Goal: Task Accomplishment & Management: Manage account settings

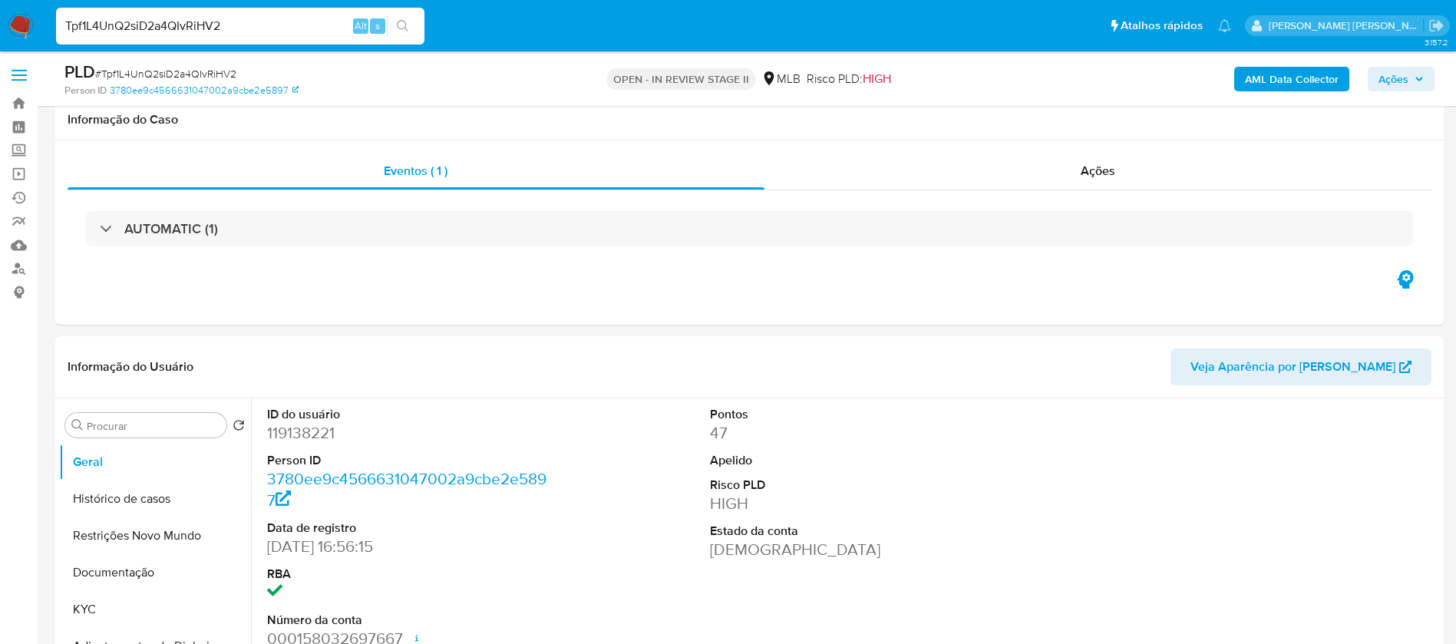
select select "10"
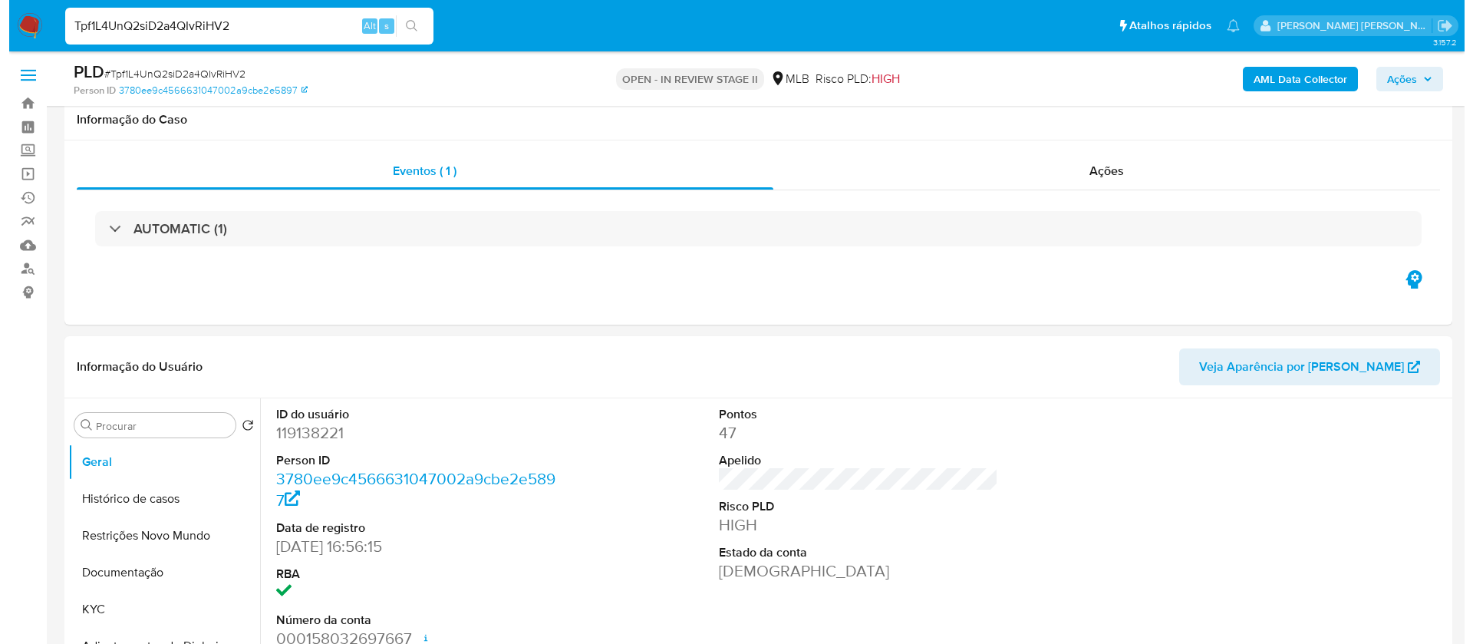
scroll to position [230, 0]
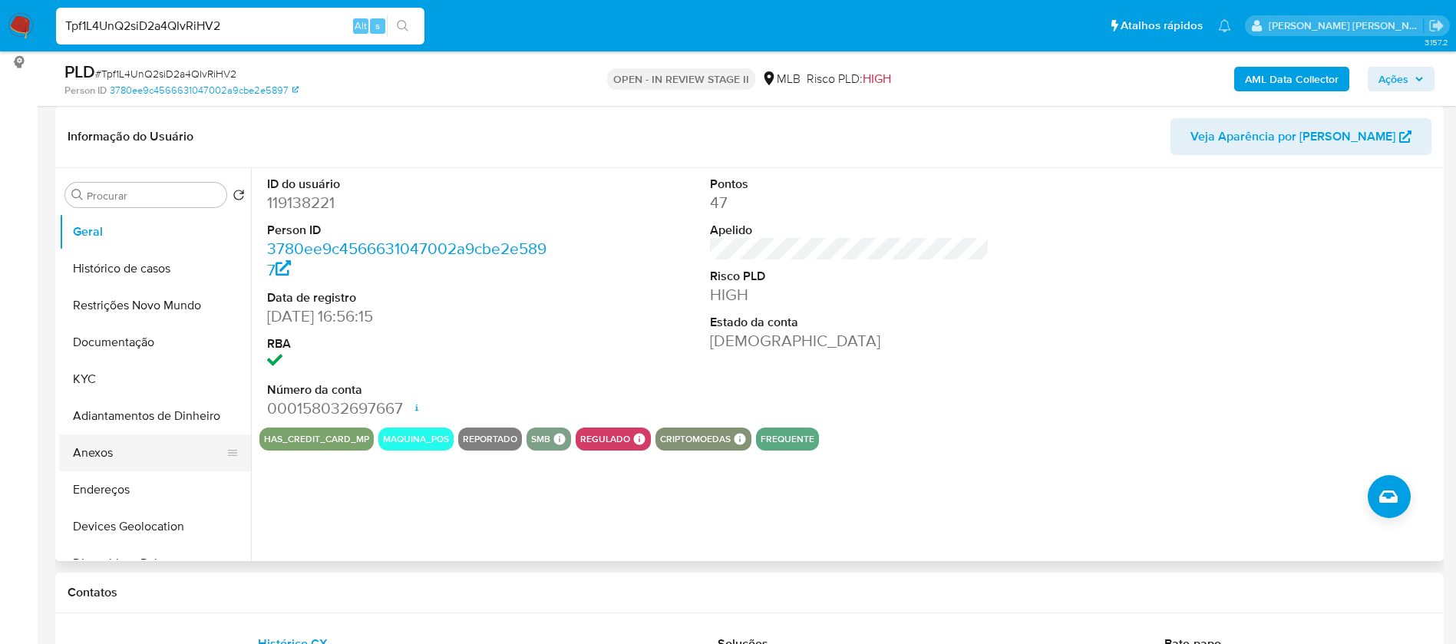
click at [130, 453] on button "Anexos" at bounding box center [149, 452] width 180 height 37
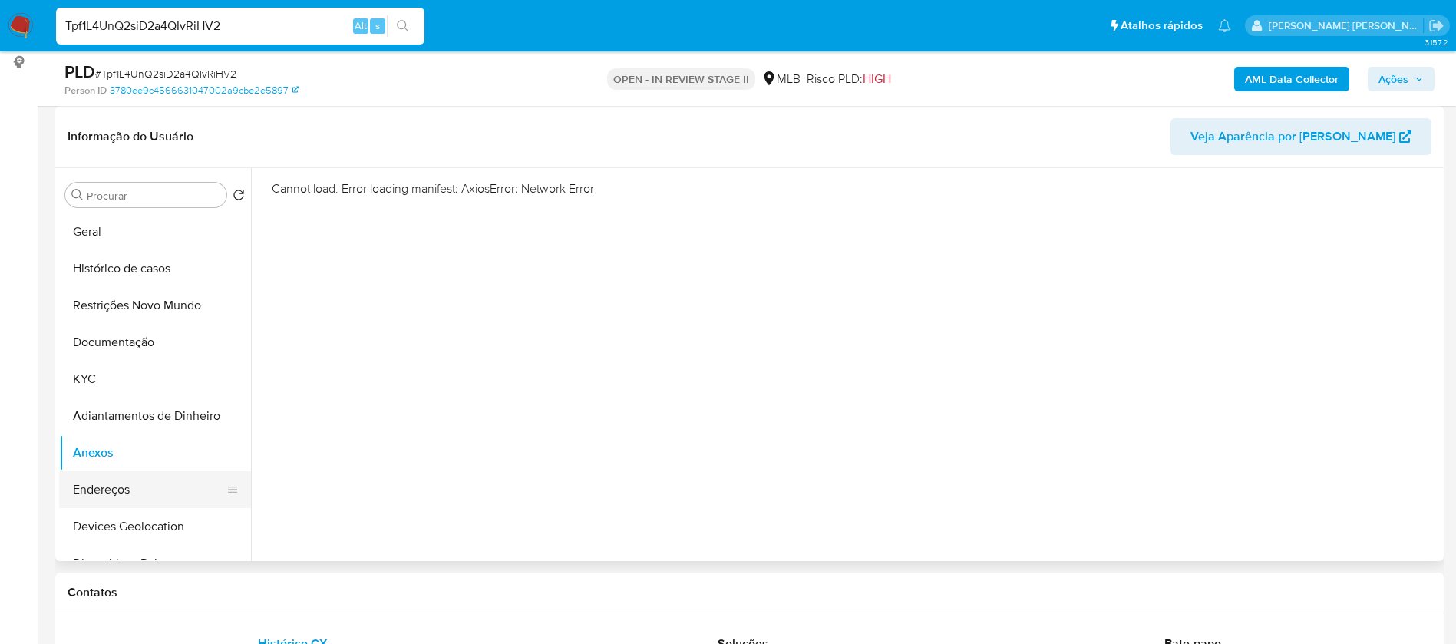
click at [114, 480] on button "Endereços" at bounding box center [149, 489] width 180 height 37
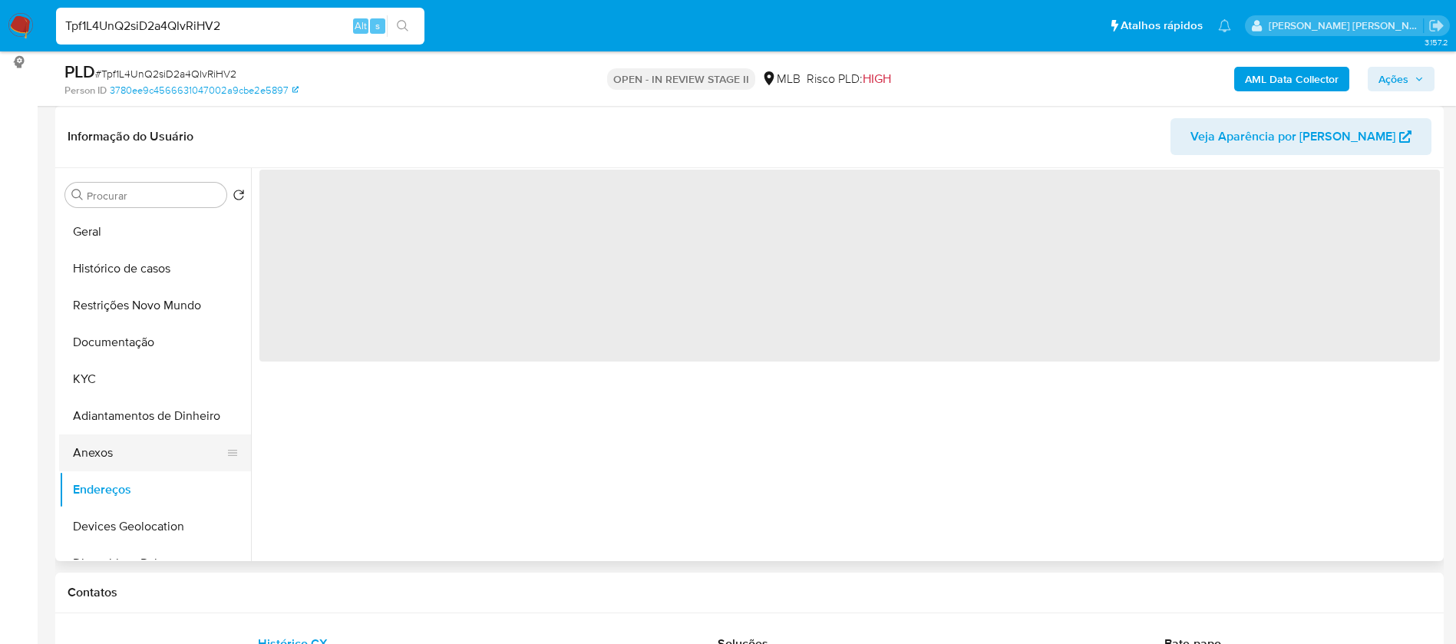
click at [125, 449] on button "Anexos" at bounding box center [149, 452] width 180 height 37
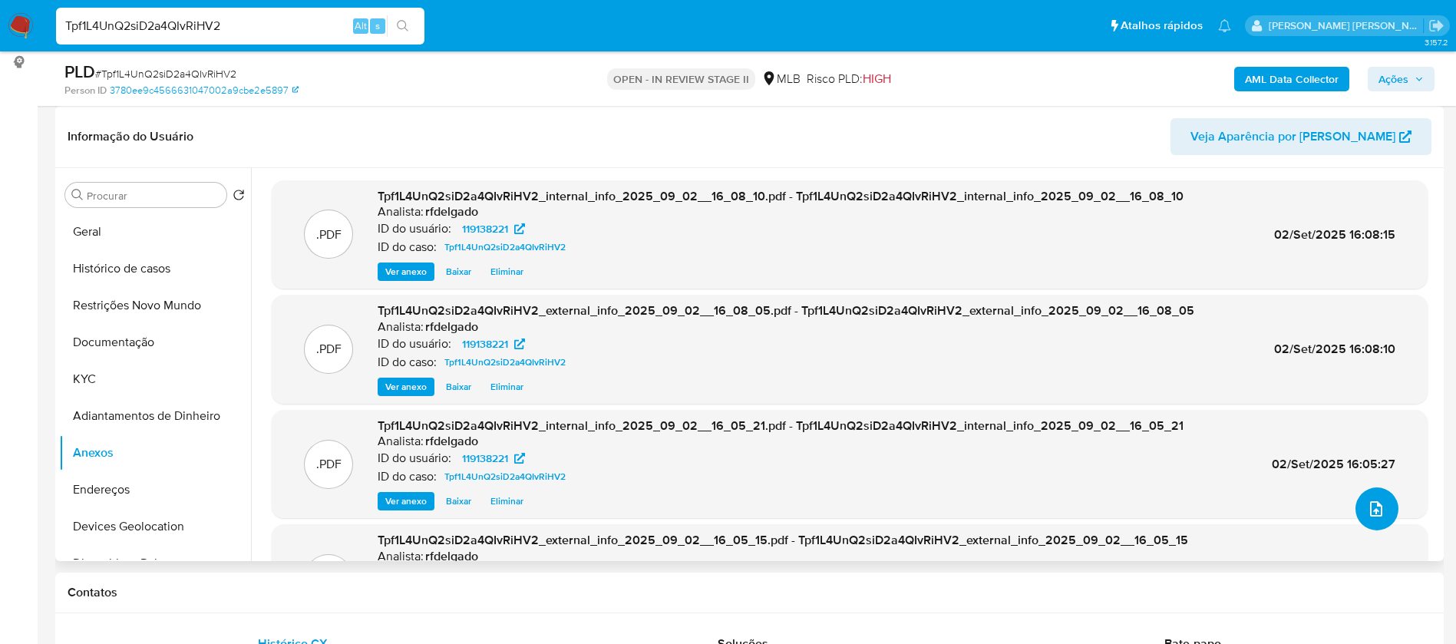
click at [1367, 515] on span "upload-file" at bounding box center [1376, 509] width 18 height 18
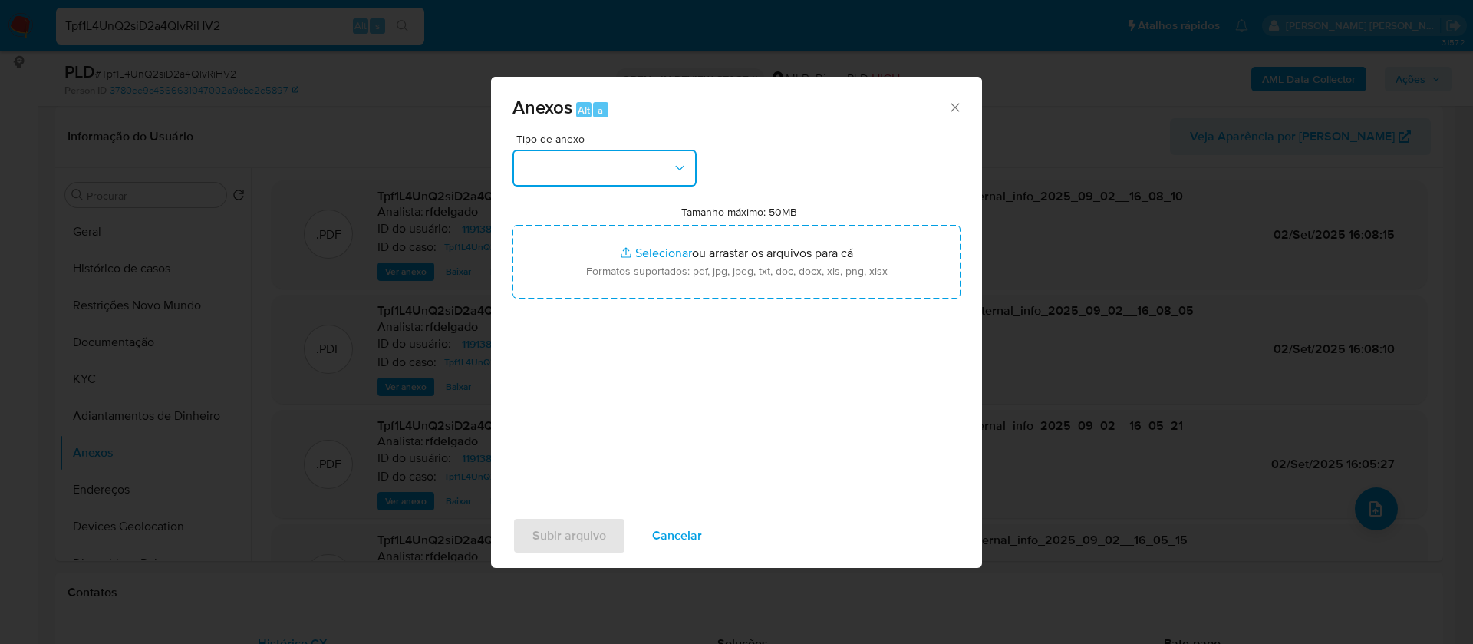
click at [602, 160] on button "button" at bounding box center [605, 168] width 184 height 37
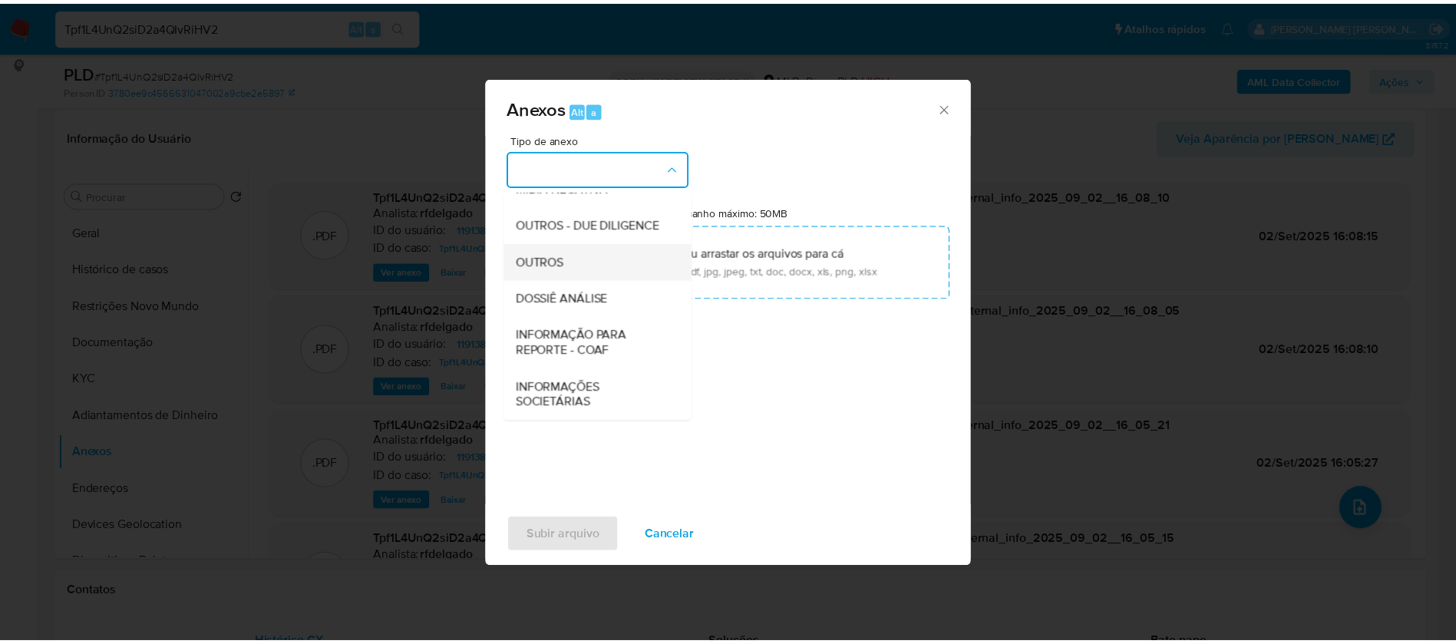
scroll to position [236, 0]
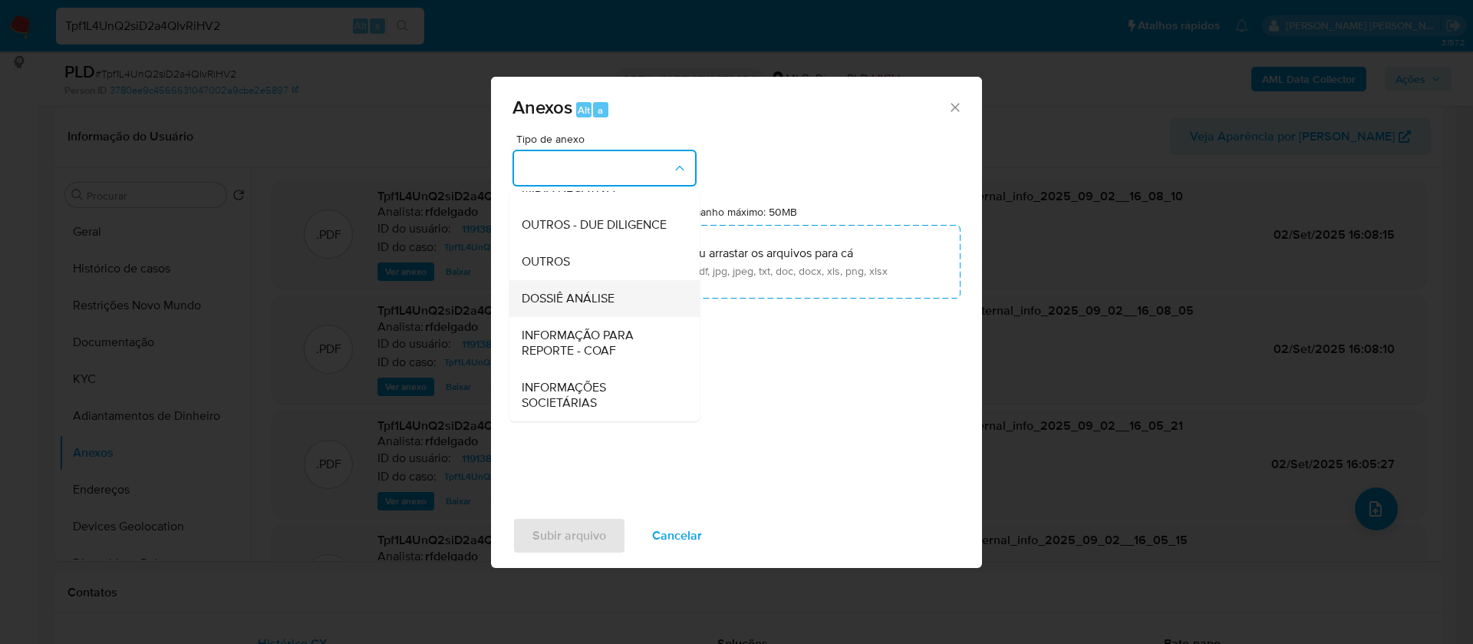
click at [612, 291] on span "DOSSIÊ ANÁLISE" at bounding box center [568, 298] width 93 height 15
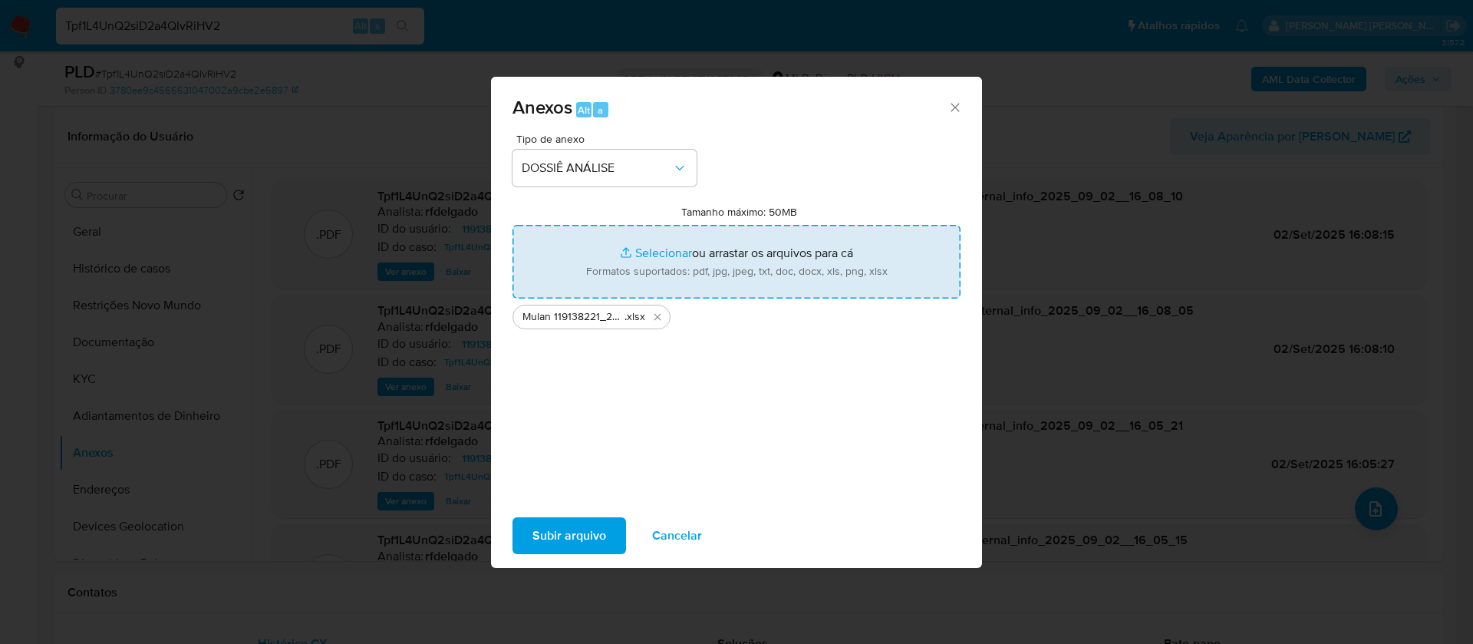
type input "C:\fakepath\2° SAR - - CPF 02677096099 - THIAGO PINHEIRO CECCIM.pdf"
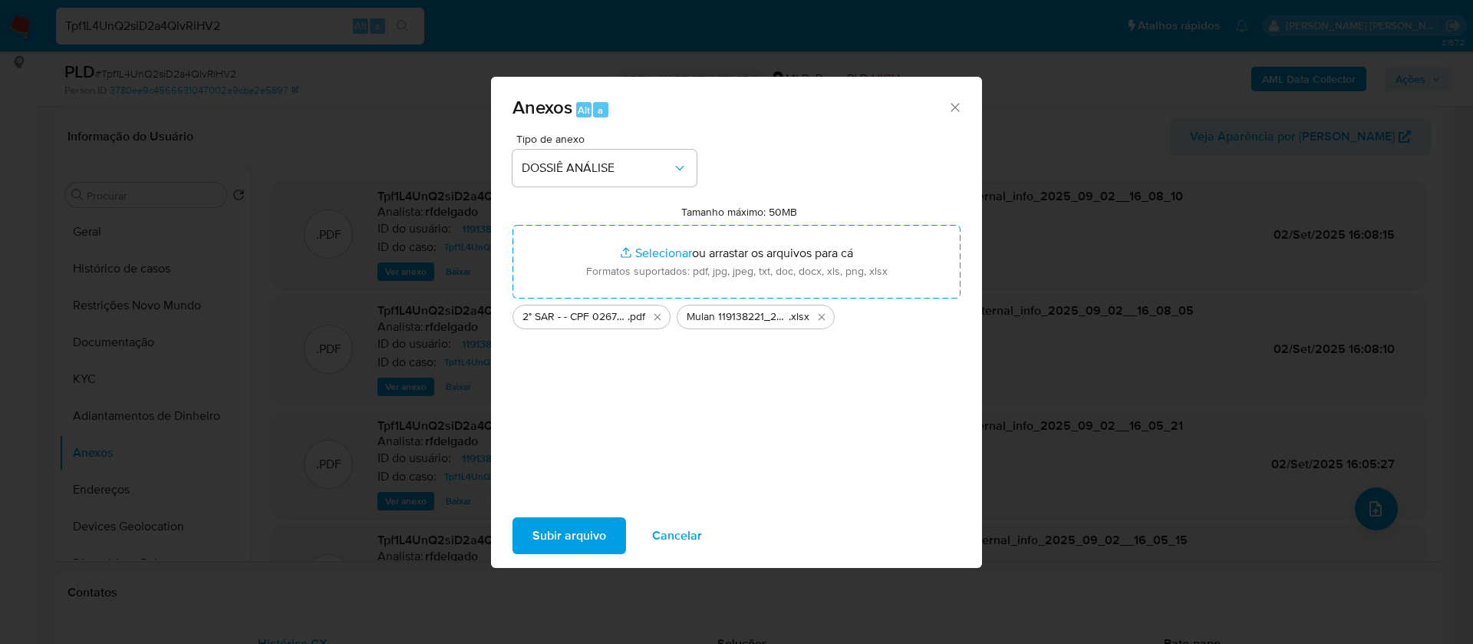
click at [570, 538] on span "Subir arquivo" at bounding box center [570, 536] width 74 height 34
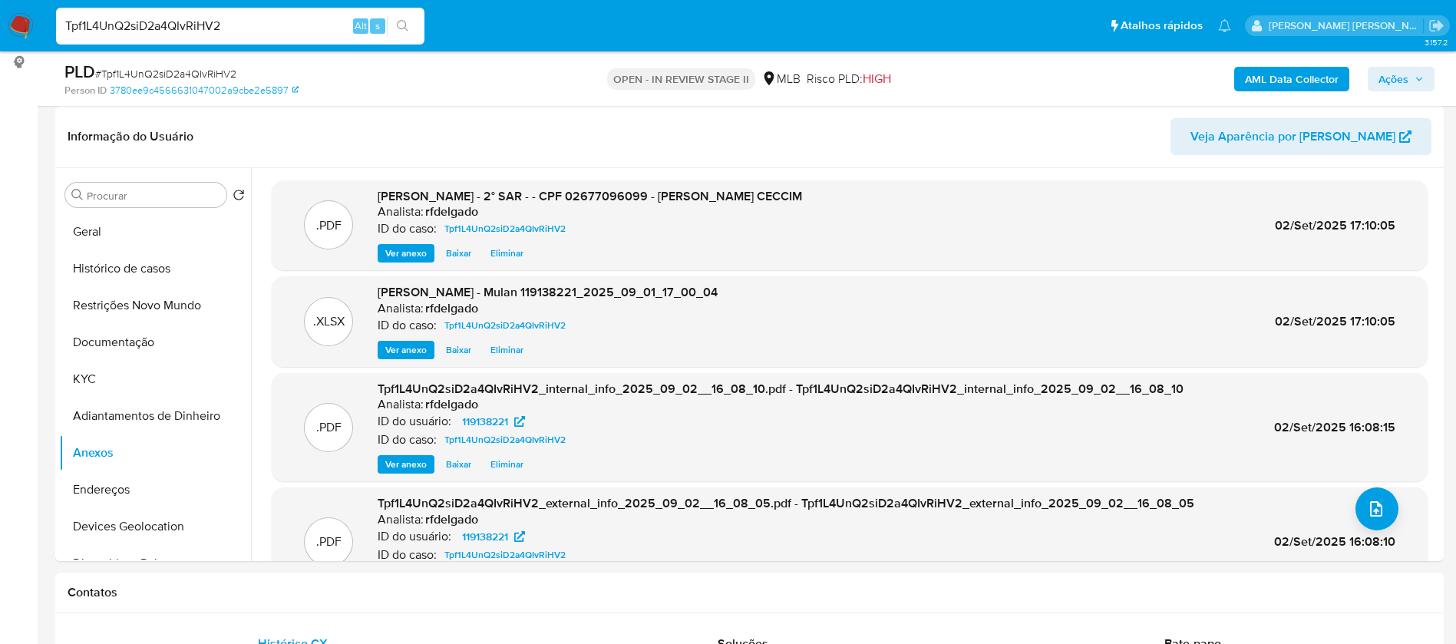
click at [1400, 79] on span "Ações" at bounding box center [1393, 79] width 30 height 25
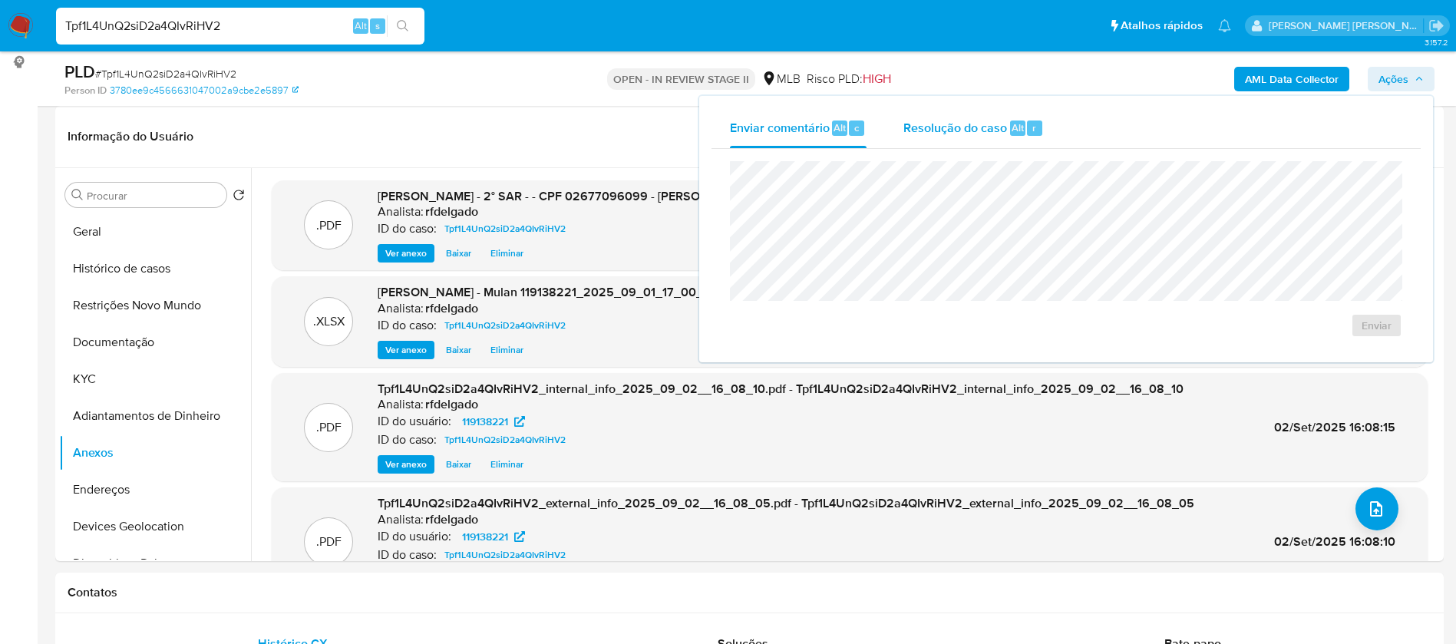
click at [968, 134] on span "Resolução do caso" at bounding box center [955, 127] width 104 height 18
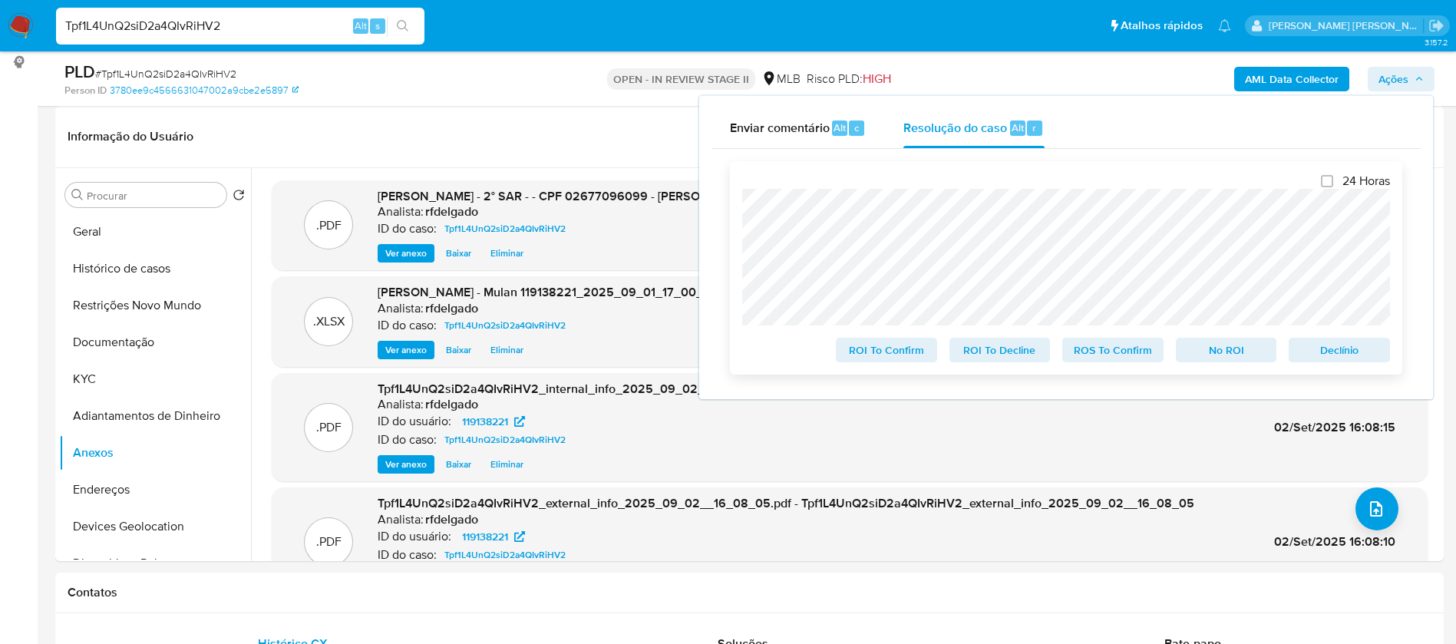
click at [1335, 356] on span "Declínio" at bounding box center [1339, 349] width 80 height 21
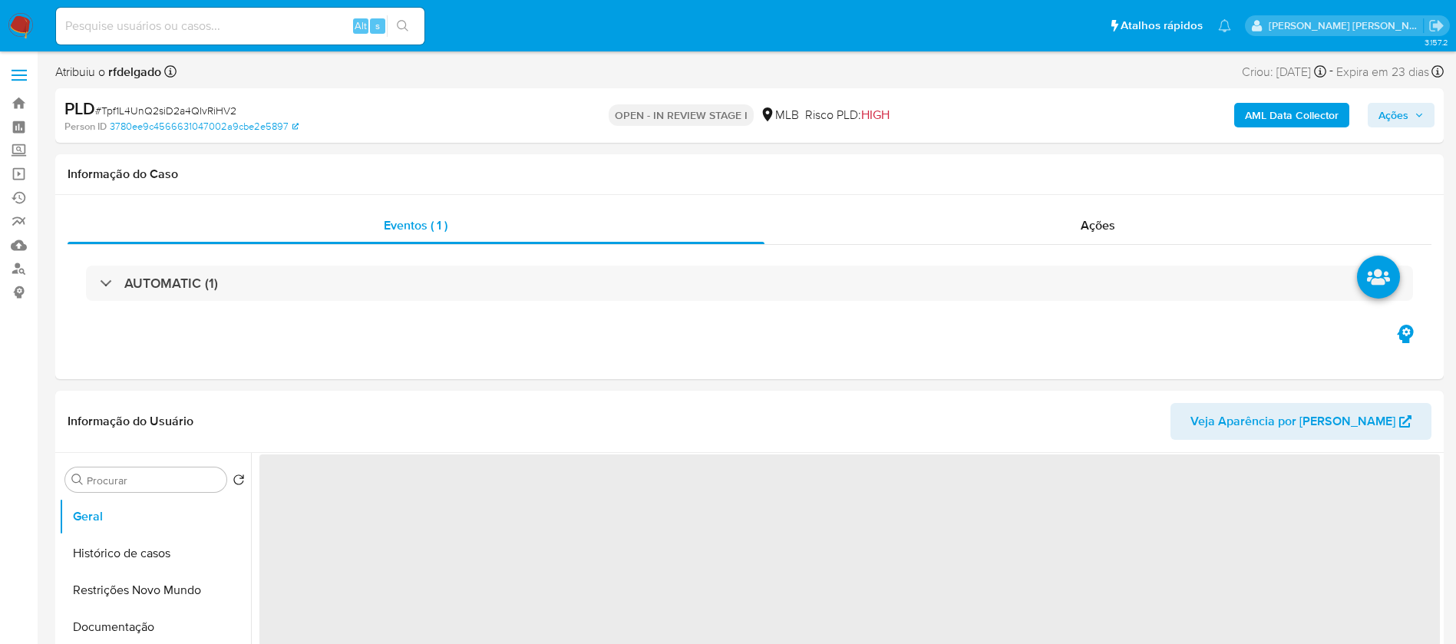
click at [1400, 118] on span "Ações" at bounding box center [1393, 115] width 30 height 25
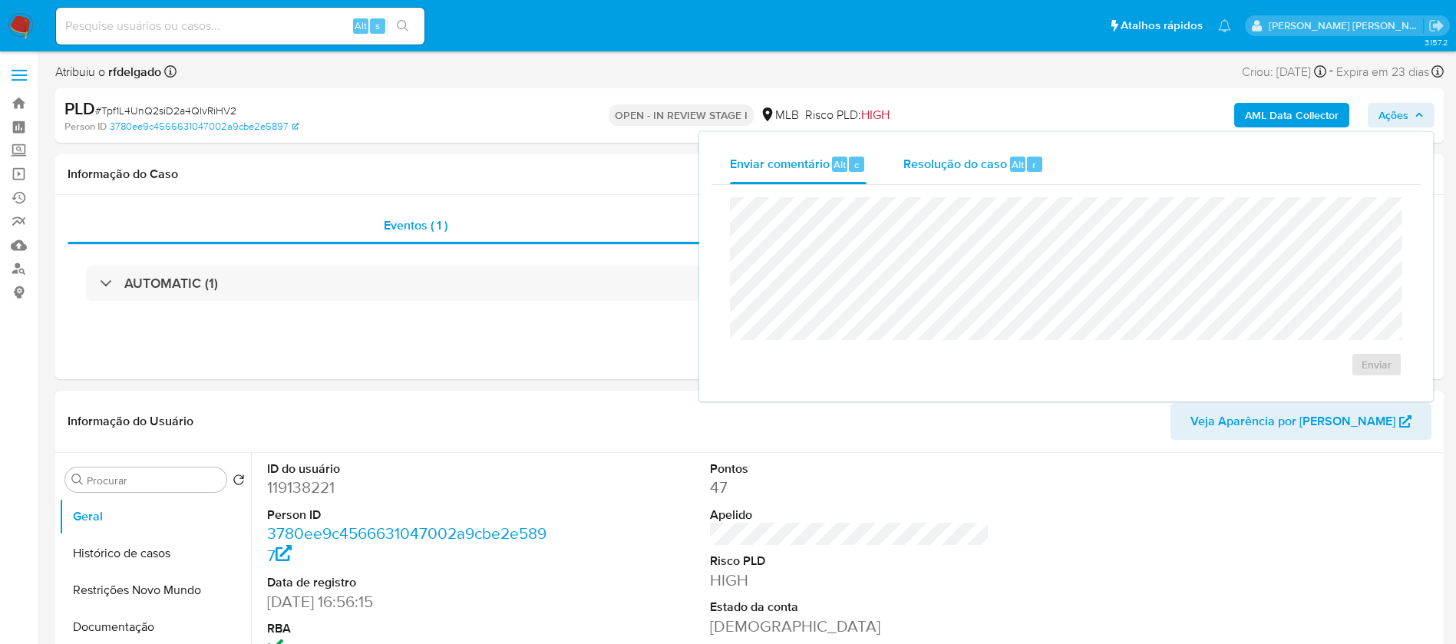
click at [996, 163] on span "Resolução do caso" at bounding box center [955, 164] width 104 height 18
select select "10"
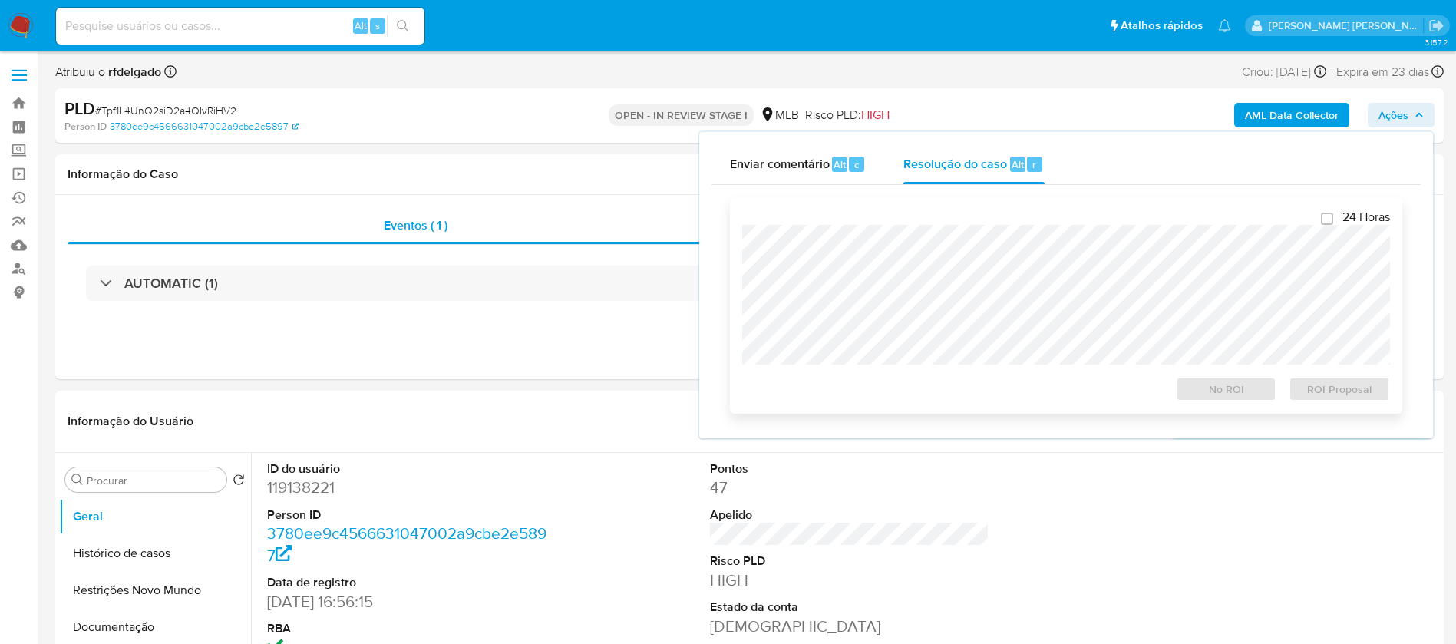
click at [1027, 226] on div at bounding box center [1066, 295] width 648 height 140
click at [1328, 399] on span "ROI Proposal" at bounding box center [1339, 388] width 80 height 21
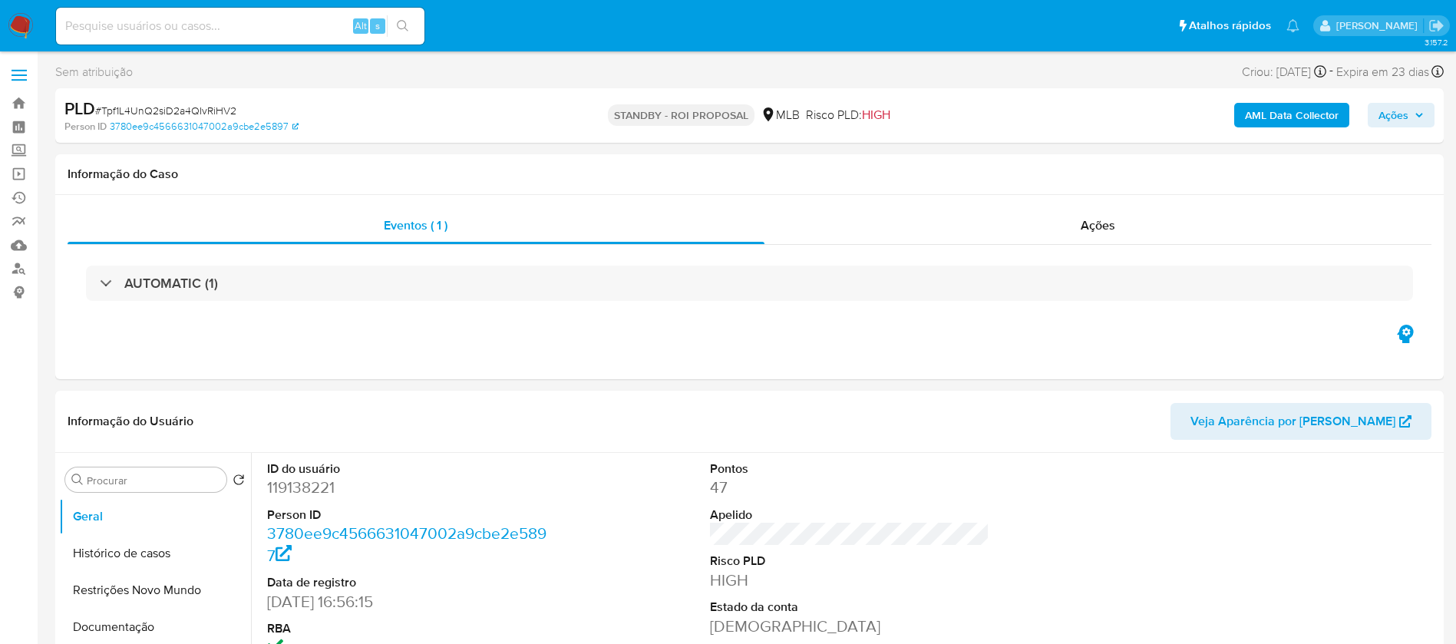
select select "10"
click at [15, 25] on img at bounding box center [21, 26] width 26 height 26
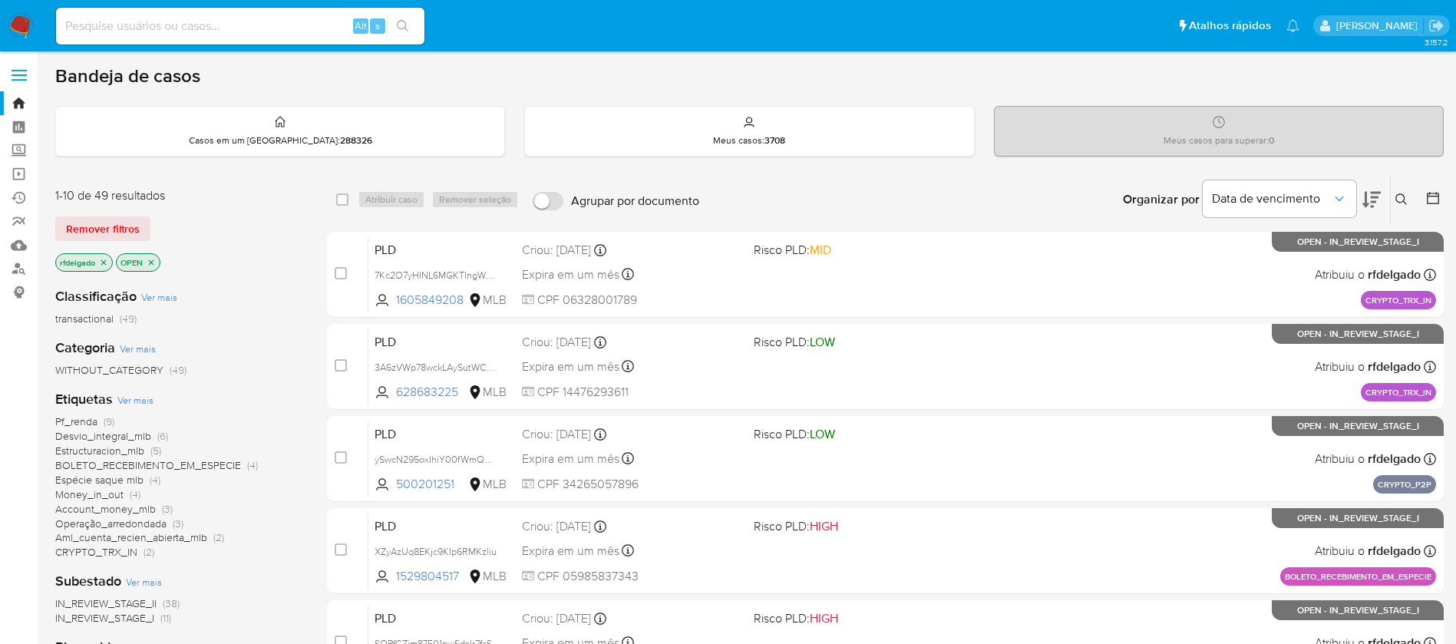
scroll to position [115, 0]
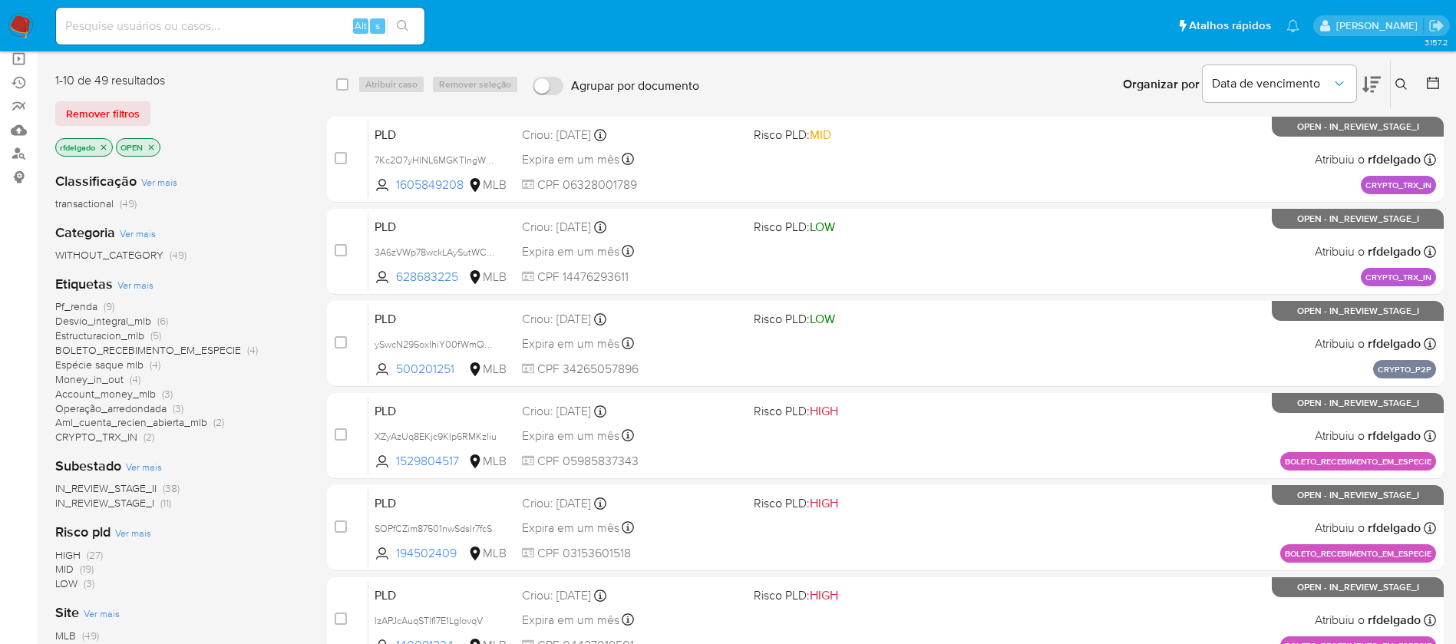
click at [146, 317] on span "Desvio_integral_mlb" at bounding box center [103, 320] width 96 height 15
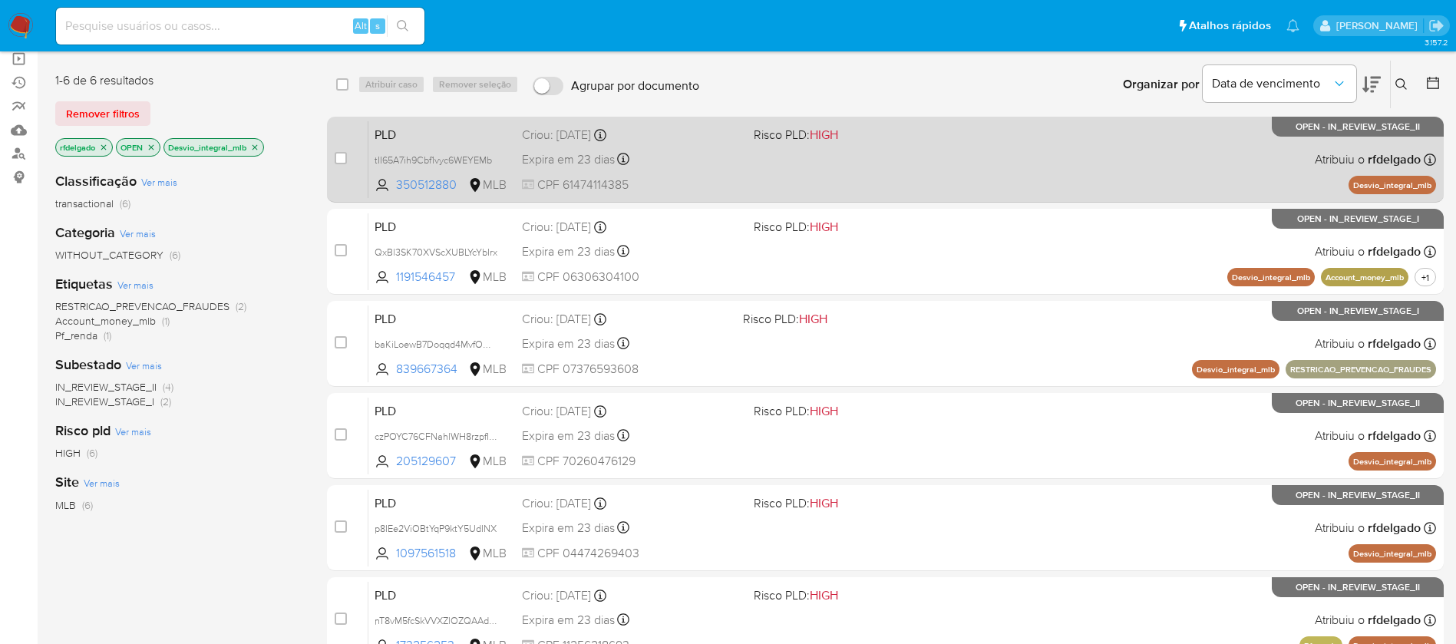
click at [801, 153] on div "PLD tII65A7ih9Cbf1vyc6WEYEMb 350512880 MLB Risco PLD: HIGH Criou: 12/08/2025 Cr…" at bounding box center [901, 159] width 1067 height 78
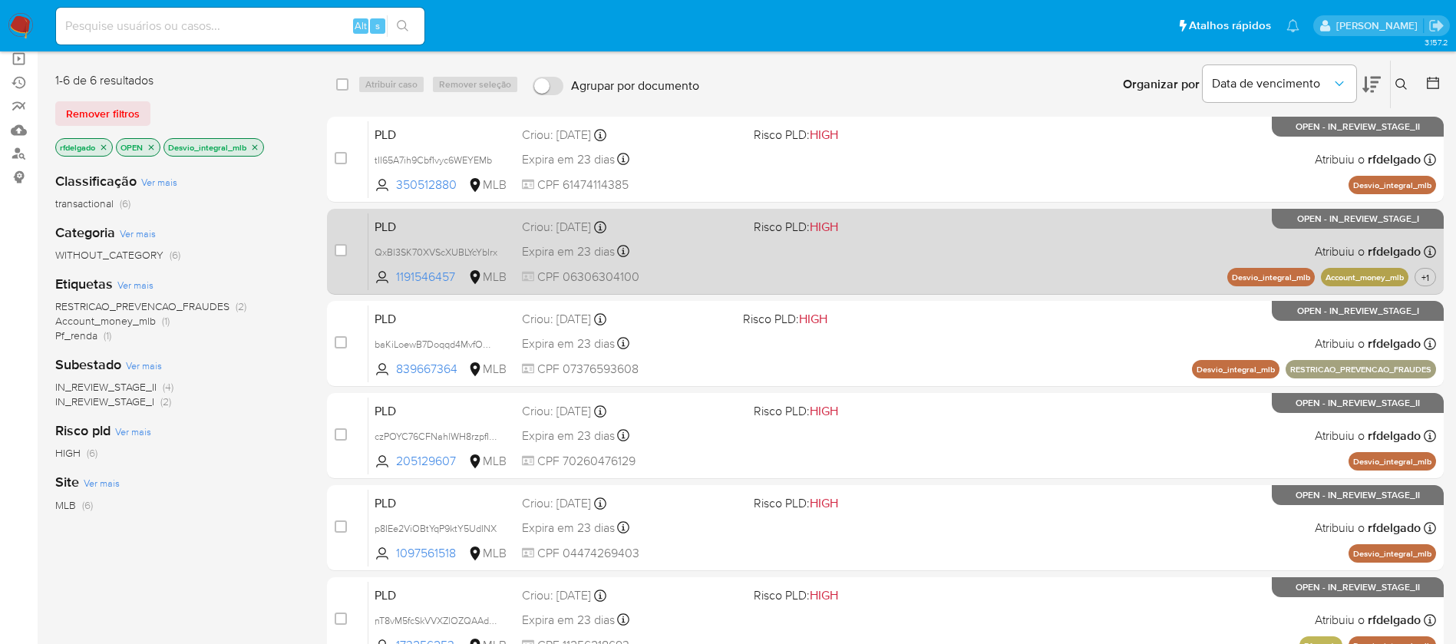
click at [842, 260] on div "PLD QxBl3SK70XVScXUBLYcYbIrx 1191546457 MLB Risco PLD: HIGH Criou: 12/08/2025 C…" at bounding box center [901, 252] width 1067 height 78
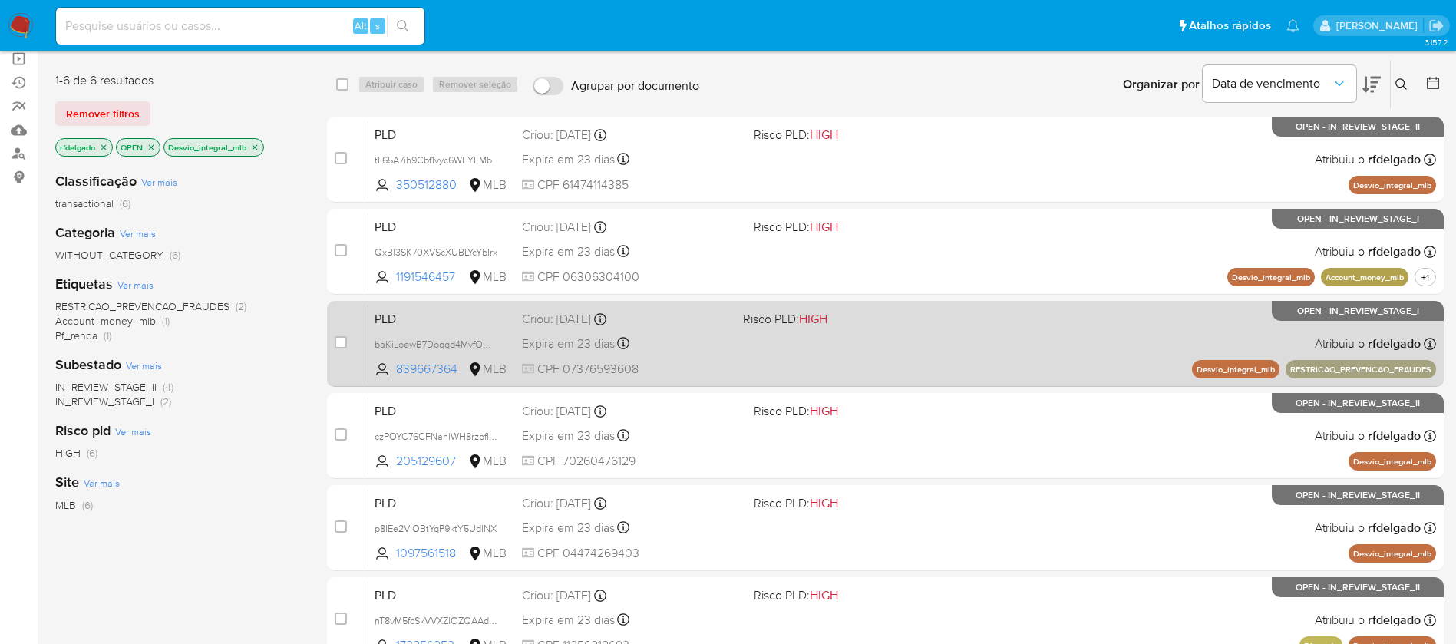
click at [786, 326] on span "Risco PLD: HIGH" at bounding box center [785, 318] width 84 height 17
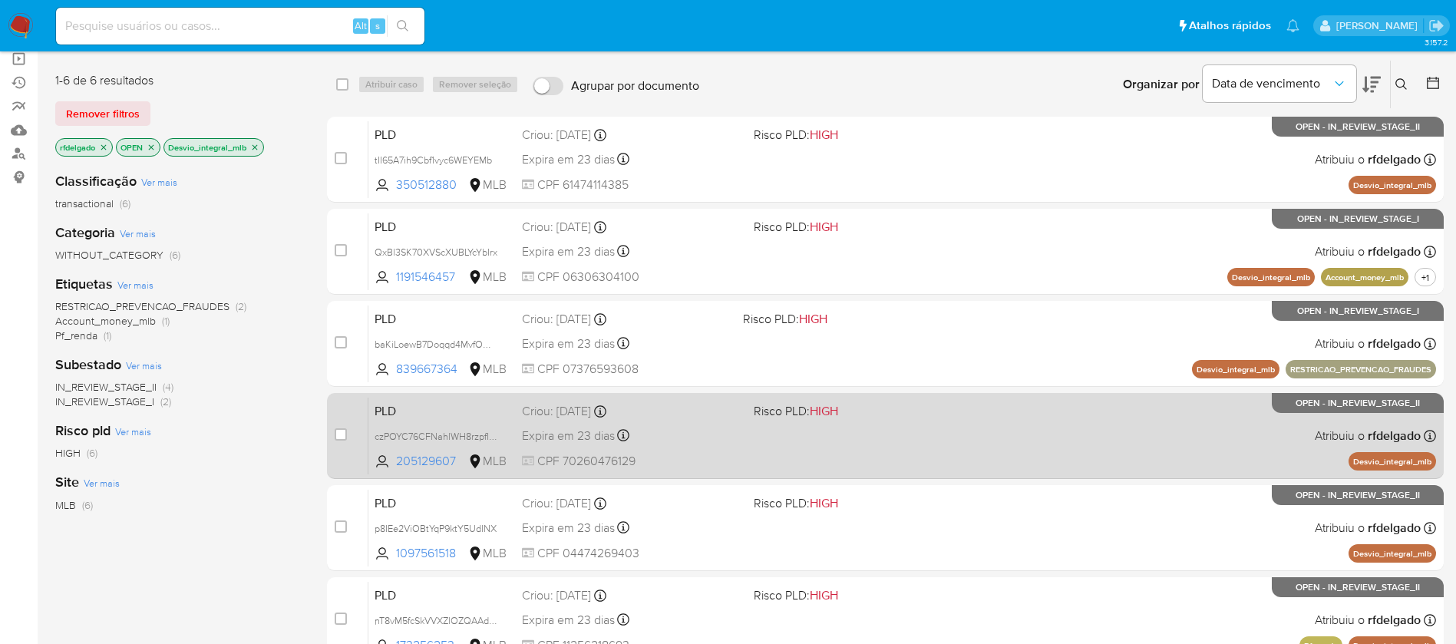
click at [646, 440] on div "Expira em 23 dias Expira em 26/09/2025 00:12:40" at bounding box center [631, 435] width 219 height 21
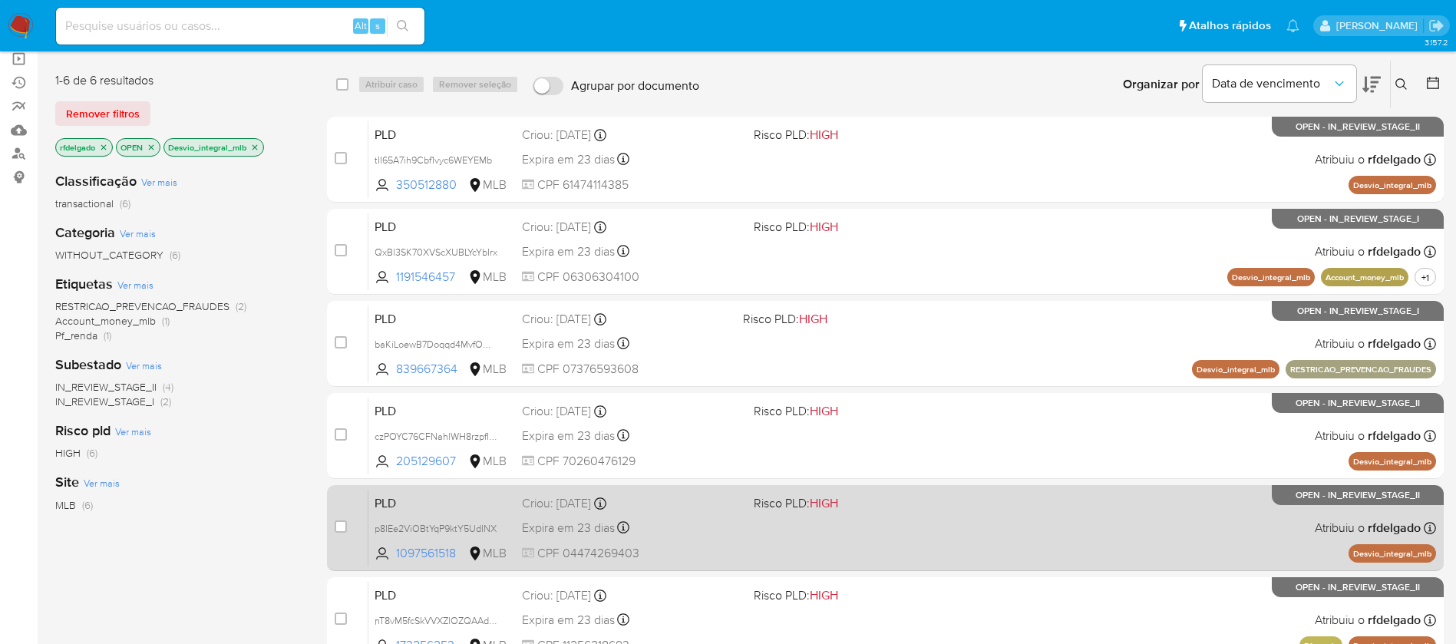
click at [714, 518] on div "Expira em 23 dias Expira em 26/09/2025 00:10:46" at bounding box center [631, 527] width 219 height 21
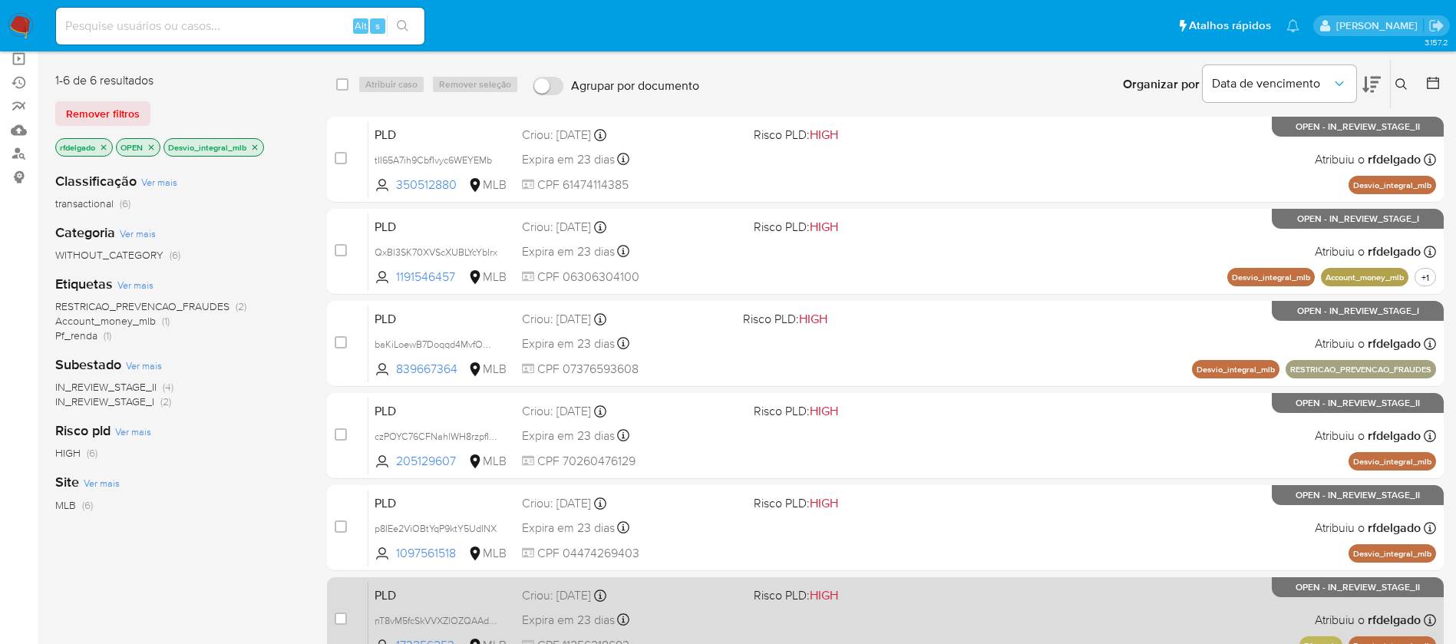
click at [757, 609] on div "PLD nT8vM5fcSkVVXZlOZQAAdNfR 173256253 MLB Risco PLD: HIGH Criou: 12/08/2025 Cr…" at bounding box center [901, 620] width 1067 height 78
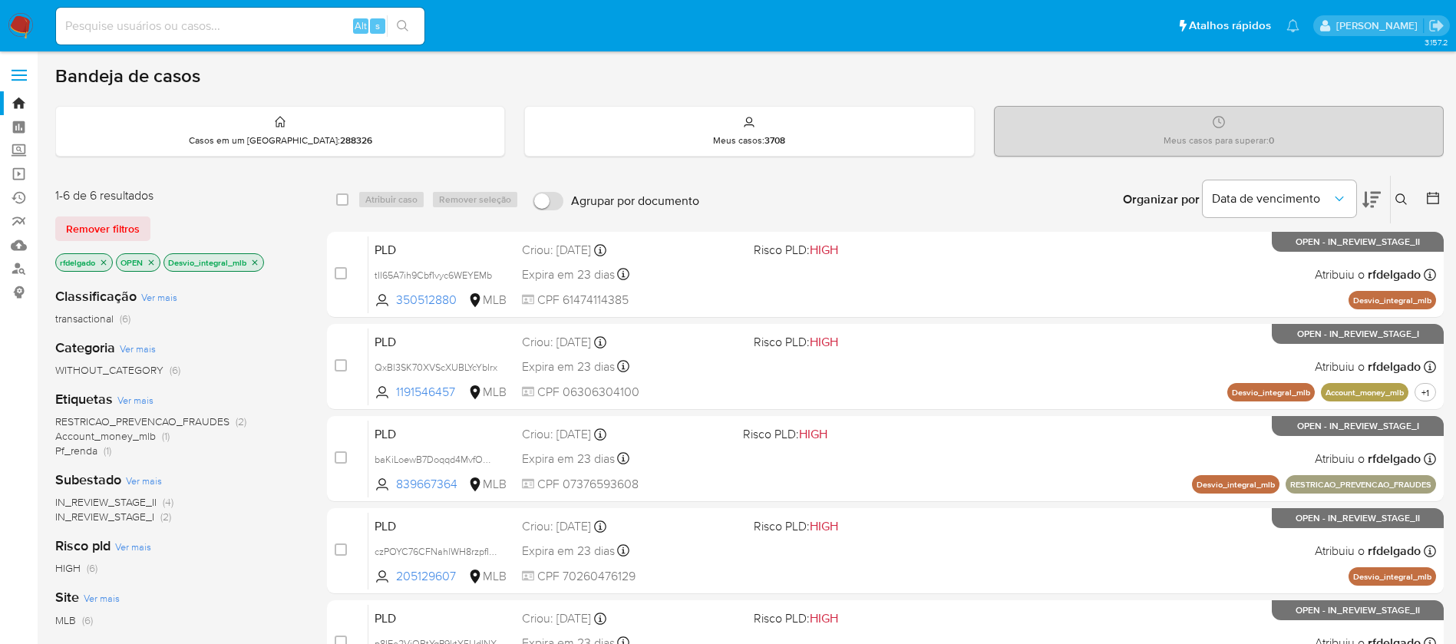
click at [254, 264] on icon "close-filter" at bounding box center [254, 261] width 5 height 5
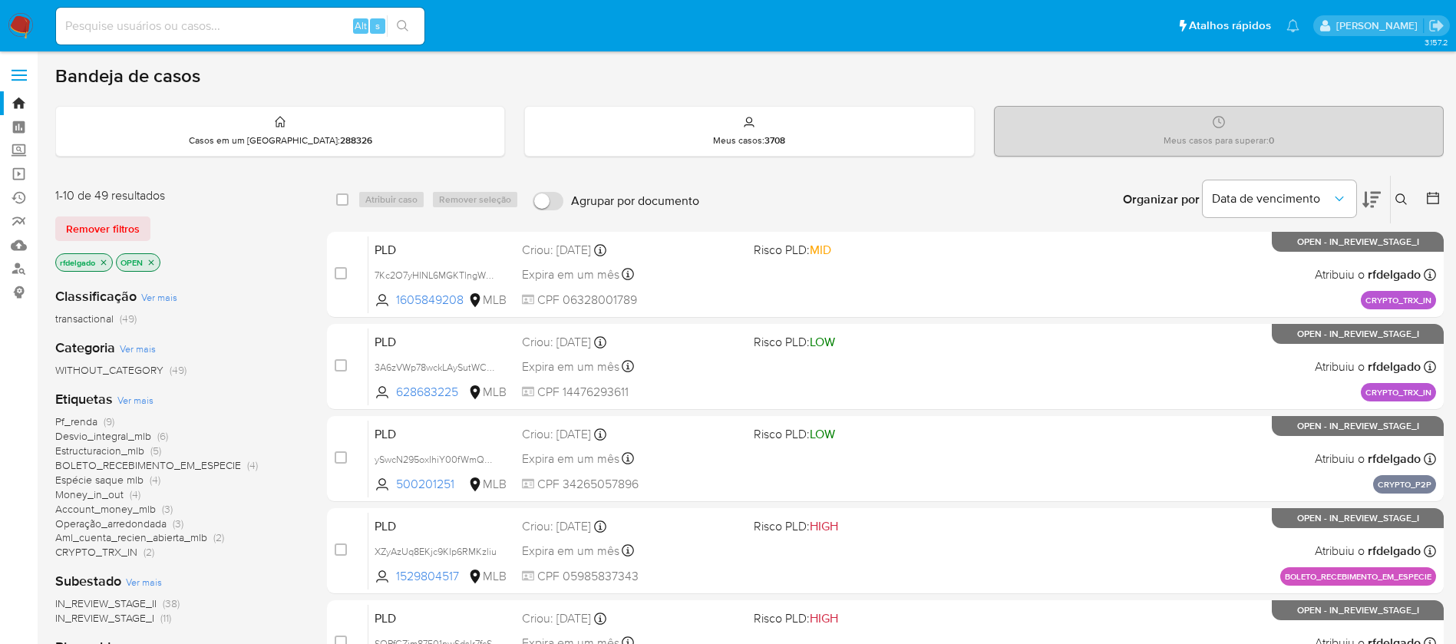
click at [134, 452] on span "Estructuracion_mlb" at bounding box center [99, 450] width 89 height 15
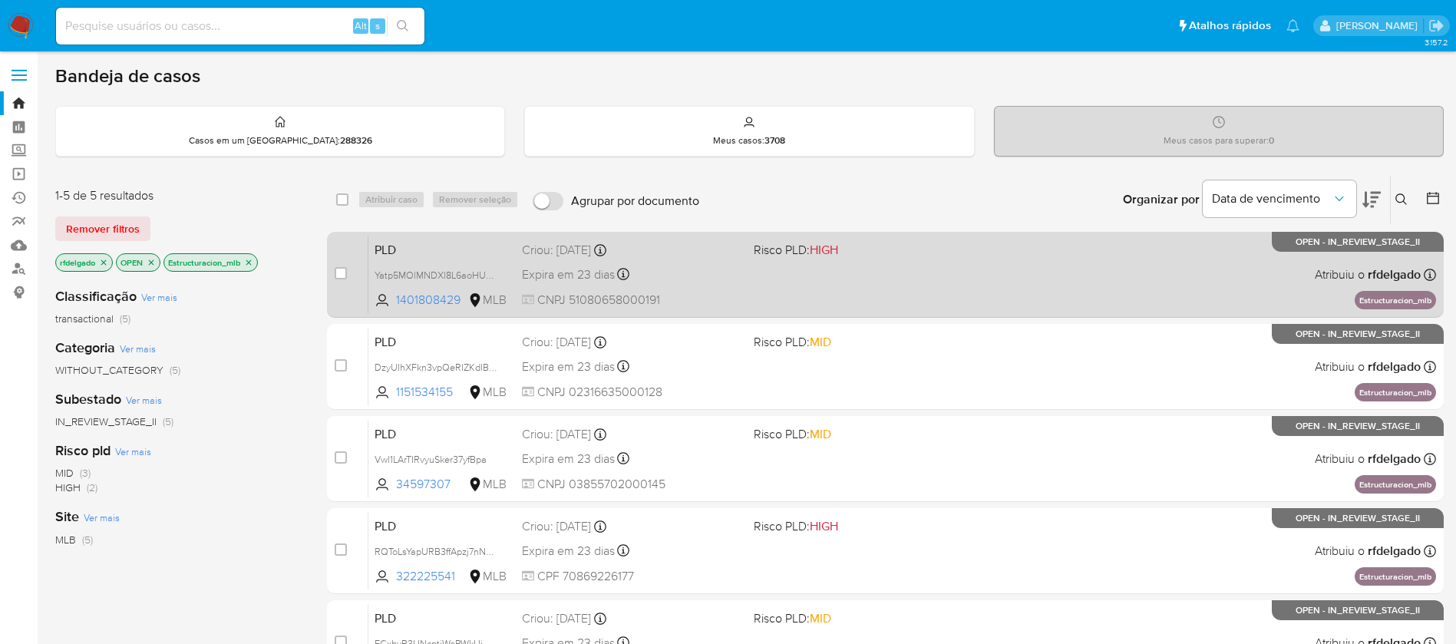
click at [987, 274] on div "PLD Yatp5MOlMNDXl8L6aoHUmA3E 1401808429 MLB Risco PLD: HIGH Criou: 12/08/2025 C…" at bounding box center [901, 275] width 1067 height 78
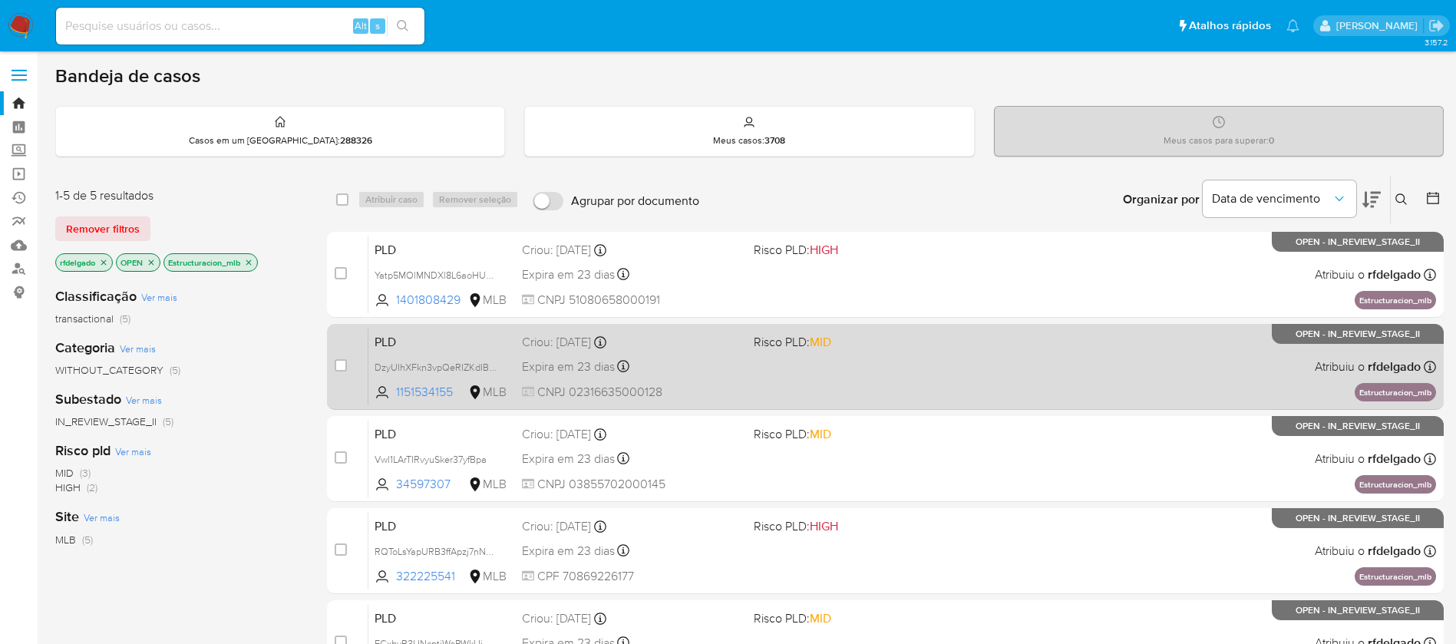
click at [952, 385] on div "PLD DzyUIhXFkn3vpQeRIZKdIBX5 1151534155 MLB Risco PLD: MID Criou: 12/08/2025 Cr…" at bounding box center [901, 367] width 1067 height 78
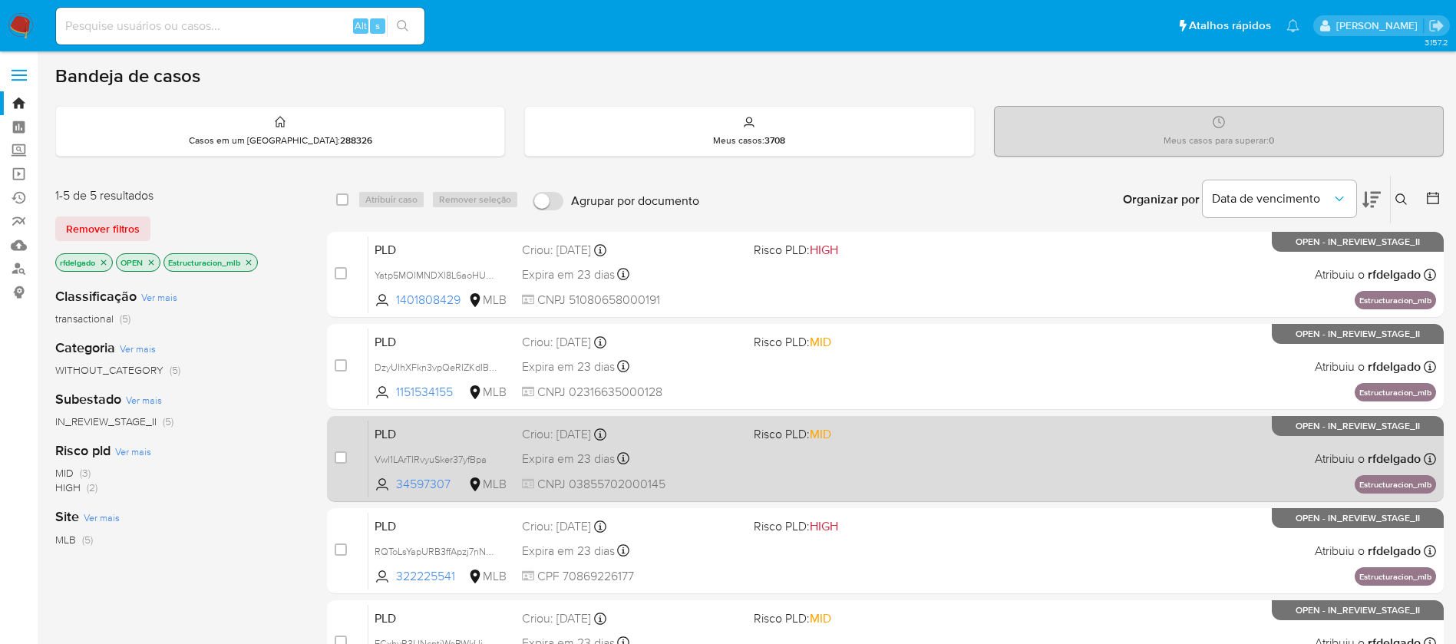
click at [877, 462] on div "PLD Vwl1LArTIRvyuSker37yfBpa 34597307 MLB Risco PLD: MID Criou: 12/08/2025 Crio…" at bounding box center [901, 459] width 1067 height 78
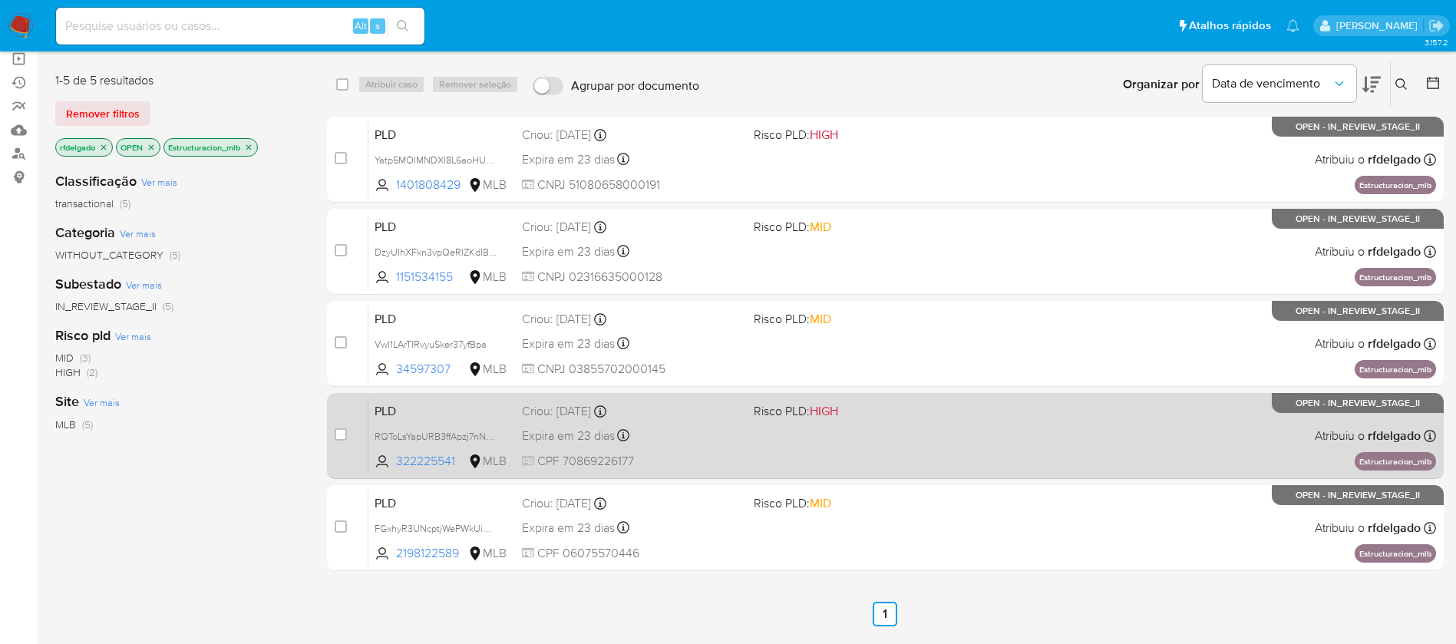
click at [929, 431] on div "PLD RQToLsYapURB3ffApzj7nNWJ 322225541 MLB Risco PLD: HIGH Criou: 12/08/2025 Cr…" at bounding box center [901, 436] width 1067 height 78
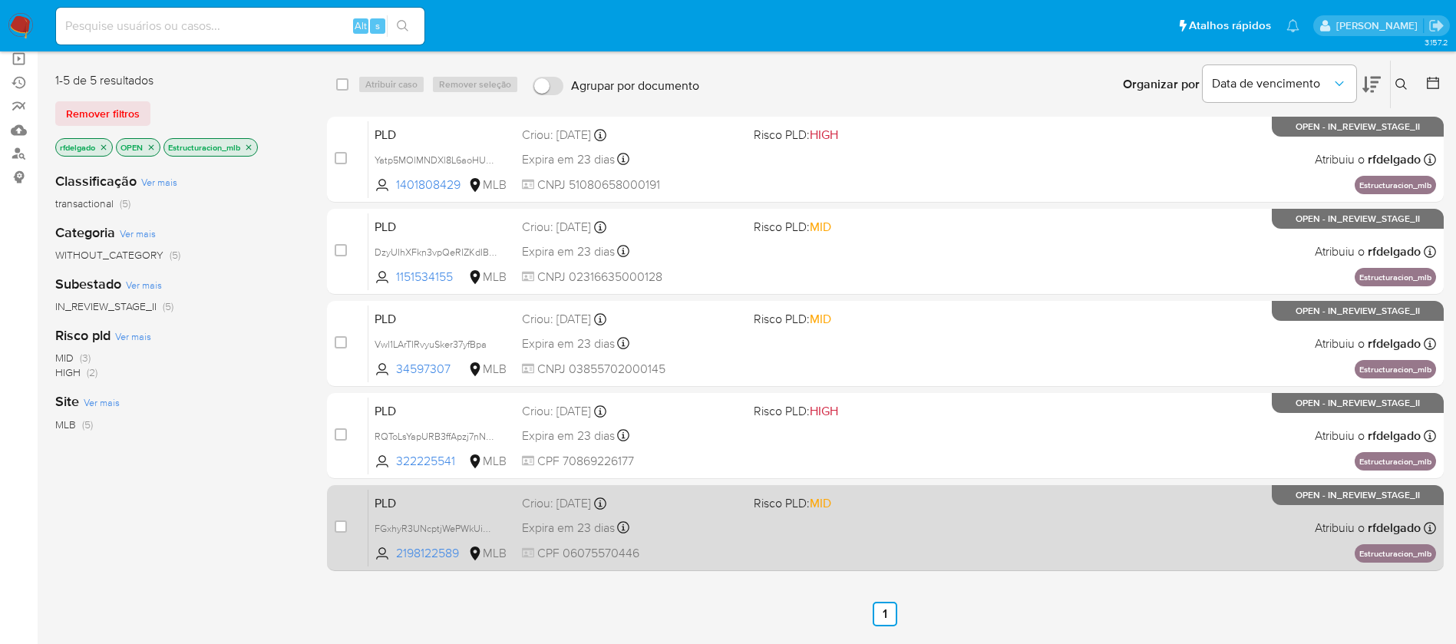
click at [916, 519] on div "PLD FGxhyR3UNcptjWePWkUiCndd 2198122589 MLB Risco PLD: MID Criou: 12/08/2025 Cr…" at bounding box center [901, 528] width 1067 height 78
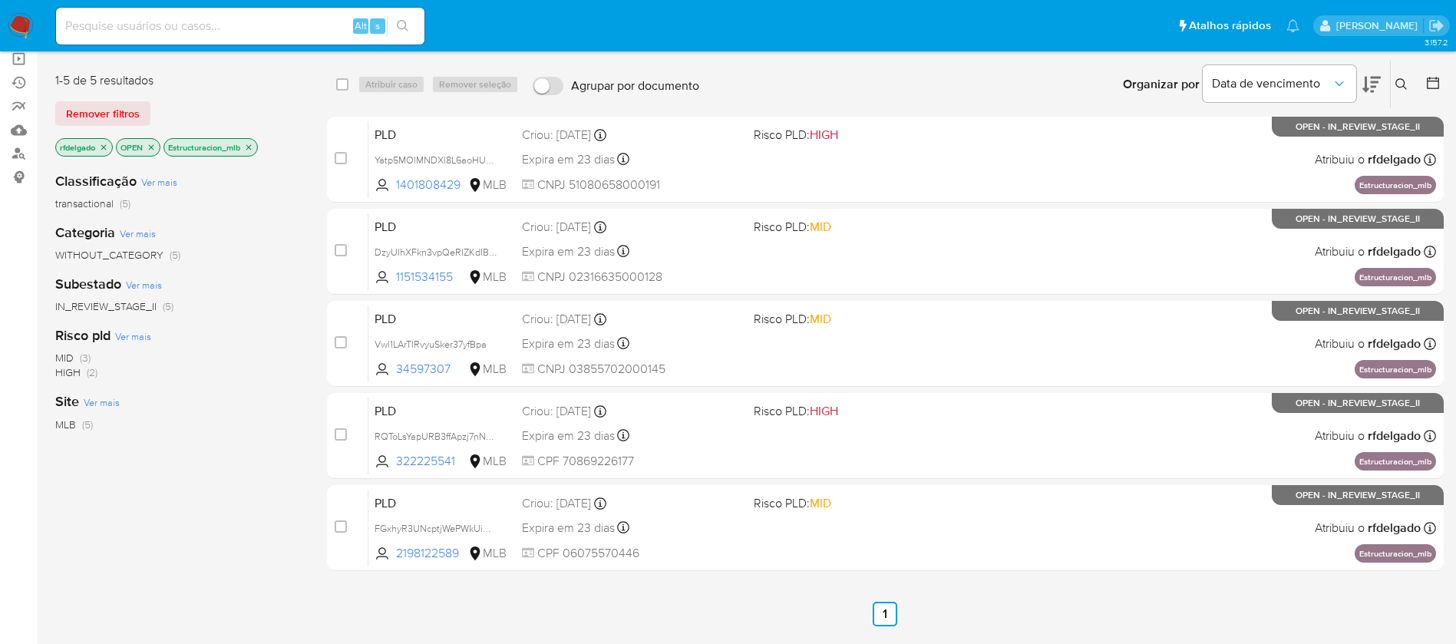
click at [27, 20] on img at bounding box center [21, 26] width 26 height 26
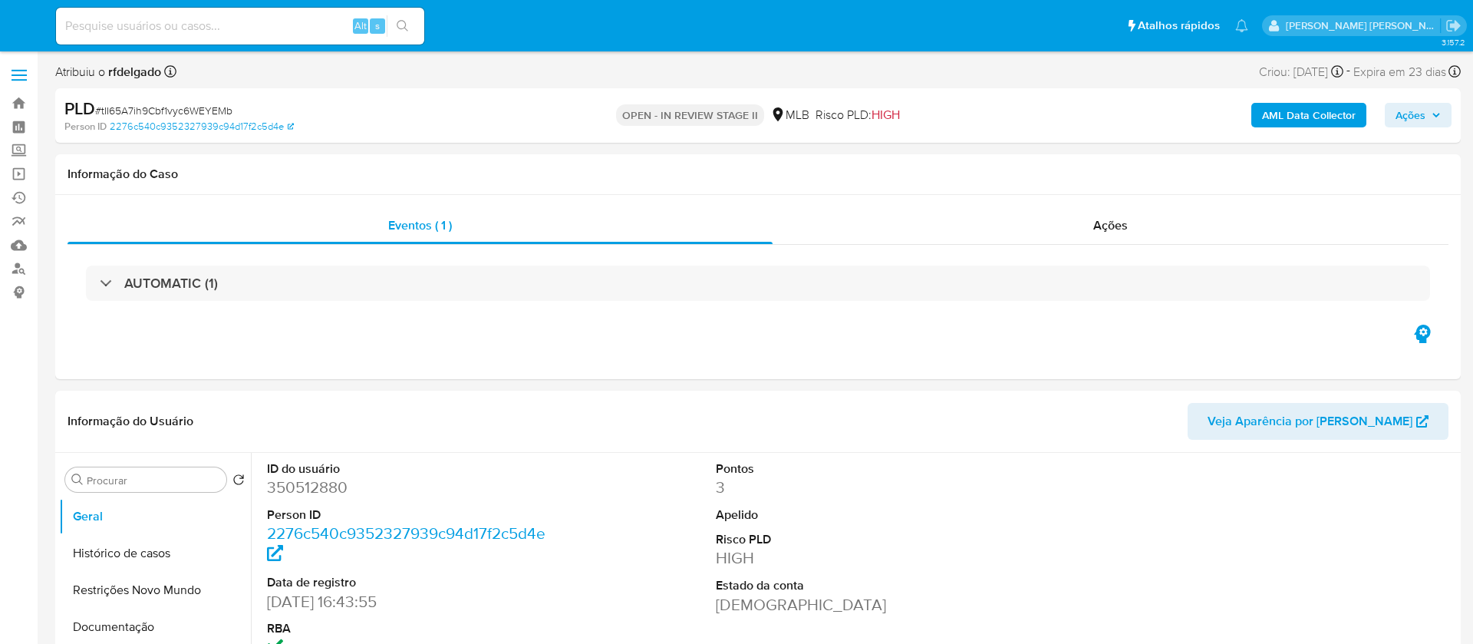
select select "10"
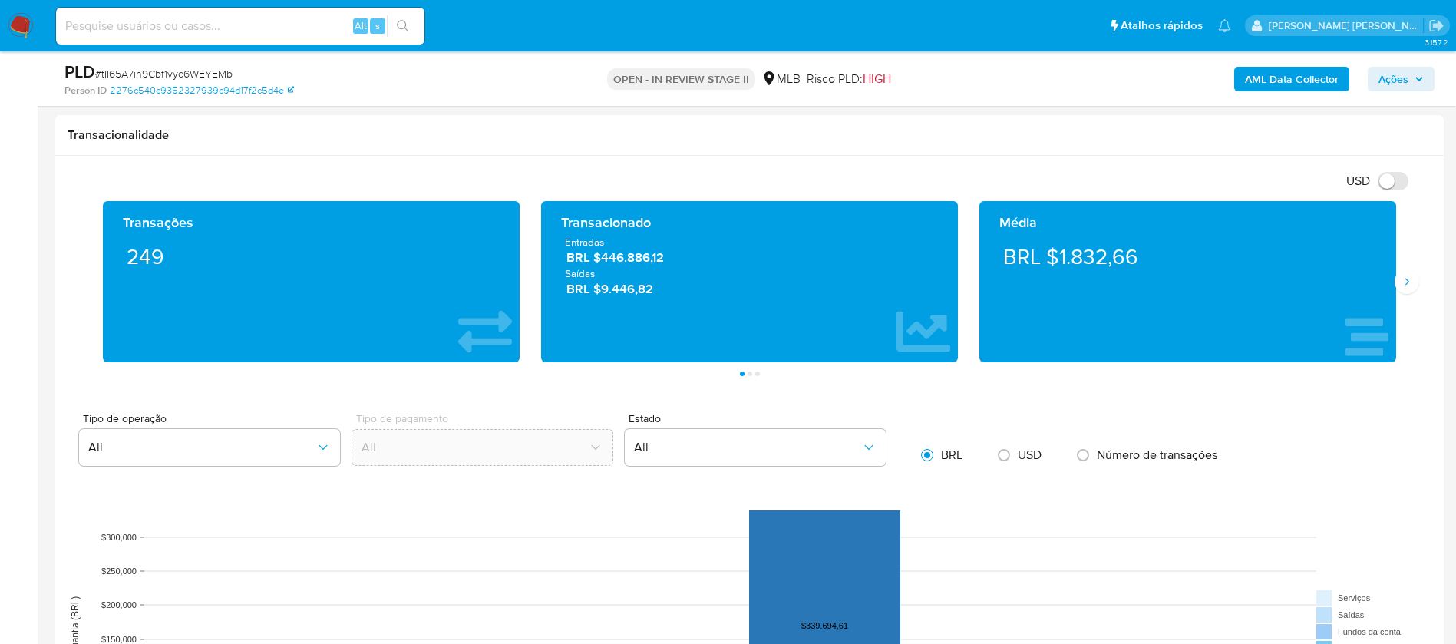
scroll to position [1381, 0]
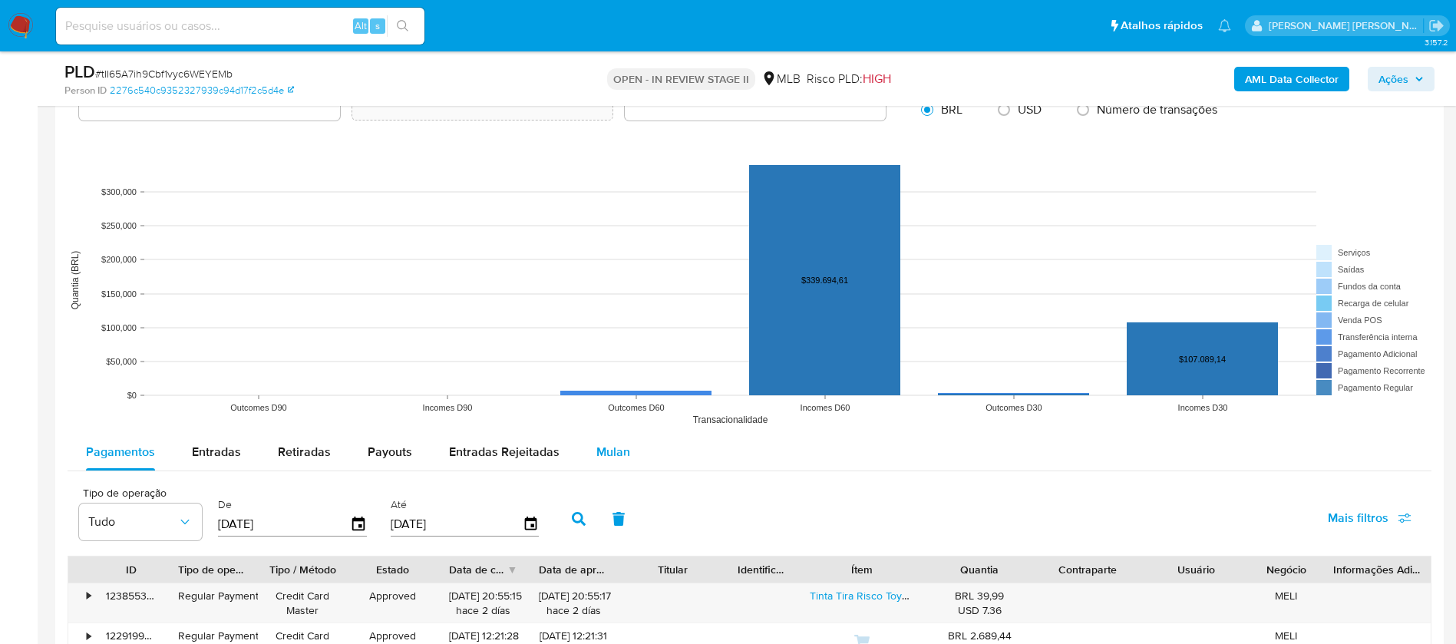
click at [608, 452] on span "Mulan" at bounding box center [613, 452] width 34 height 18
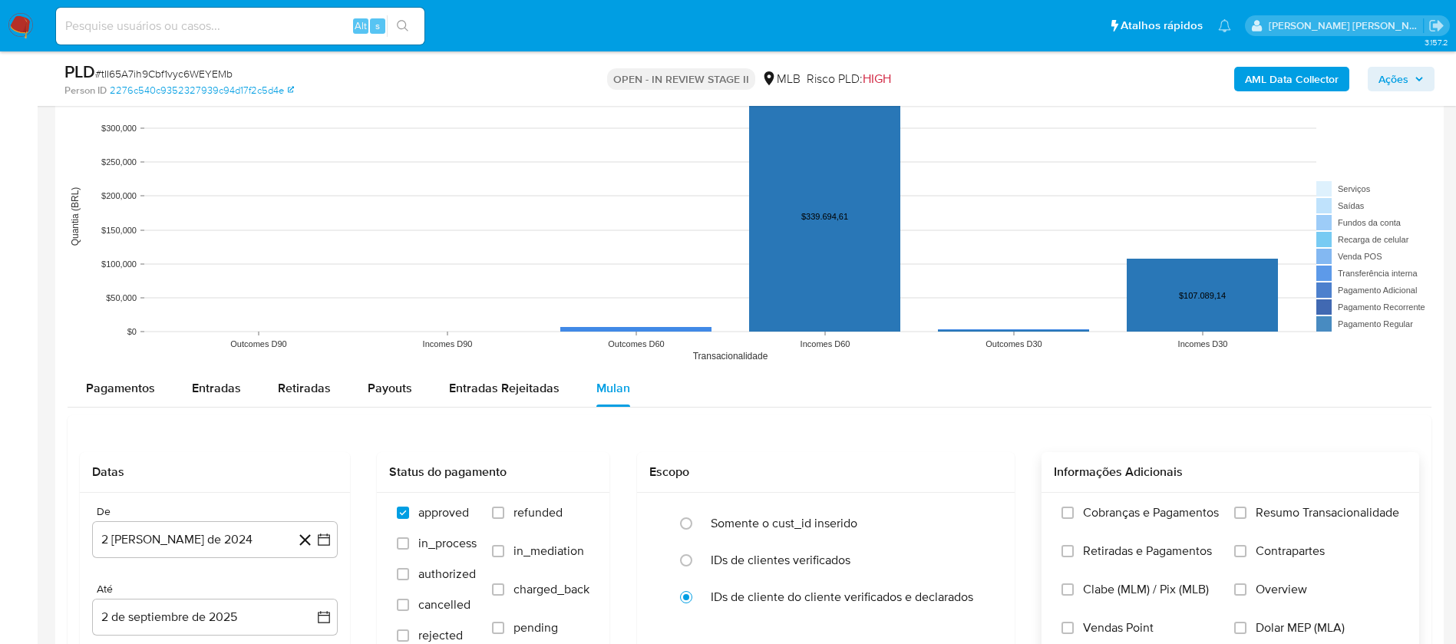
scroll to position [1496, 0]
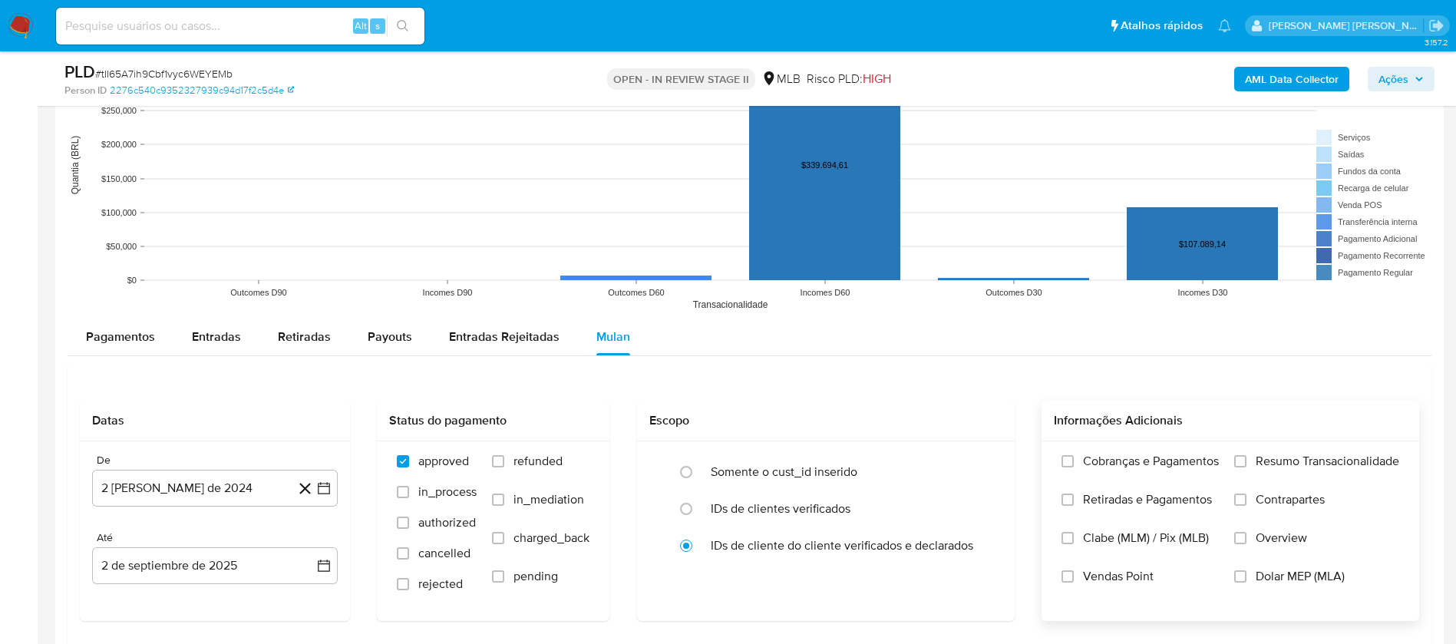
drag, startPoint x: 1335, startPoint y: 454, endPoint x: 1298, endPoint y: 466, distance: 37.9
click at [1333, 454] on span "Resumo Transacionalidade" at bounding box center [1327, 461] width 144 height 15
click at [1106, 582] on span "Vendas Point" at bounding box center [1118, 576] width 71 height 15
click at [1074, 582] on input "Vendas Point" at bounding box center [1067, 576] width 12 height 12
click at [1286, 461] on span "Resumo Transacionalidade" at bounding box center [1327, 461] width 144 height 15
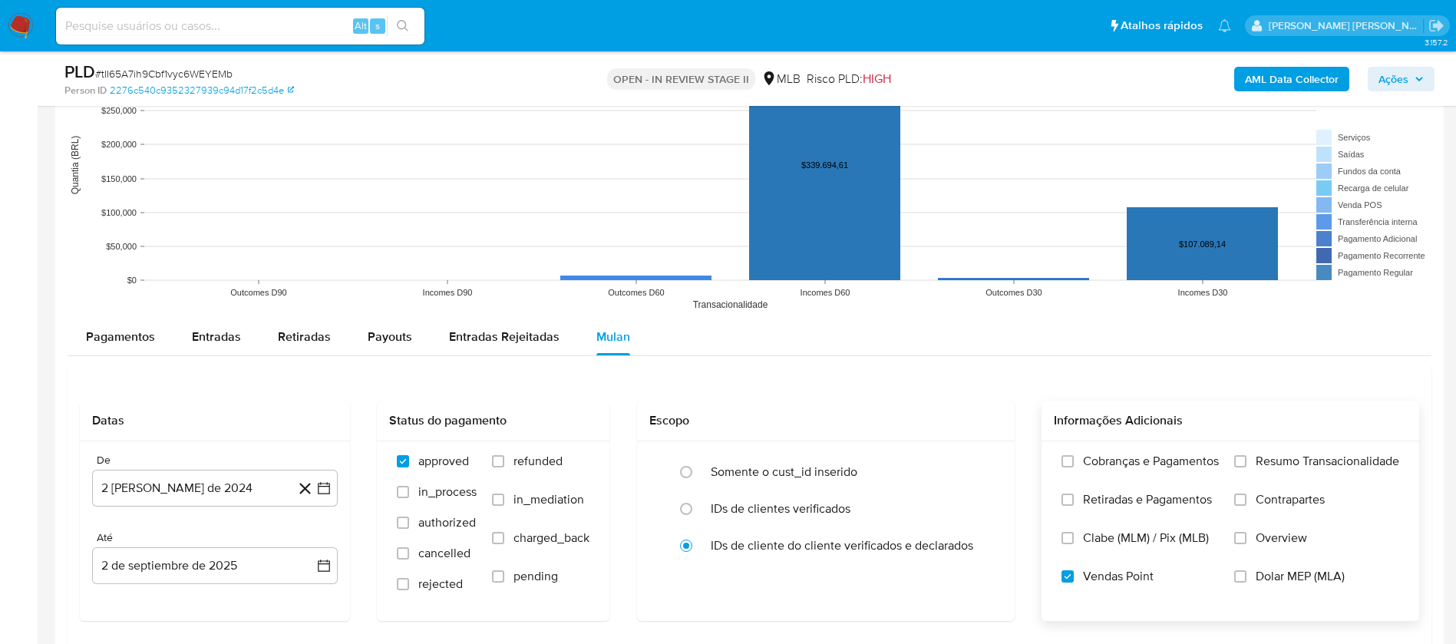
click at [1246, 461] on input "Resumo Transacionalidade" at bounding box center [1240, 461] width 12 height 12
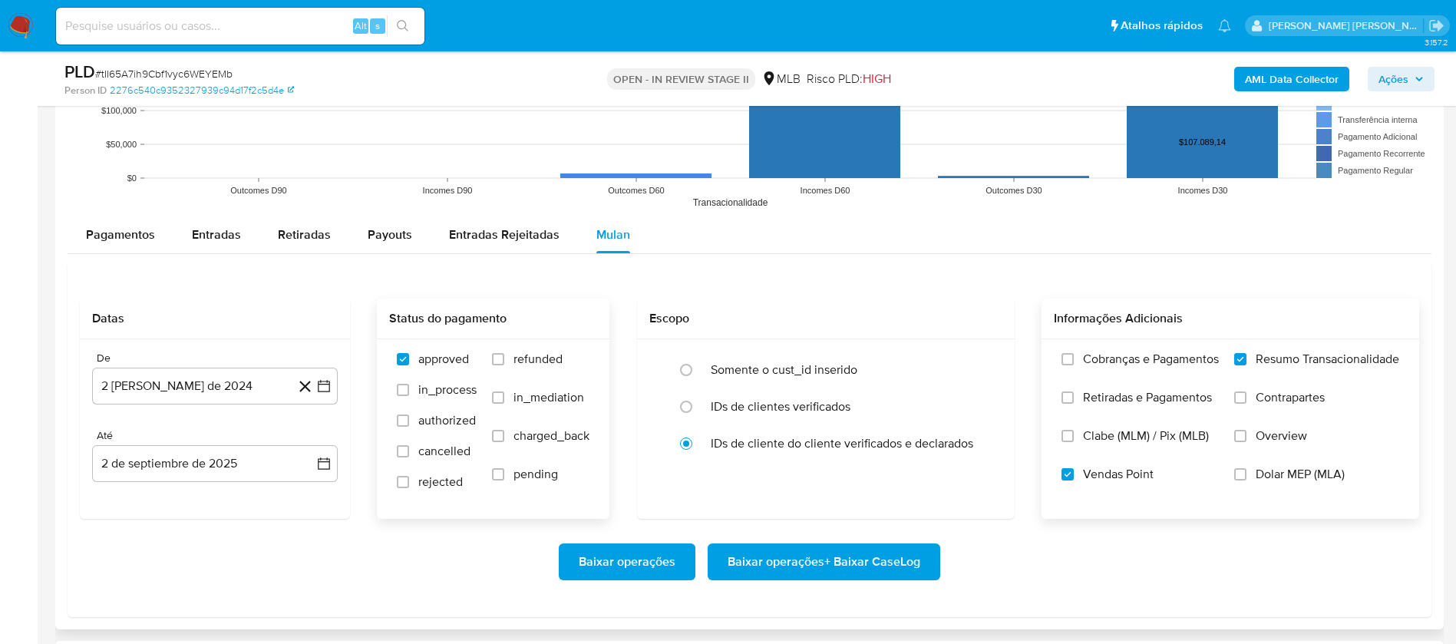
scroll to position [1727, 0]
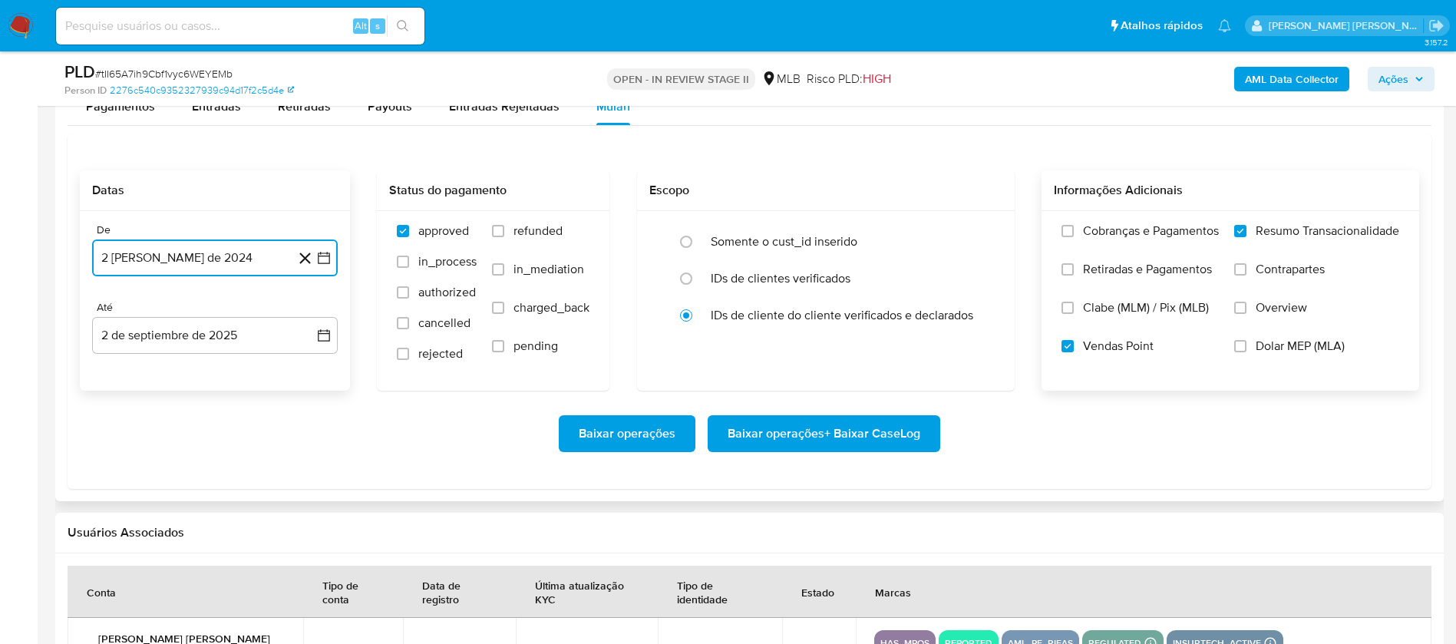
click at [259, 265] on button "2 [PERSON_NAME] de 2024" at bounding box center [215, 257] width 246 height 37
click at [233, 318] on span "agosto 2024" at bounding box center [208, 312] width 70 height 15
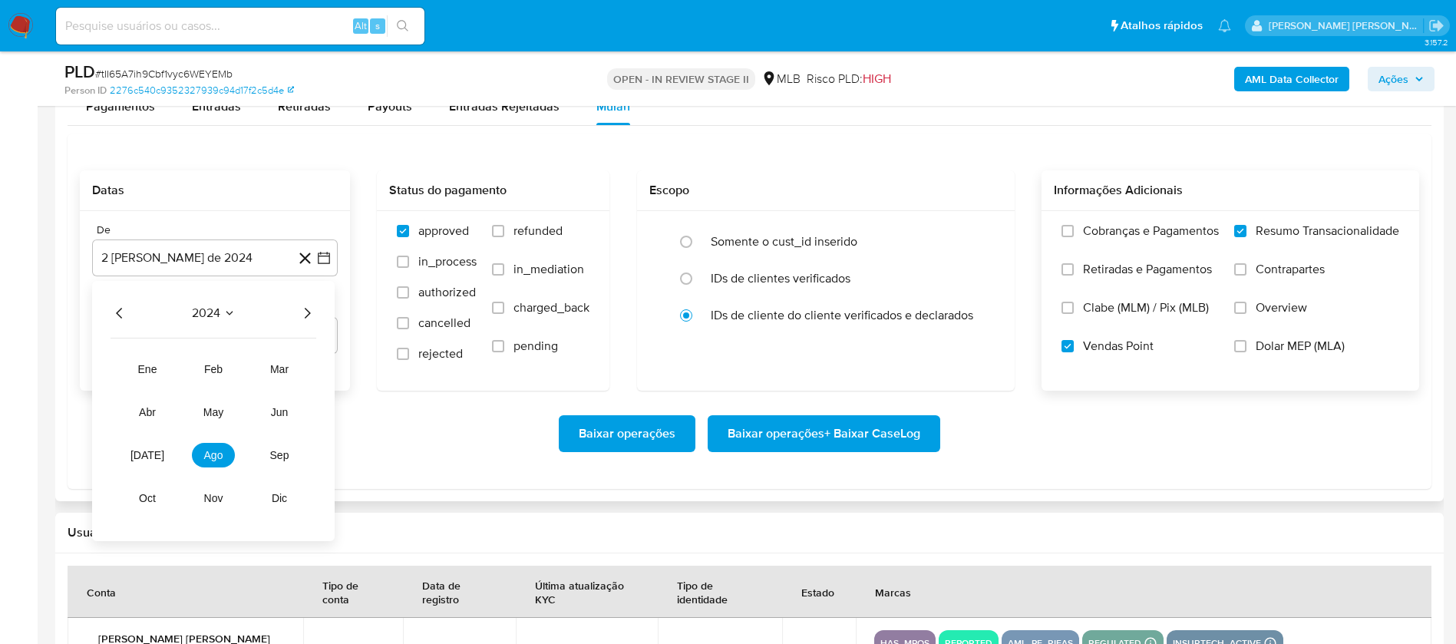
click at [300, 316] on icon "Año siguiente" at bounding box center [307, 313] width 18 height 18
click at [150, 450] on span "[DATE]" at bounding box center [147, 455] width 34 height 12
click at [160, 371] on button "1" at bounding box center [153, 370] width 25 height 25
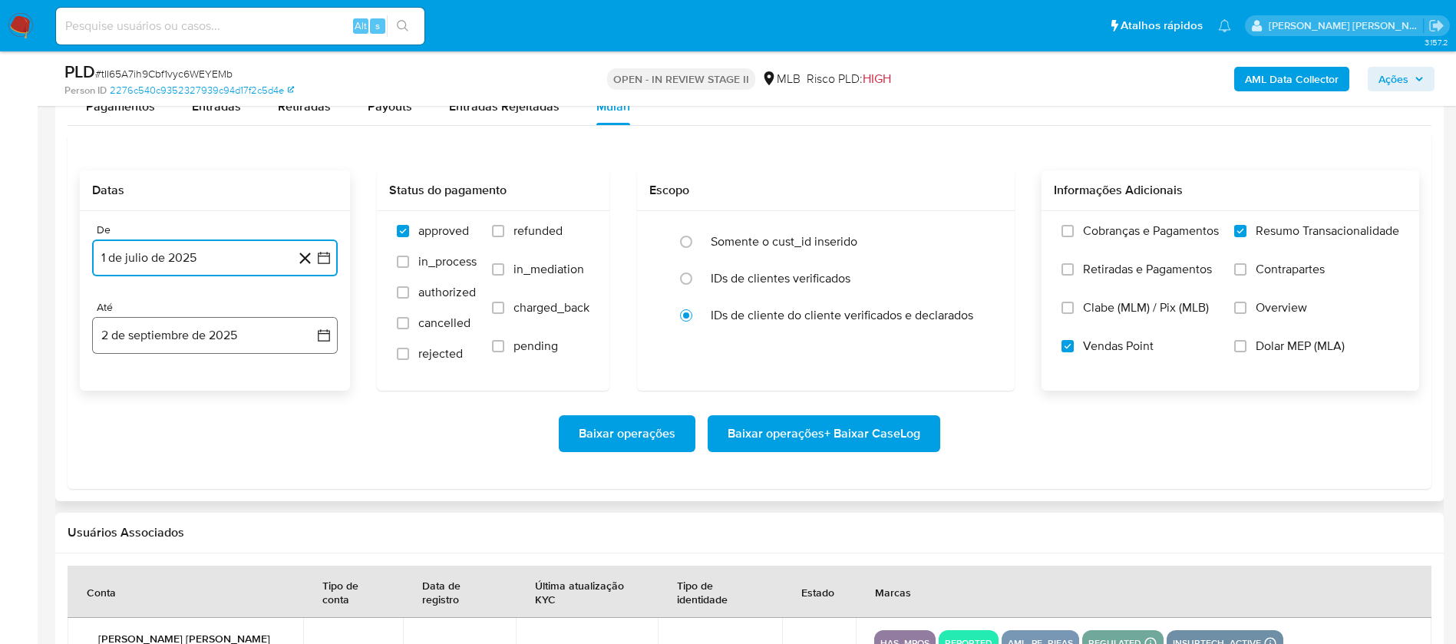
click at [168, 341] on button "2 de septiembre de 2025" at bounding box center [215, 335] width 246 height 37
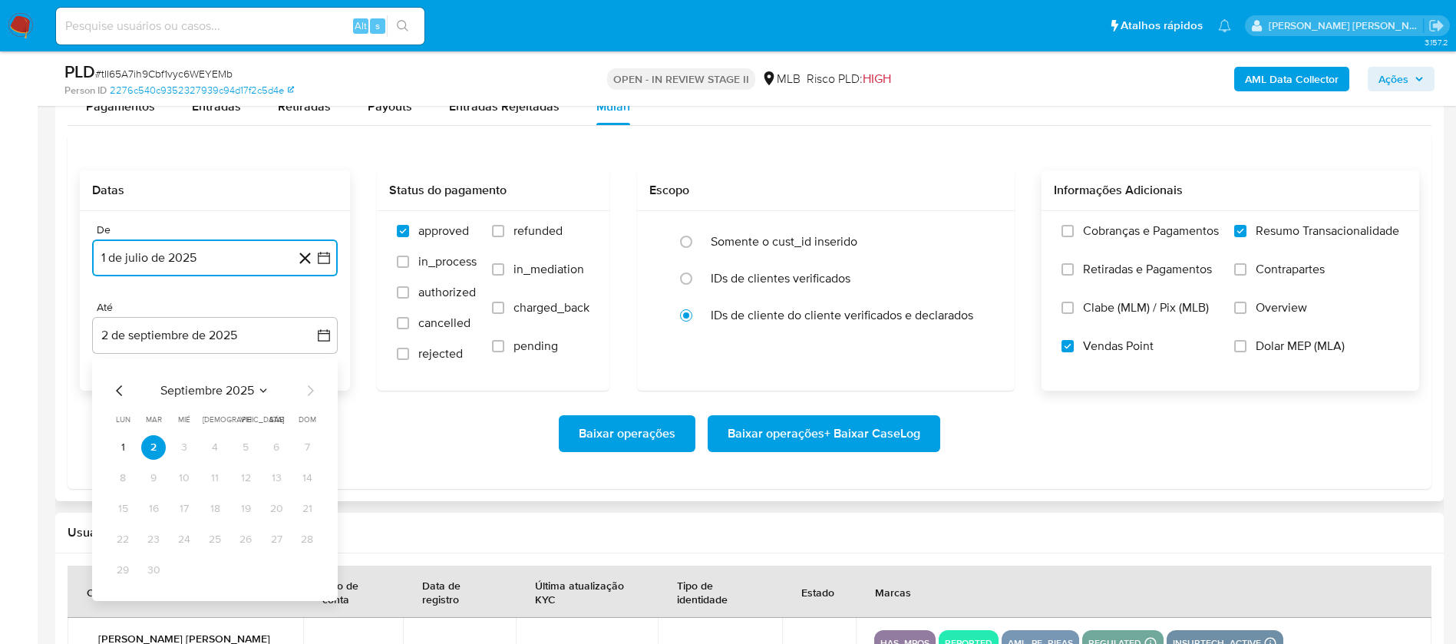
click at [120, 389] on icon "Mes anterior" at bounding box center [120, 390] width 18 height 18
click at [278, 572] on button "30" at bounding box center [276, 570] width 25 height 25
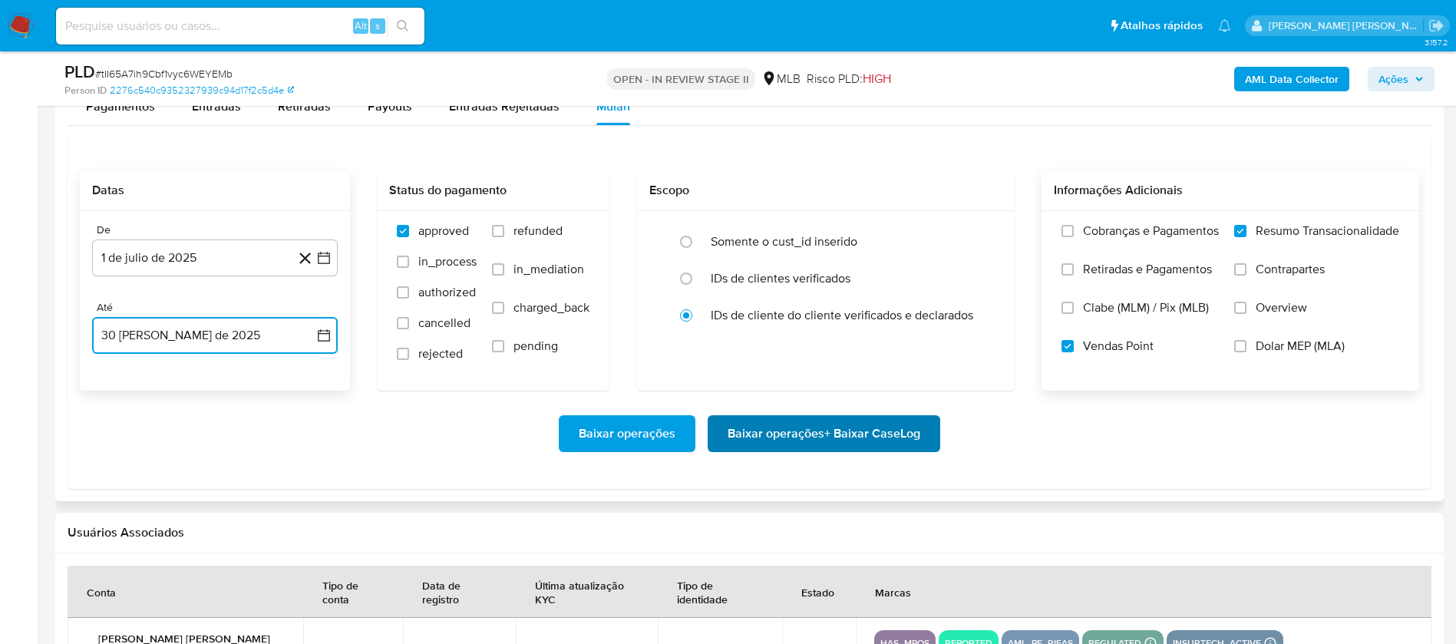
click at [906, 446] on span "Baixar operações + Baixar CaseLog" at bounding box center [824, 434] width 193 height 34
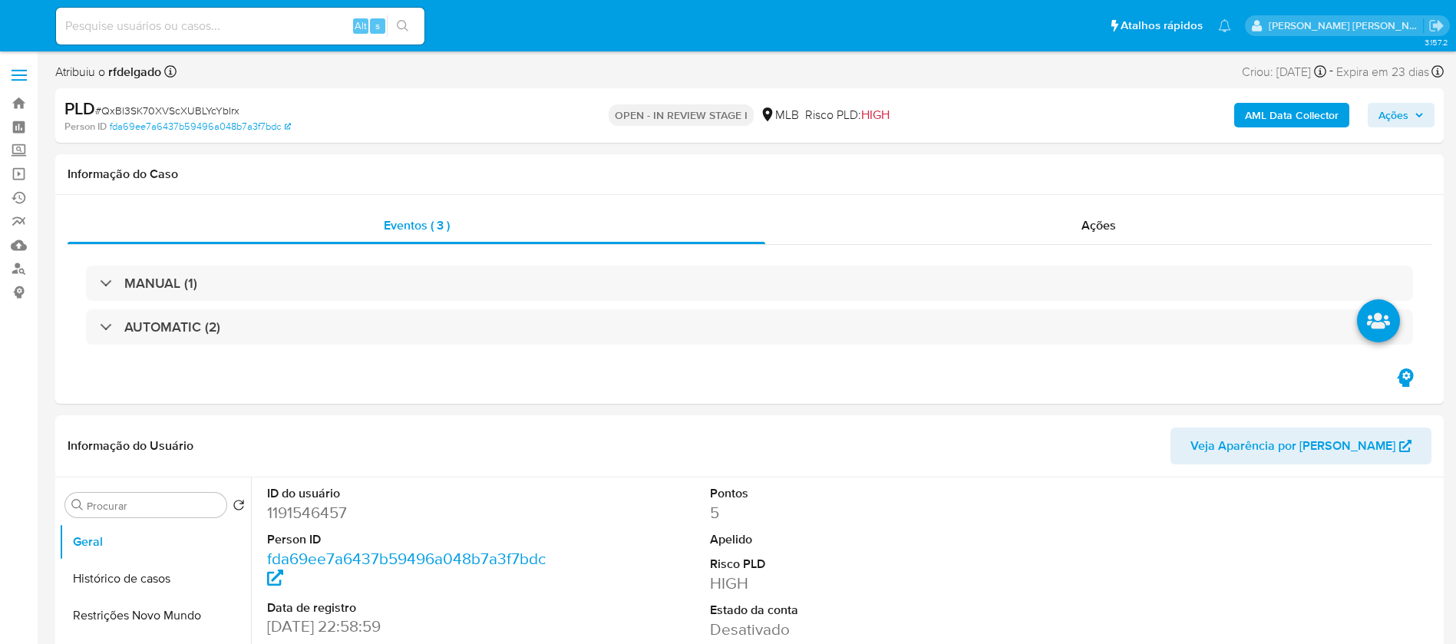
select select "10"
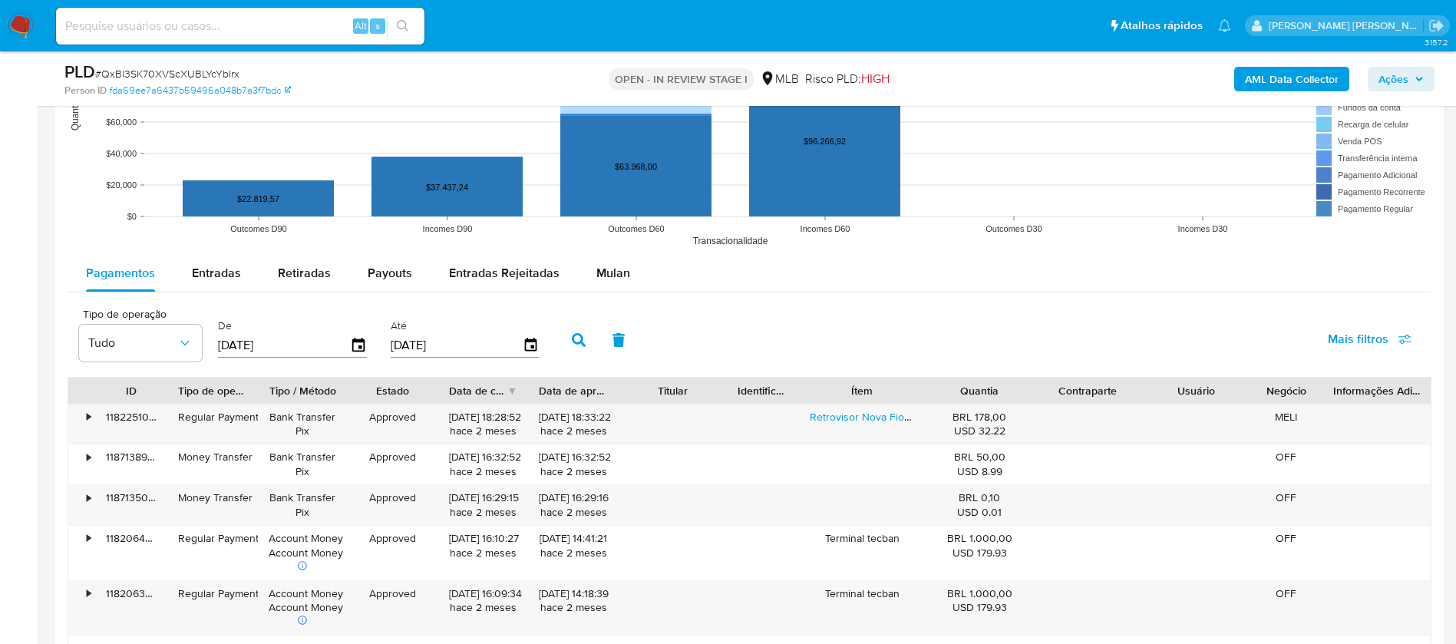
scroll to position [1612, 0]
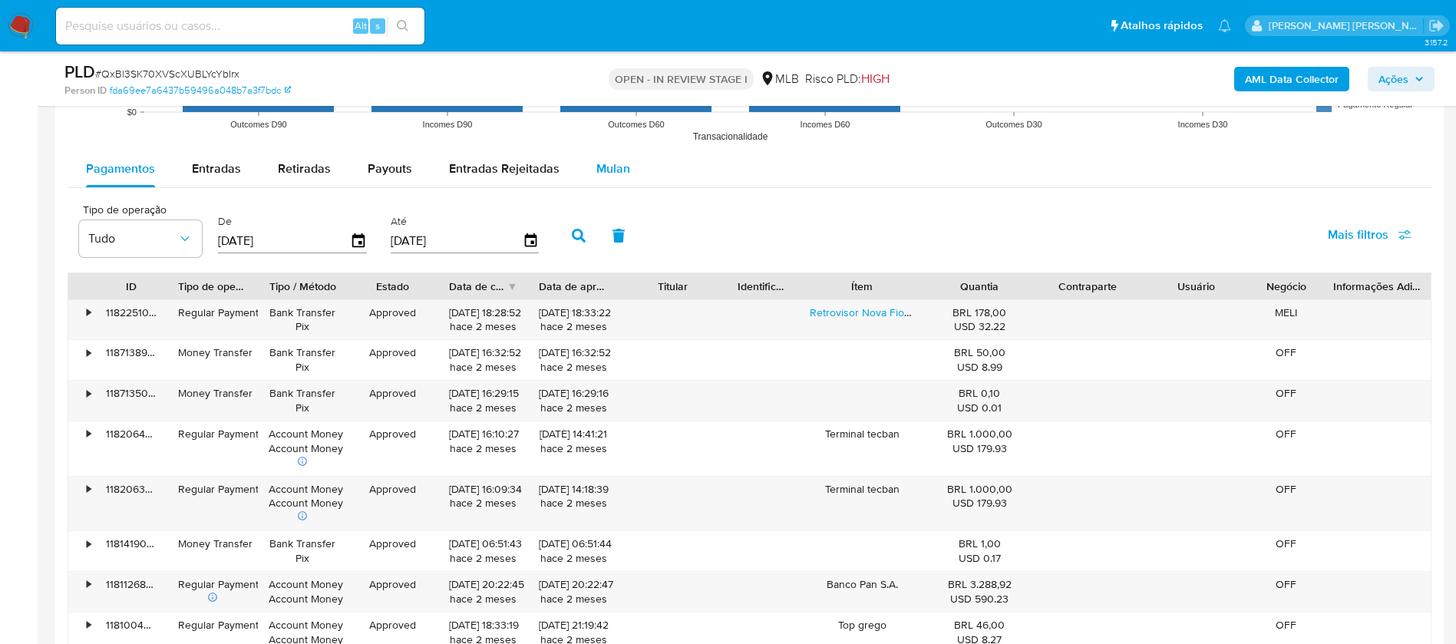
click at [621, 172] on span "Mulan" at bounding box center [613, 169] width 34 height 18
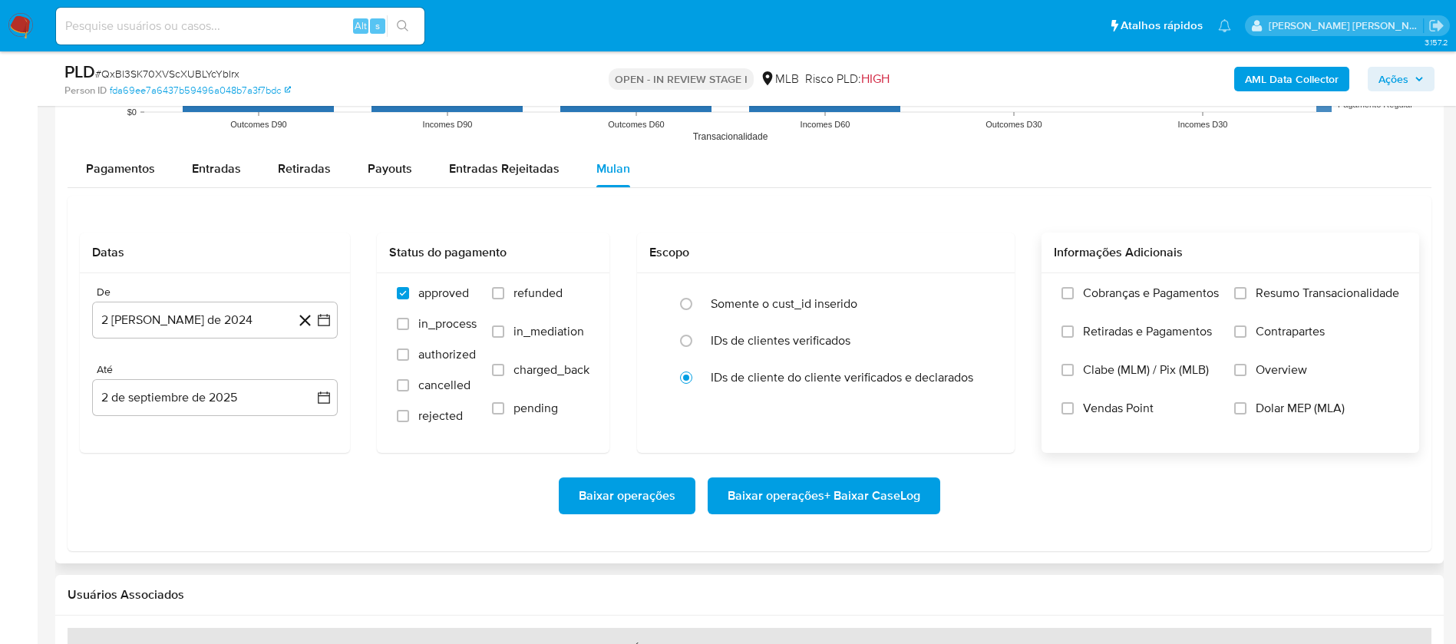
click at [1354, 285] on span "Resumo Transacionalidade" at bounding box center [1327, 292] width 144 height 15
click at [1246, 287] on input "Resumo Transacionalidade" at bounding box center [1240, 293] width 12 height 12
click at [1138, 401] on span "Vendas Point" at bounding box center [1118, 408] width 71 height 15
click at [1097, 411] on span "Vendas Point" at bounding box center [1118, 408] width 71 height 15
click at [1074, 411] on input "Vendas Point" at bounding box center [1067, 408] width 12 height 12
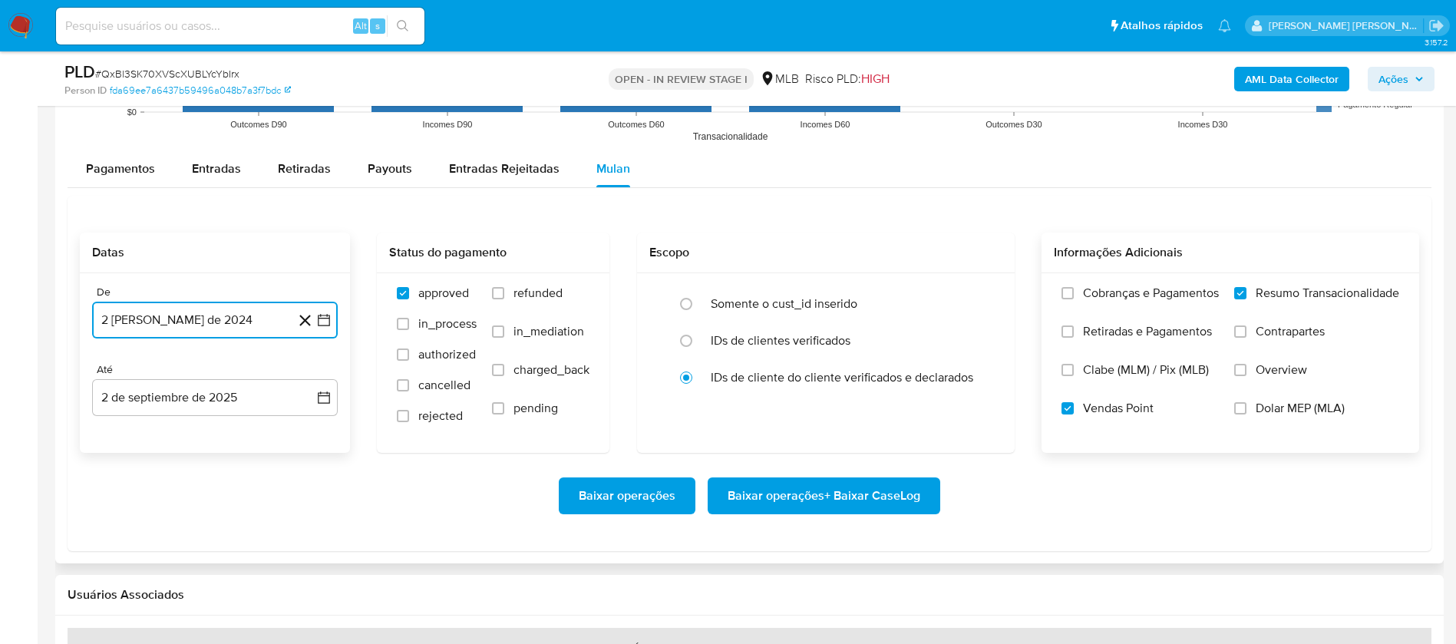
click at [239, 325] on button "2 [PERSON_NAME] de 2024" at bounding box center [215, 320] width 246 height 37
click at [230, 371] on span "agosto 2024" at bounding box center [208, 375] width 70 height 15
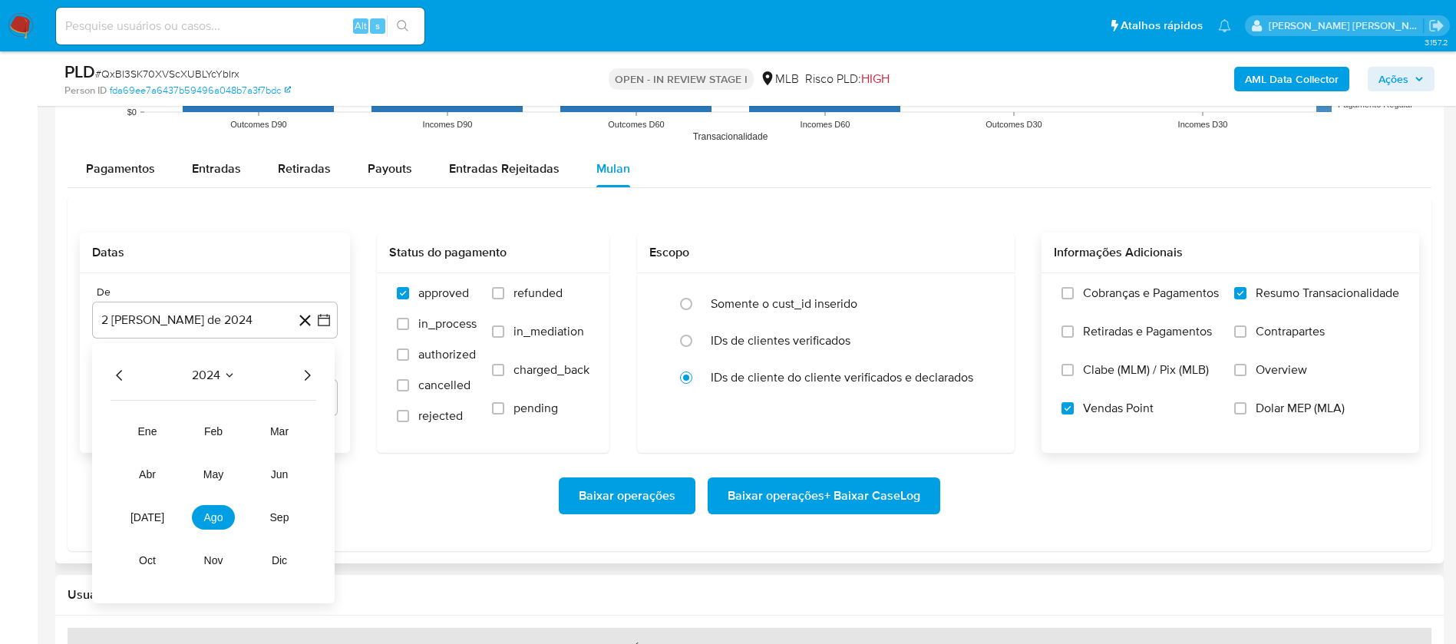
click at [305, 374] on icon "Año siguiente" at bounding box center [307, 375] width 18 height 18
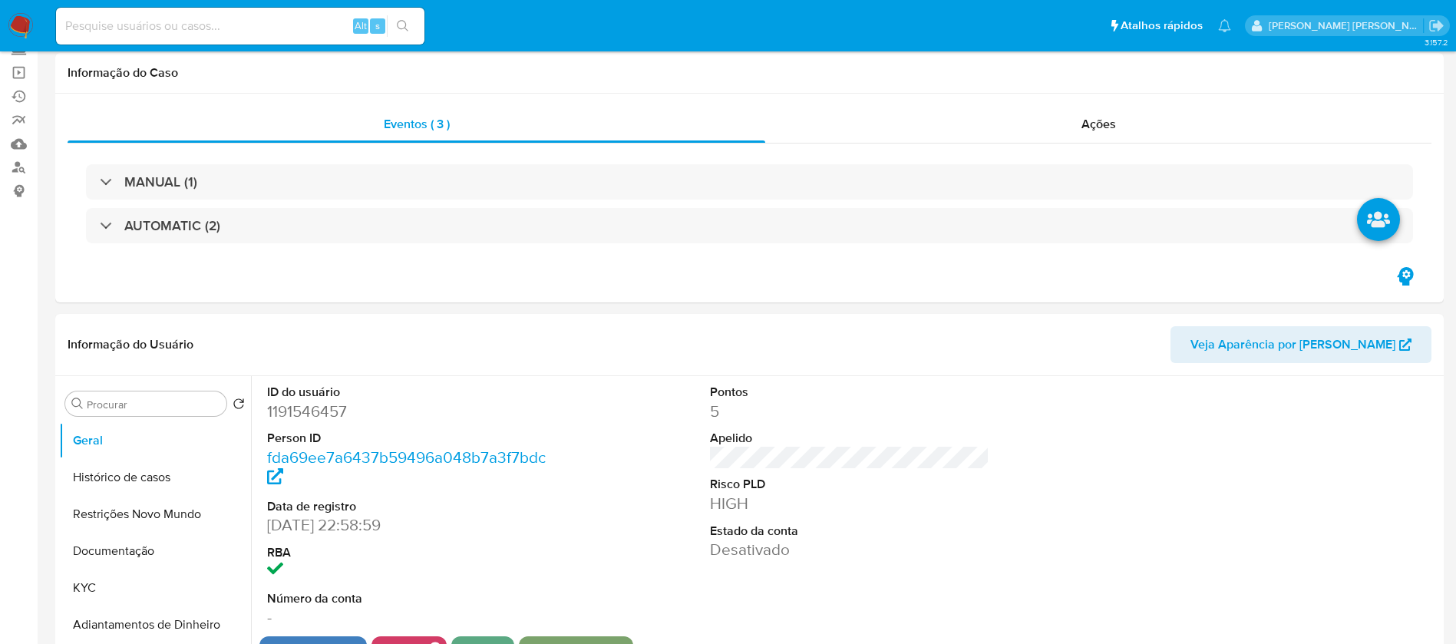
scroll to position [0, 0]
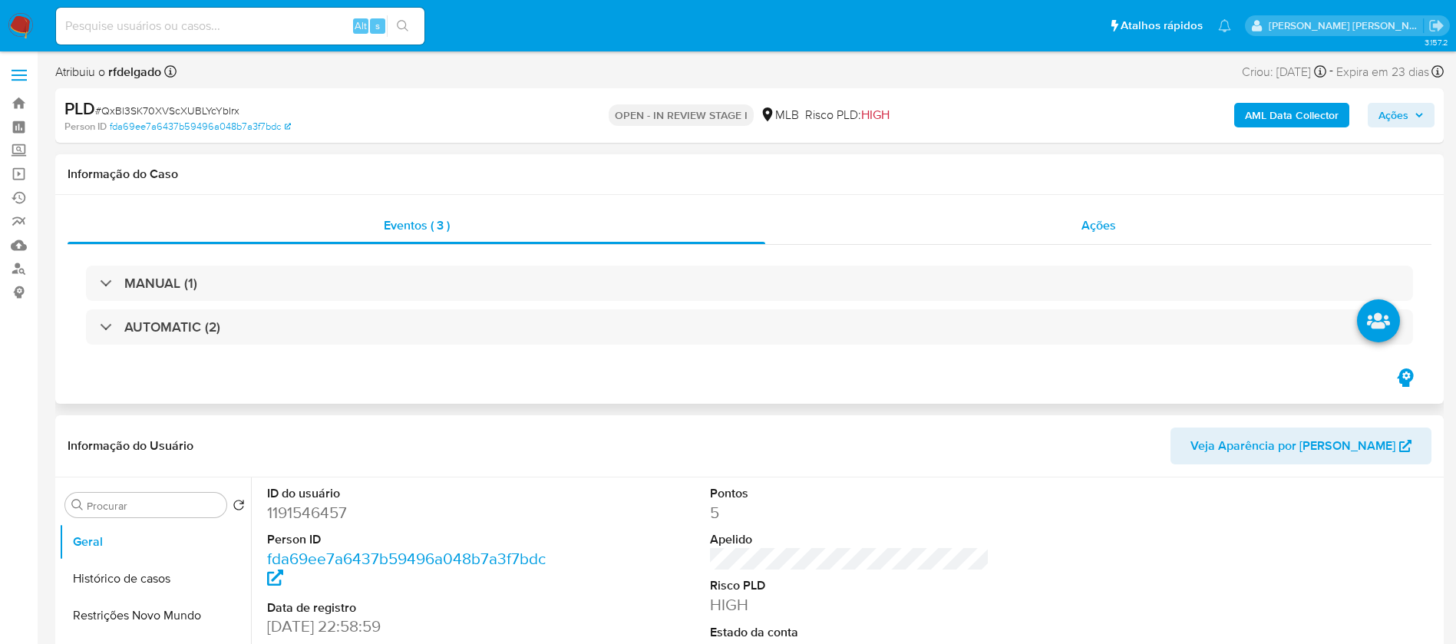
click at [1089, 226] on span "Ações" at bounding box center [1098, 225] width 35 height 18
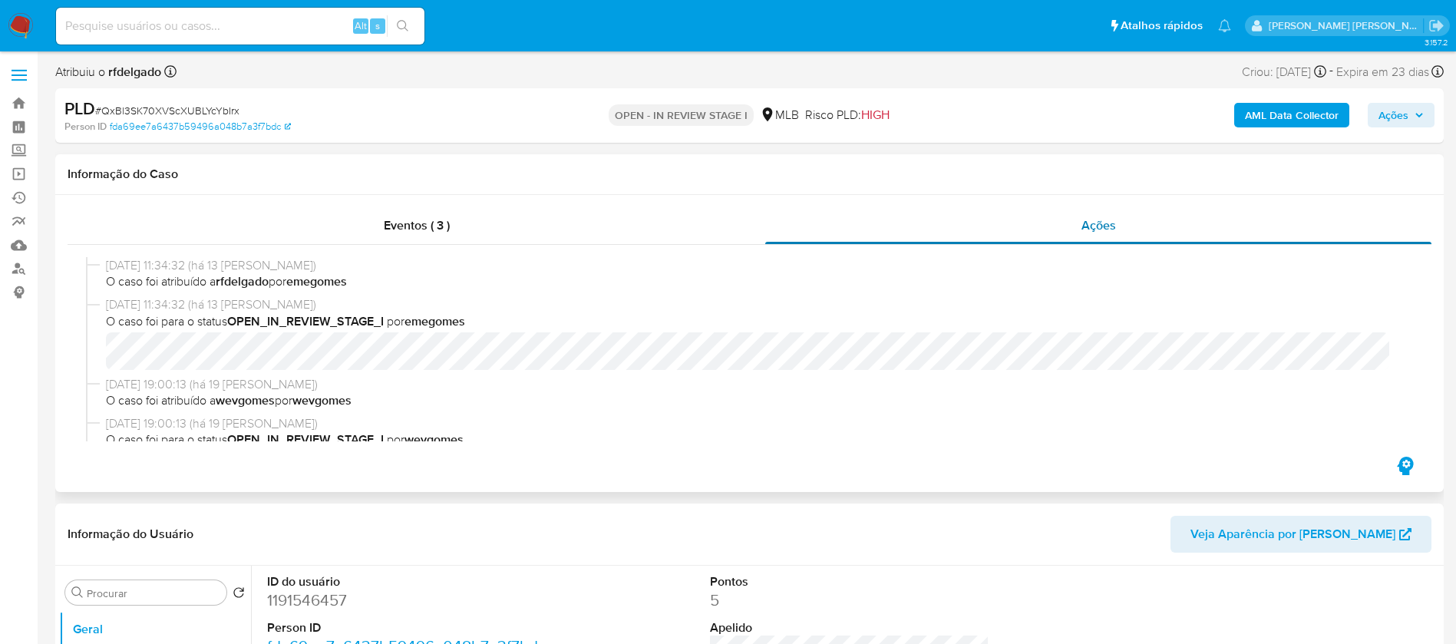
click at [1089, 226] on span "Ações" at bounding box center [1098, 225] width 35 height 18
click at [443, 234] on div "Eventos ( 3 )" at bounding box center [417, 225] width 698 height 37
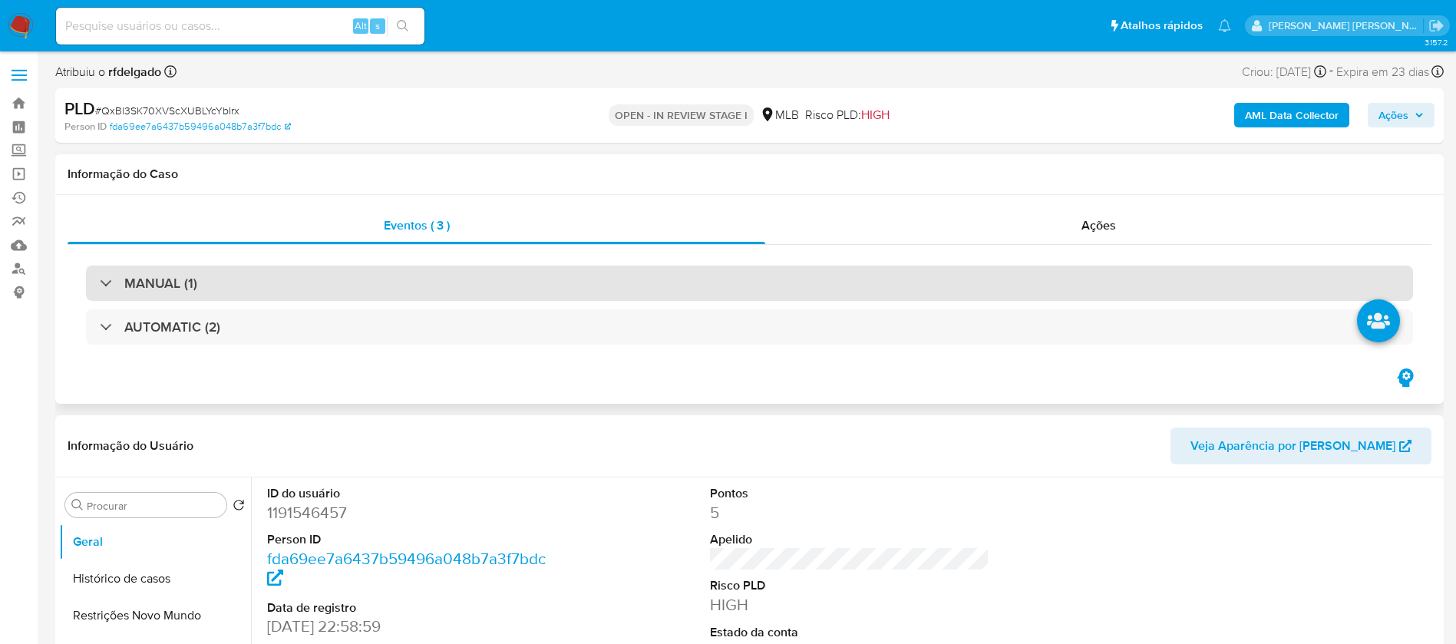
click at [107, 281] on div "MANUAL (1)" at bounding box center [148, 283] width 97 height 17
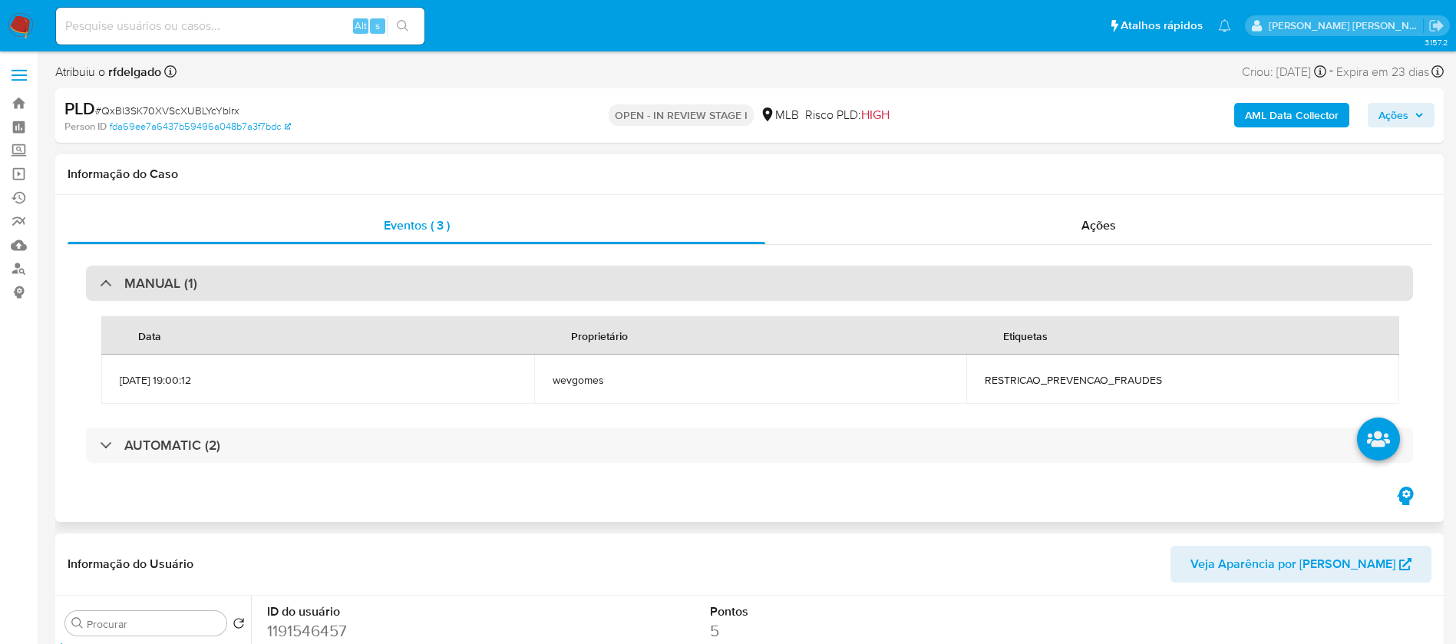
click at [100, 282] on div at bounding box center [100, 282] width 0 height 0
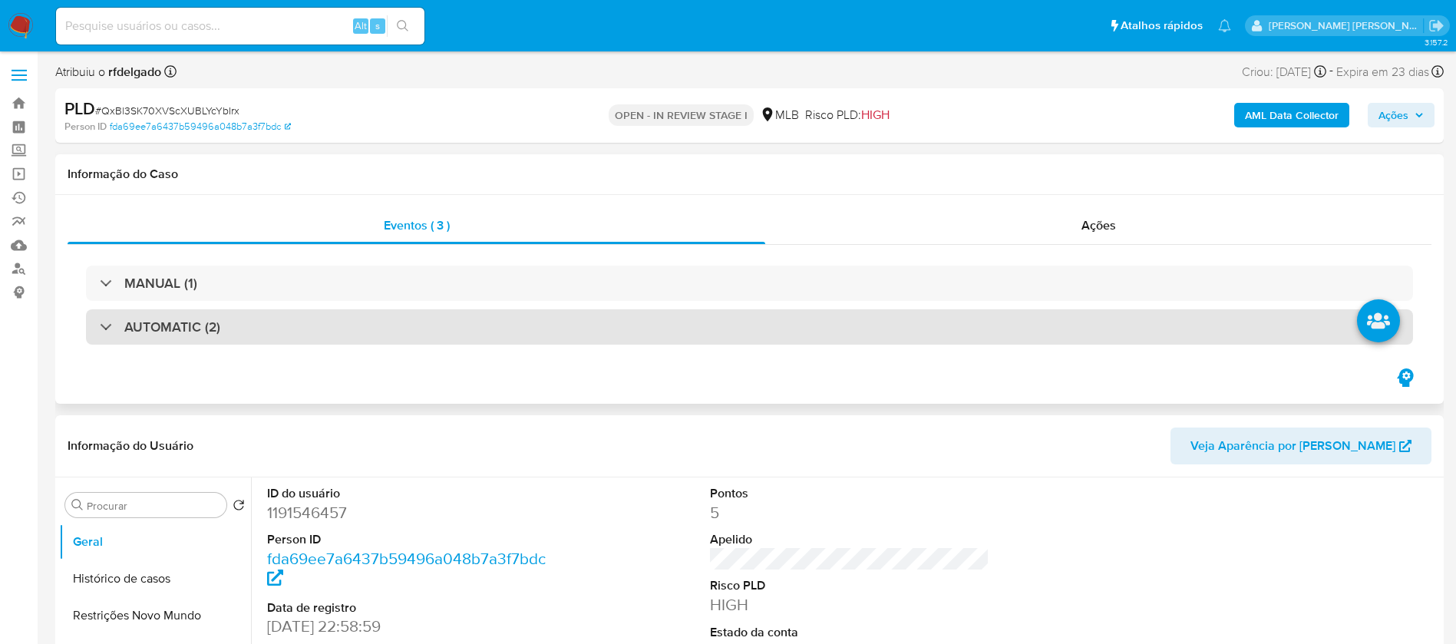
click at [124, 322] on h3 "AUTOMATIC (2)" at bounding box center [172, 326] width 96 height 17
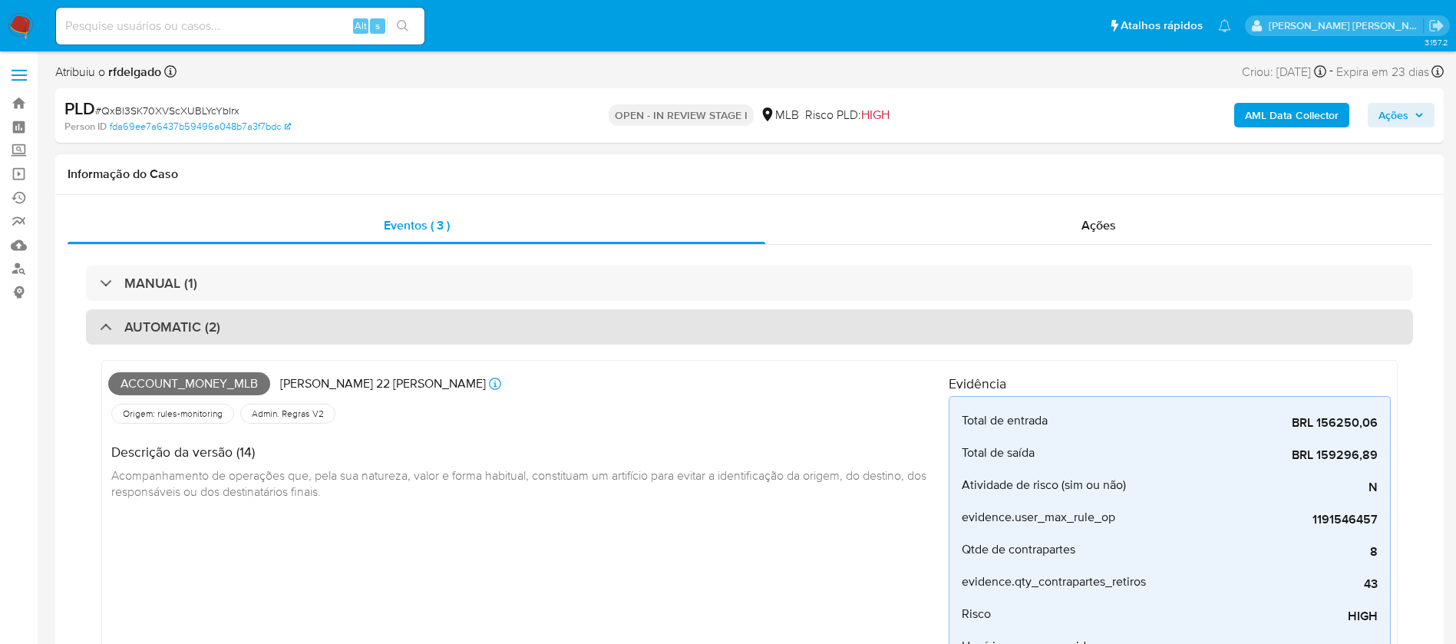
click at [100, 326] on div at bounding box center [100, 326] width 0 height 0
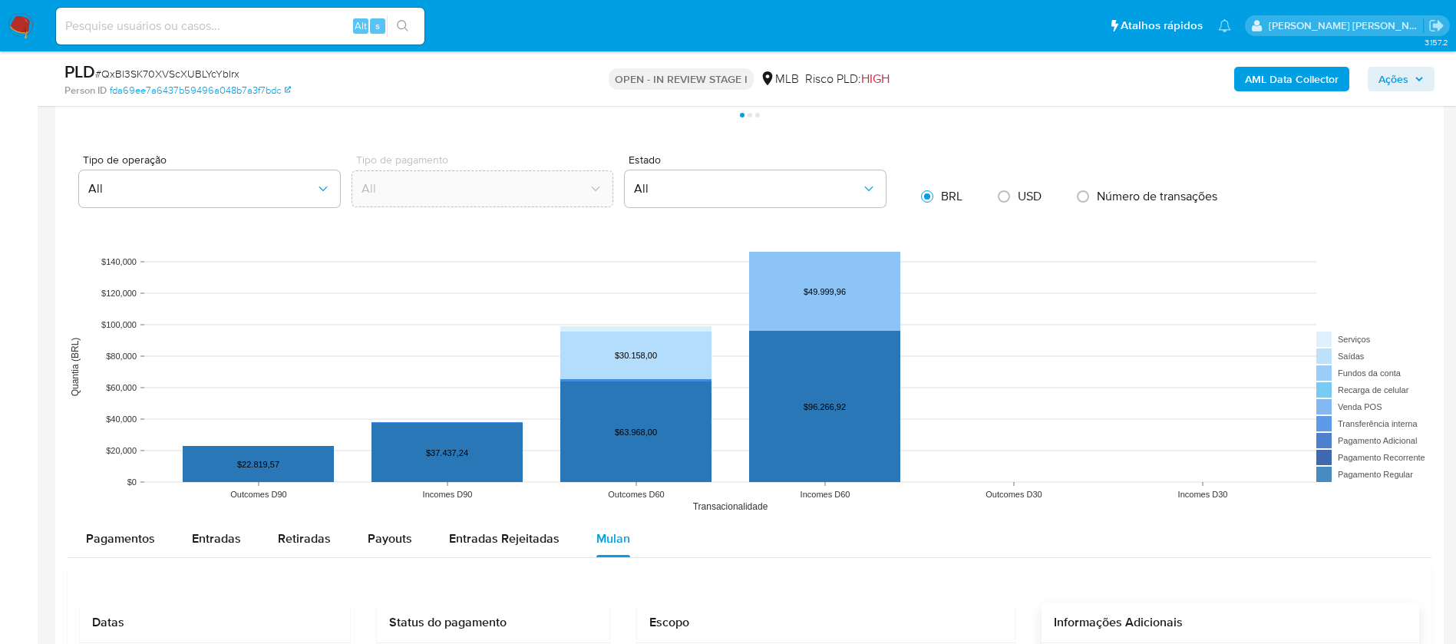
scroll to position [1612, 0]
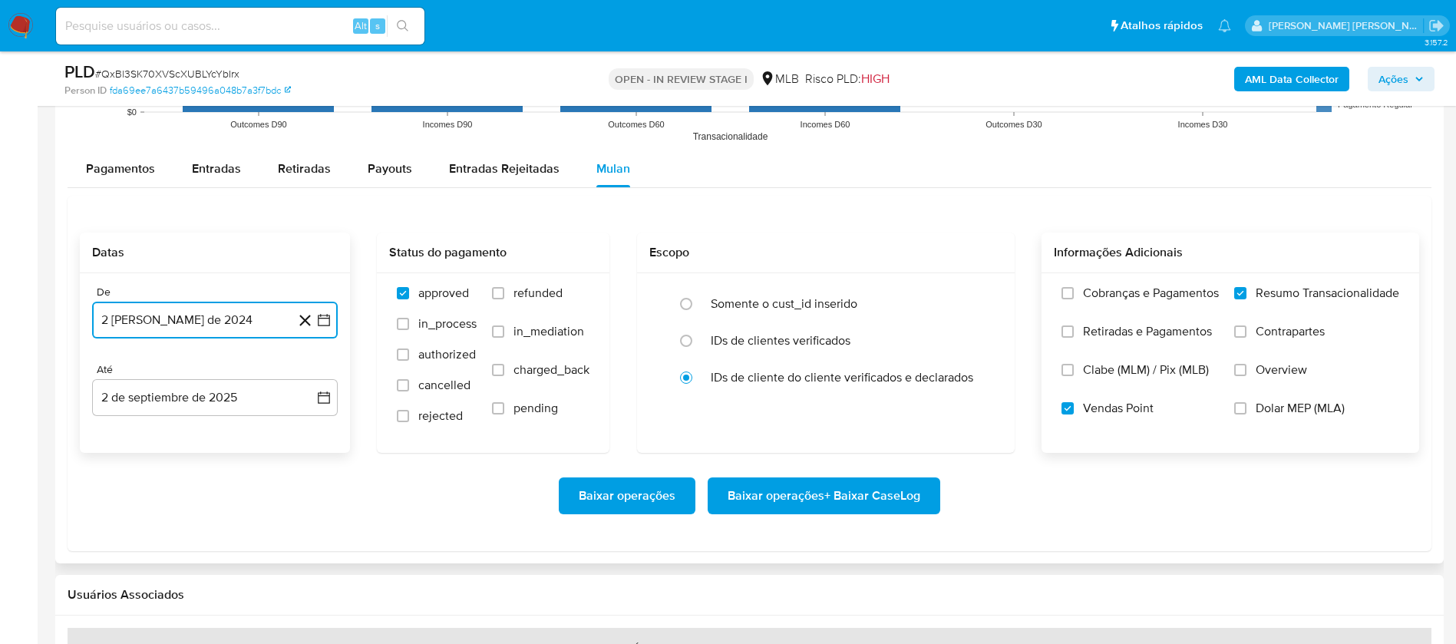
click at [193, 315] on button "2 [PERSON_NAME] de 2024" at bounding box center [215, 320] width 246 height 37
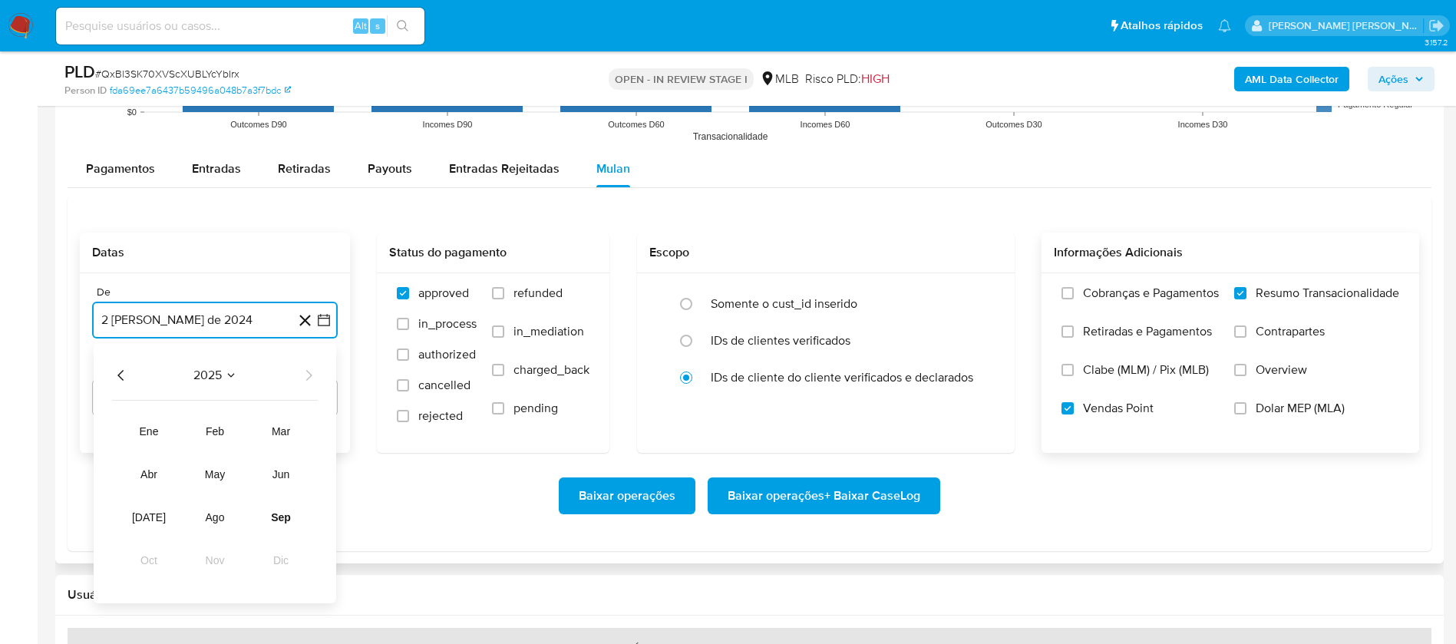
click at [214, 368] on span "2025" at bounding box center [207, 375] width 28 height 15
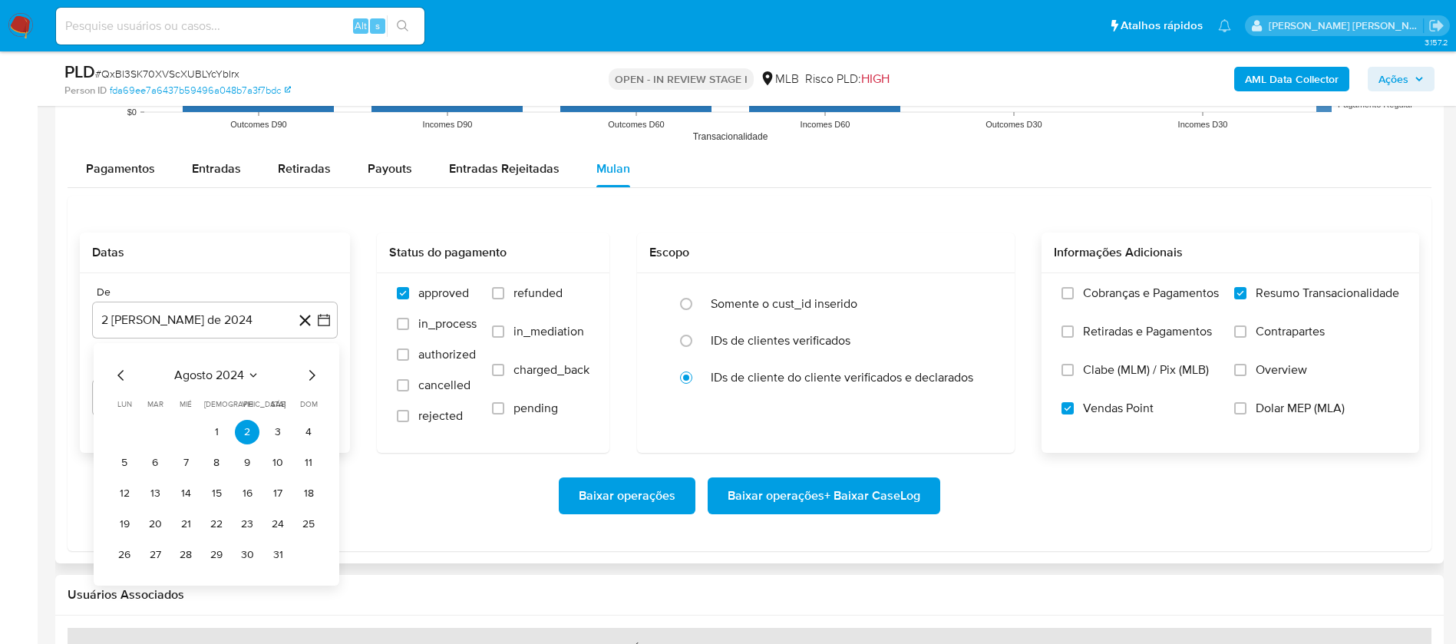
click at [312, 376] on icon "Mes siguiente" at bounding box center [311, 375] width 18 height 18
click at [120, 376] on icon "Mes anterior" at bounding box center [120, 375] width 18 height 18
click at [254, 379] on icon "Seleccionar mes y año" at bounding box center [252, 375] width 12 height 12
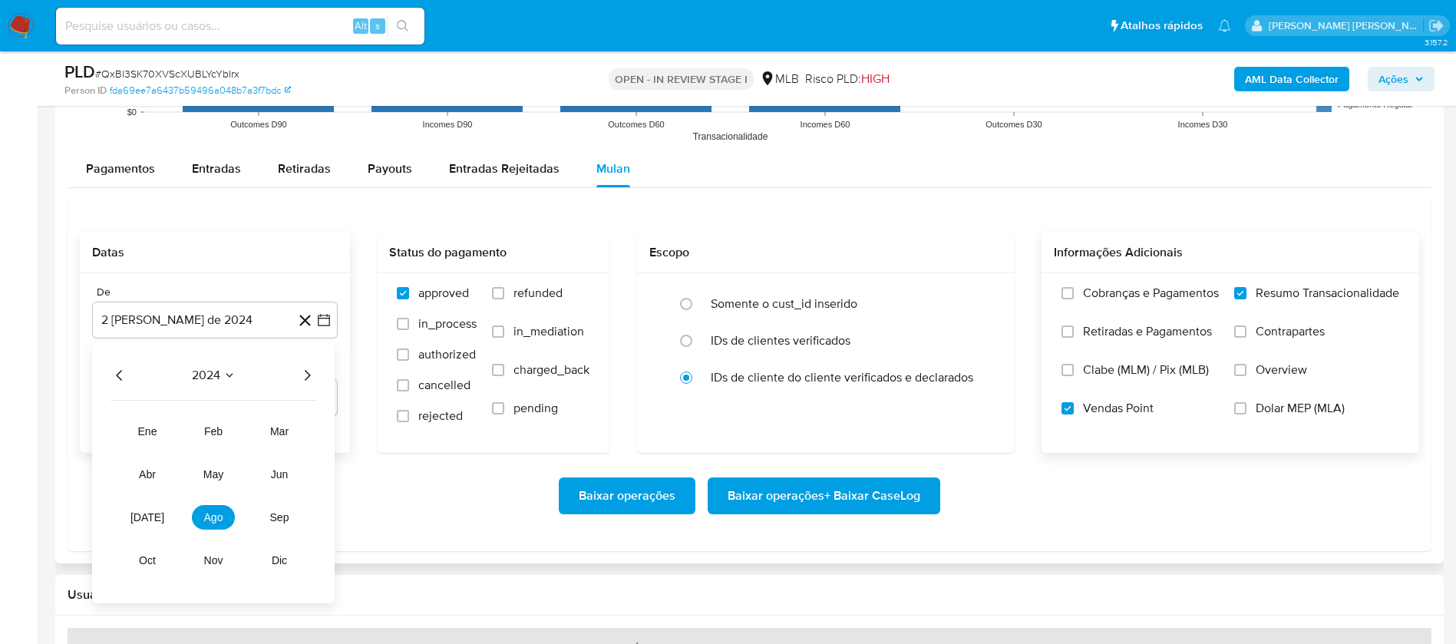
click at [308, 375] on icon "Año siguiente" at bounding box center [307, 375] width 18 height 18
click at [152, 516] on span "[DATE]" at bounding box center [147, 517] width 34 height 12
click at [153, 427] on button "1" at bounding box center [153, 432] width 25 height 25
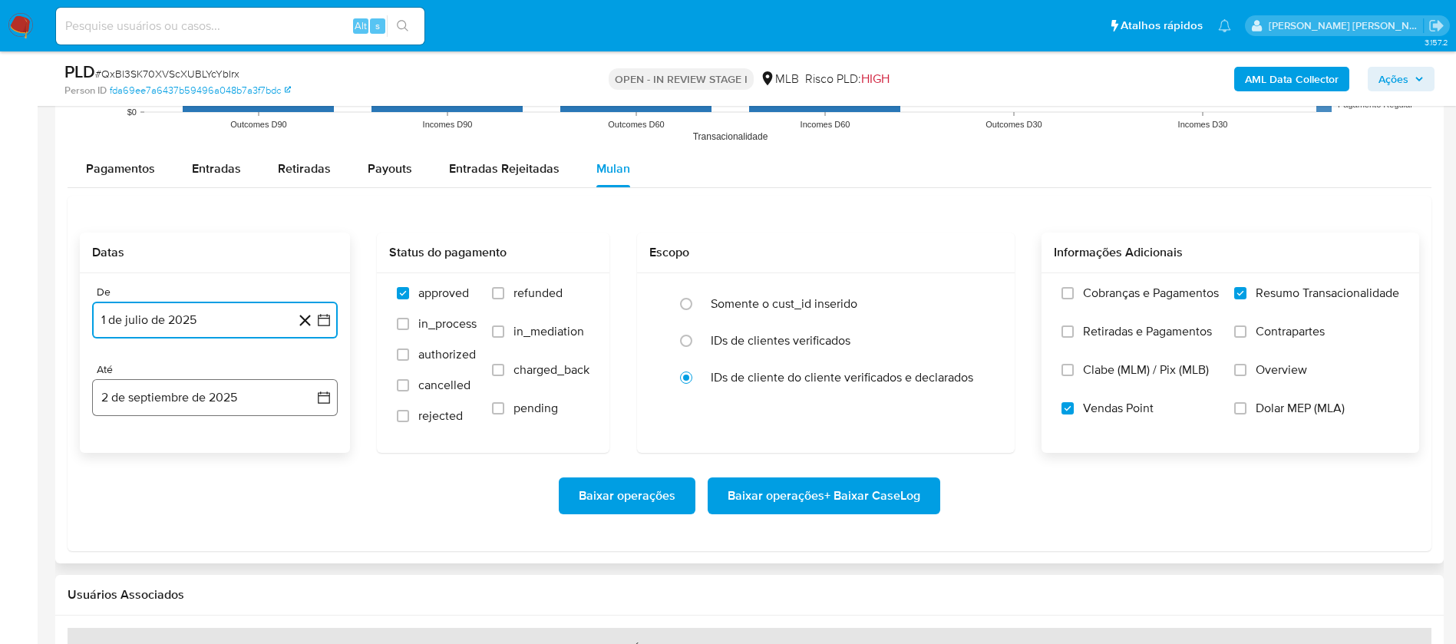
click at [172, 392] on button "2 de septiembre de 2025" at bounding box center [215, 397] width 246 height 37
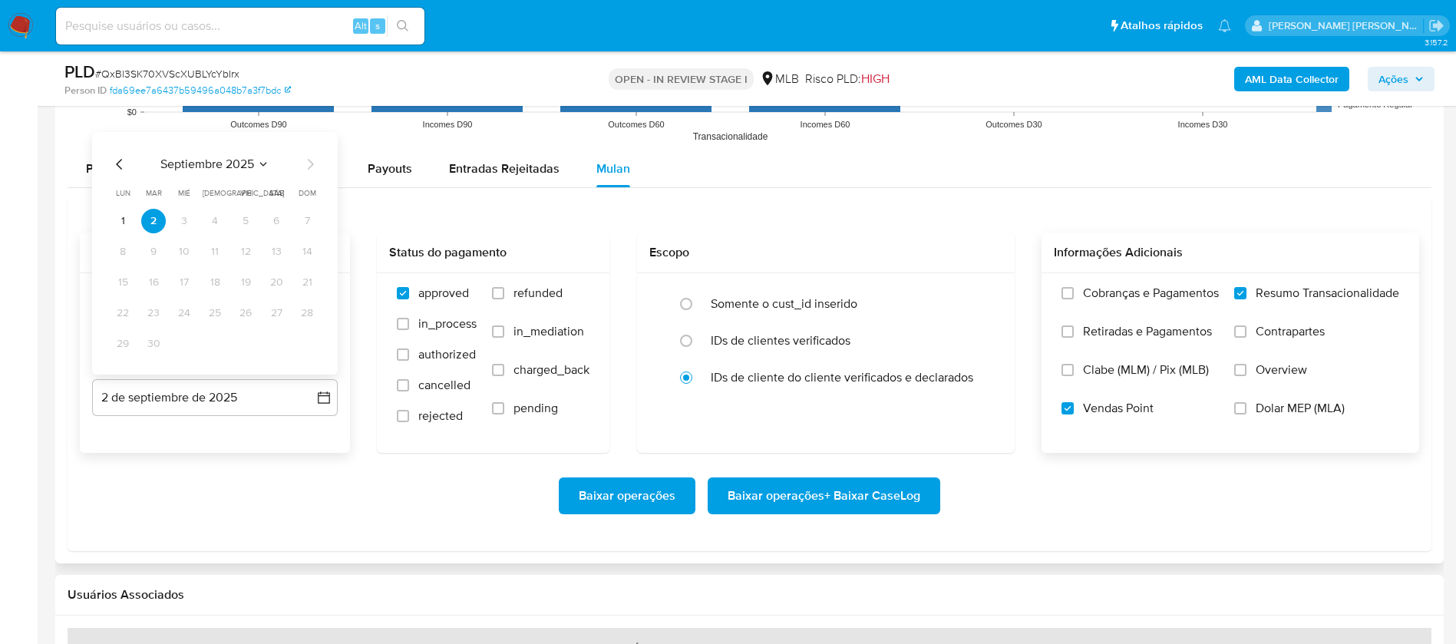
click at [121, 157] on icon "Mes anterior" at bounding box center [120, 164] width 18 height 18
click at [277, 345] on button "30" at bounding box center [276, 344] width 25 height 25
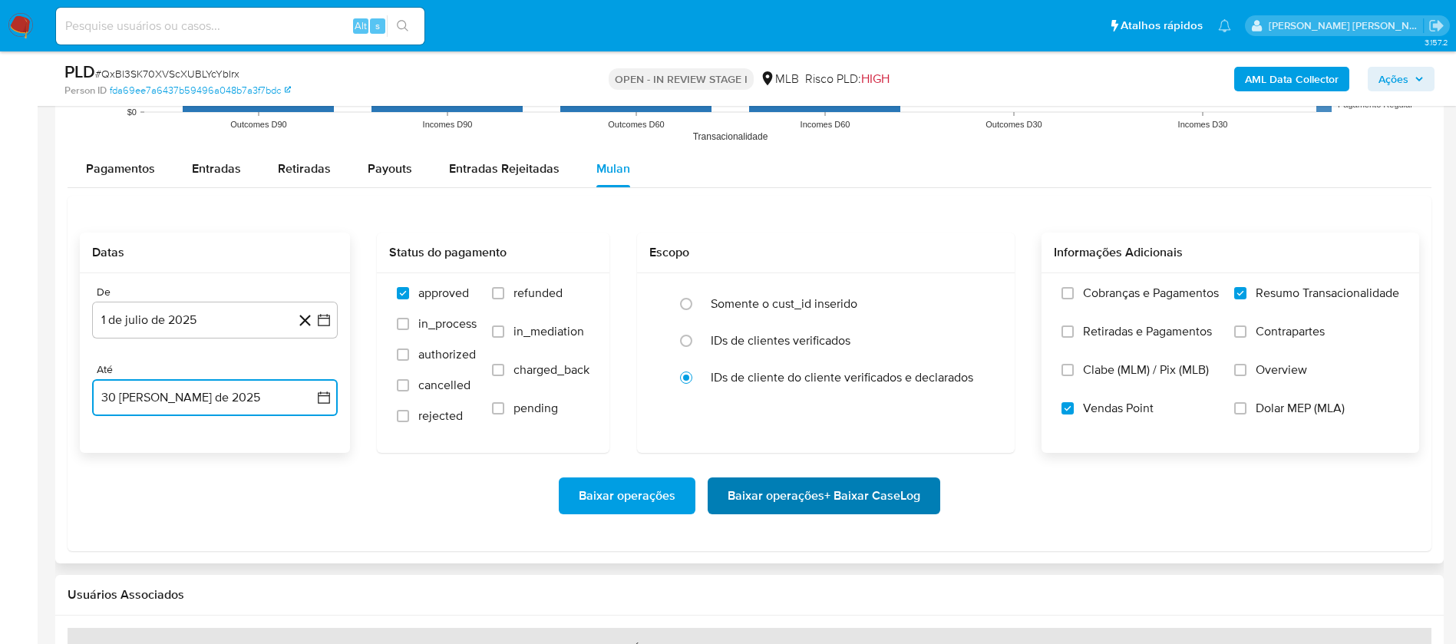
click at [790, 488] on span "Baixar operações + Baixar CaseLog" at bounding box center [824, 496] width 193 height 34
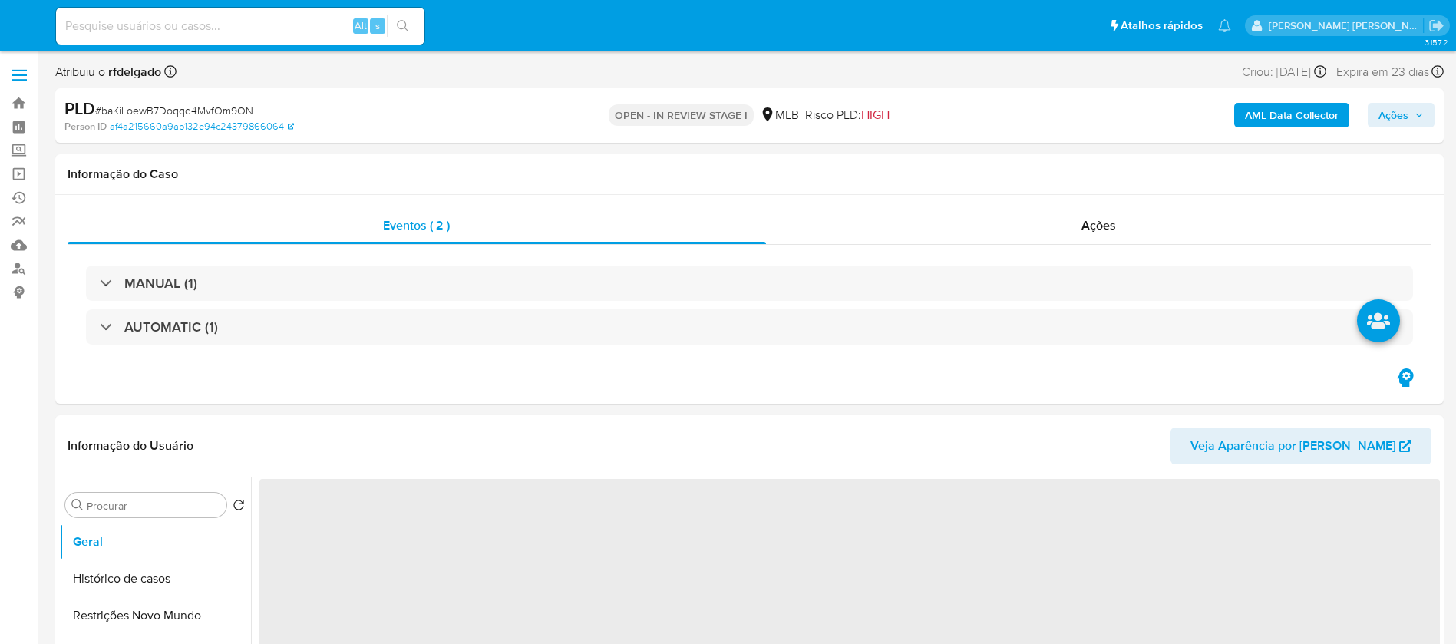
select select "10"
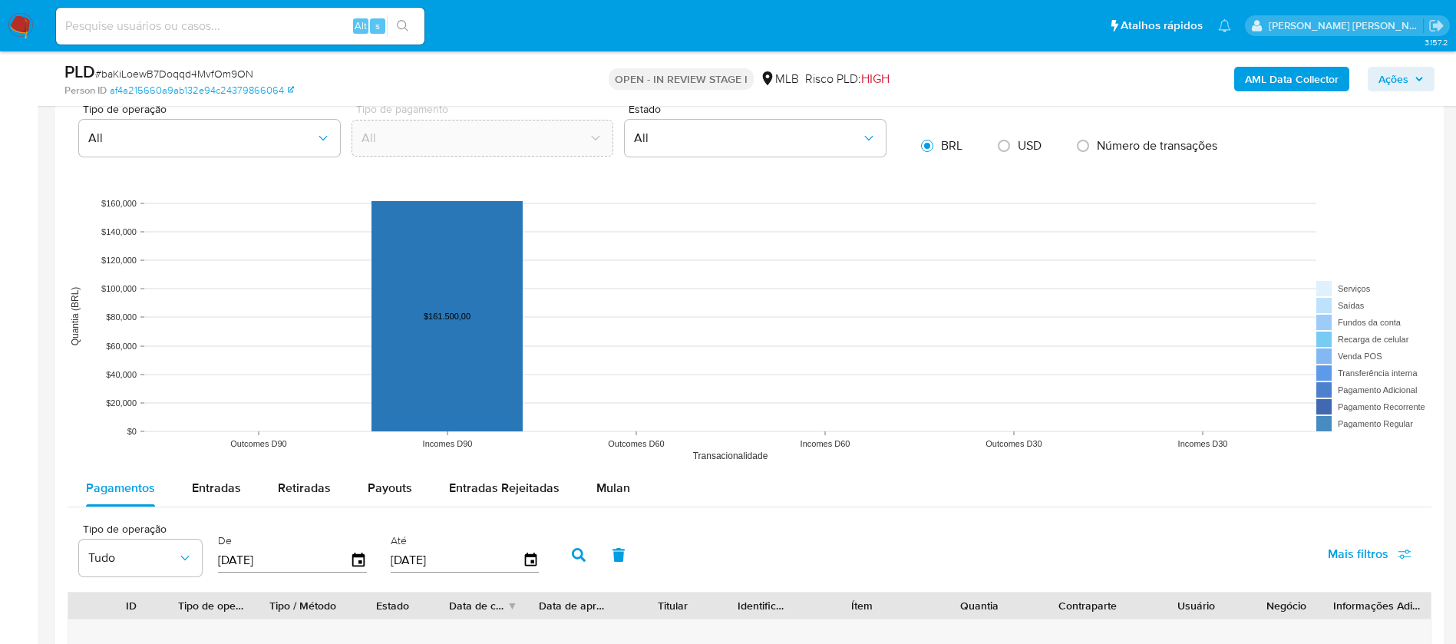
scroll to position [1612, 0]
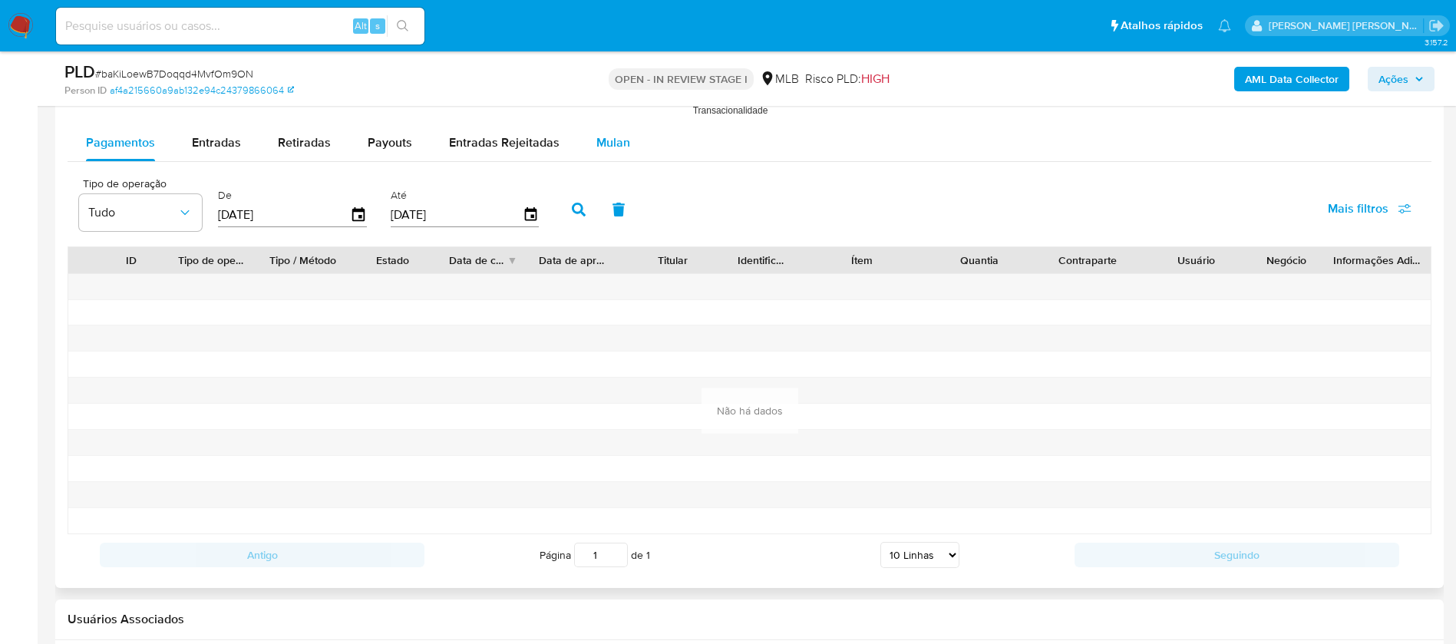
click at [616, 138] on span "Mulan" at bounding box center [613, 143] width 34 height 18
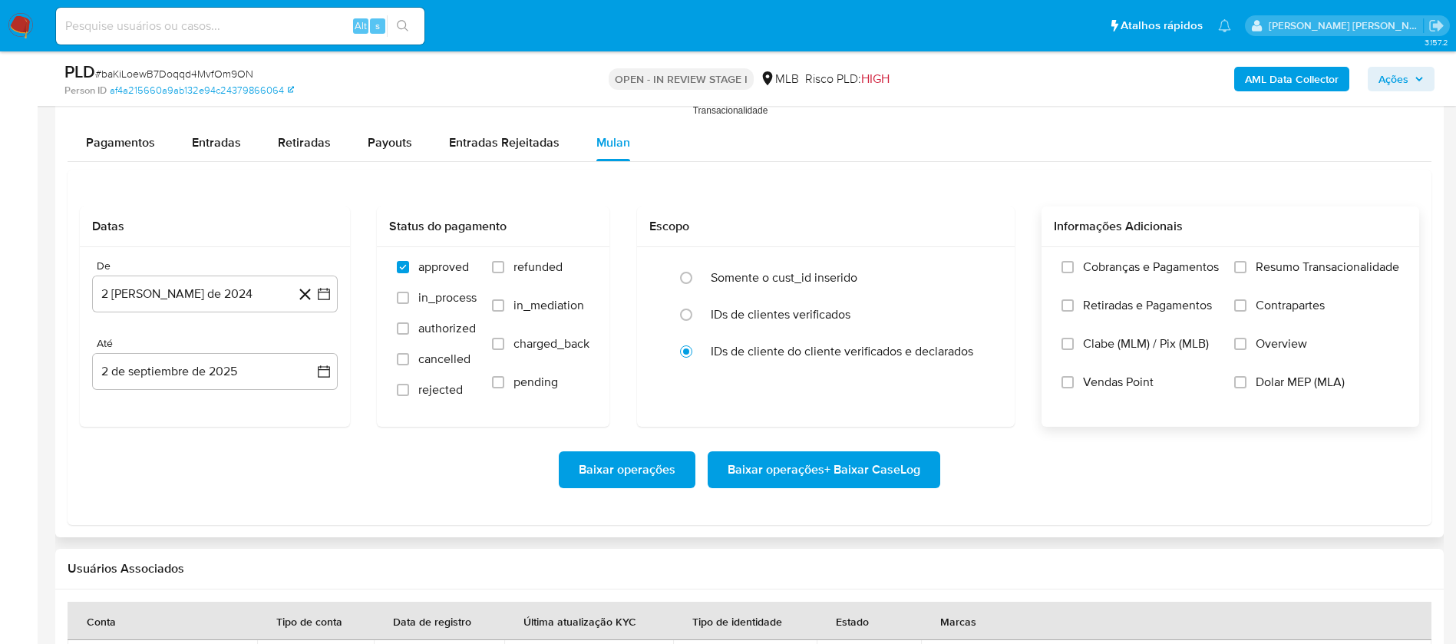
click at [1347, 266] on span "Resumo Transacionalidade" at bounding box center [1327, 266] width 144 height 15
click at [1246, 266] on input "Resumo Transacionalidade" at bounding box center [1240, 267] width 12 height 12
click at [1092, 380] on span "Vendas Point" at bounding box center [1118, 381] width 71 height 15
click at [1074, 380] on input "Vendas Point" at bounding box center [1067, 382] width 12 height 12
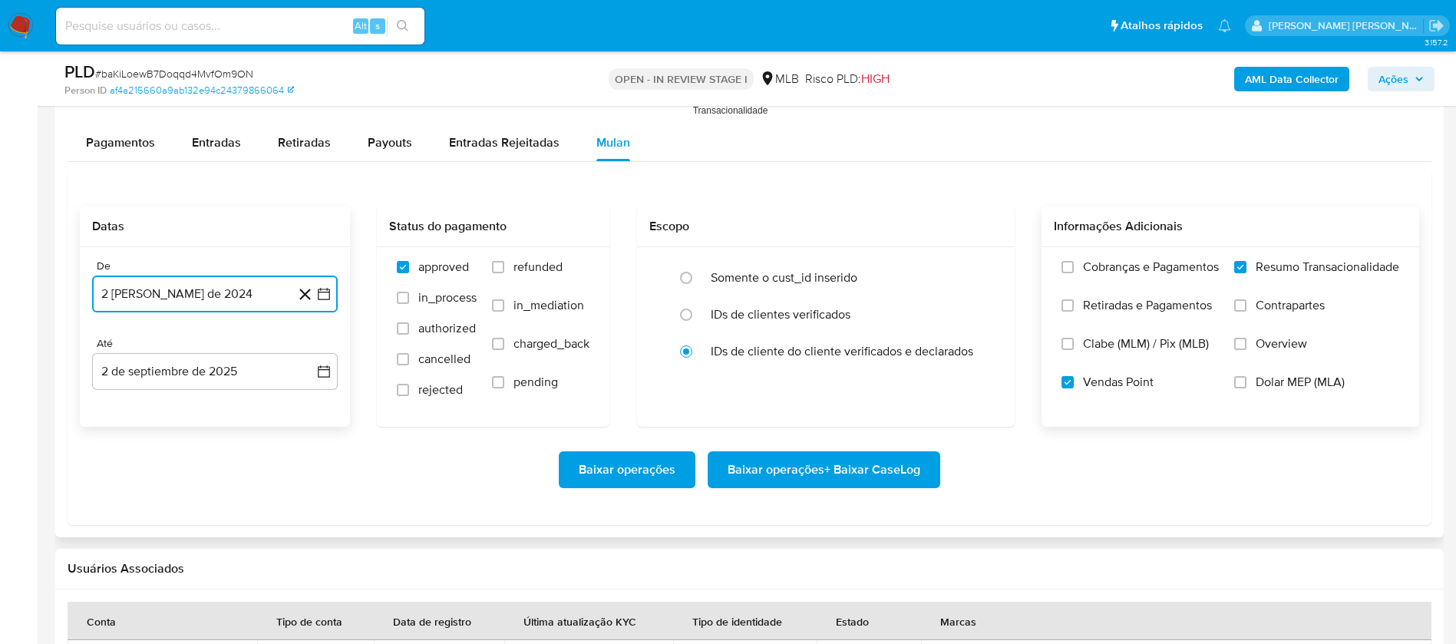
click at [258, 293] on button "2 [PERSON_NAME] de 2024" at bounding box center [215, 294] width 246 height 37
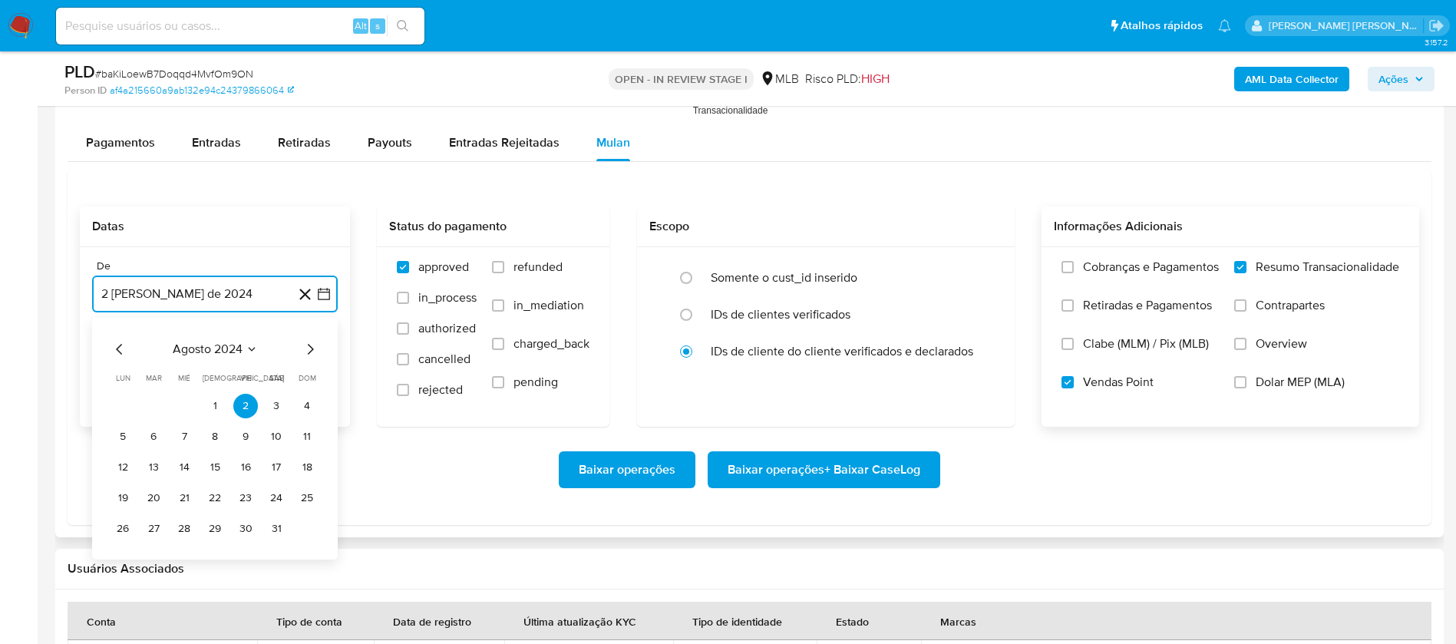
click at [236, 348] on span "agosto 2024" at bounding box center [208, 348] width 70 height 15
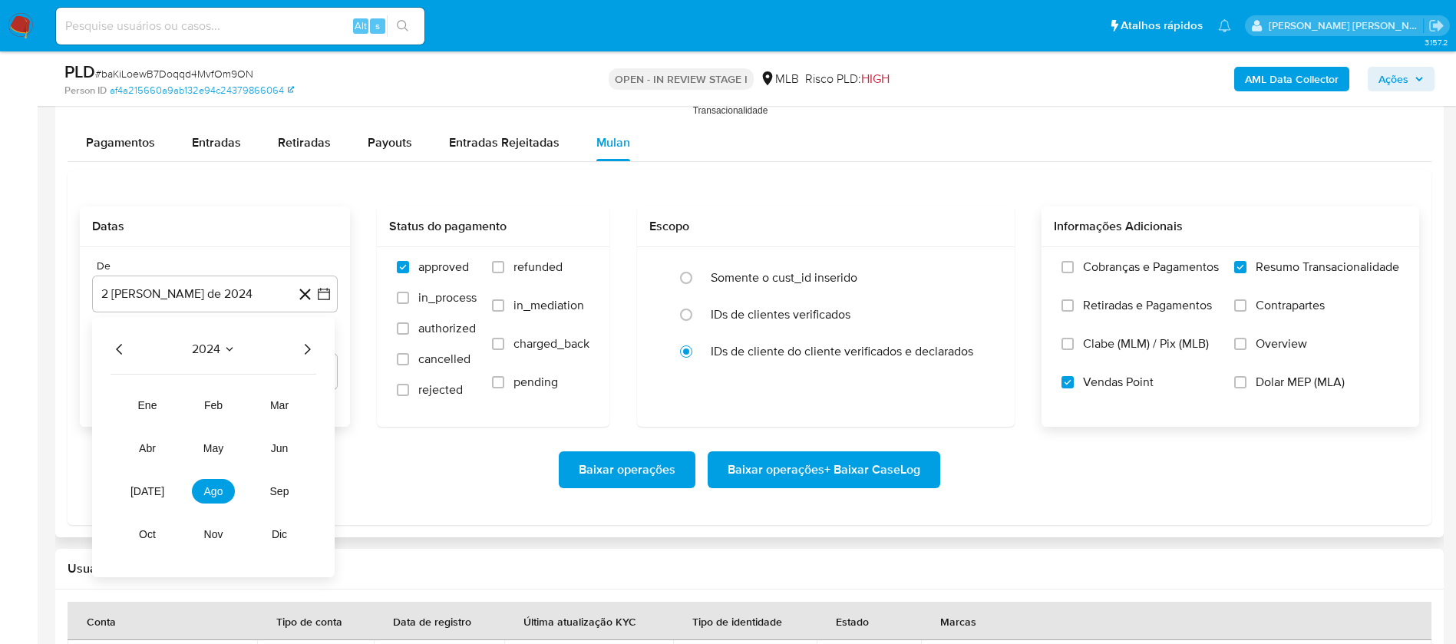
click at [314, 351] on icon "Año siguiente" at bounding box center [307, 349] width 18 height 18
click at [139, 496] on button "[DATE]" at bounding box center [147, 491] width 43 height 25
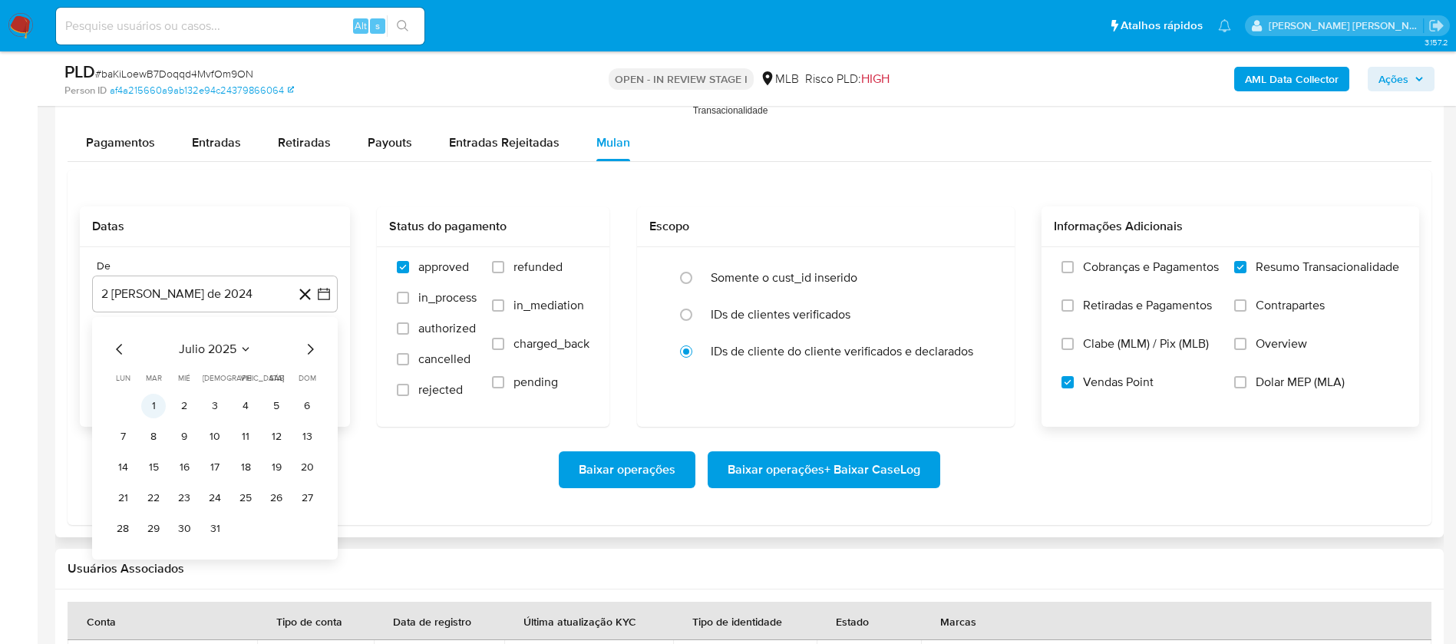
click at [157, 401] on button "1" at bounding box center [153, 406] width 25 height 25
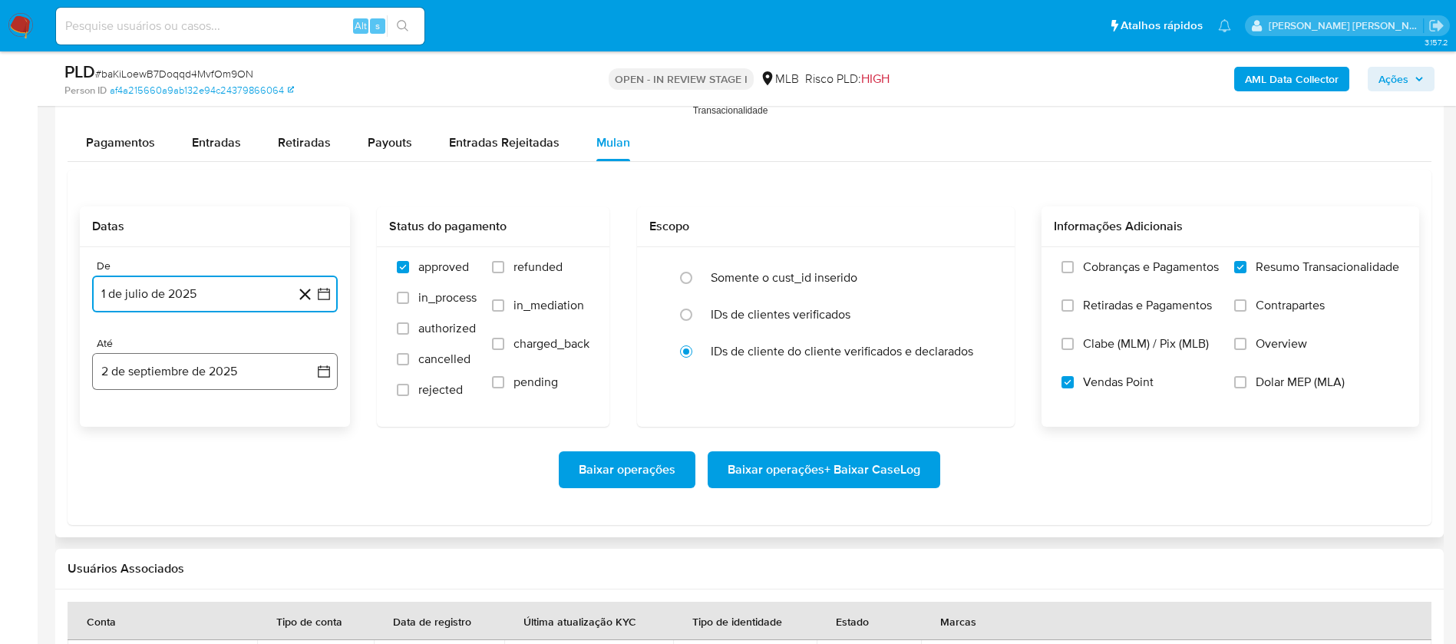
click at [175, 378] on button "2 de septiembre de 2025" at bounding box center [215, 371] width 246 height 37
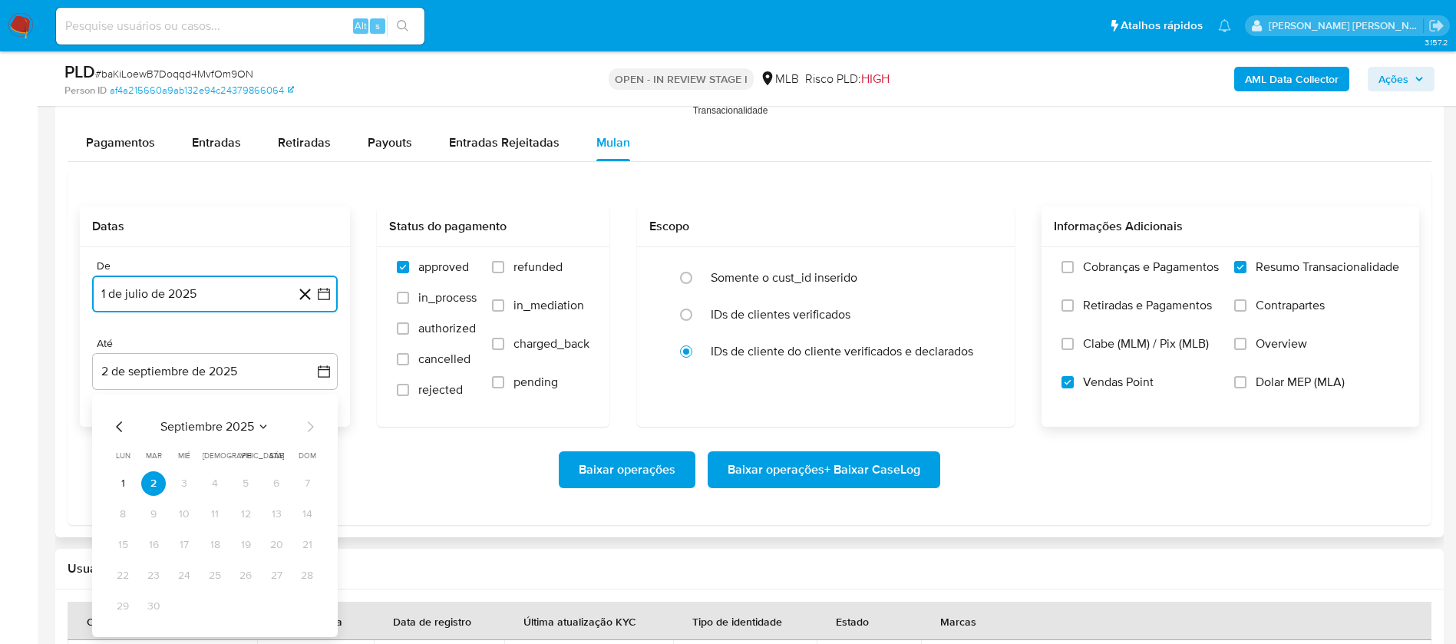
click at [120, 427] on icon "Mes anterior" at bounding box center [120, 426] width 18 height 18
click at [298, 602] on button "31" at bounding box center [307, 606] width 25 height 25
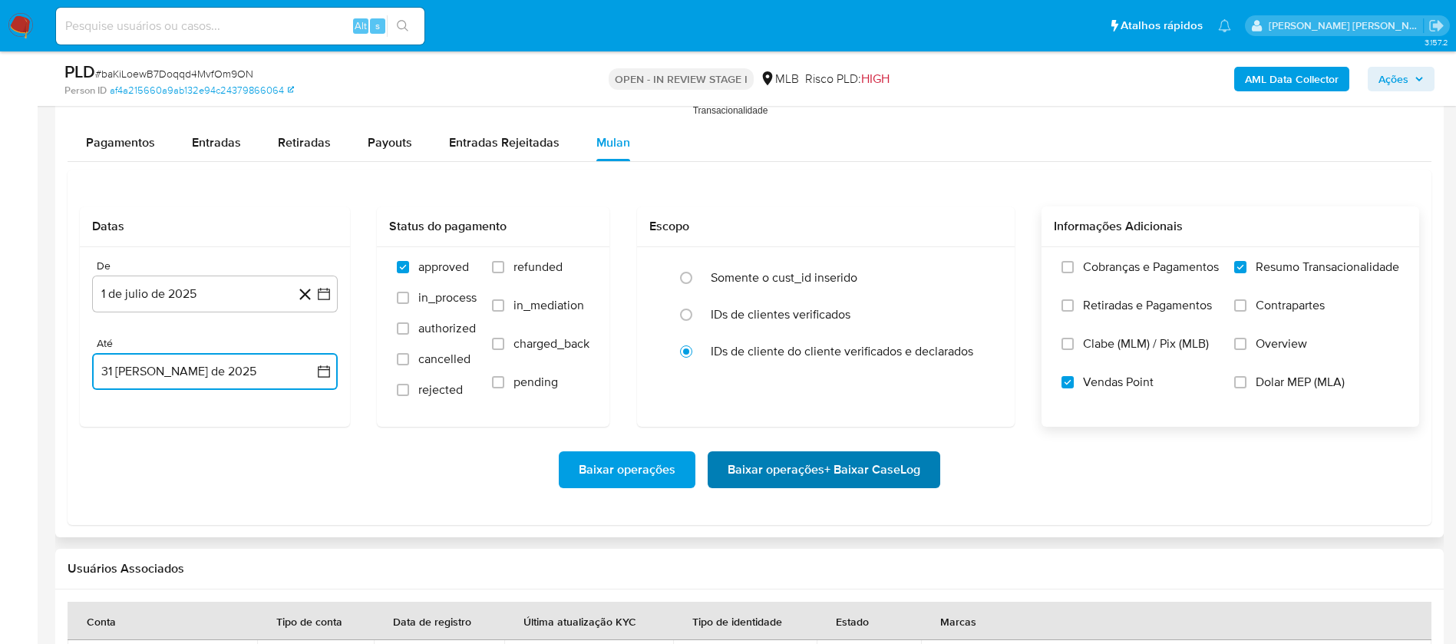
click at [898, 471] on span "Baixar operações + Baixar CaseLog" at bounding box center [824, 470] width 193 height 34
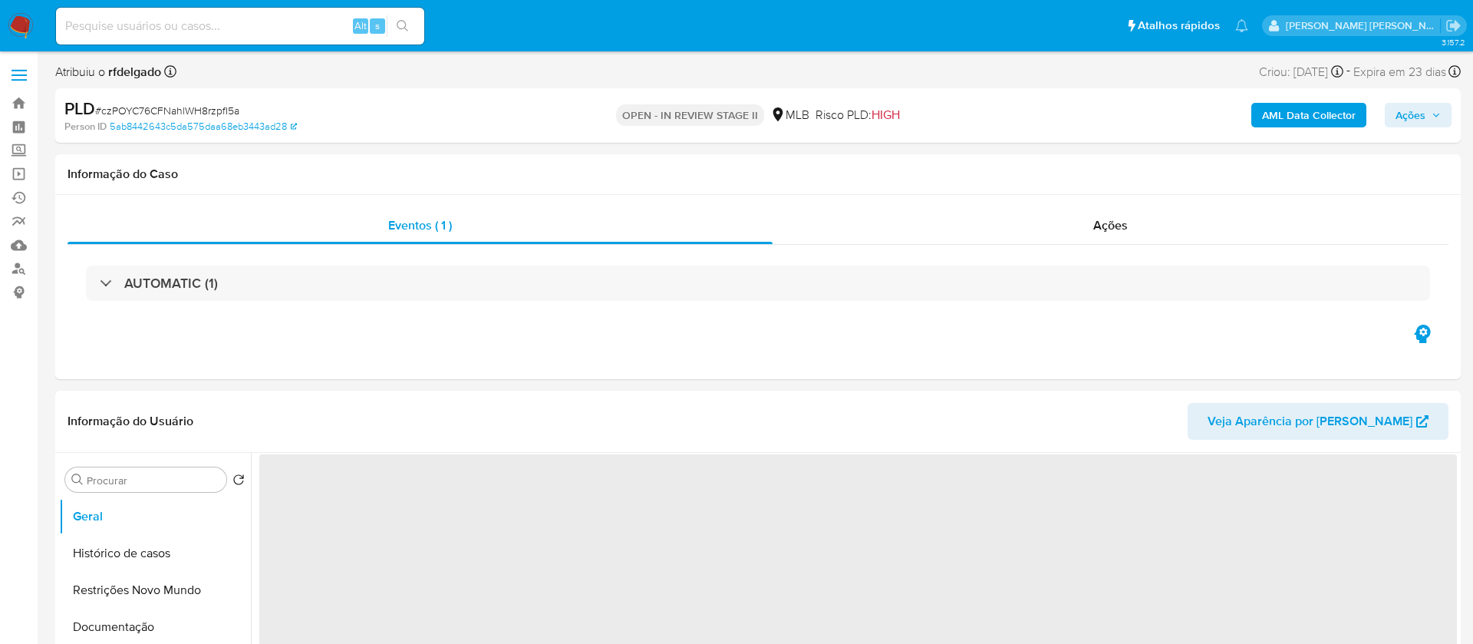
select select "10"
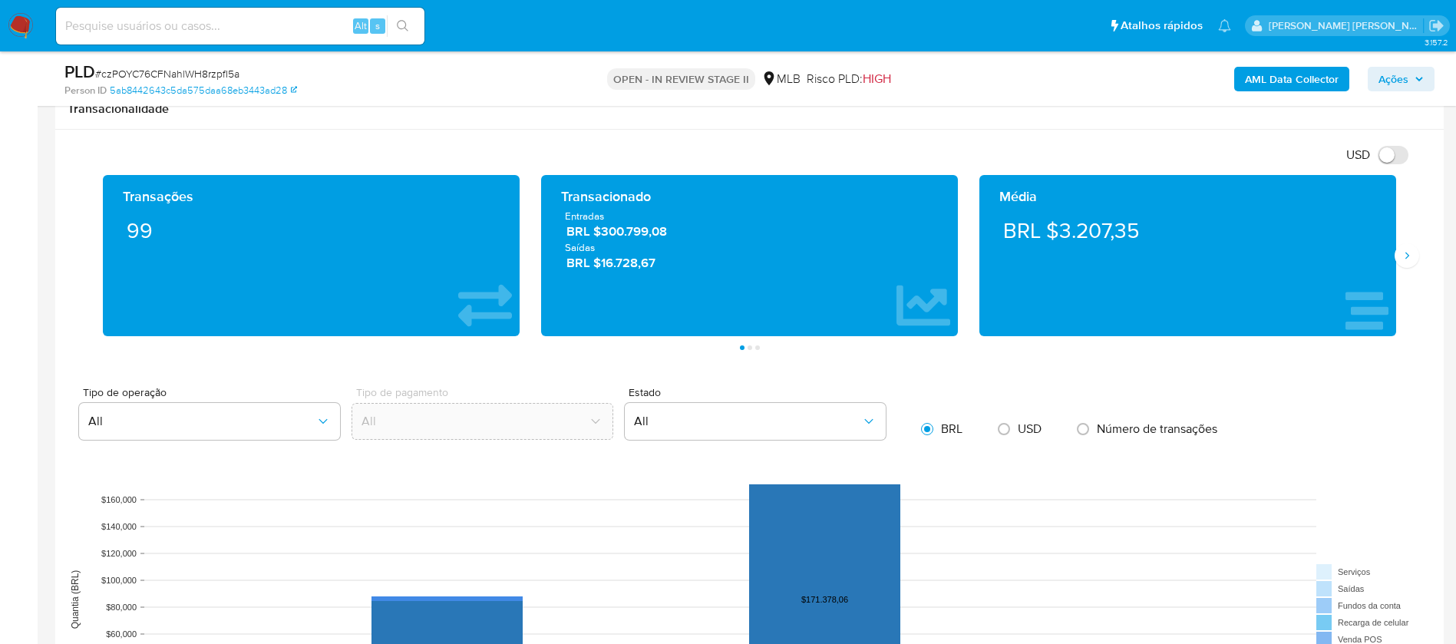
scroll to position [1381, 0]
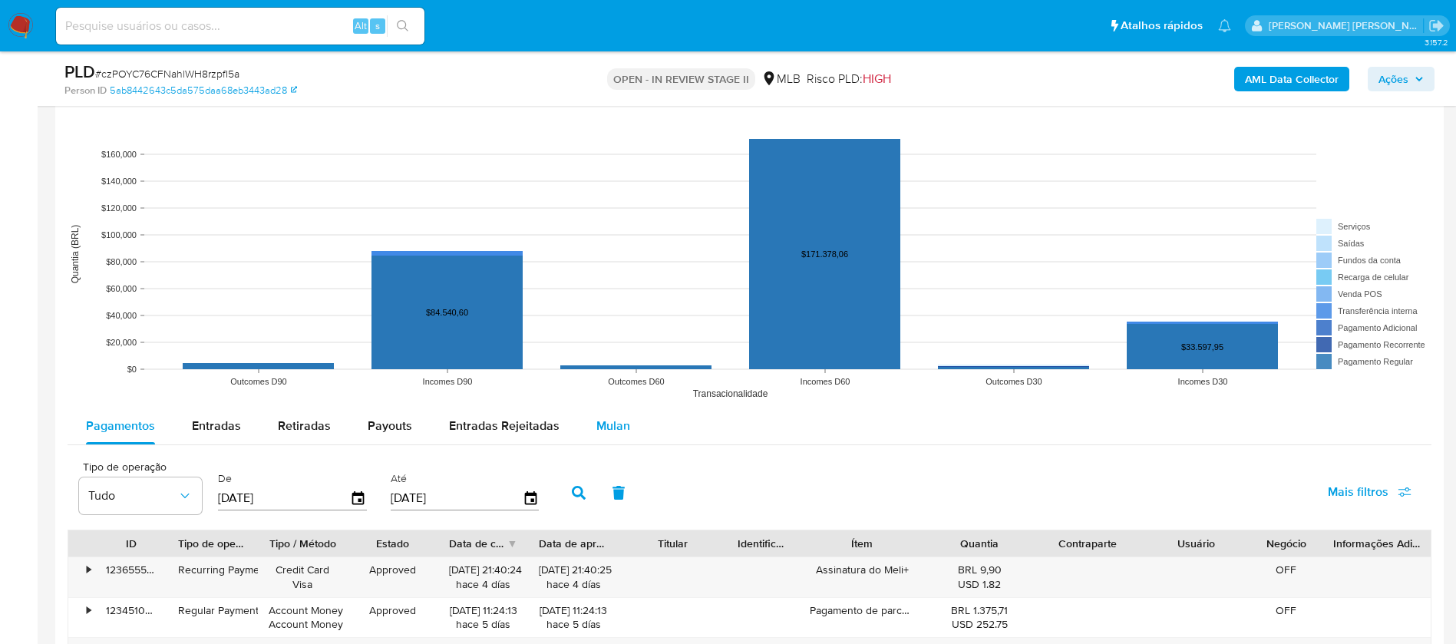
click at [623, 419] on span "Mulan" at bounding box center [613, 426] width 34 height 18
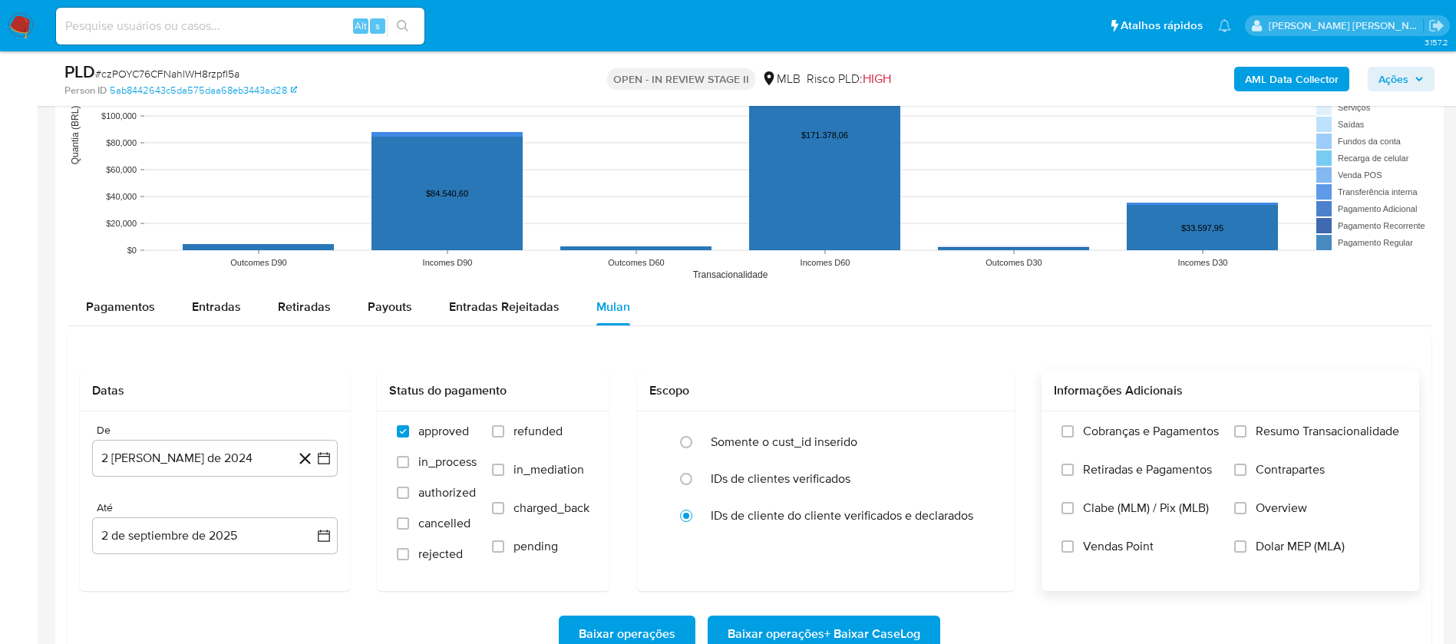
scroll to position [1727, 0]
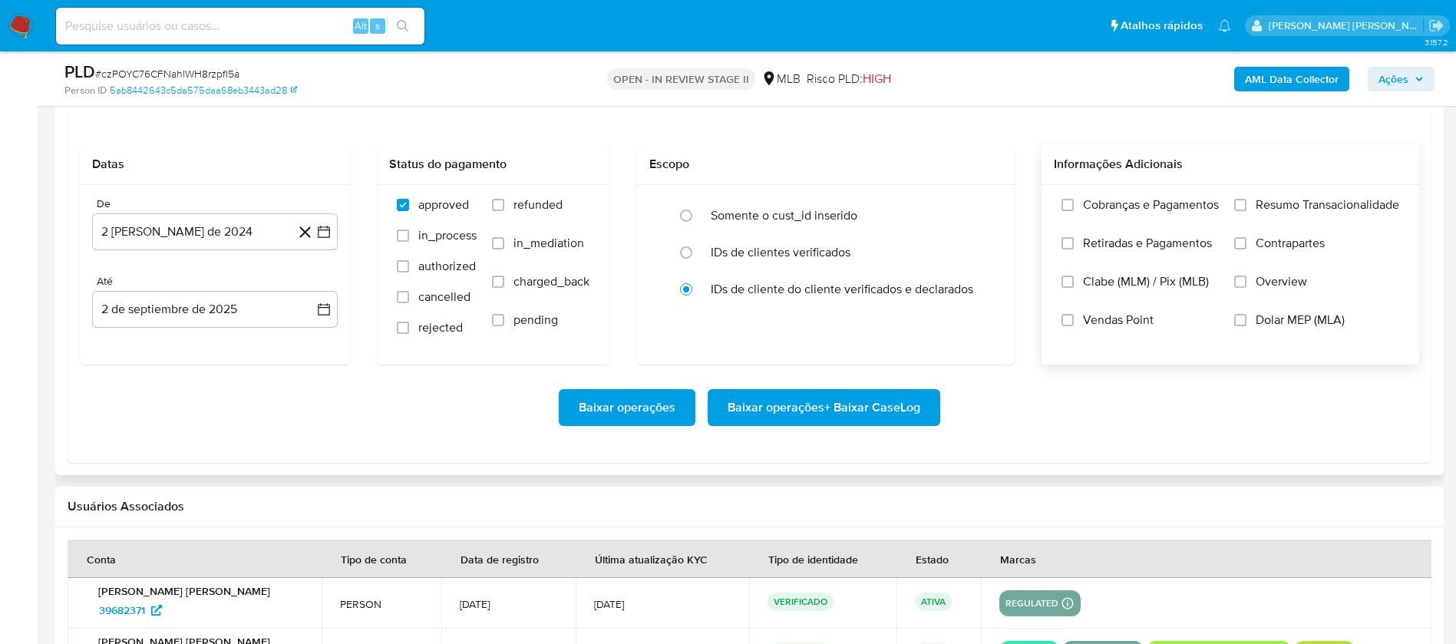
click at [1292, 210] on span "Resumo Transacionalidade" at bounding box center [1327, 204] width 144 height 15
click at [1246, 210] on input "Resumo Transacionalidade" at bounding box center [1240, 205] width 12 height 12
click at [1083, 318] on span "Vendas Point" at bounding box center [1118, 319] width 71 height 15
click at [1074, 318] on input "Vendas Point" at bounding box center [1067, 320] width 12 height 12
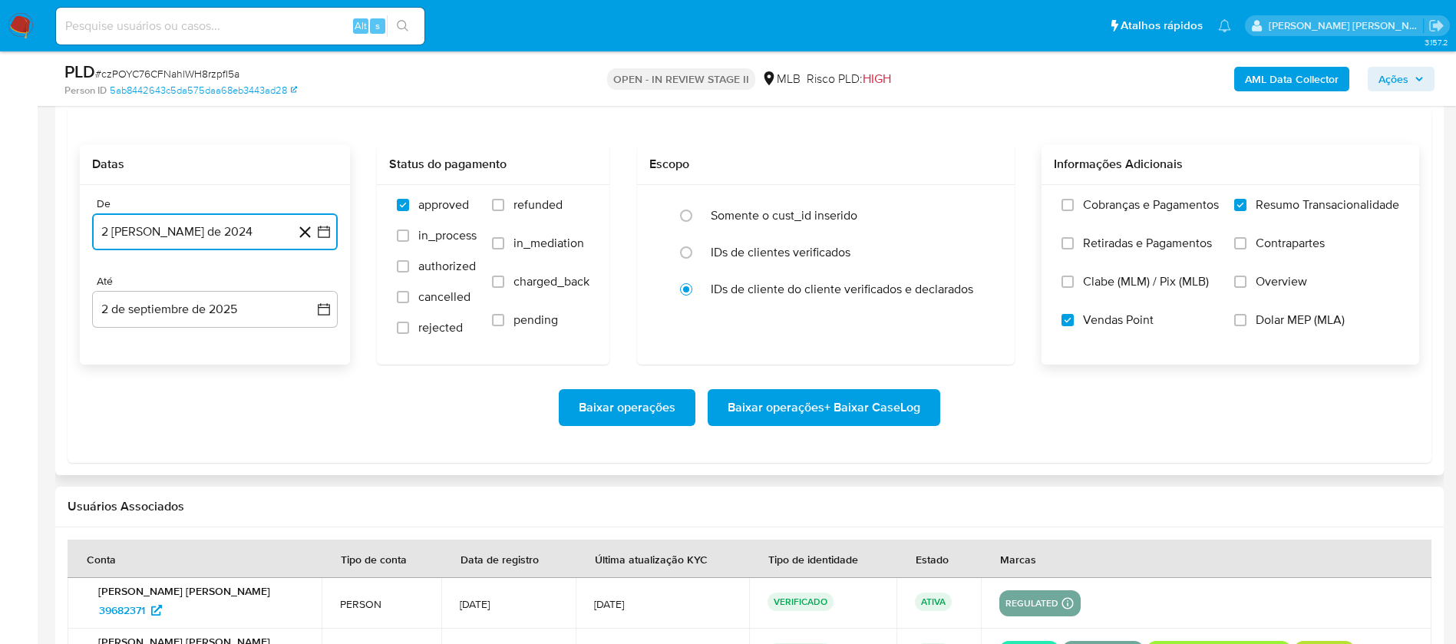
click at [205, 223] on button "2 [PERSON_NAME] de 2024" at bounding box center [215, 231] width 246 height 37
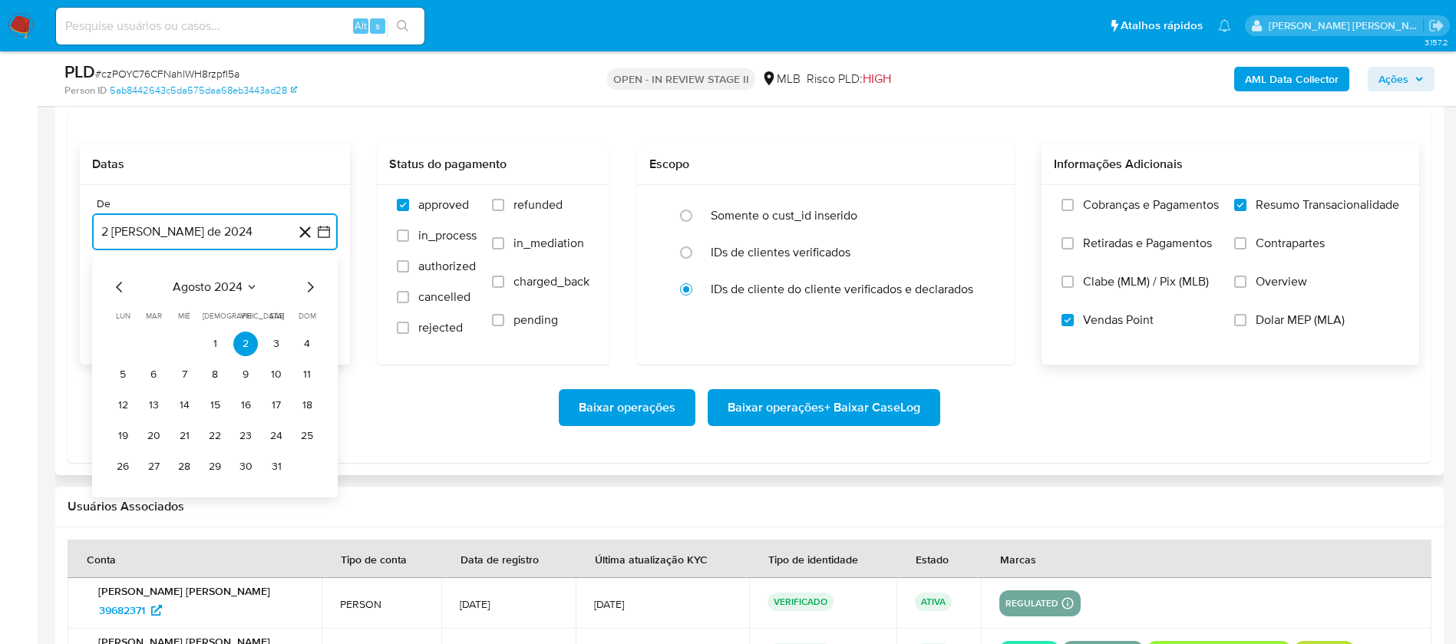
click at [219, 285] on span "agosto 2024" at bounding box center [208, 286] width 70 height 15
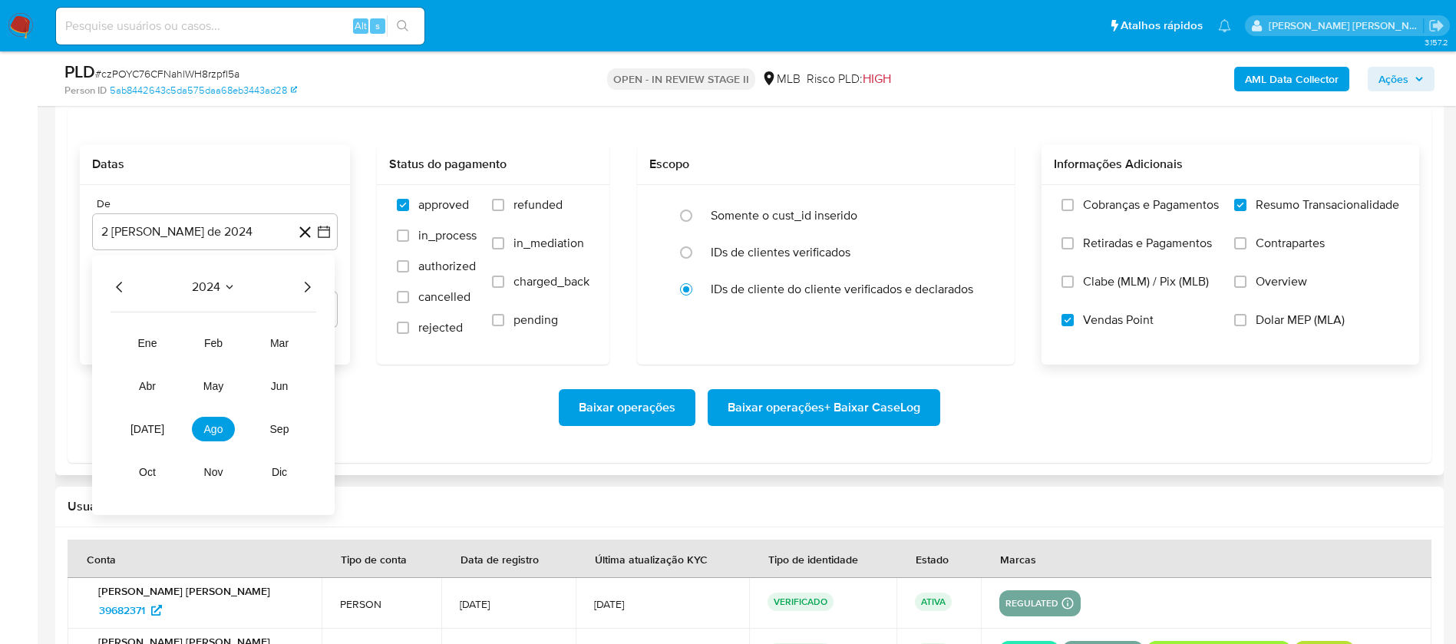
click at [310, 286] on icon "Año siguiente" at bounding box center [308, 287] width 6 height 11
click at [150, 424] on span "[DATE]" at bounding box center [147, 429] width 34 height 12
click at [160, 338] on button "1" at bounding box center [153, 344] width 25 height 25
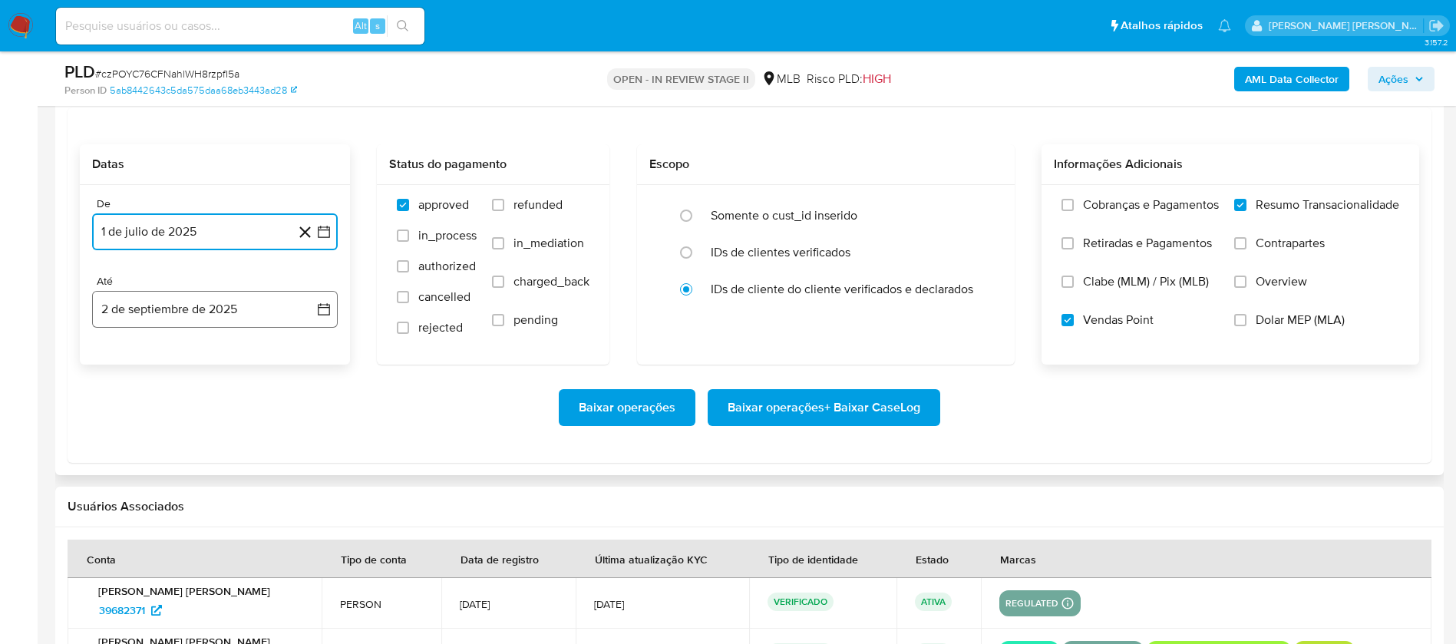
click at [177, 302] on button "2 de septiembre de 2025" at bounding box center [215, 309] width 246 height 37
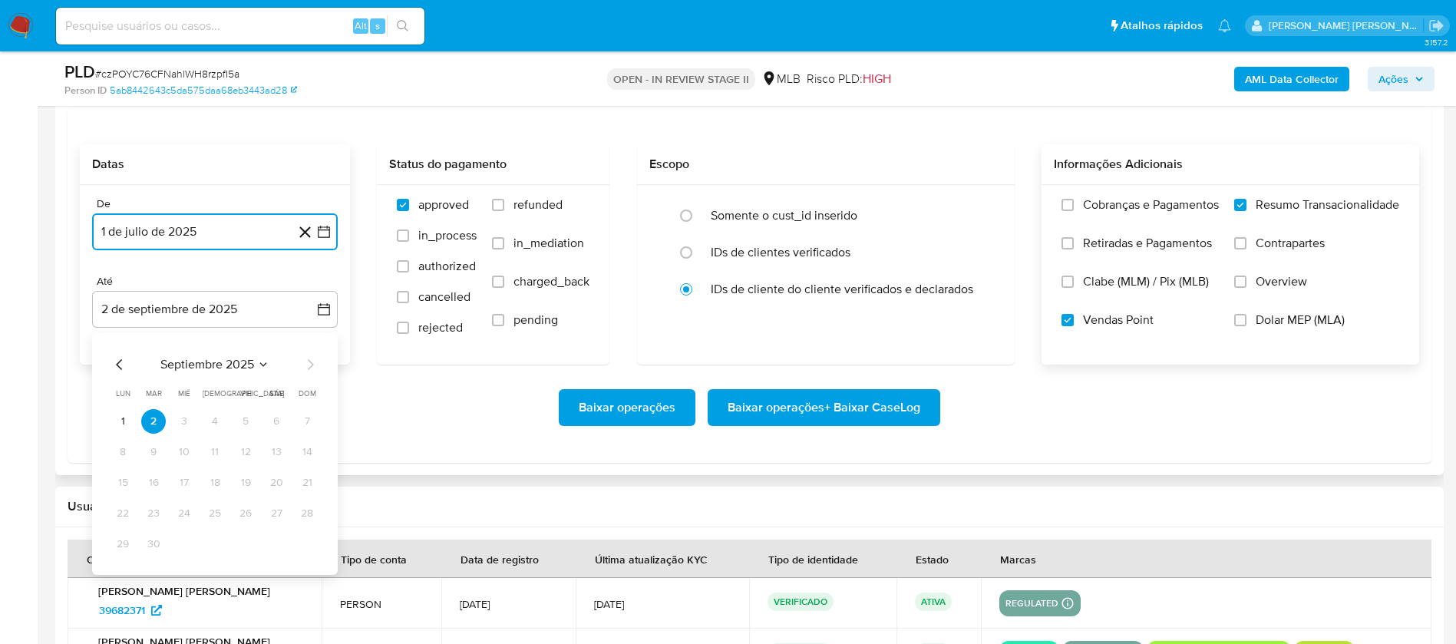
click at [120, 361] on icon "Mes anterior" at bounding box center [119, 364] width 6 height 11
click at [282, 547] on button "30" at bounding box center [276, 544] width 25 height 25
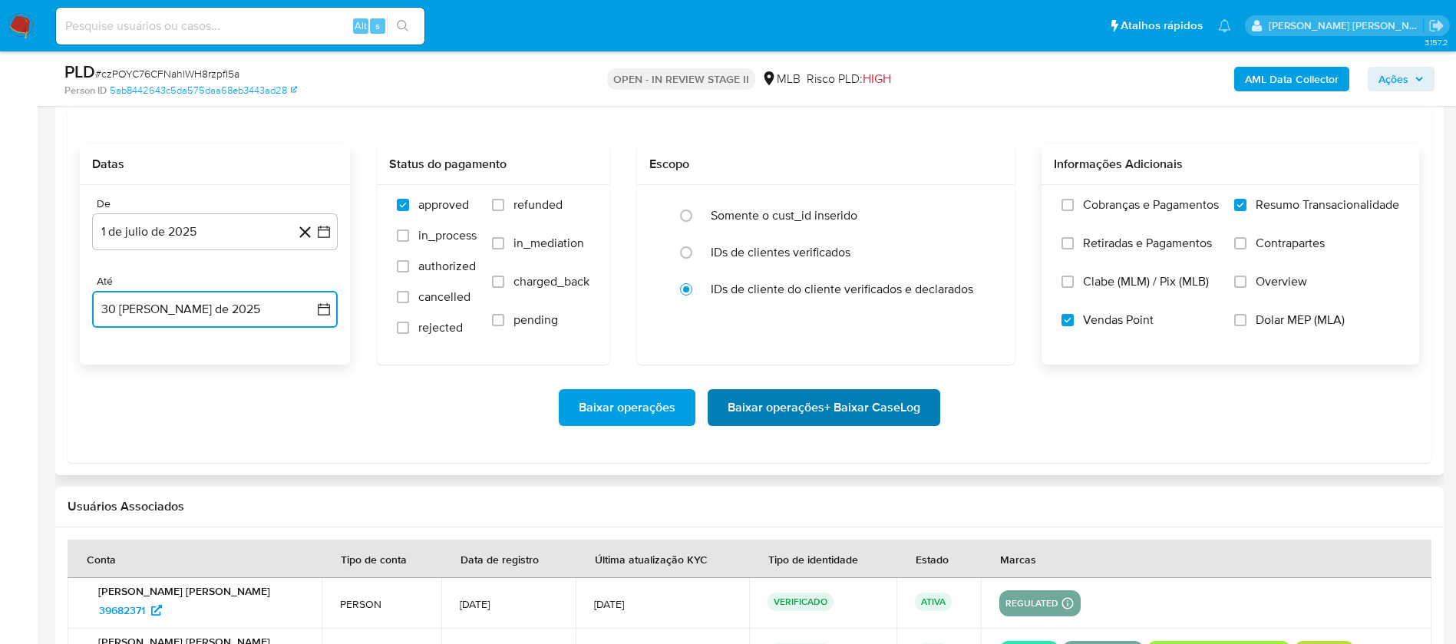
click at [778, 412] on span "Baixar operações + Baixar CaseLog" at bounding box center [824, 408] width 193 height 34
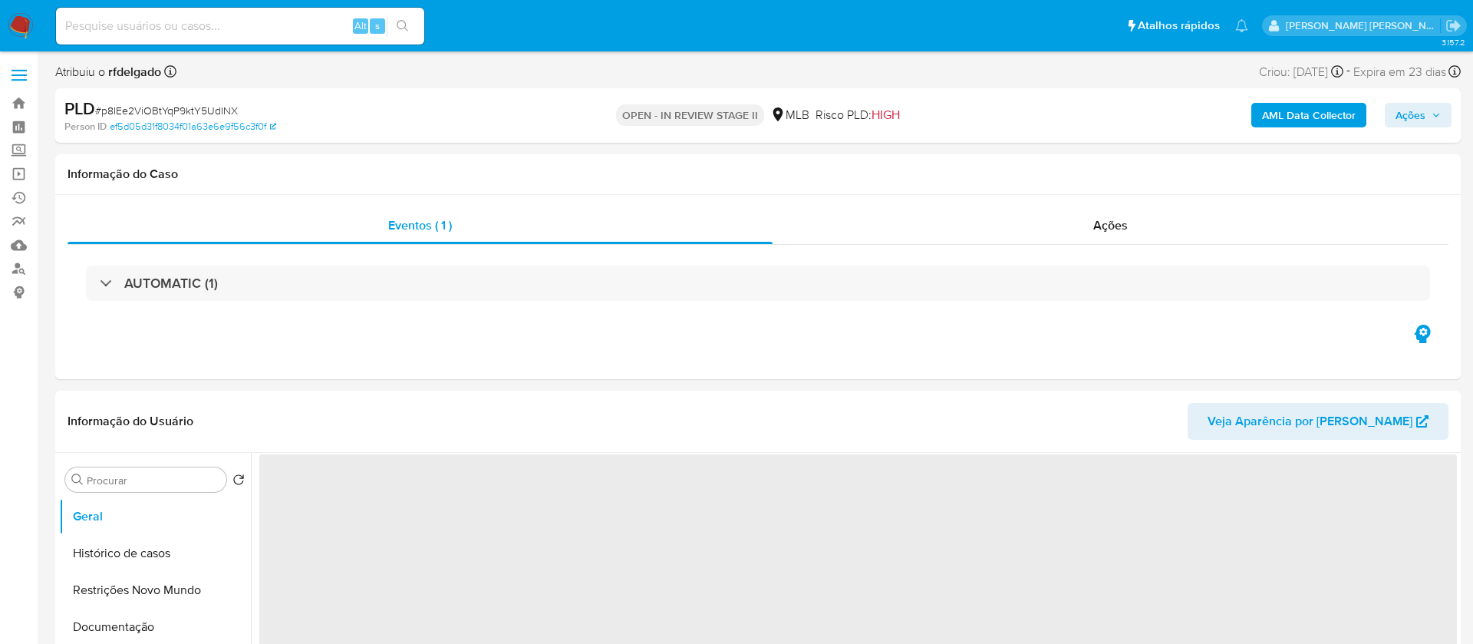
select select "10"
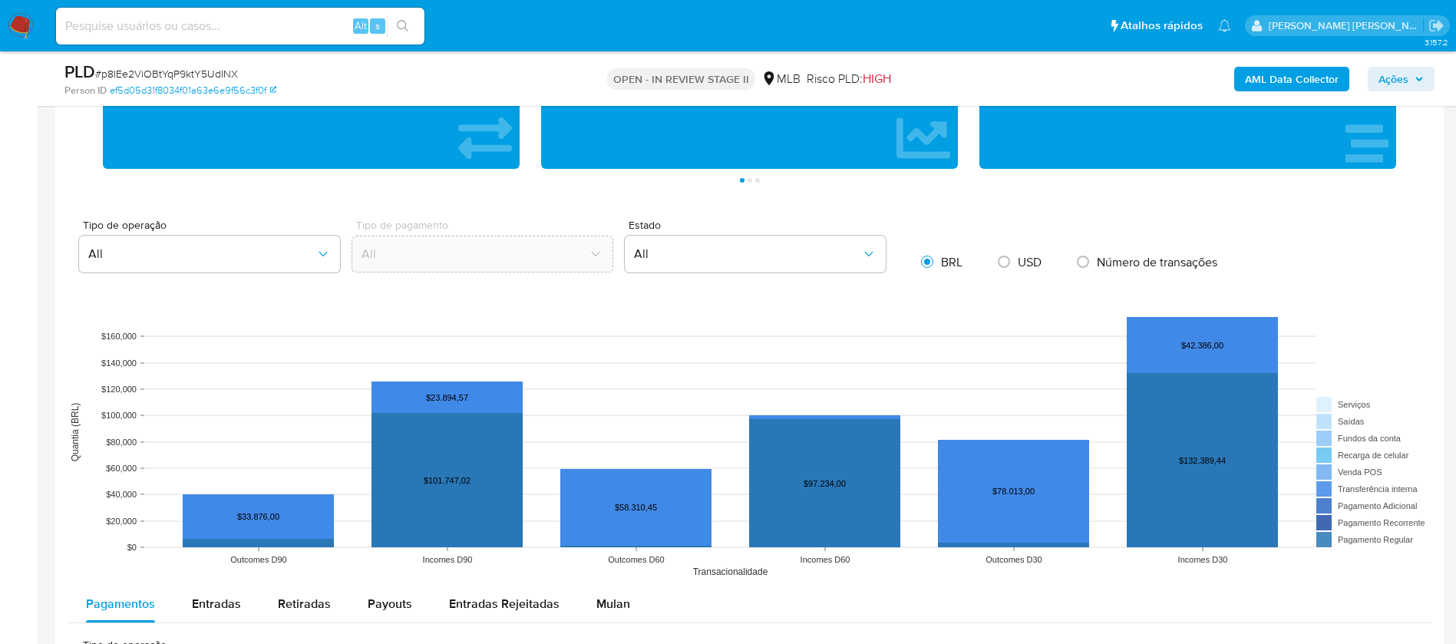
scroll to position [1381, 0]
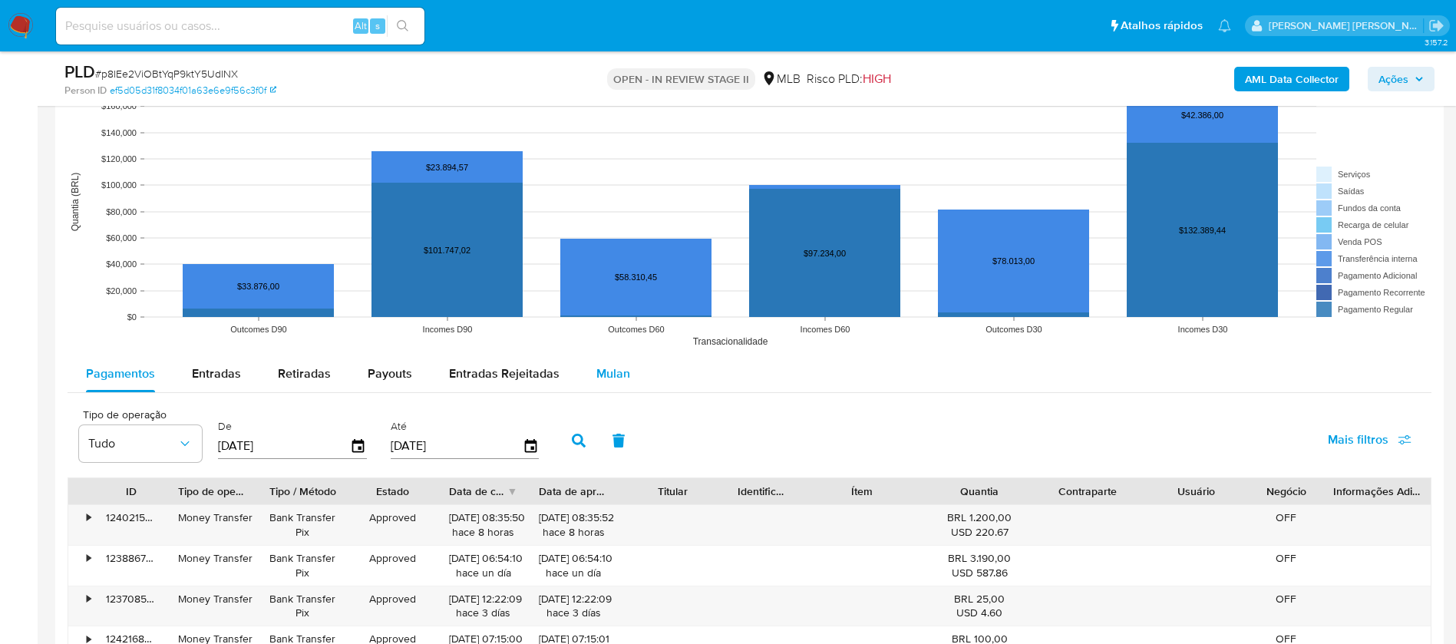
click at [618, 368] on span "Mulan" at bounding box center [613, 374] width 34 height 18
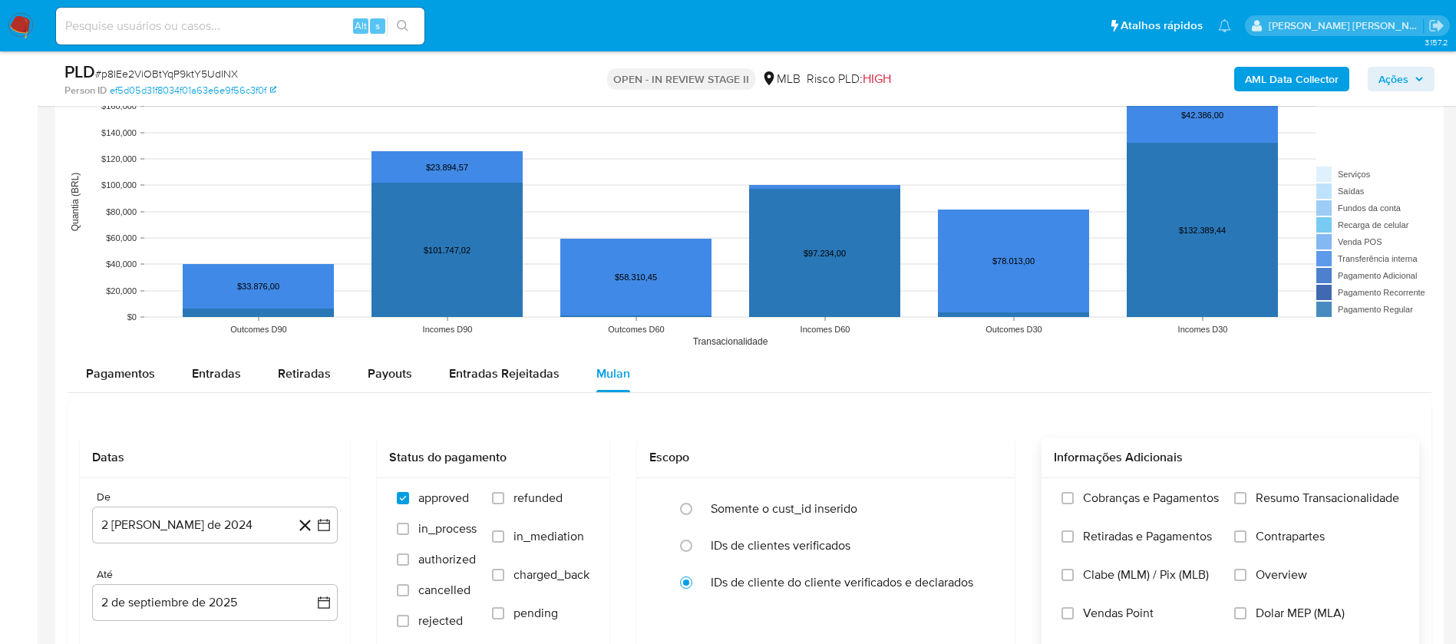
click at [1330, 490] on span "Resumo Transacionalidade" at bounding box center [1327, 497] width 144 height 15
click at [1246, 492] on input "Resumo Transacionalidade" at bounding box center [1240, 498] width 12 height 12
click at [1126, 606] on span "Vendas Point" at bounding box center [1118, 612] width 71 height 15
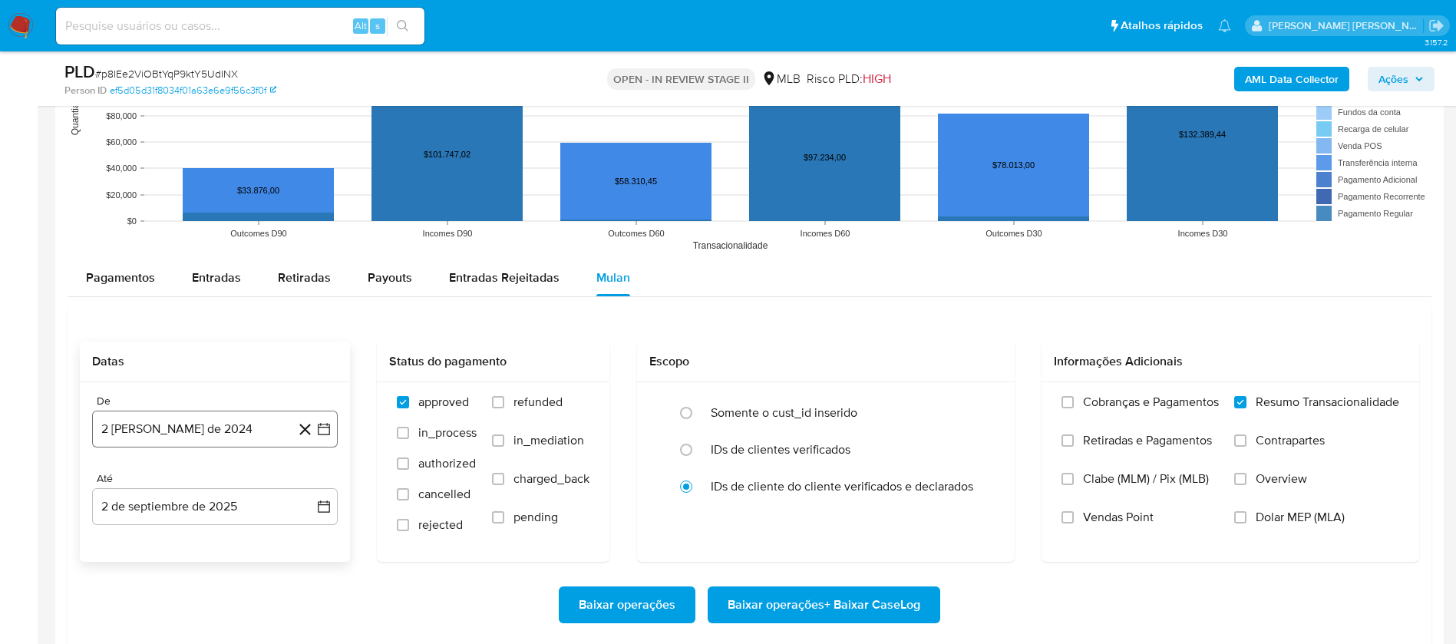
scroll to position [1612, 0]
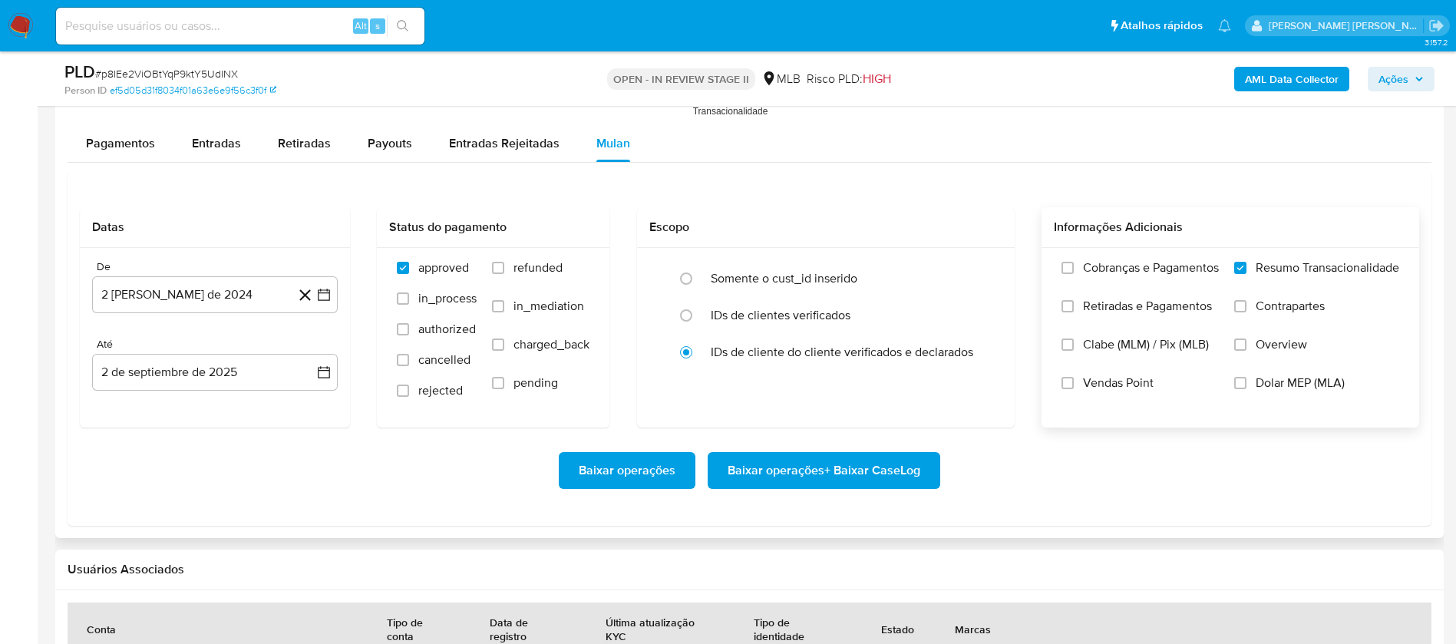
click at [1118, 383] on span "Vendas Point" at bounding box center [1118, 382] width 71 height 15
click at [1074, 383] on input "Vendas Point" at bounding box center [1067, 383] width 12 height 12
click at [125, 302] on button "2 [PERSON_NAME] de 2024" at bounding box center [215, 294] width 246 height 37
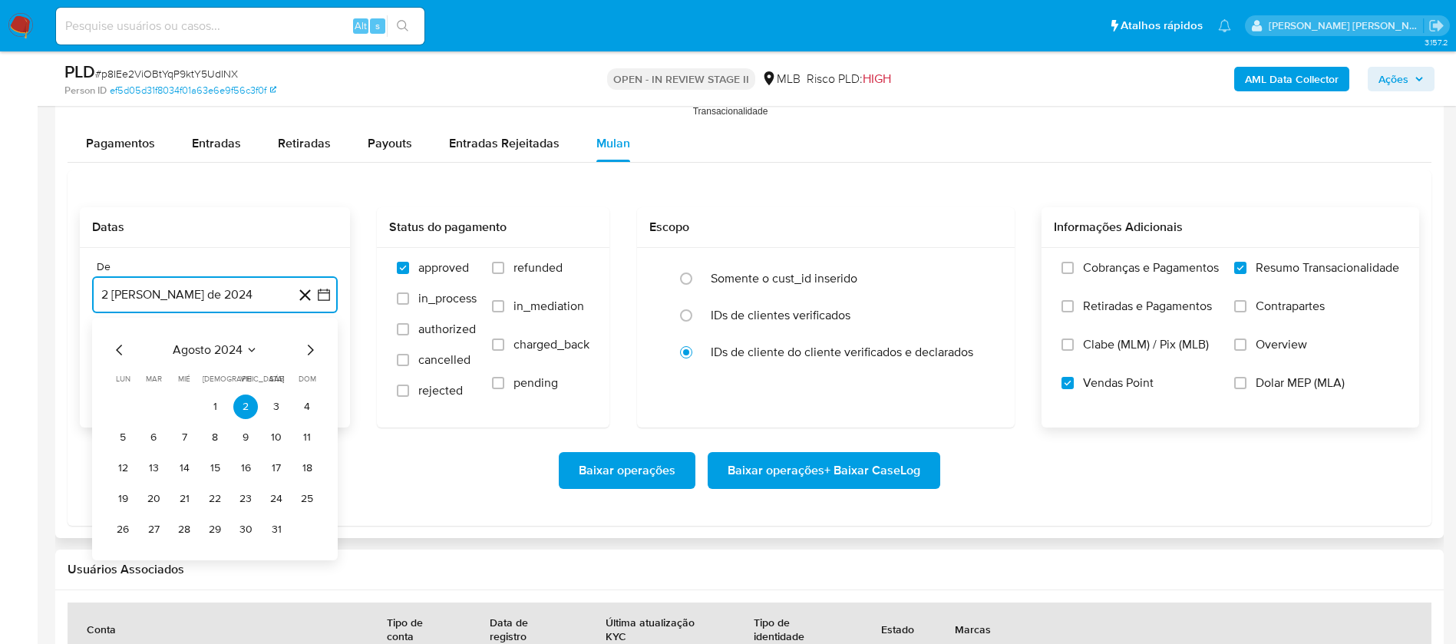
click at [212, 353] on span "agosto 2024" at bounding box center [208, 349] width 70 height 15
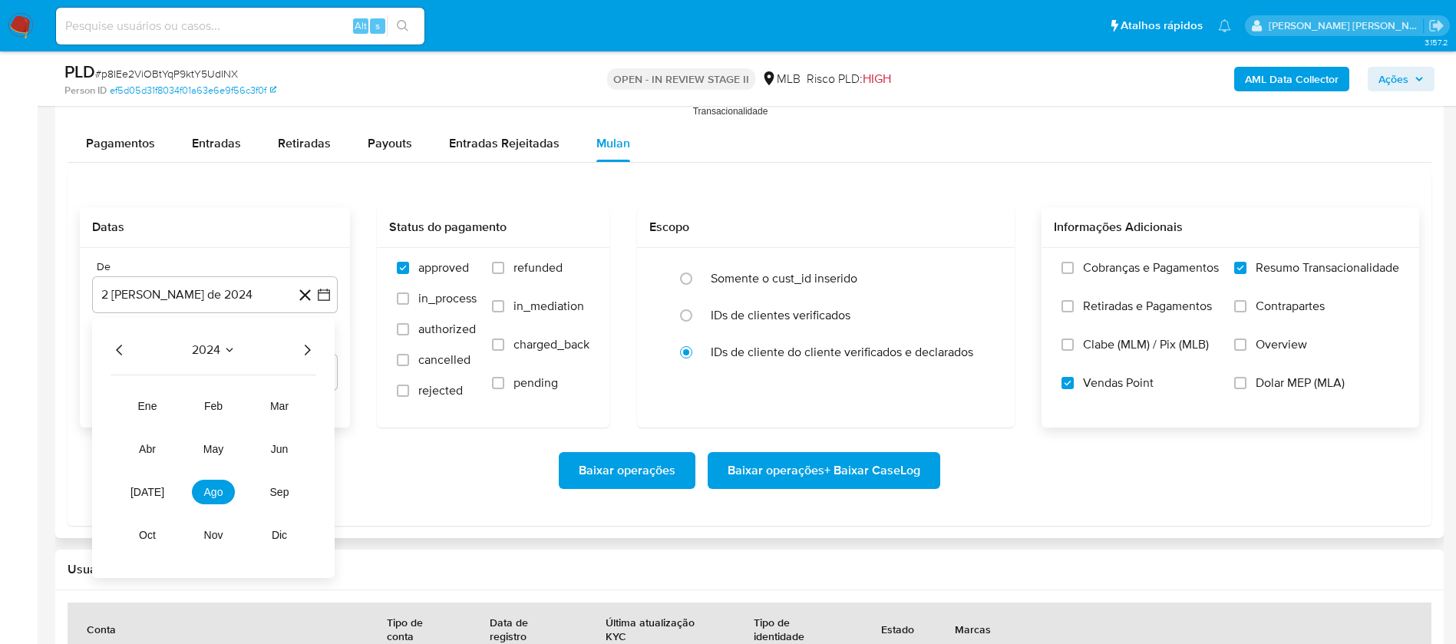
click at [301, 358] on icon "Año siguiente" at bounding box center [307, 350] width 18 height 18
click at [146, 494] on span "[DATE]" at bounding box center [147, 492] width 34 height 12
click at [154, 398] on button "1" at bounding box center [153, 406] width 25 height 25
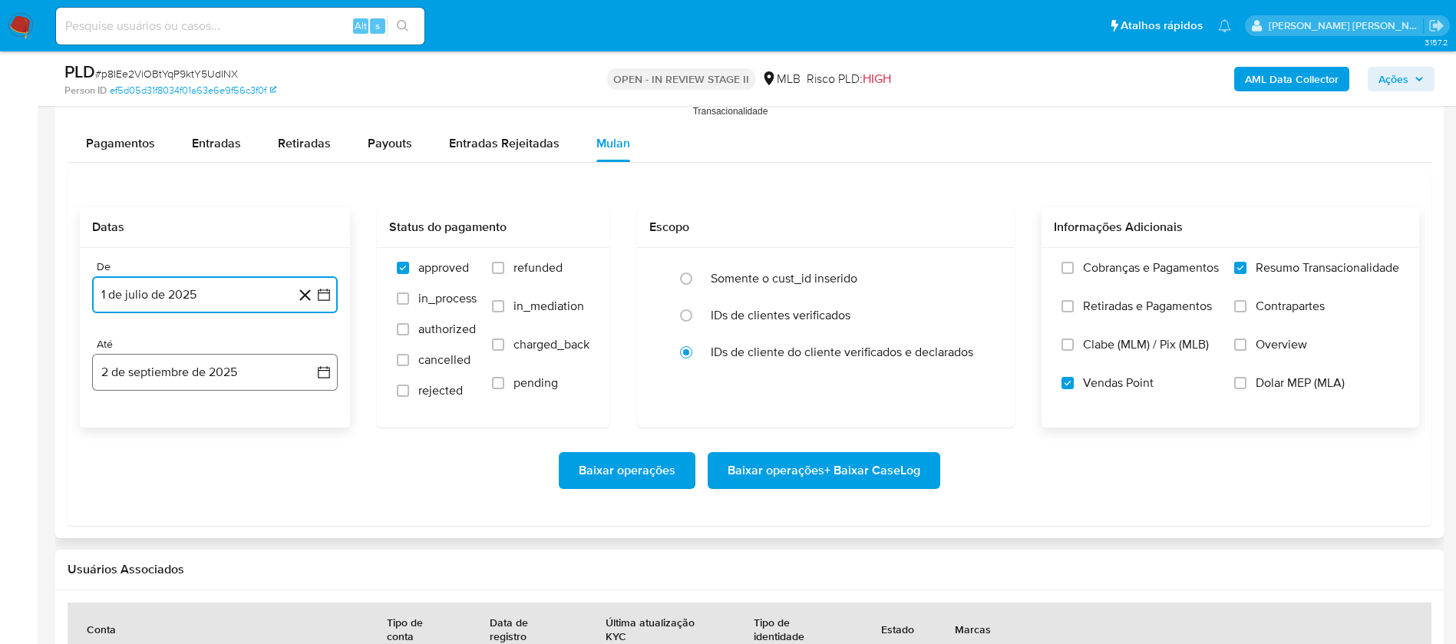
click at [149, 377] on button "2 de septiembre de 2025" at bounding box center [215, 372] width 246 height 37
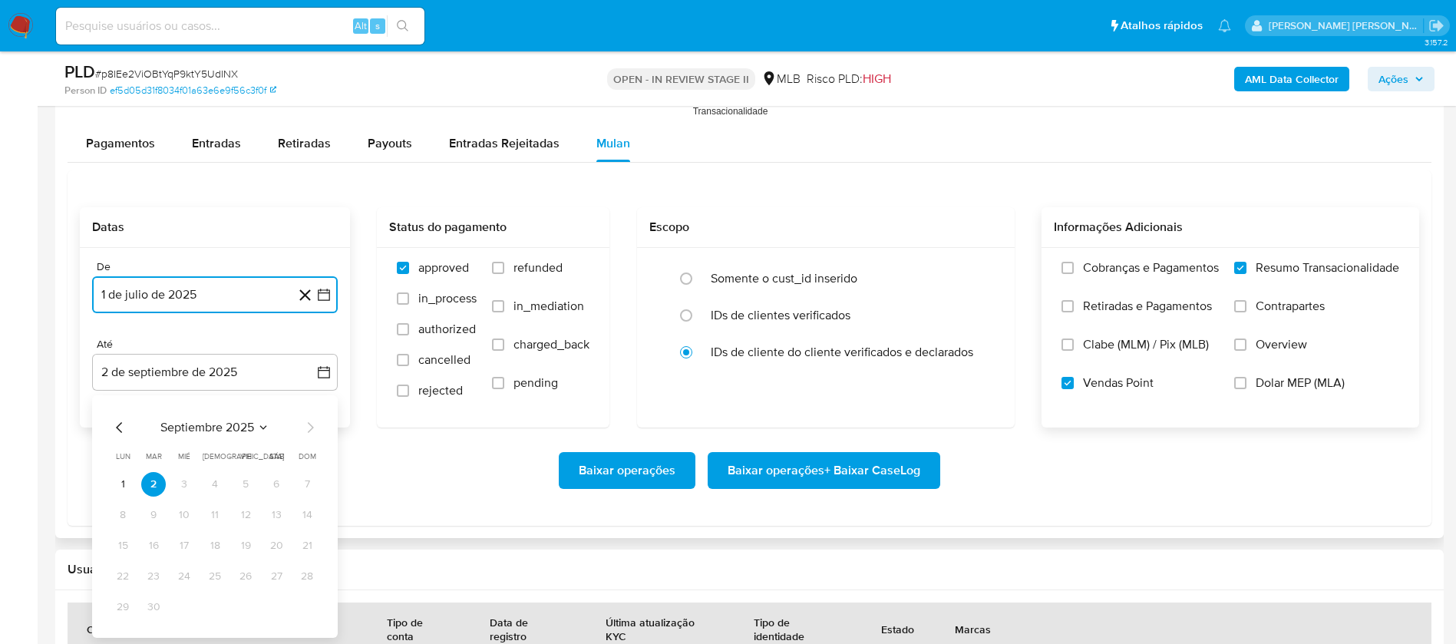
click at [111, 421] on icon "Mes anterior" at bounding box center [120, 427] width 18 height 18
click at [300, 605] on button "31" at bounding box center [307, 607] width 25 height 25
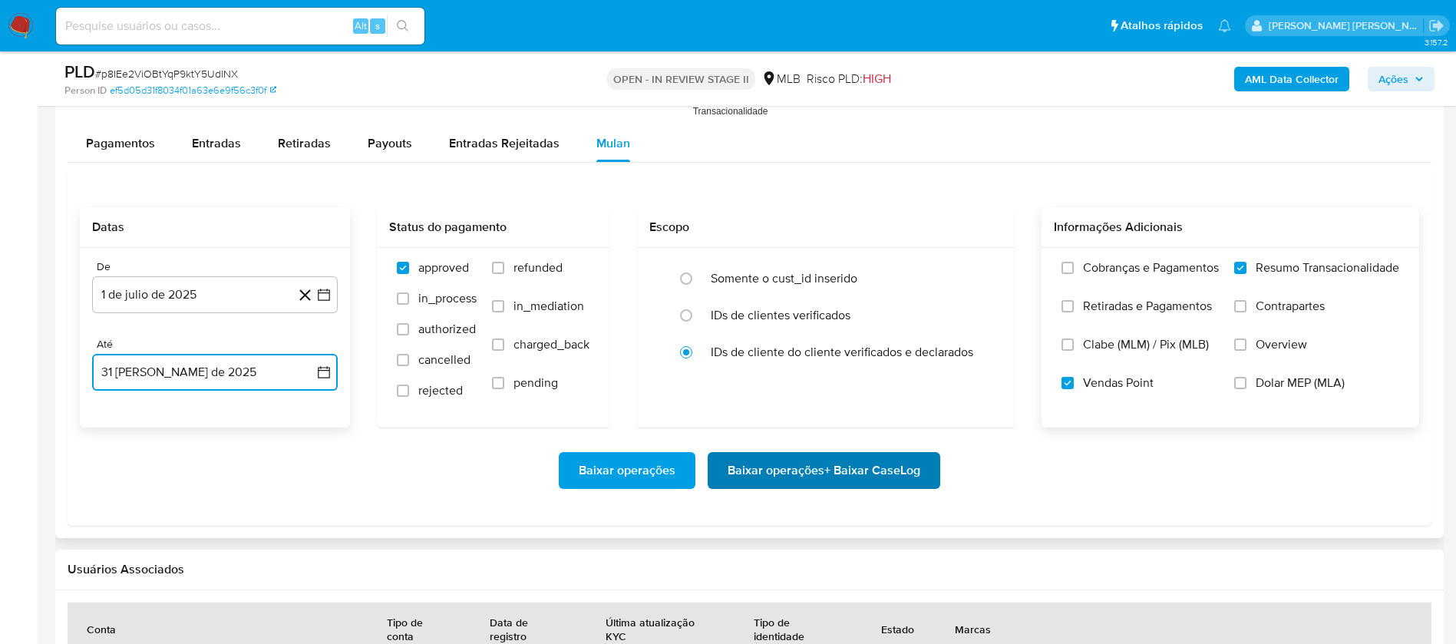
click at [754, 474] on span "Baixar operações + Baixar CaseLog" at bounding box center [824, 471] width 193 height 34
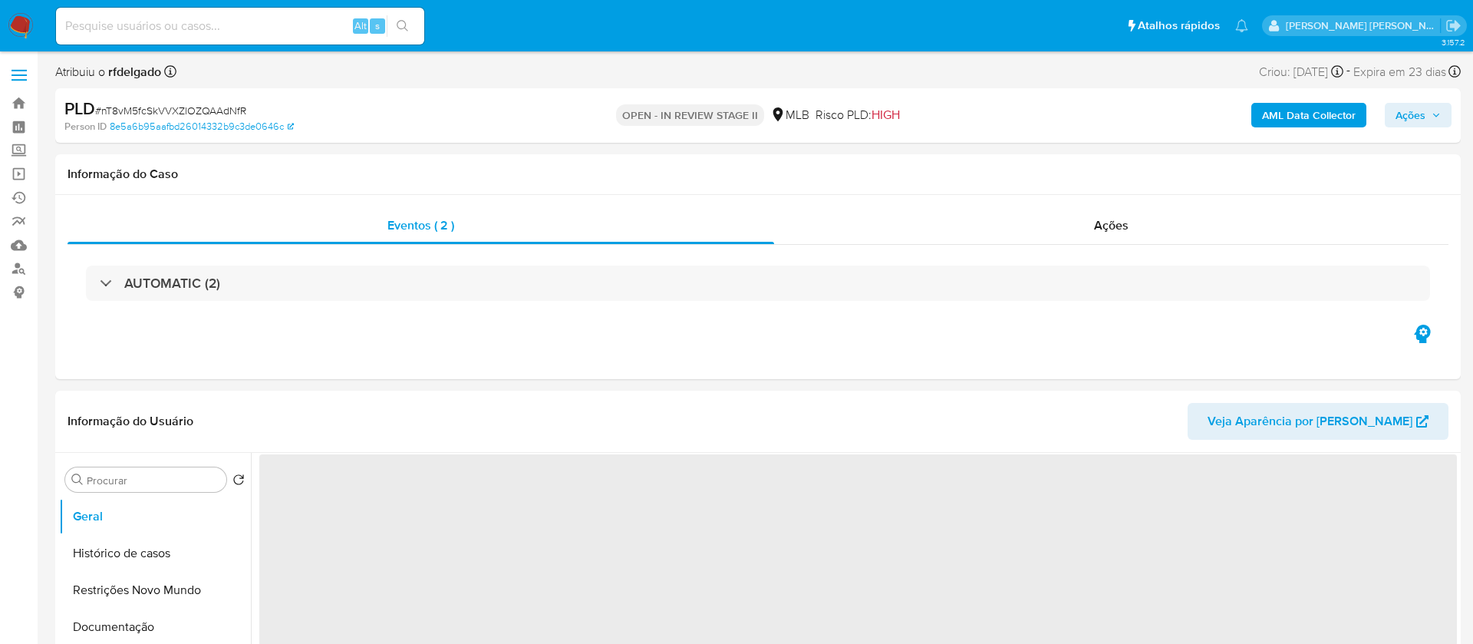
select select "10"
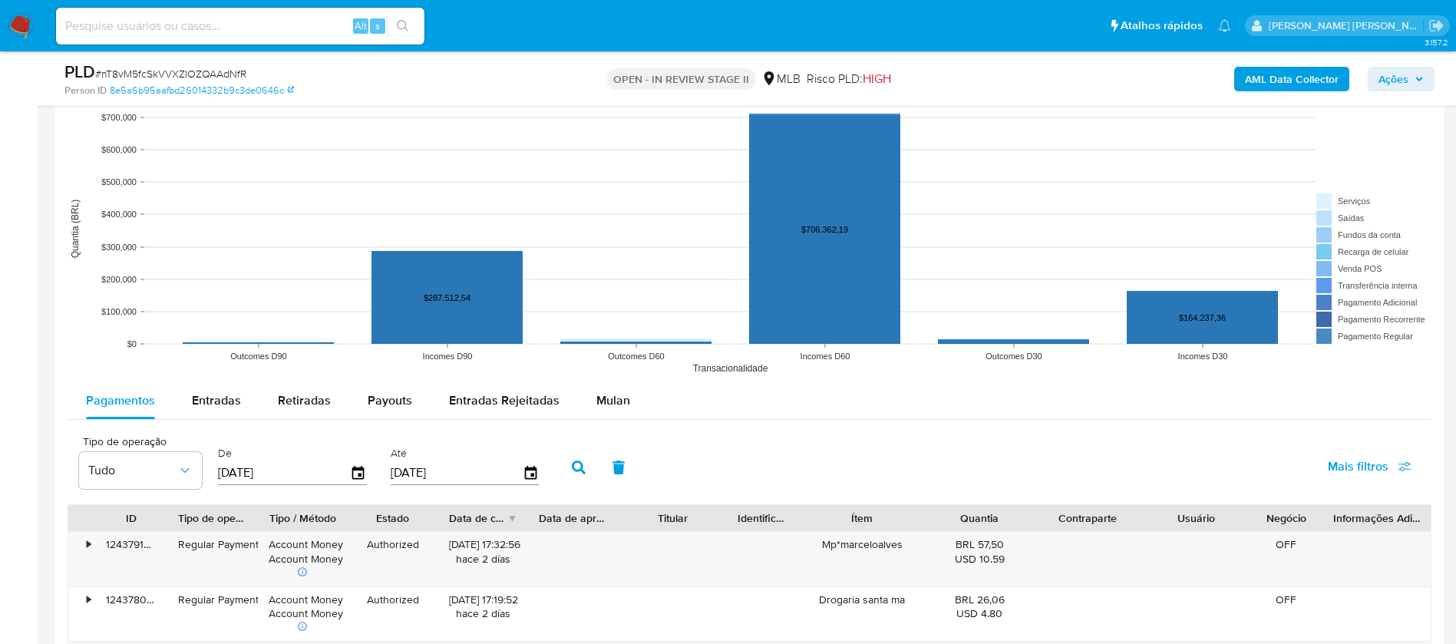
scroll to position [1381, 0]
click at [598, 411] on div "Mulan" at bounding box center [613, 399] width 34 height 37
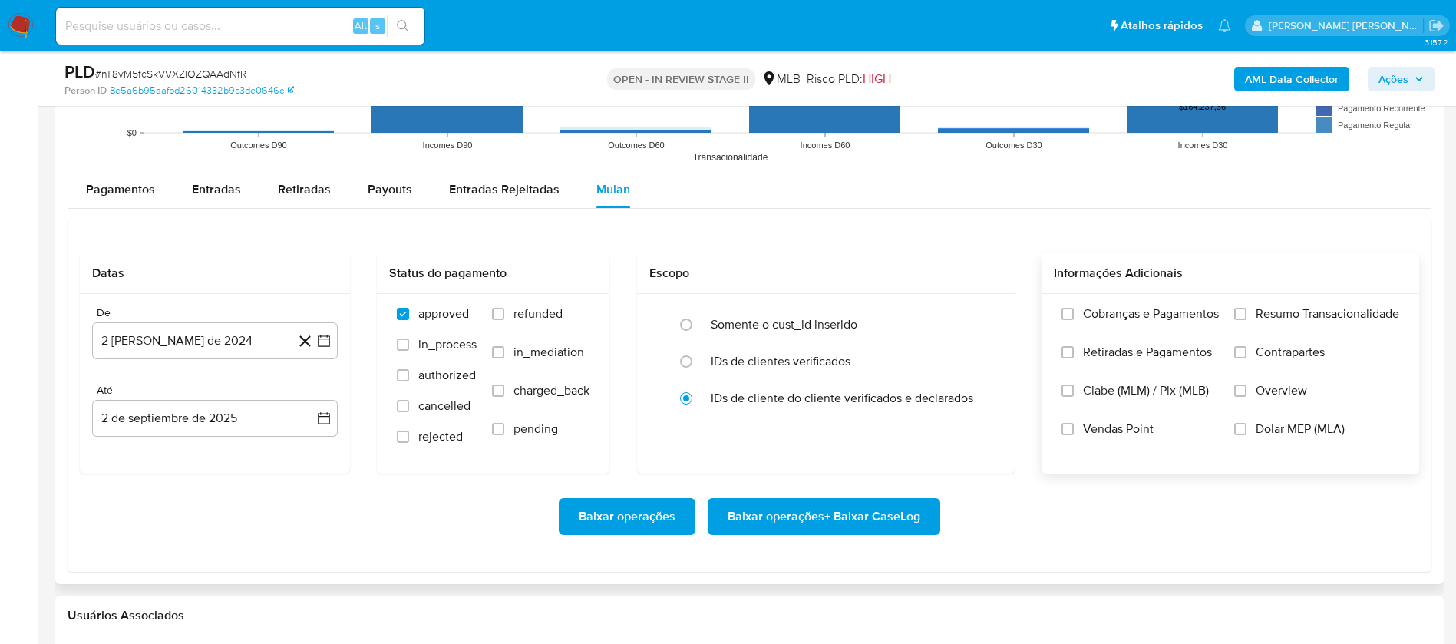
scroll to position [1612, 0]
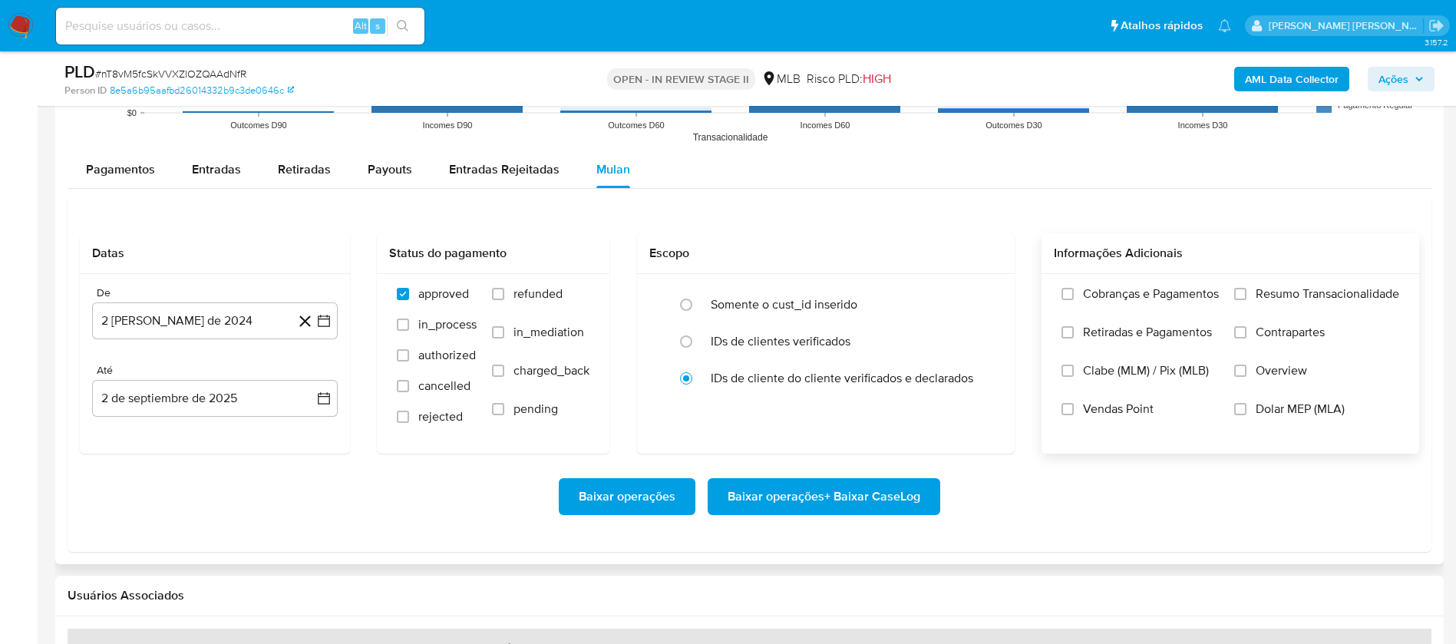
click at [1257, 292] on span "Resumo Transacionalidade" at bounding box center [1327, 293] width 144 height 15
click at [1246, 292] on input "Resumo Transacionalidade" at bounding box center [1240, 294] width 12 height 12
click at [1143, 404] on span "Vendas Point" at bounding box center [1118, 408] width 71 height 15
click at [1074, 404] on input "Vendas Point" at bounding box center [1067, 409] width 12 height 12
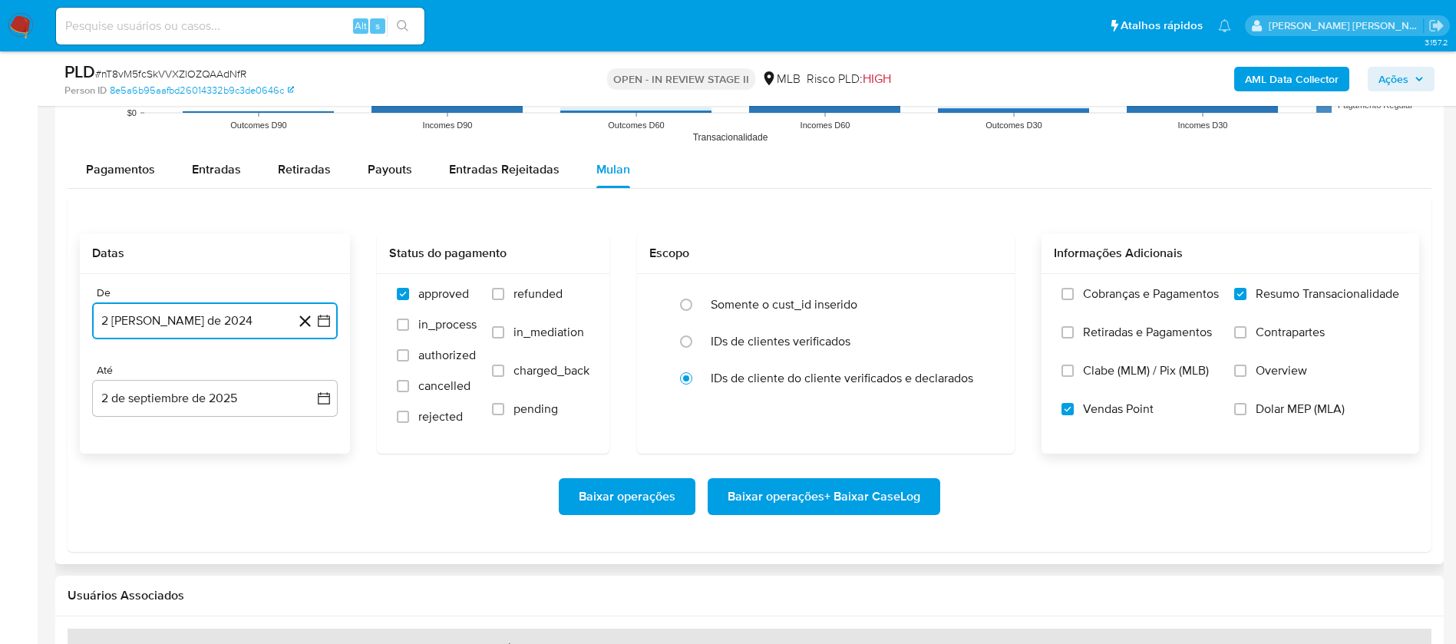
click at [241, 325] on button "2 [PERSON_NAME] de 2024" at bounding box center [215, 320] width 246 height 37
click at [232, 377] on span "agosto 2024" at bounding box center [208, 375] width 70 height 15
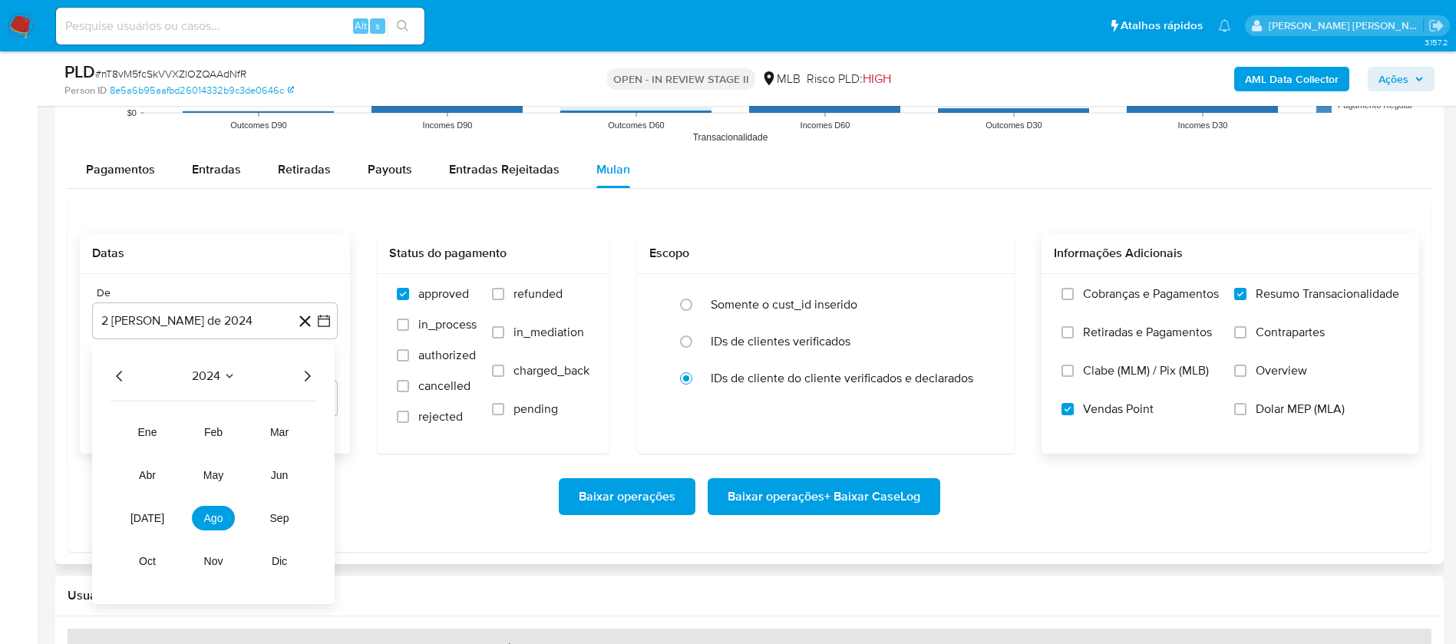
click at [309, 374] on icon "Año siguiente" at bounding box center [308, 376] width 6 height 11
click at [159, 515] on button "[DATE]" at bounding box center [147, 518] width 43 height 25
click at [149, 438] on button "1" at bounding box center [153, 433] width 25 height 25
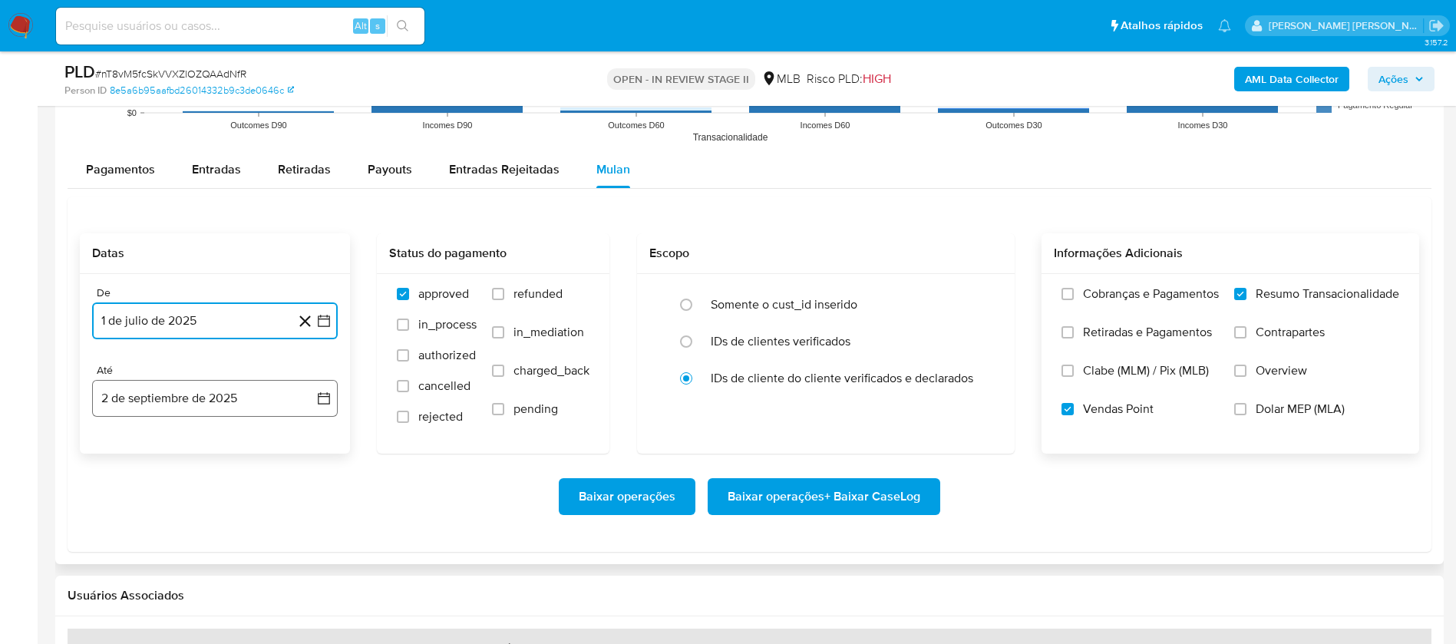
click at [185, 398] on button "2 de septiembre de 2025" at bounding box center [215, 398] width 246 height 37
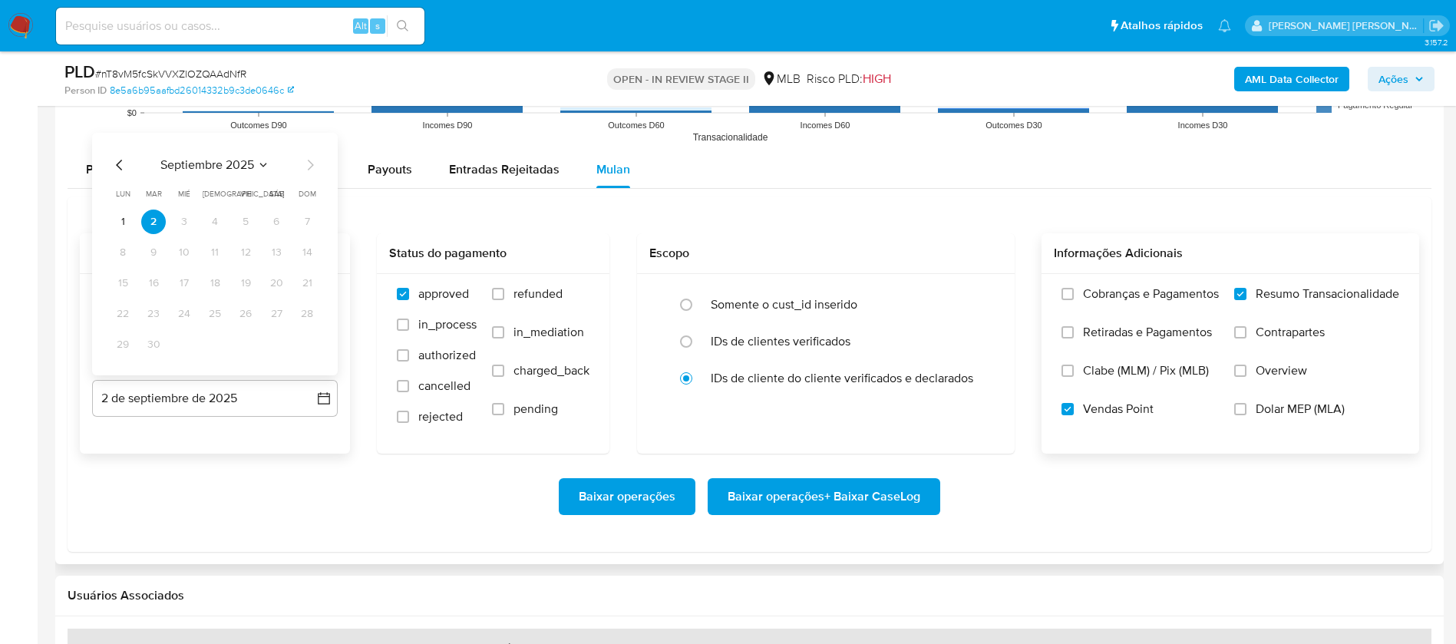
click at [114, 164] on icon "Mes anterior" at bounding box center [120, 165] width 18 height 18
click at [297, 346] on button "31" at bounding box center [307, 344] width 25 height 25
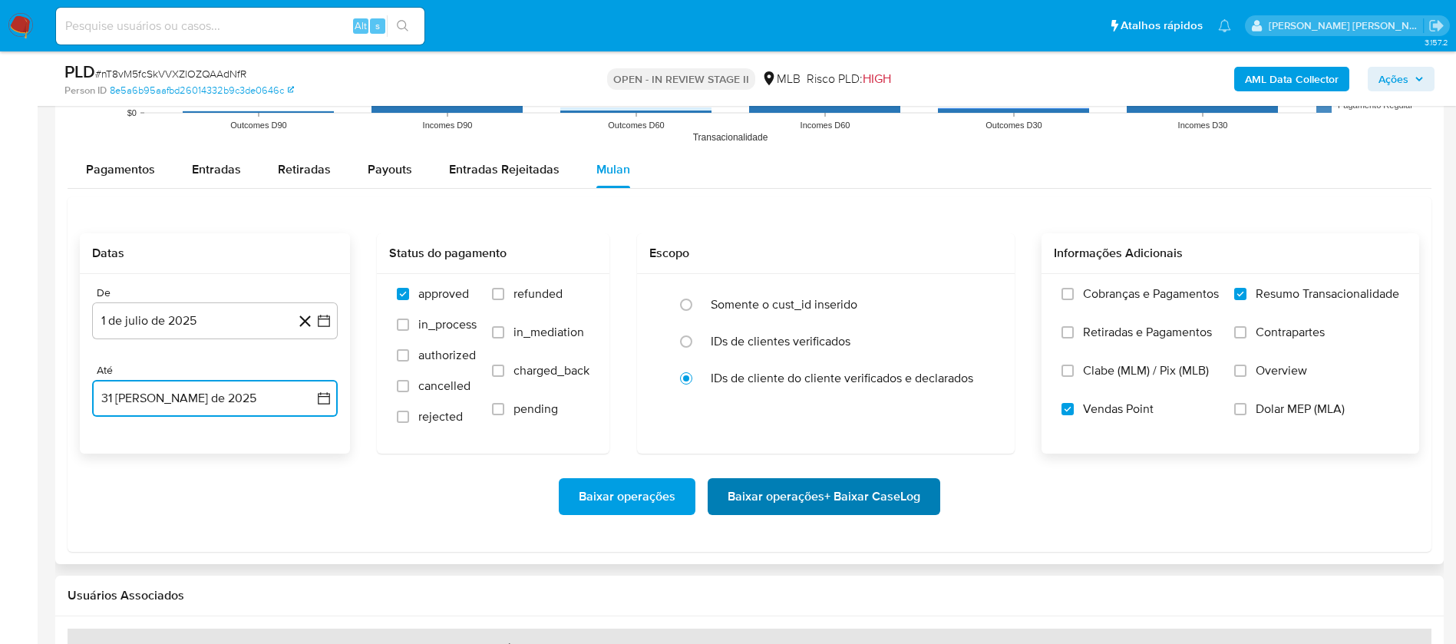
click at [758, 499] on span "Baixar operações + Baixar CaseLog" at bounding box center [824, 497] width 193 height 34
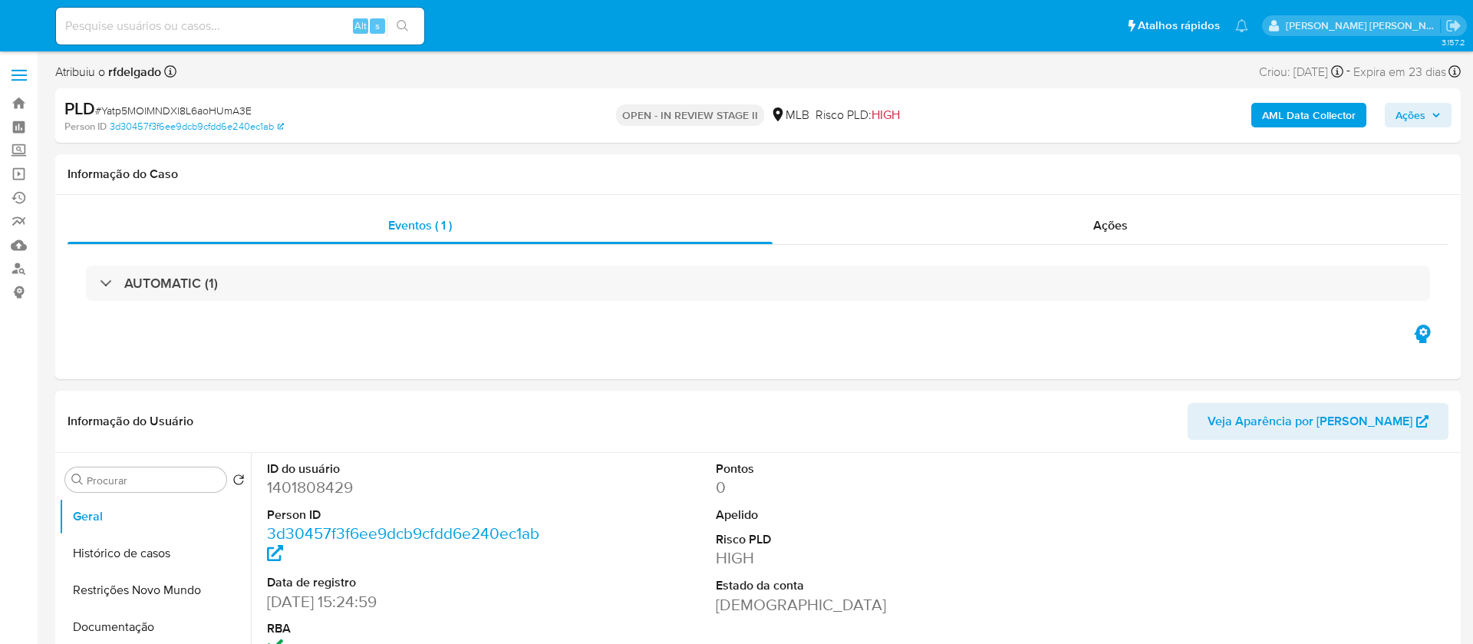
select select "10"
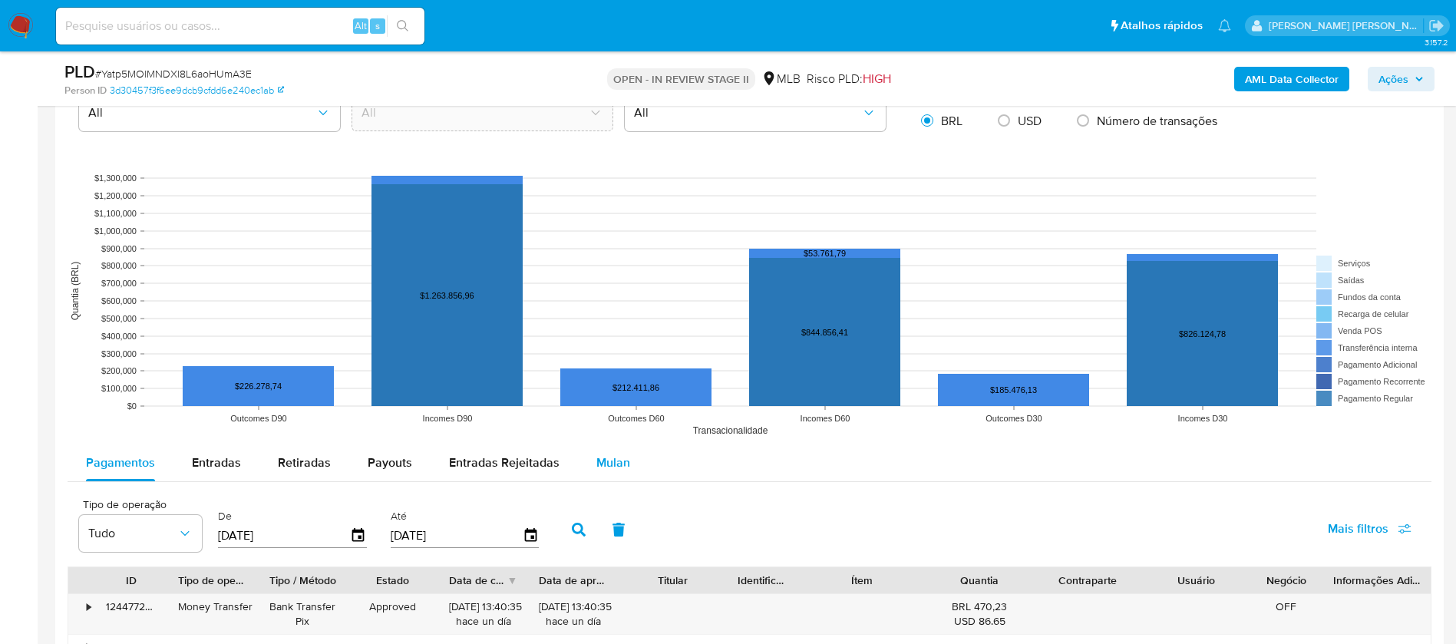
click at [602, 457] on span "Mulan" at bounding box center [613, 463] width 34 height 18
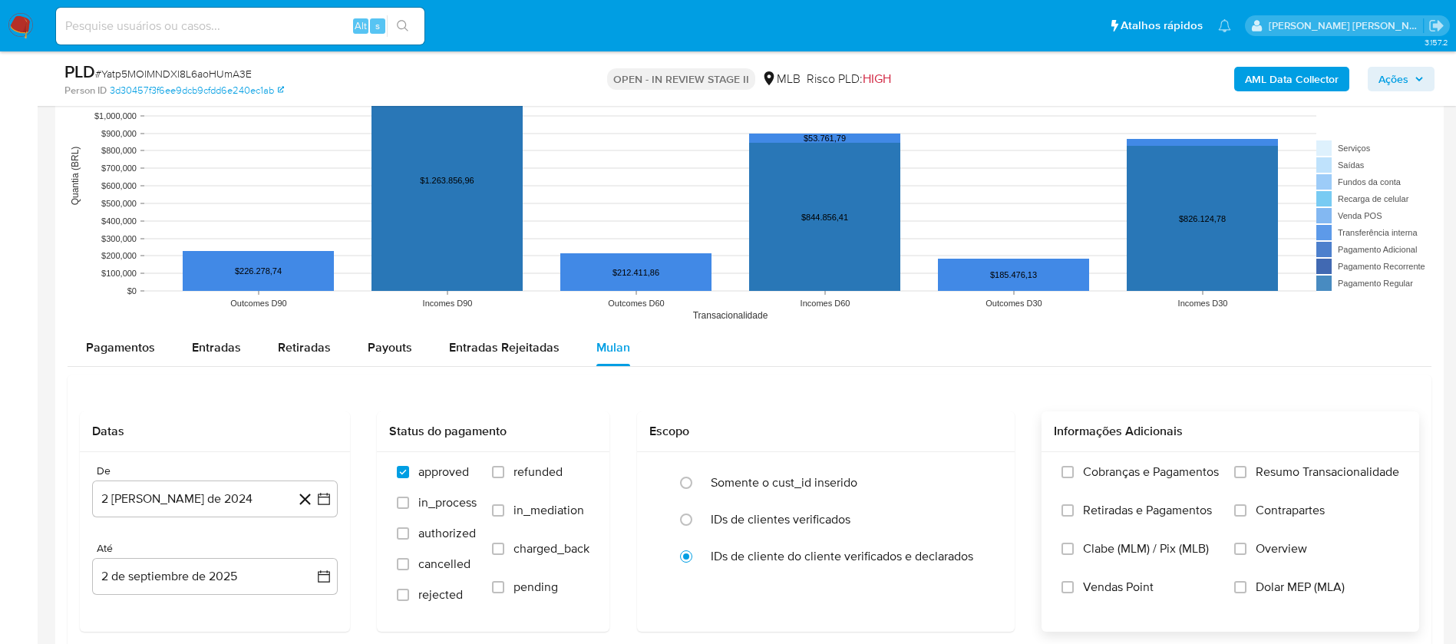
click at [1325, 467] on span "Resumo Transacionalidade" at bounding box center [1327, 471] width 144 height 15
click at [1246, 467] on input "Resumo Transacionalidade" at bounding box center [1240, 472] width 12 height 12
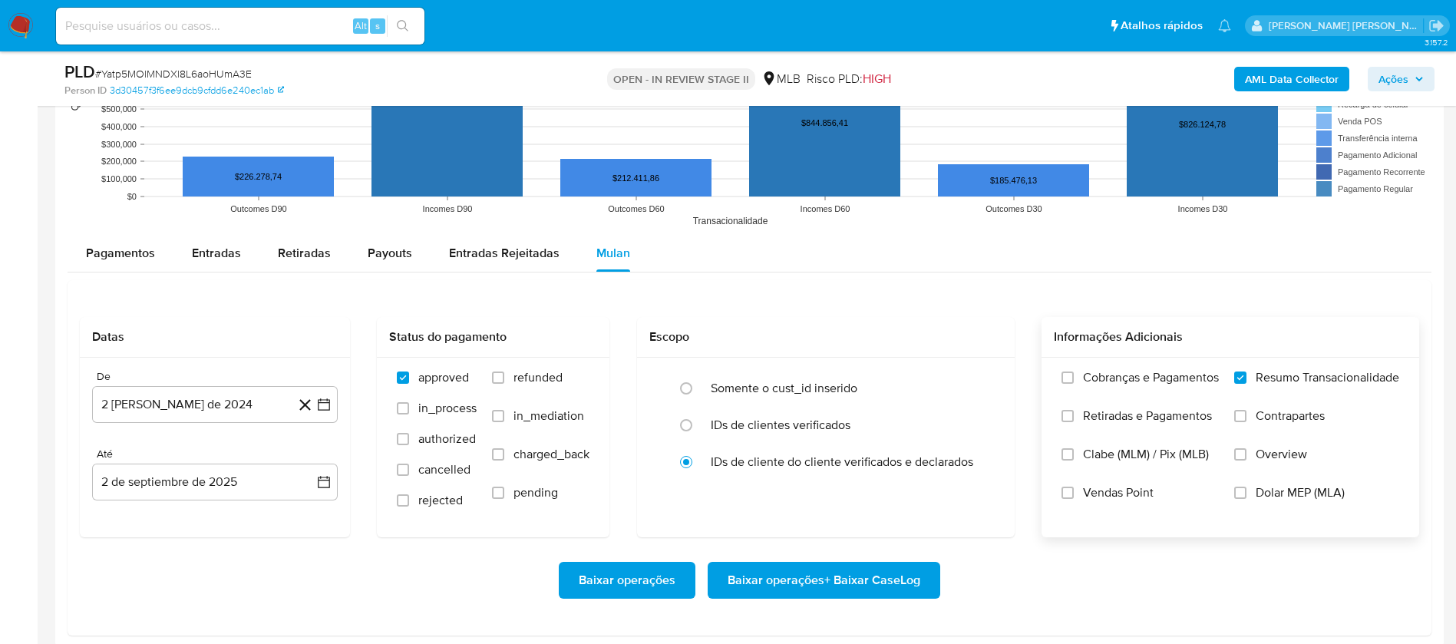
scroll to position [1612, 0]
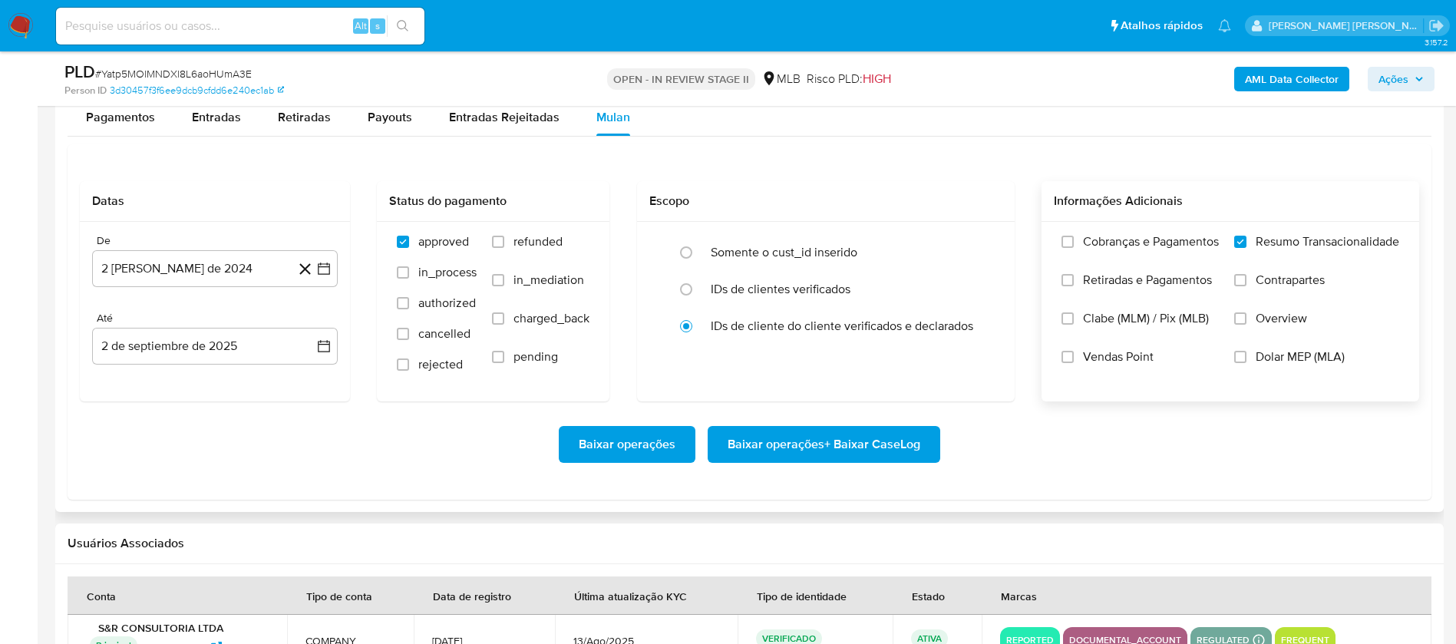
click at [1098, 365] on span "Vendas Point" at bounding box center [1118, 356] width 71 height 15
click at [1074, 363] on input "Vendas Point" at bounding box center [1067, 357] width 12 height 12
click at [214, 266] on button "2 [PERSON_NAME] de 2024" at bounding box center [215, 268] width 246 height 37
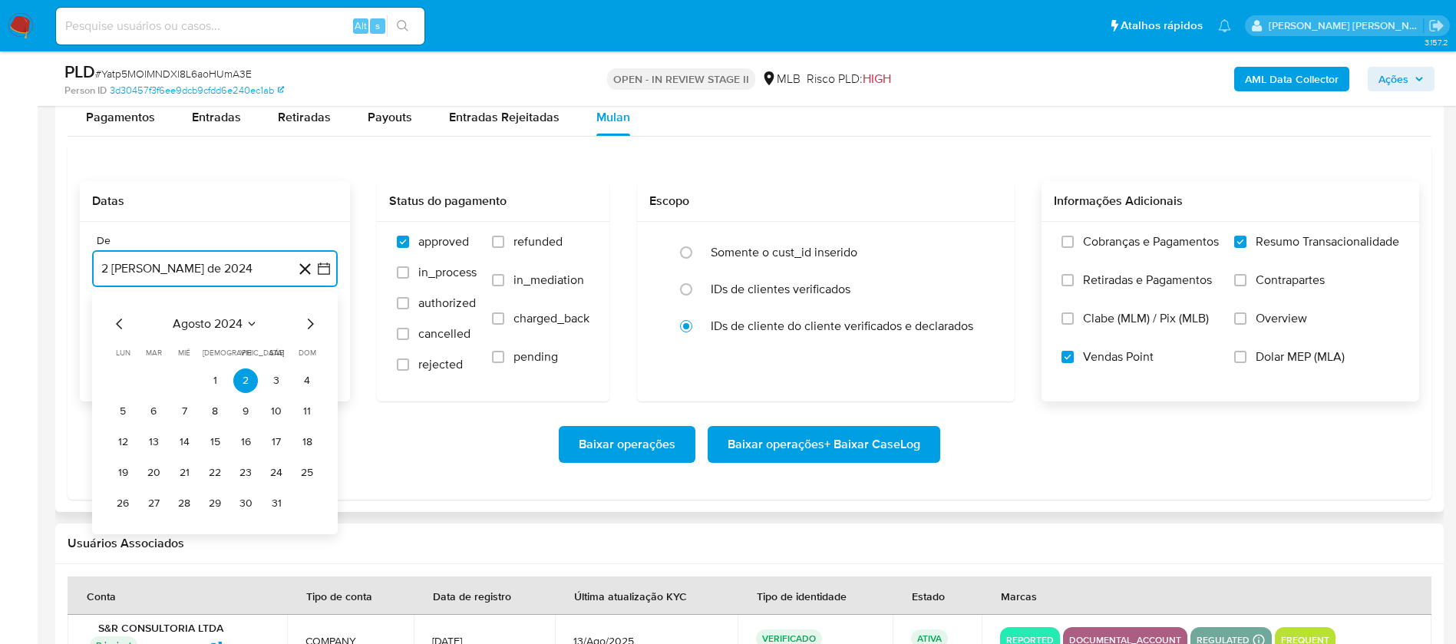
click at [229, 324] on span "agosto 2024" at bounding box center [208, 323] width 70 height 15
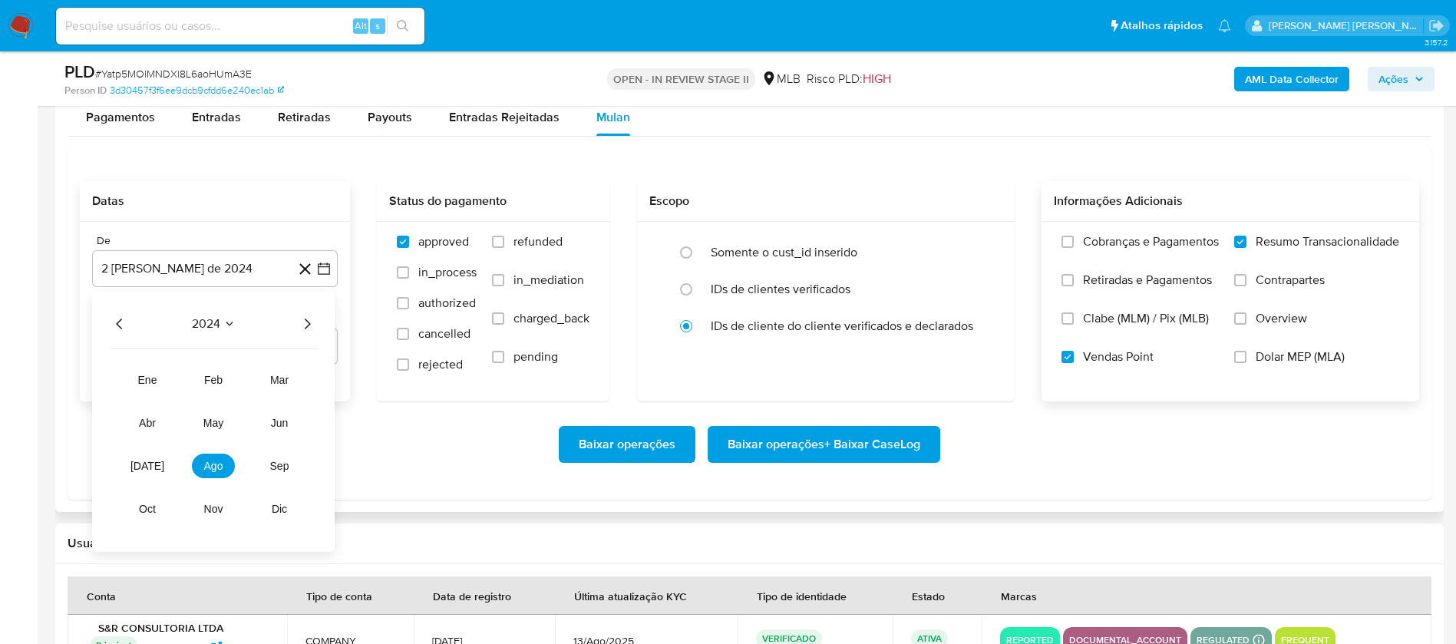
click at [308, 323] on icon "Año siguiente" at bounding box center [307, 324] width 18 height 18
click at [152, 468] on span "[DATE]" at bounding box center [147, 466] width 34 height 12
click at [155, 381] on button "1" at bounding box center [153, 380] width 25 height 25
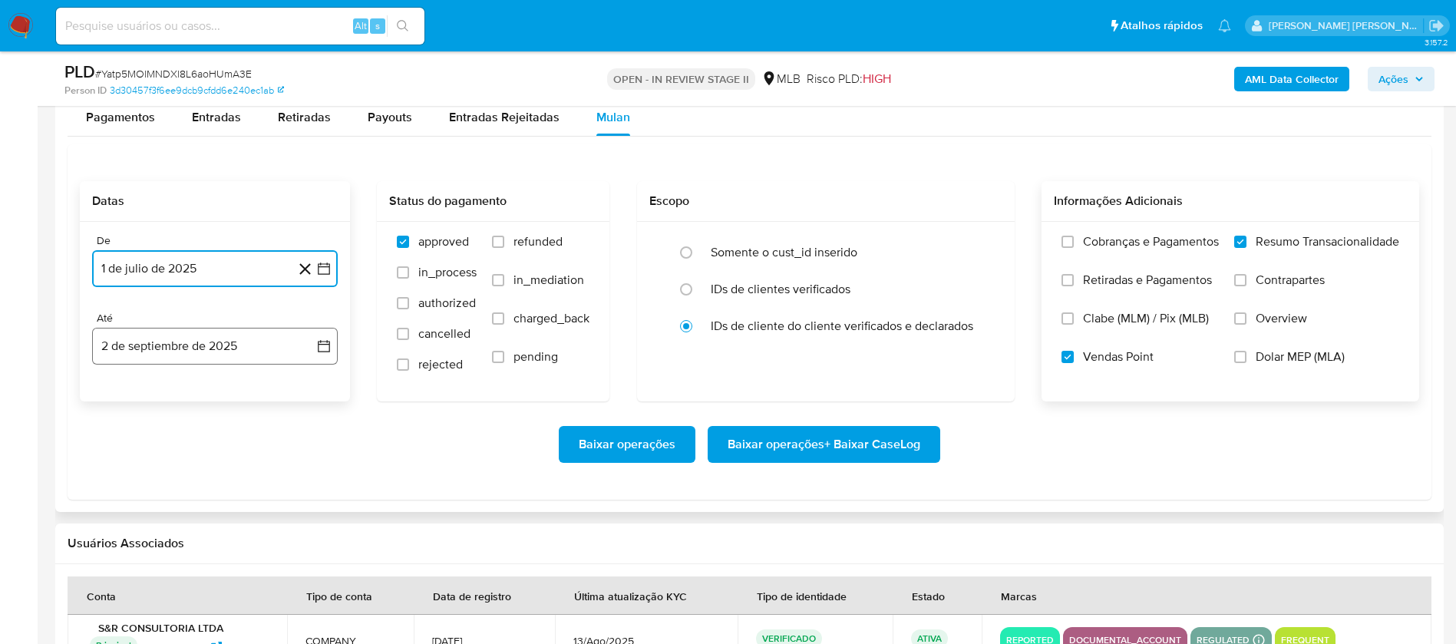
click at [186, 353] on button "2 de septiembre de 2025" at bounding box center [215, 346] width 246 height 37
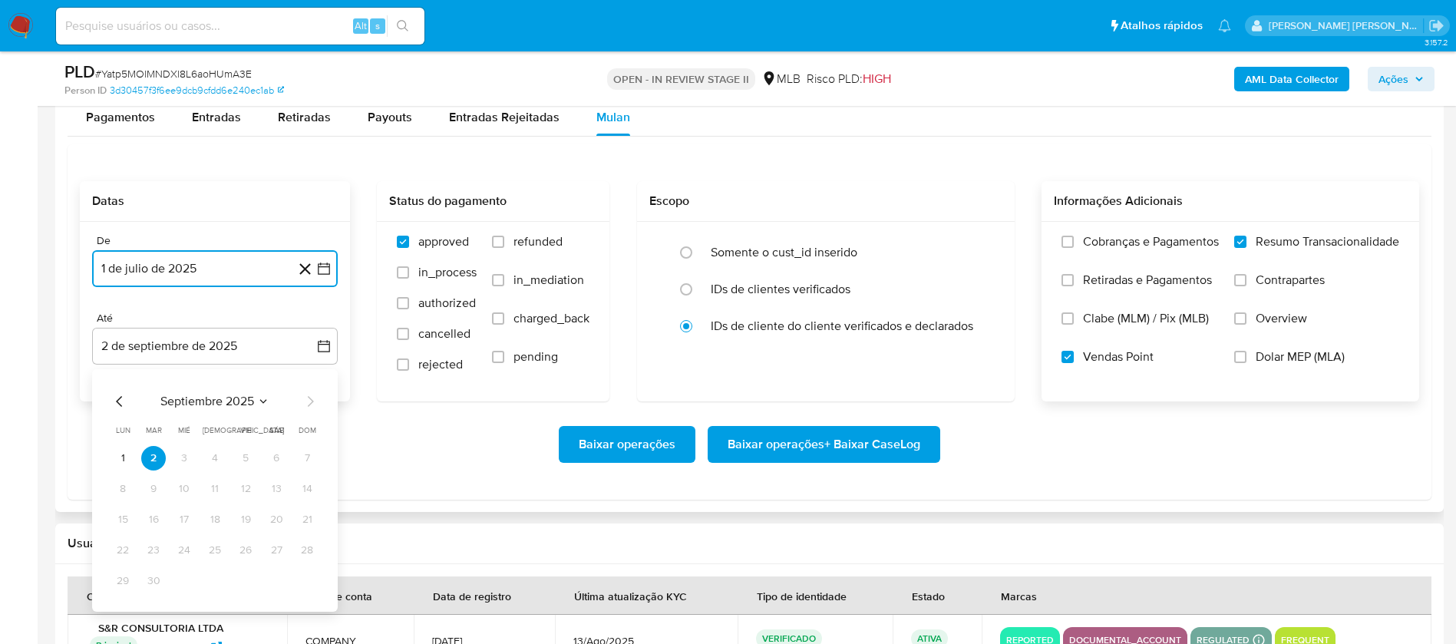
click at [112, 401] on icon "Mes anterior" at bounding box center [120, 401] width 18 height 18
click at [302, 577] on button "31" at bounding box center [307, 581] width 25 height 25
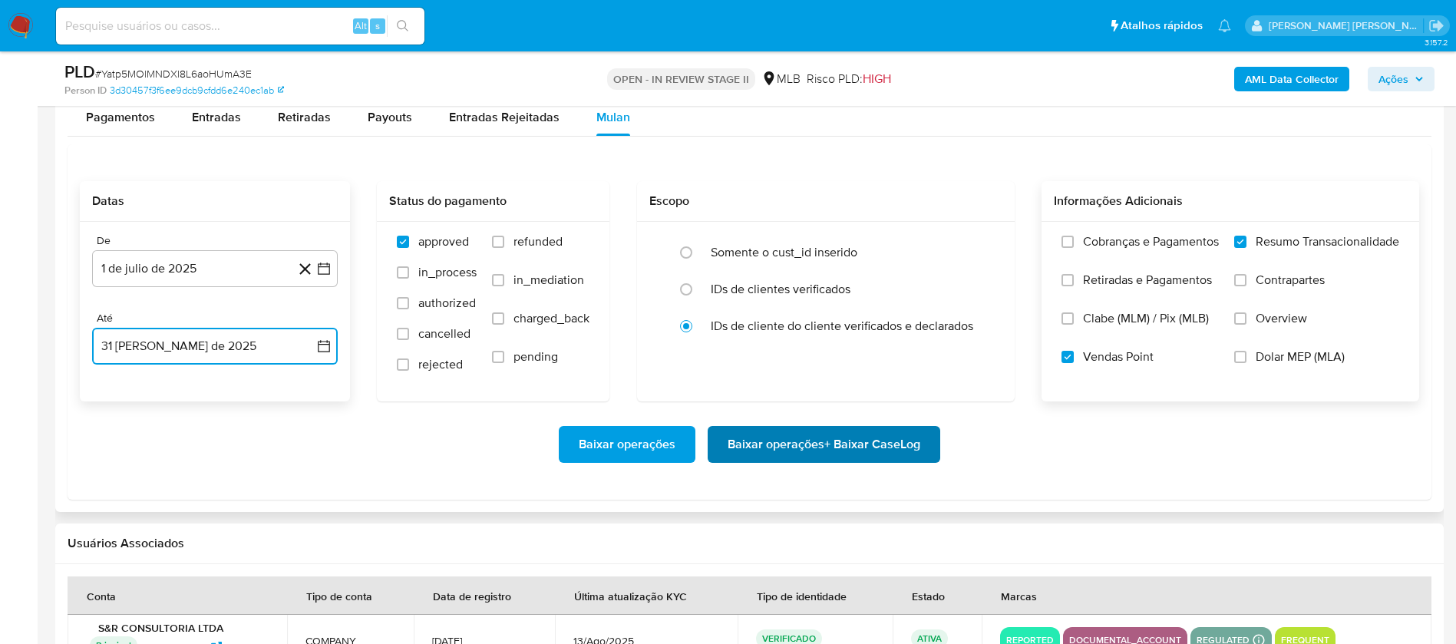
click at [928, 448] on button "Baixar operações + Baixar CaseLog" at bounding box center [824, 444] width 233 height 37
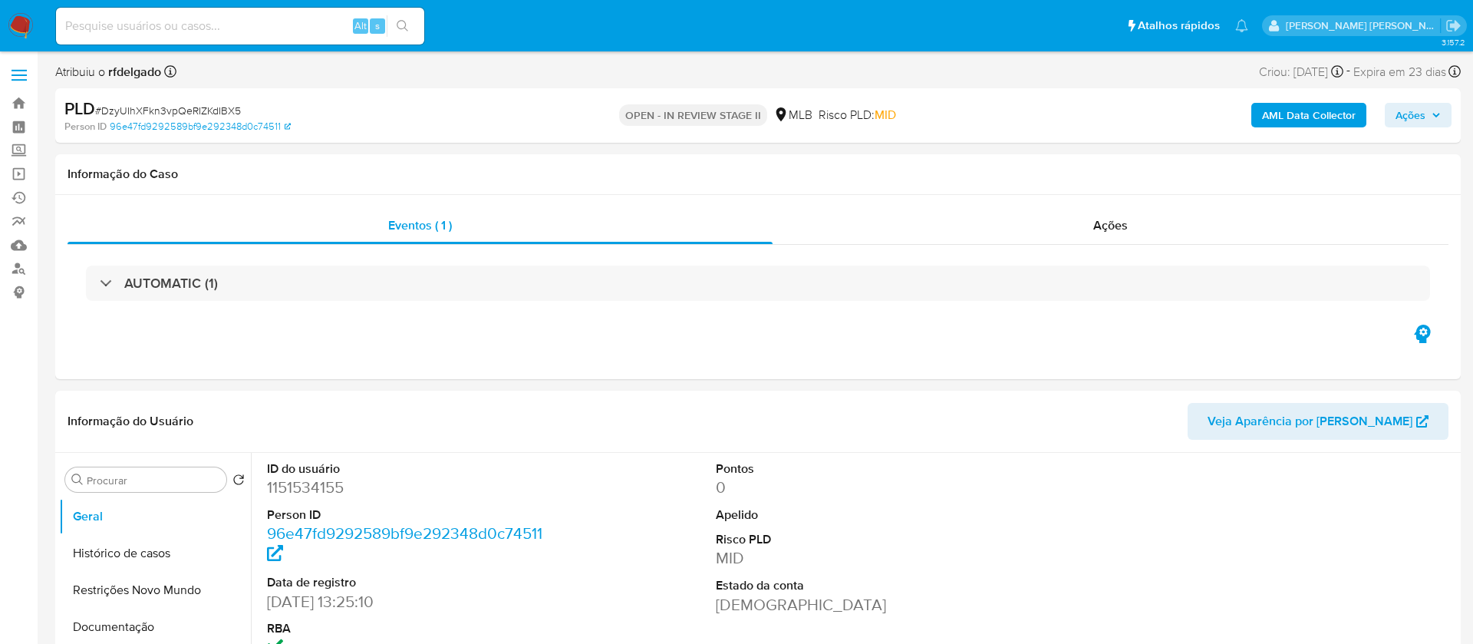
select select "10"
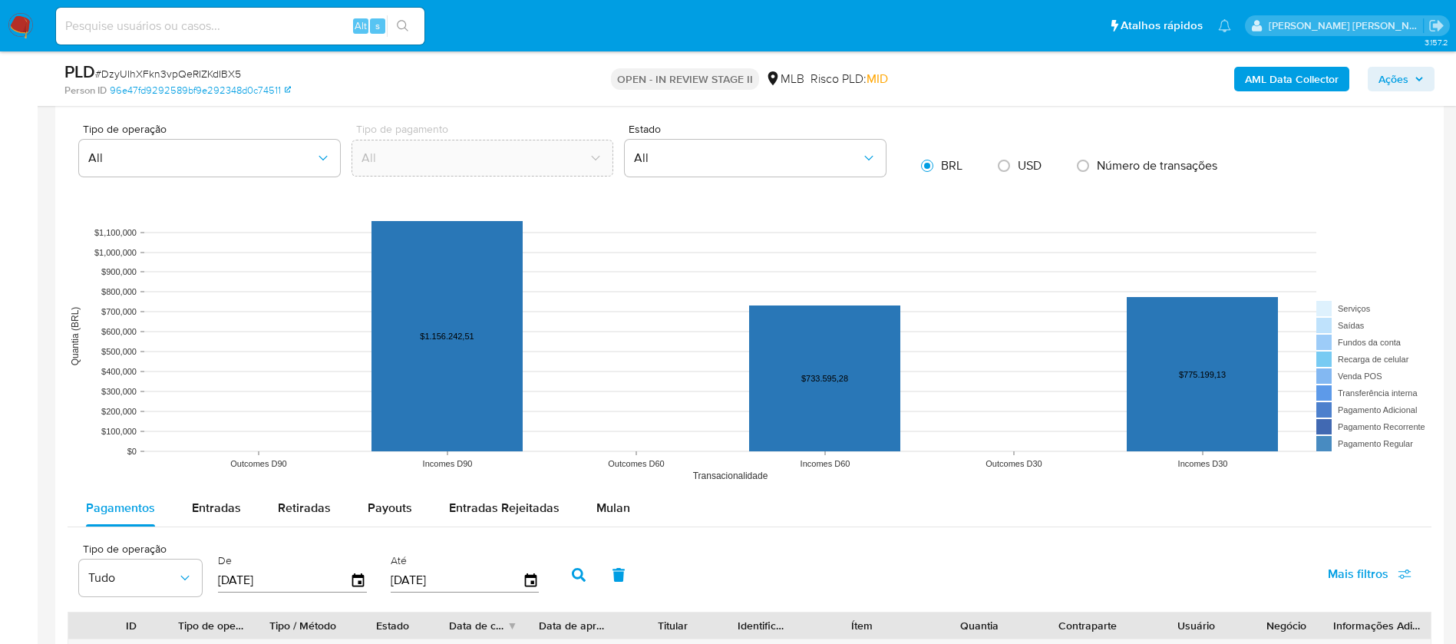
scroll to position [1381, 0]
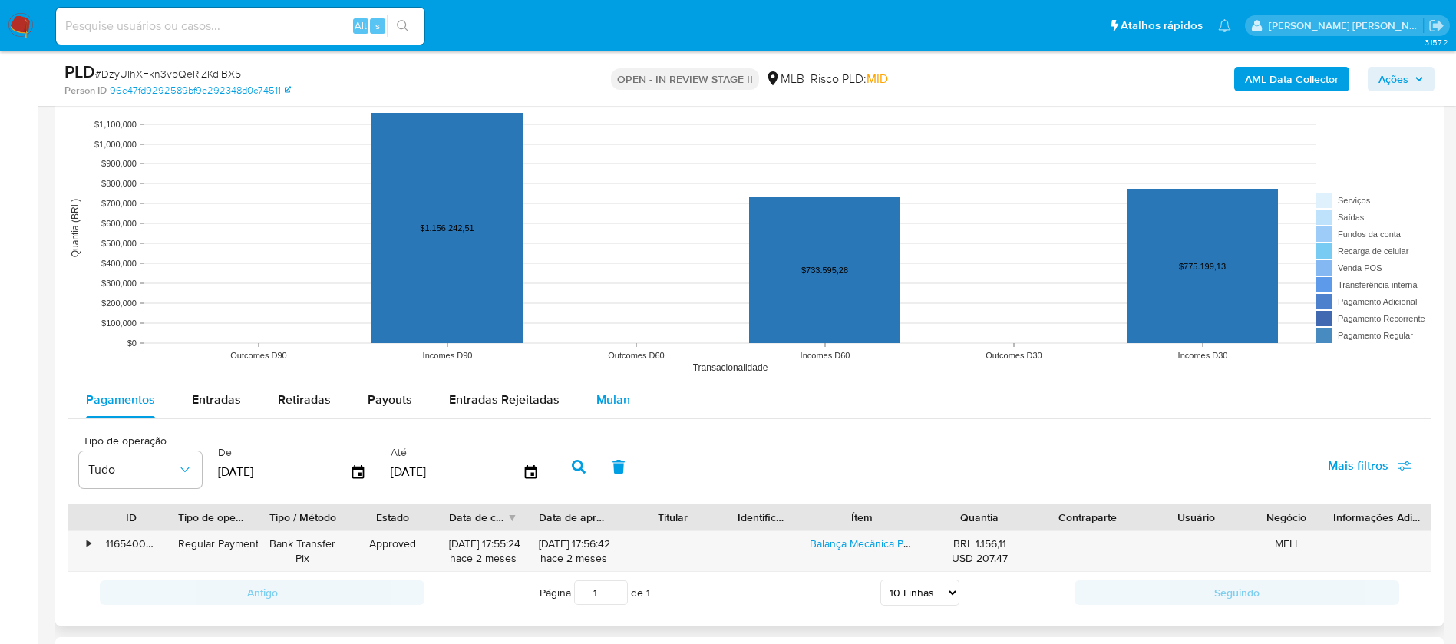
click at [607, 407] on span "Mulan" at bounding box center [613, 400] width 34 height 18
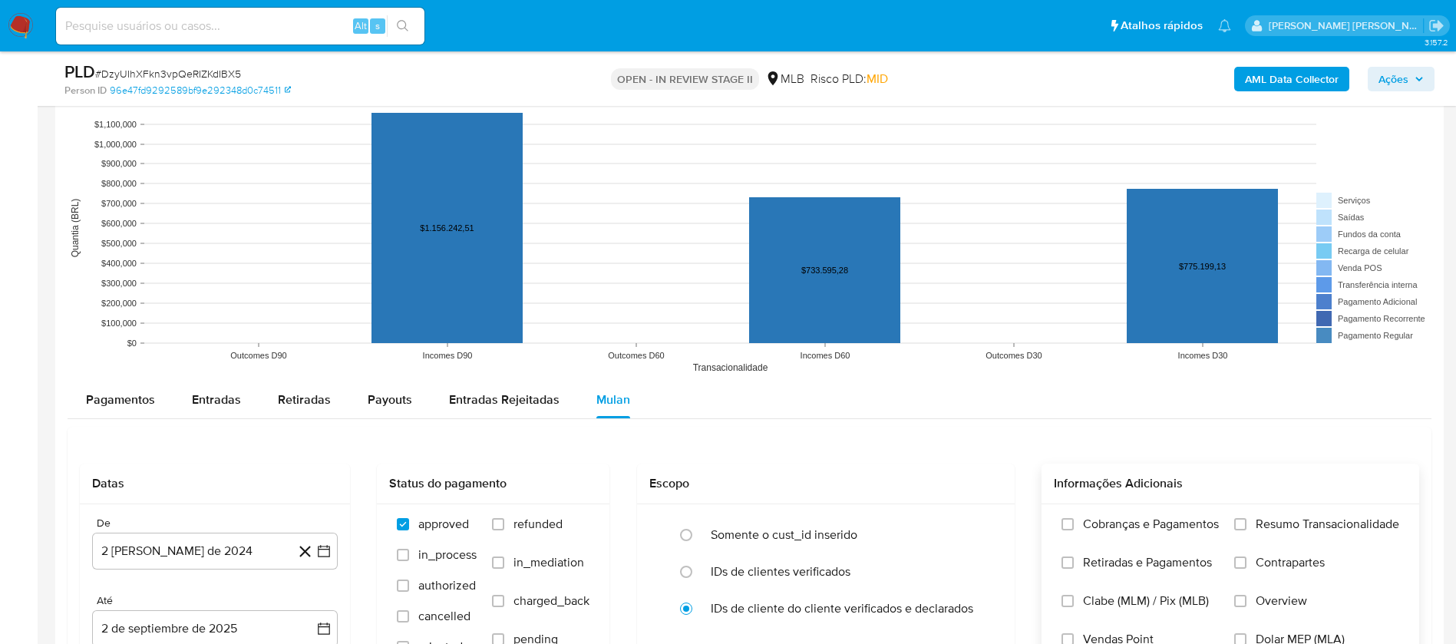
click at [1307, 514] on div "Cobranças e Pagamentos Retiradas e Pagamentos Clabe (MLM) / Pix (MLB) Vendas Po…" at bounding box center [1230, 593] width 378 height 178
click at [1307, 518] on span "Resumo Transacionalidade" at bounding box center [1327, 523] width 144 height 15
click at [1246, 518] on input "Resumo Transacionalidade" at bounding box center [1240, 524] width 12 height 12
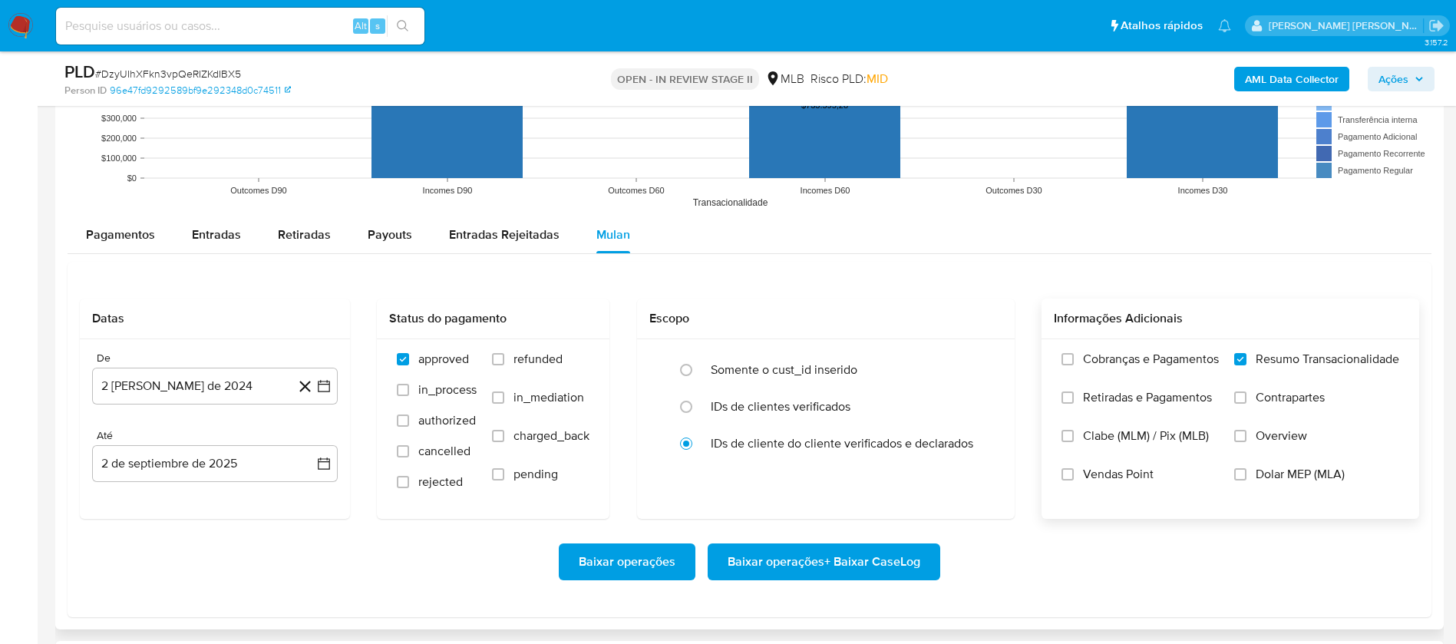
scroll to position [1842, 0]
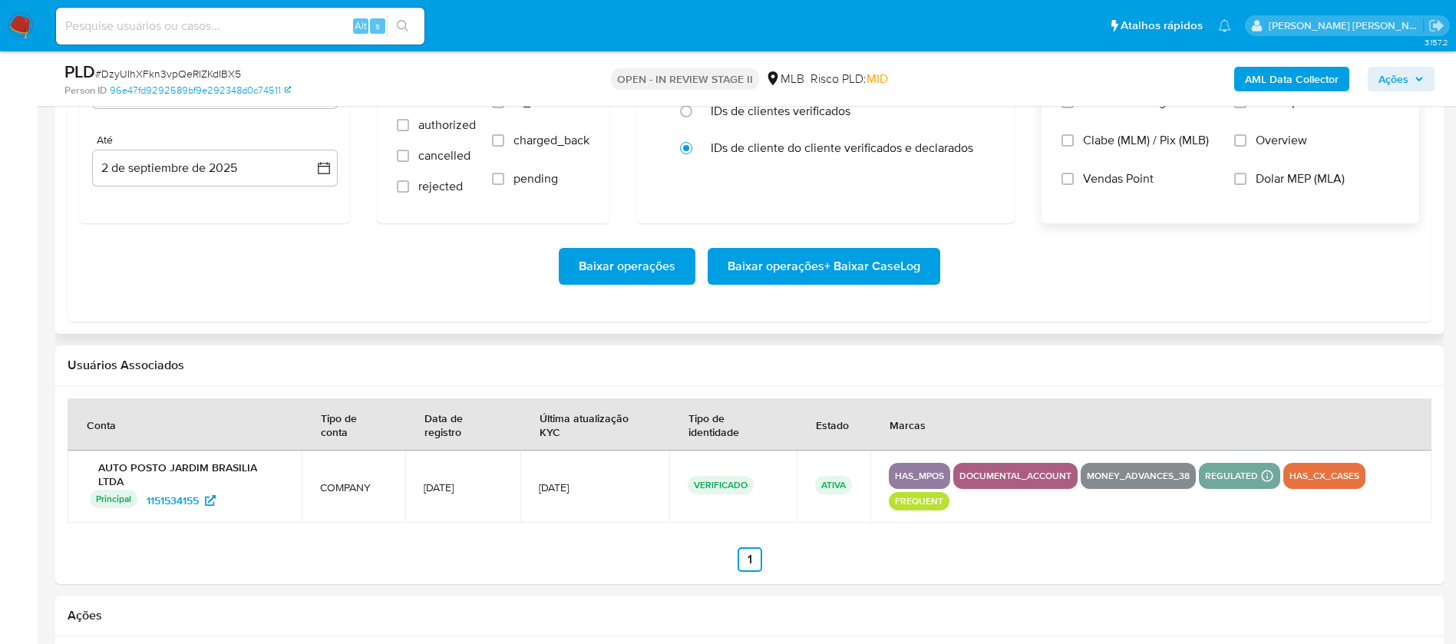
click at [1107, 181] on span "Vendas Point" at bounding box center [1118, 178] width 71 height 15
click at [1074, 181] on input "Vendas Point" at bounding box center [1067, 179] width 12 height 12
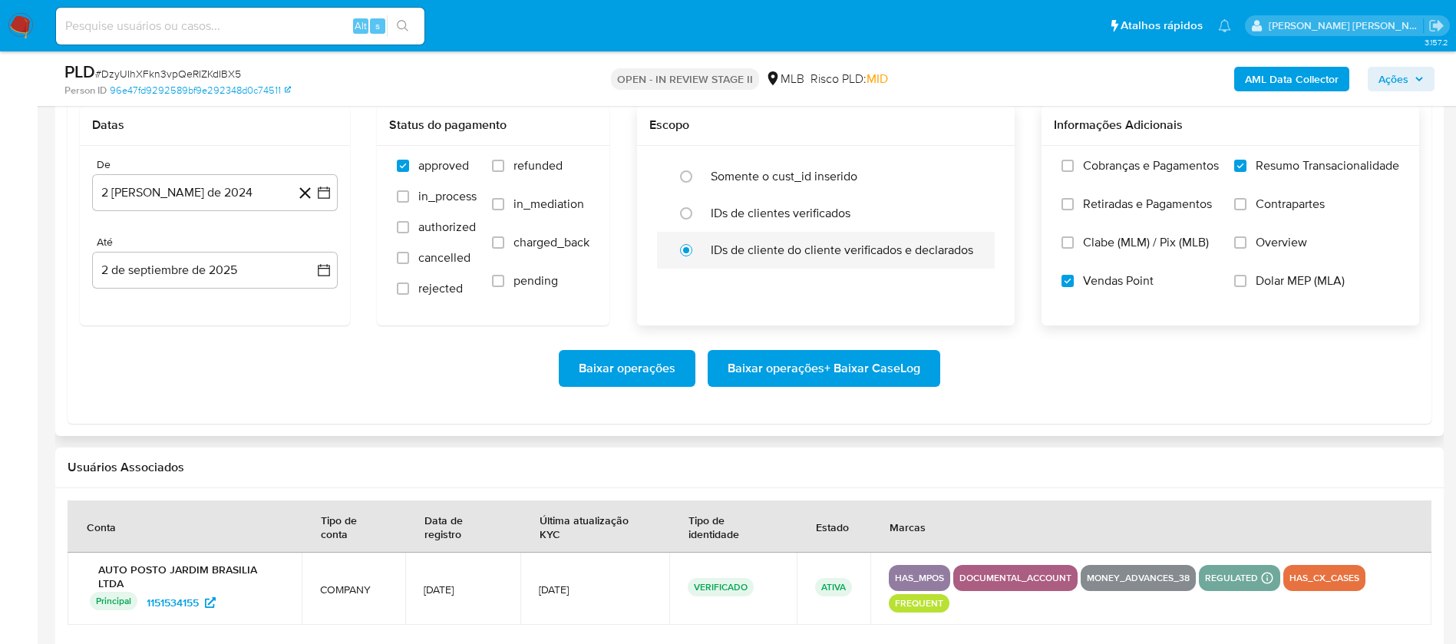
scroll to position [1612, 0]
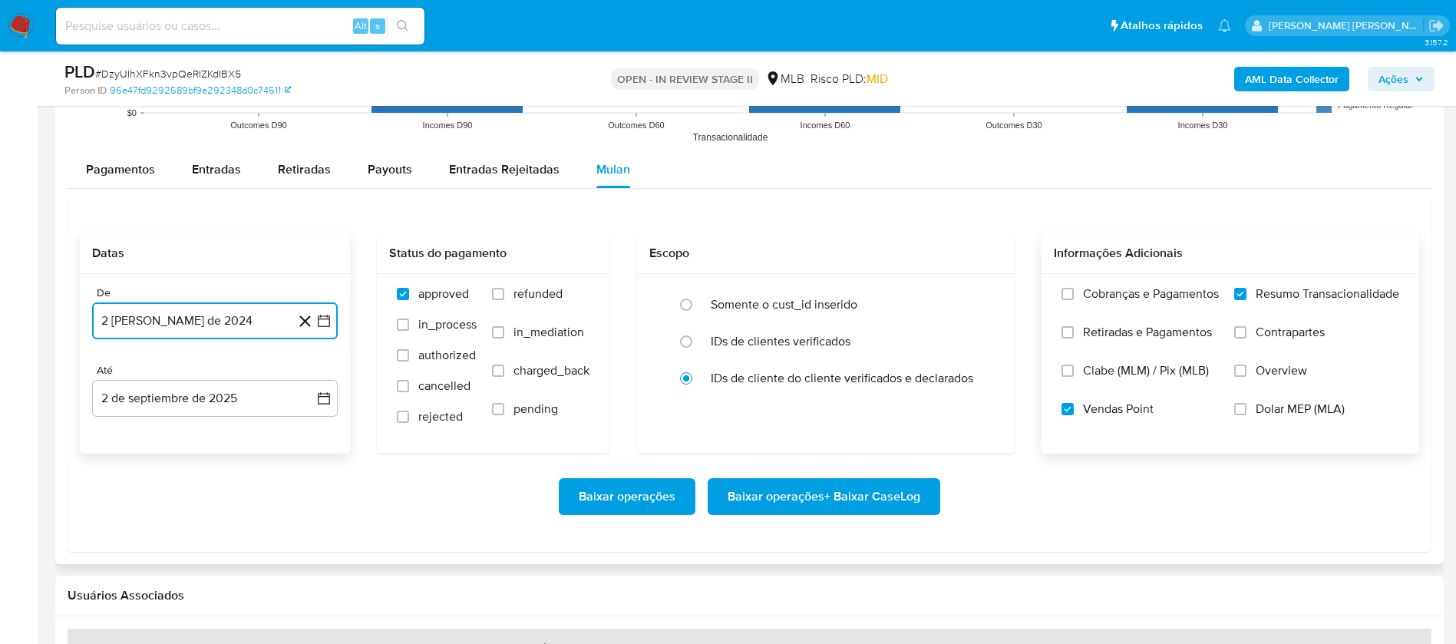
click at [263, 315] on button "2 [PERSON_NAME] de 2024" at bounding box center [215, 320] width 246 height 37
click at [249, 374] on icon "Seleccionar mes y año" at bounding box center [252, 376] width 12 height 12
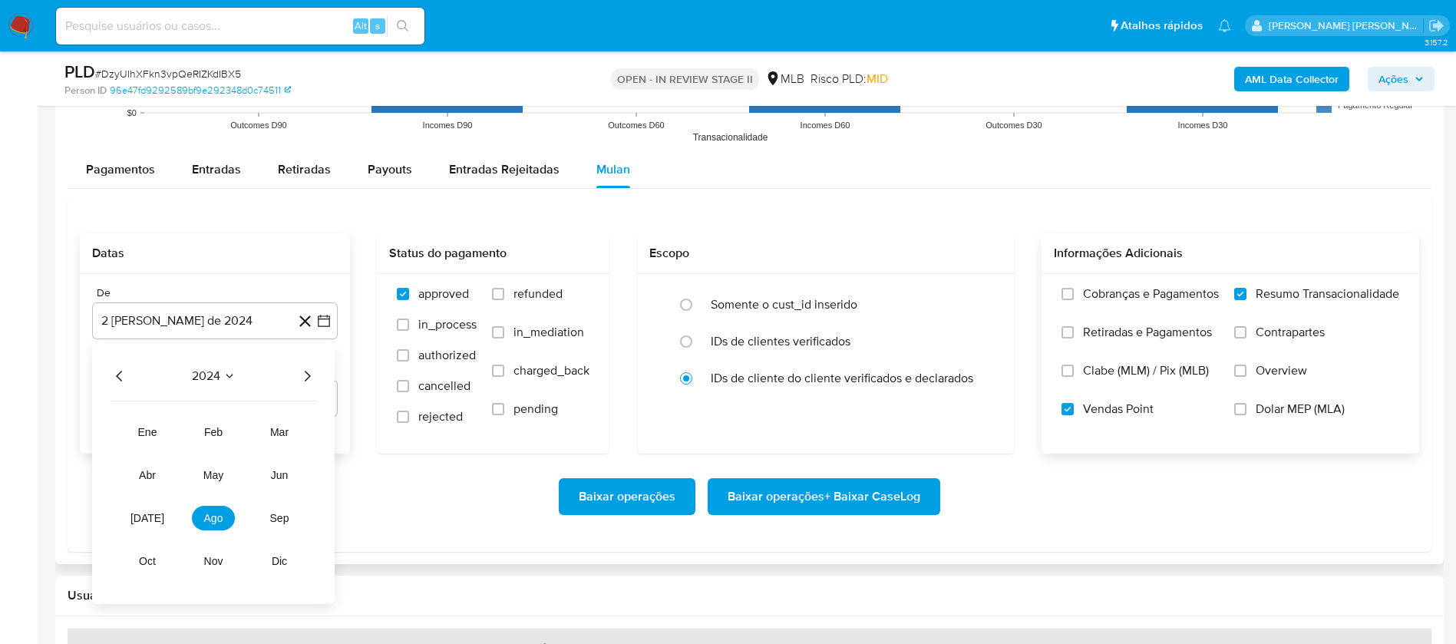
click at [307, 374] on icon "Año siguiente" at bounding box center [307, 376] width 18 height 18
click at [152, 517] on span "[DATE]" at bounding box center [147, 518] width 34 height 12
click at [153, 426] on button "1" at bounding box center [153, 433] width 25 height 25
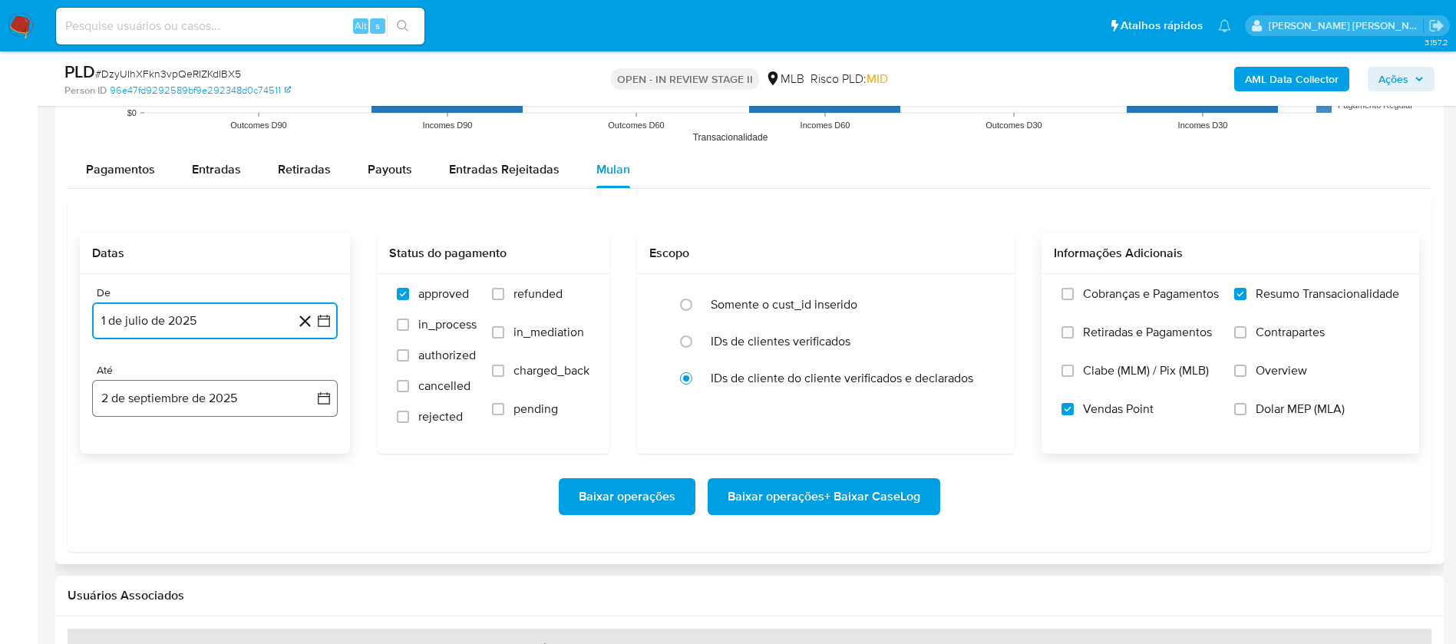
click at [177, 388] on button "2 de septiembre de 2025" at bounding box center [215, 398] width 246 height 37
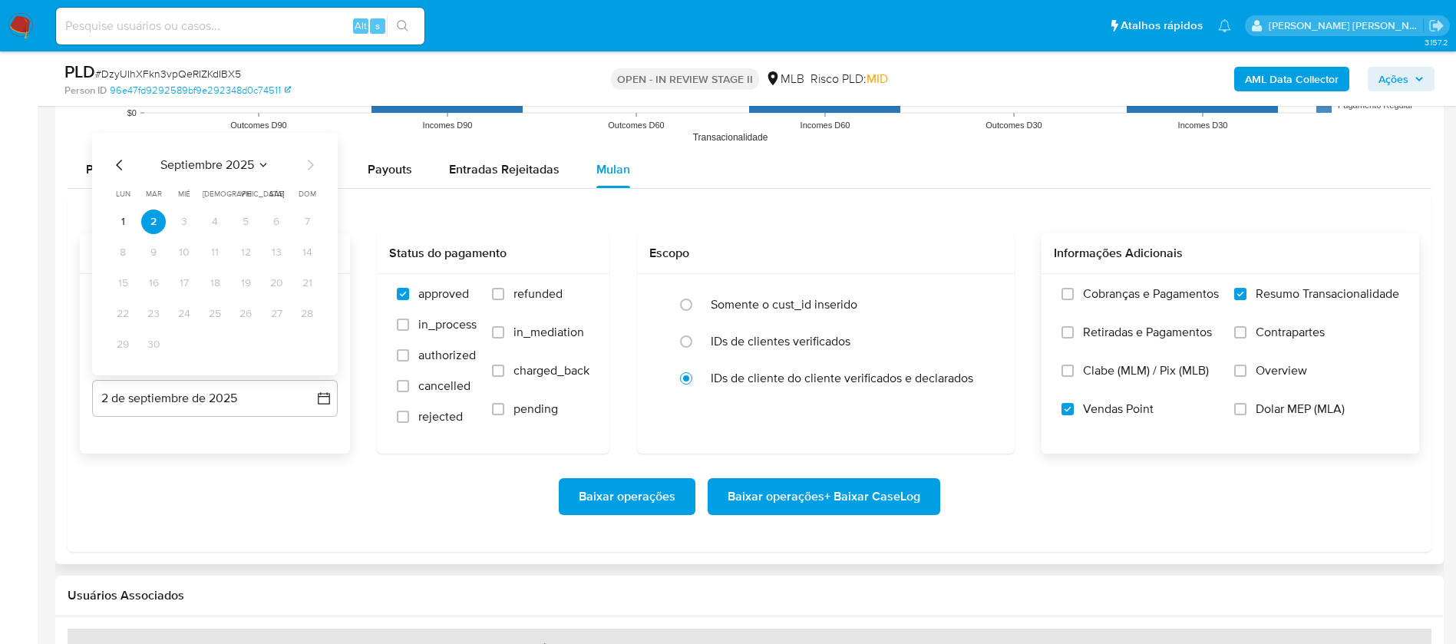
click at [114, 164] on icon "Mes anterior" at bounding box center [120, 165] width 18 height 18
click at [279, 339] on button "30" at bounding box center [276, 344] width 25 height 25
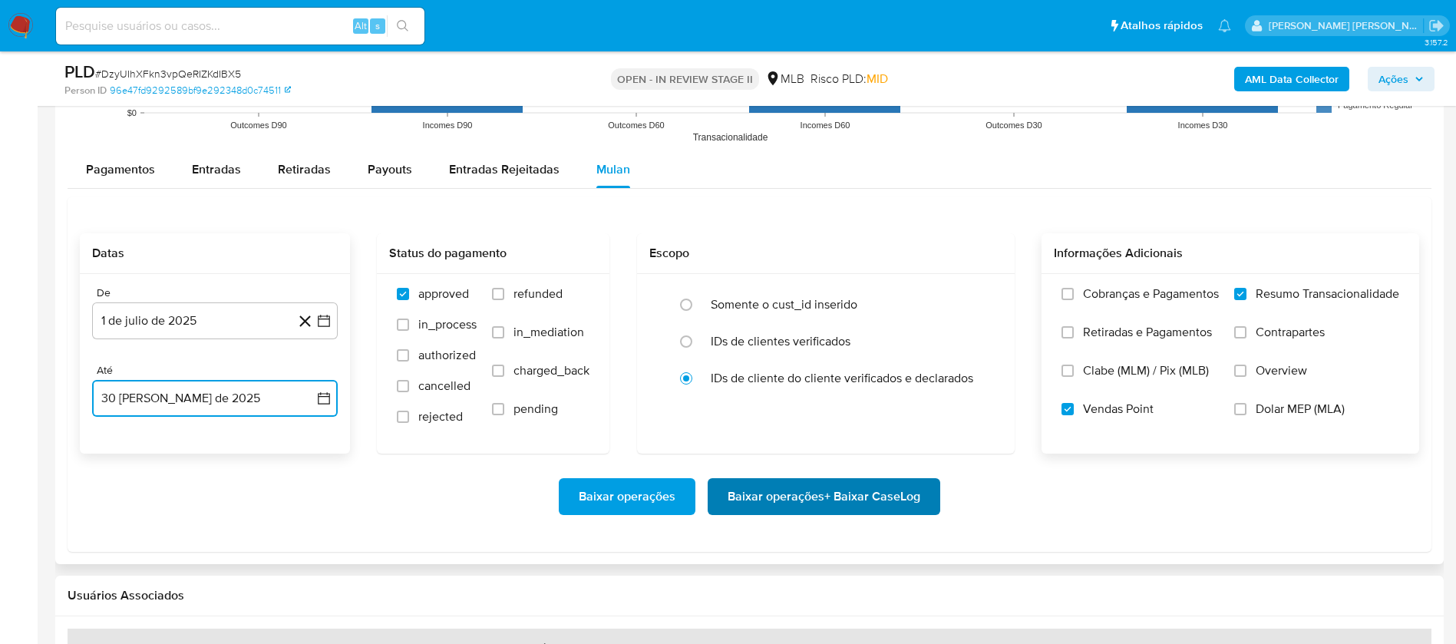
click at [804, 512] on span "Baixar operações + Baixar CaseLog" at bounding box center [824, 497] width 193 height 34
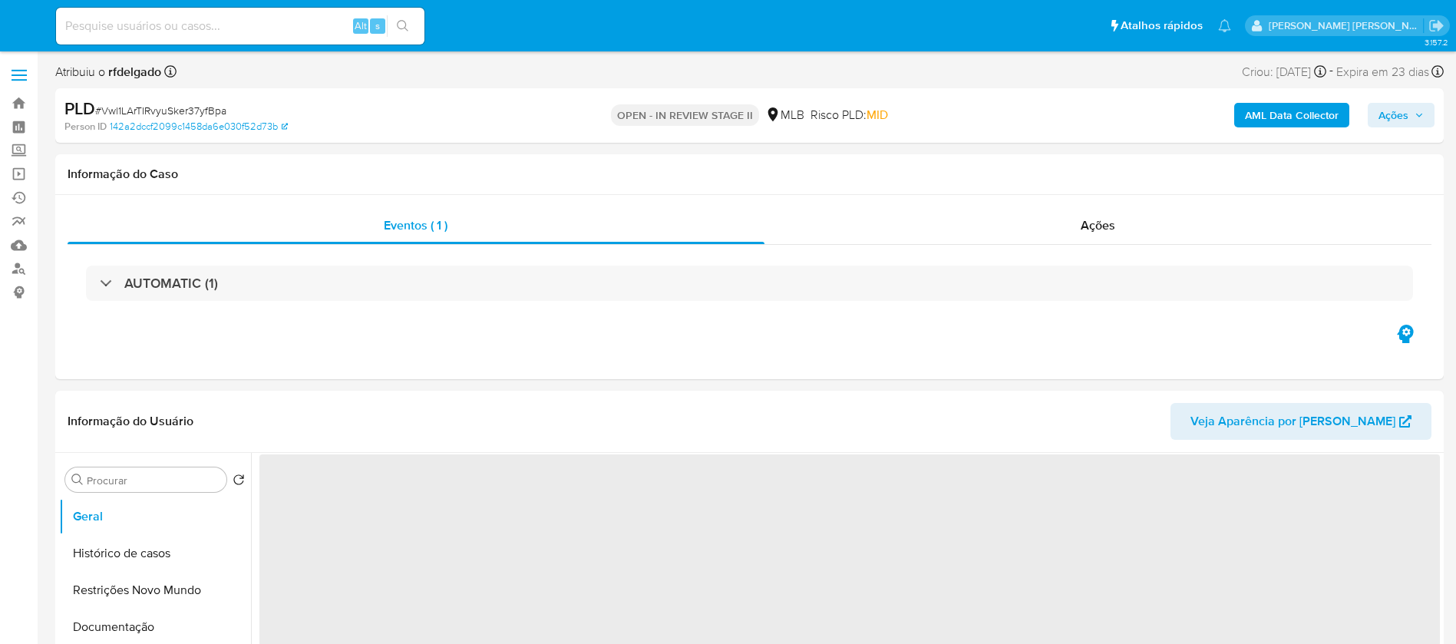
select select "10"
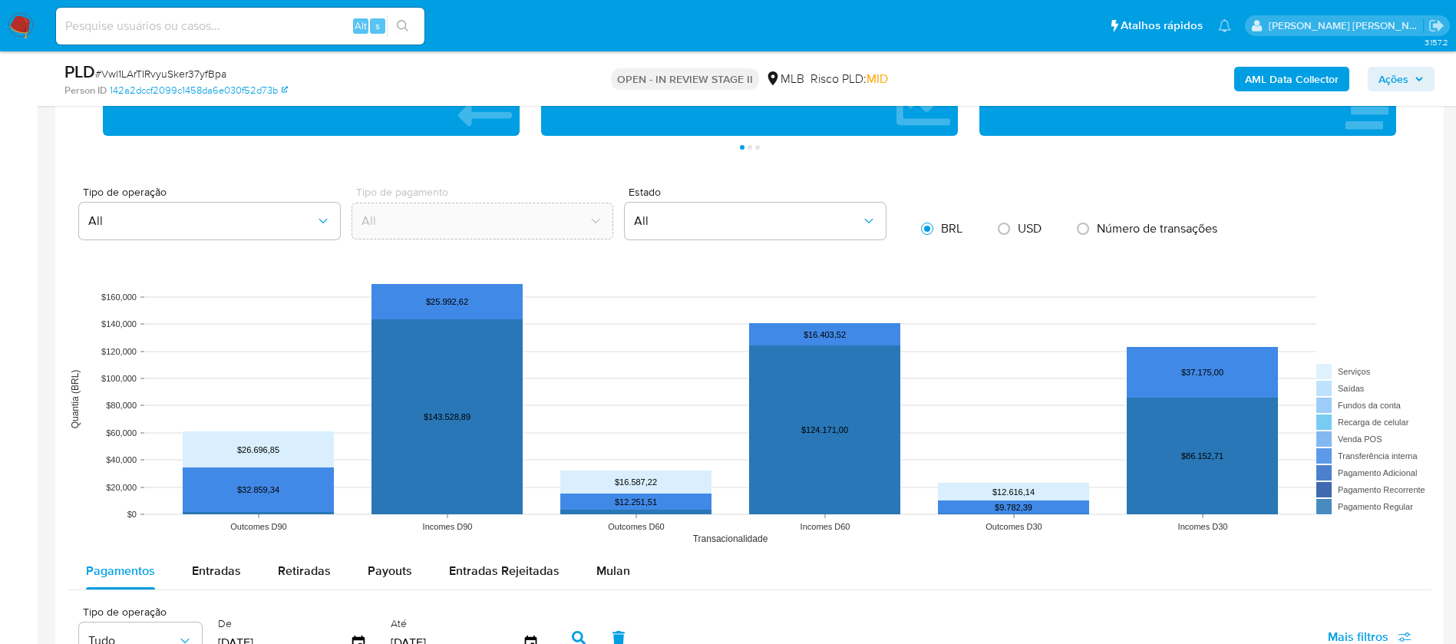
scroll to position [1381, 0]
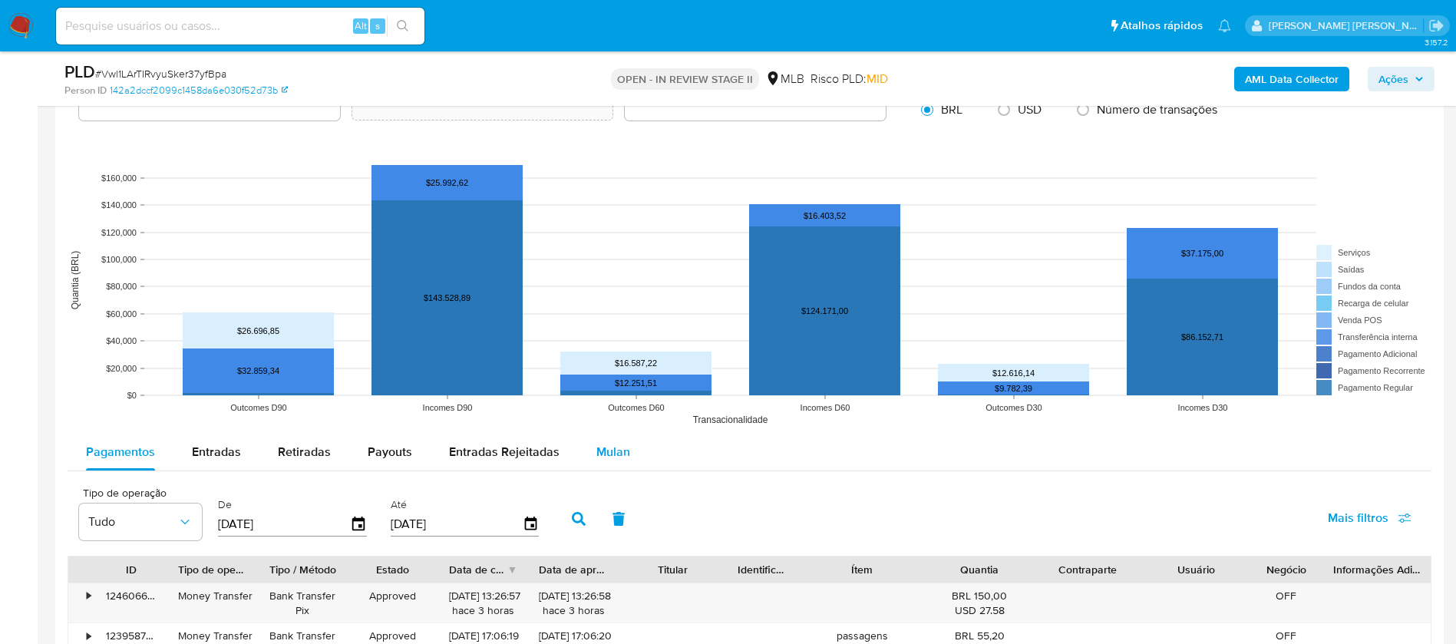
drag, startPoint x: 601, startPoint y: 456, endPoint x: 618, endPoint y: 454, distance: 17.0
click at [601, 456] on span "Mulan" at bounding box center [613, 452] width 34 height 18
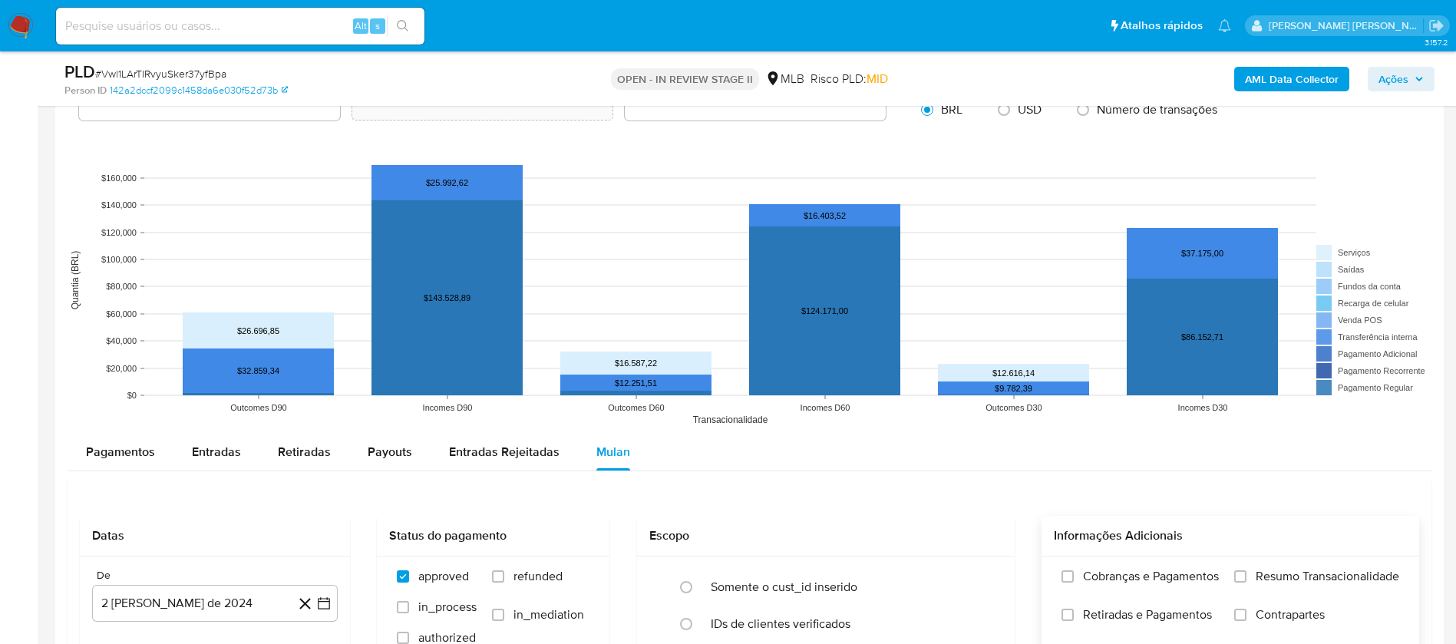
click at [1263, 578] on span "Resumo Transacionalidade" at bounding box center [1327, 576] width 144 height 15
click at [1246, 578] on input "Resumo Transacionalidade" at bounding box center [1240, 576] width 12 height 12
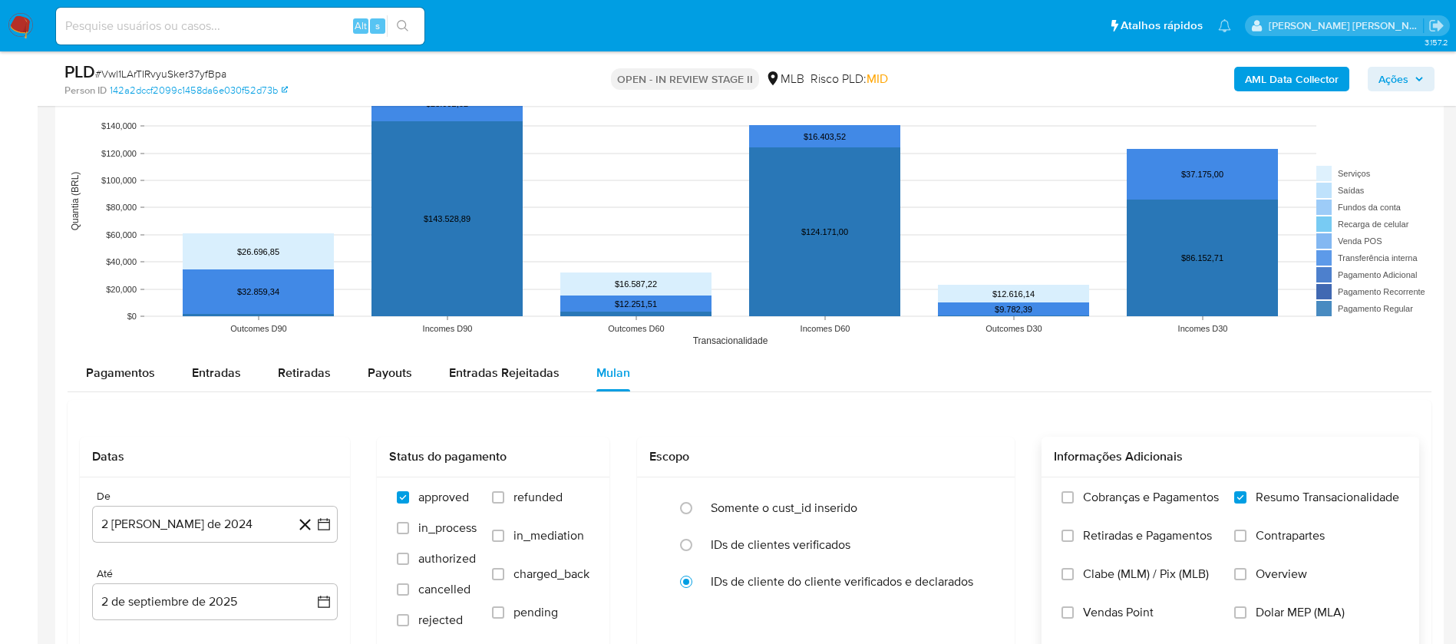
scroll to position [1496, 0]
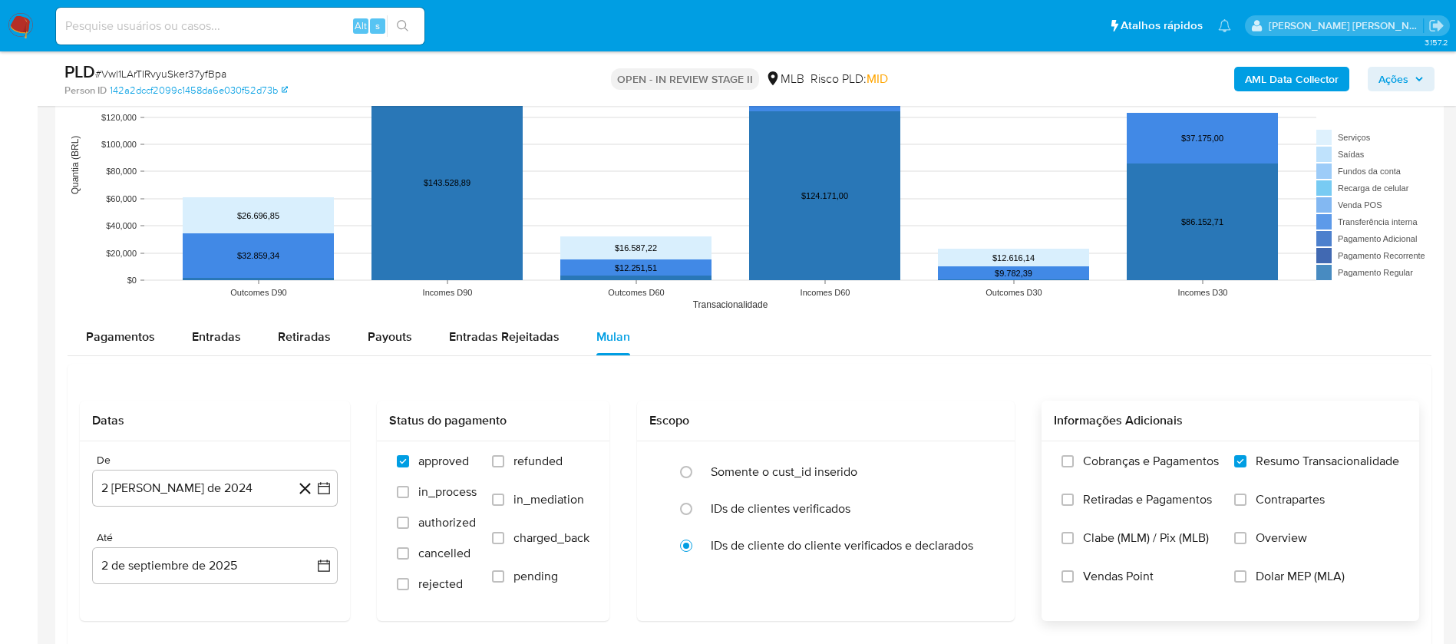
click at [1127, 578] on span "Vendas Point" at bounding box center [1118, 576] width 71 height 15
click at [1099, 579] on span "Vendas Point" at bounding box center [1118, 576] width 71 height 15
click at [1074, 579] on input "Vendas Point" at bounding box center [1067, 576] width 12 height 12
click at [178, 503] on button "2 [PERSON_NAME] de 2024" at bounding box center [215, 488] width 246 height 37
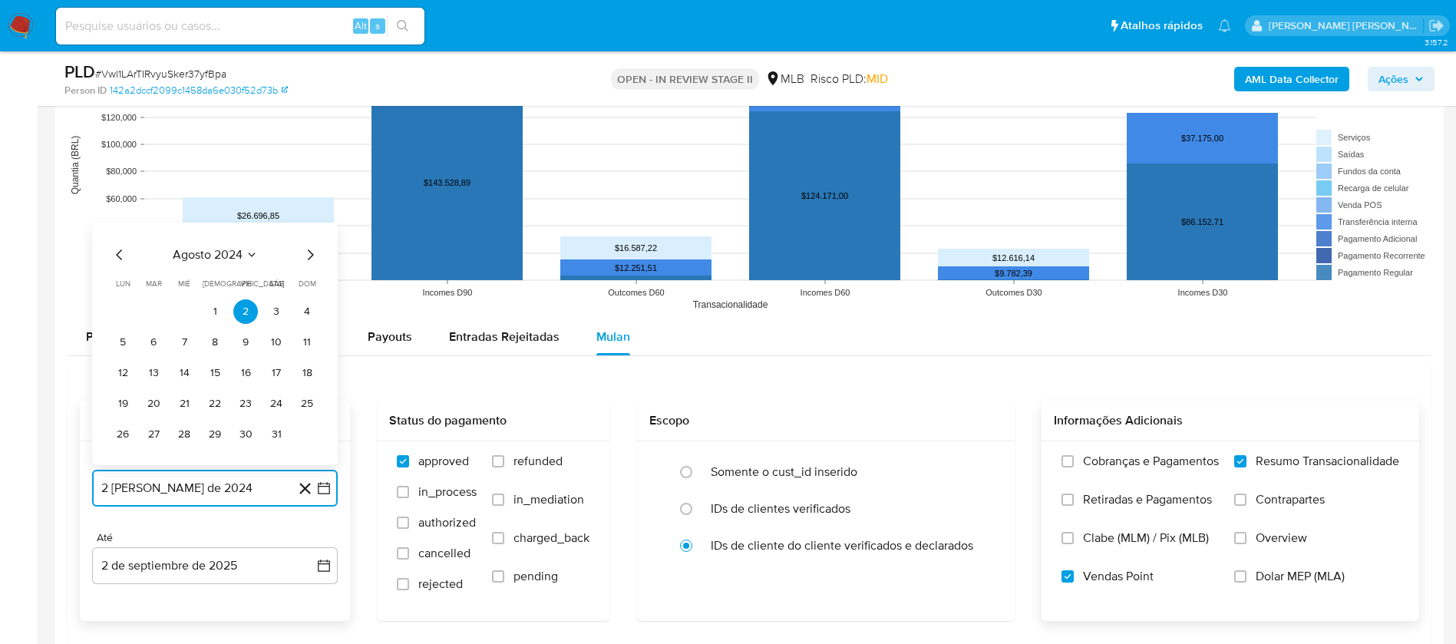
click at [223, 247] on span "agosto 2024" at bounding box center [208, 254] width 70 height 15
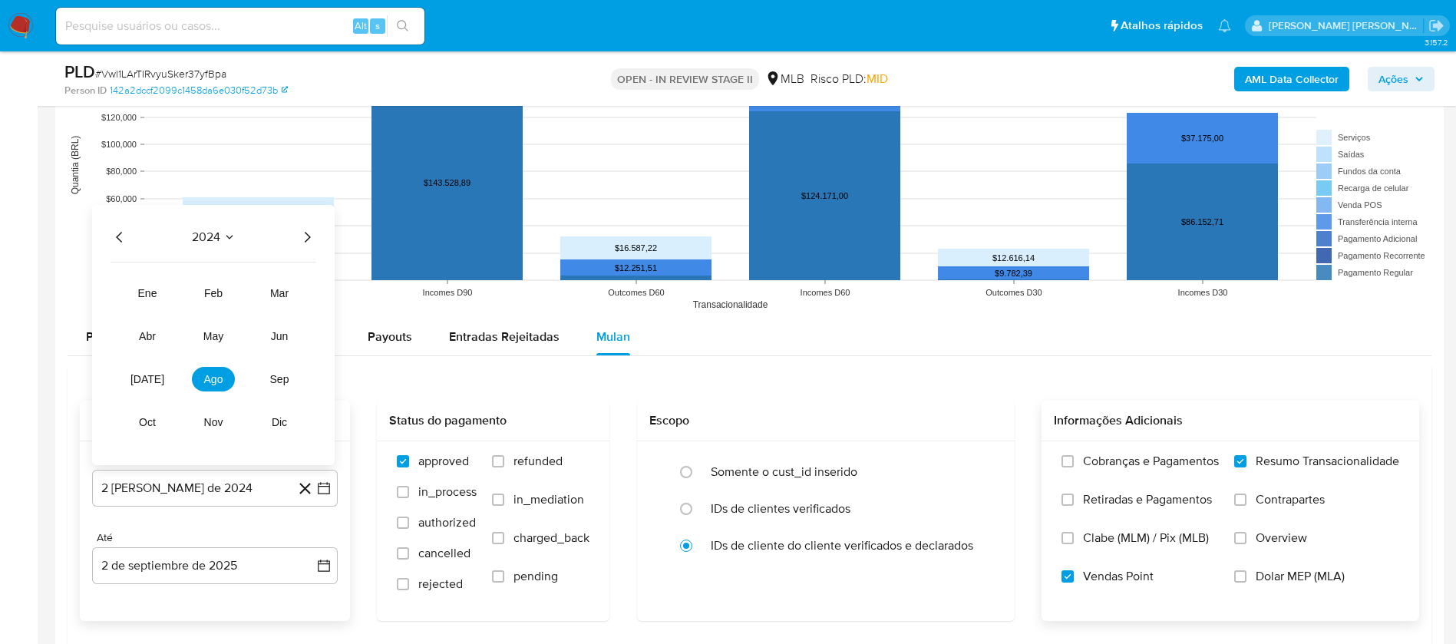
click at [303, 236] on icon "Año siguiente" at bounding box center [307, 237] width 18 height 18
click at [150, 380] on span "[DATE]" at bounding box center [147, 379] width 34 height 12
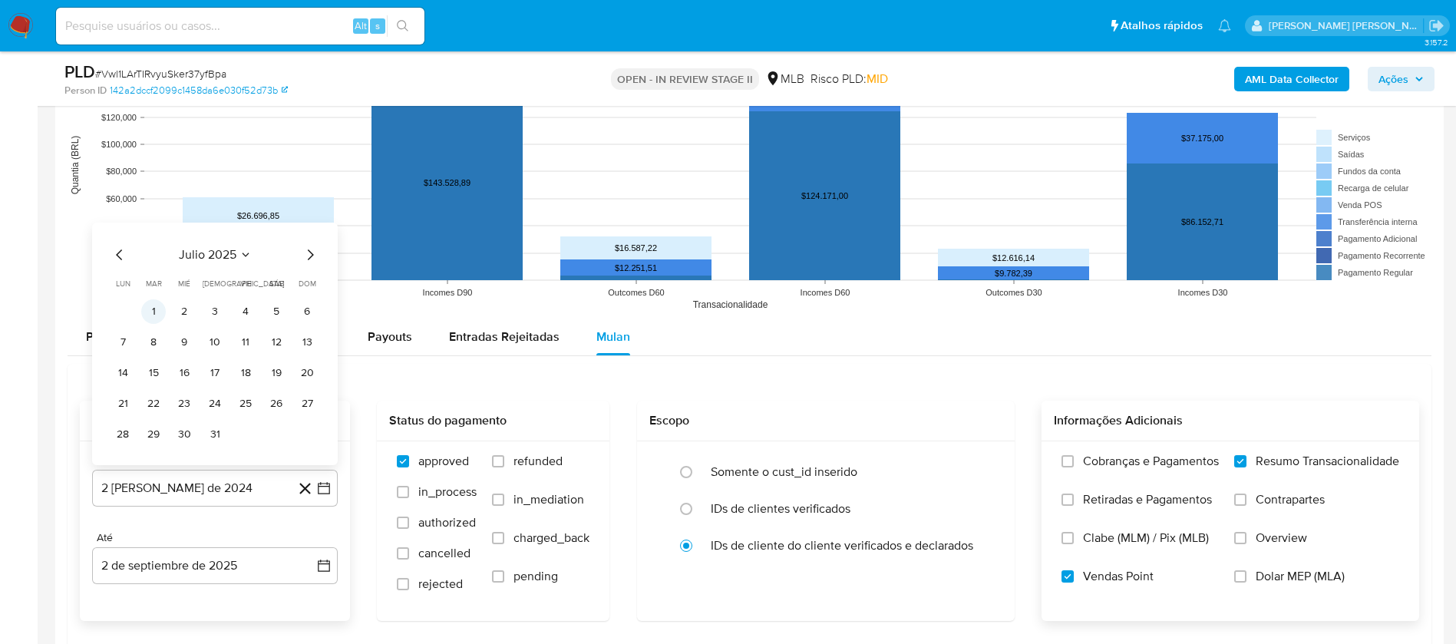
click at [162, 312] on button "1" at bounding box center [153, 311] width 25 height 25
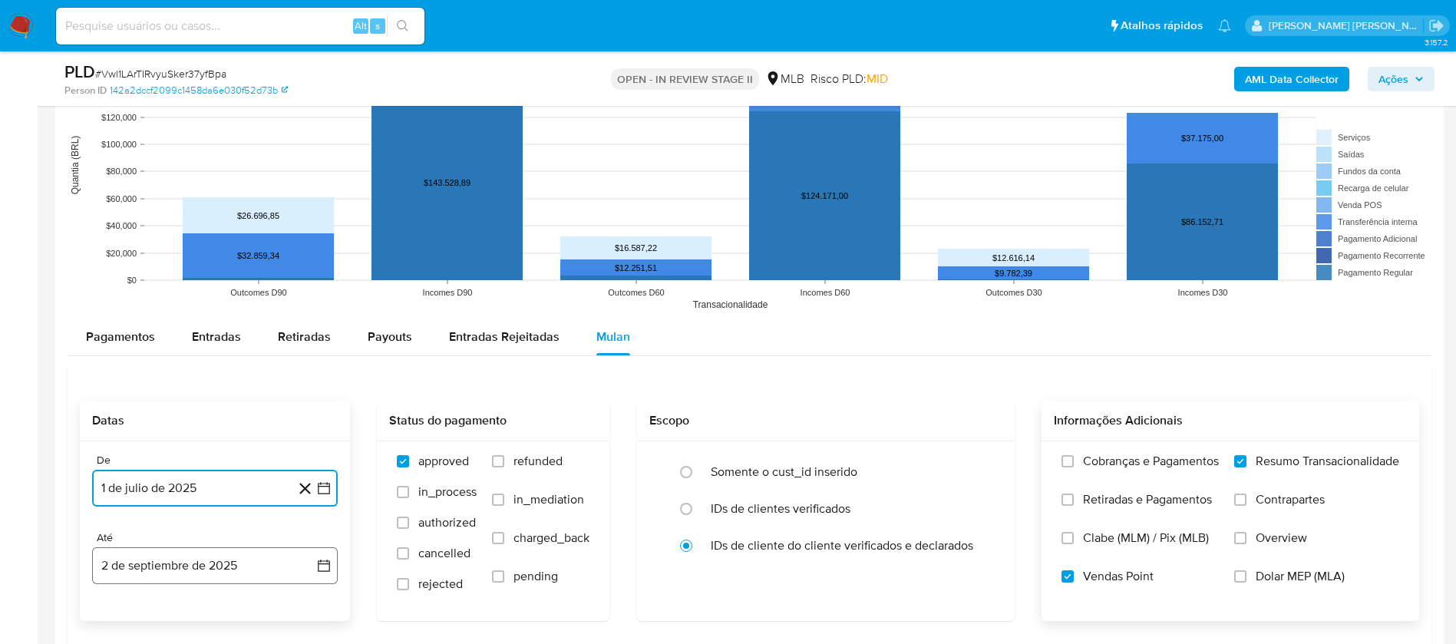
click at [266, 572] on button "2 de septiembre de 2025" at bounding box center [215, 565] width 246 height 37
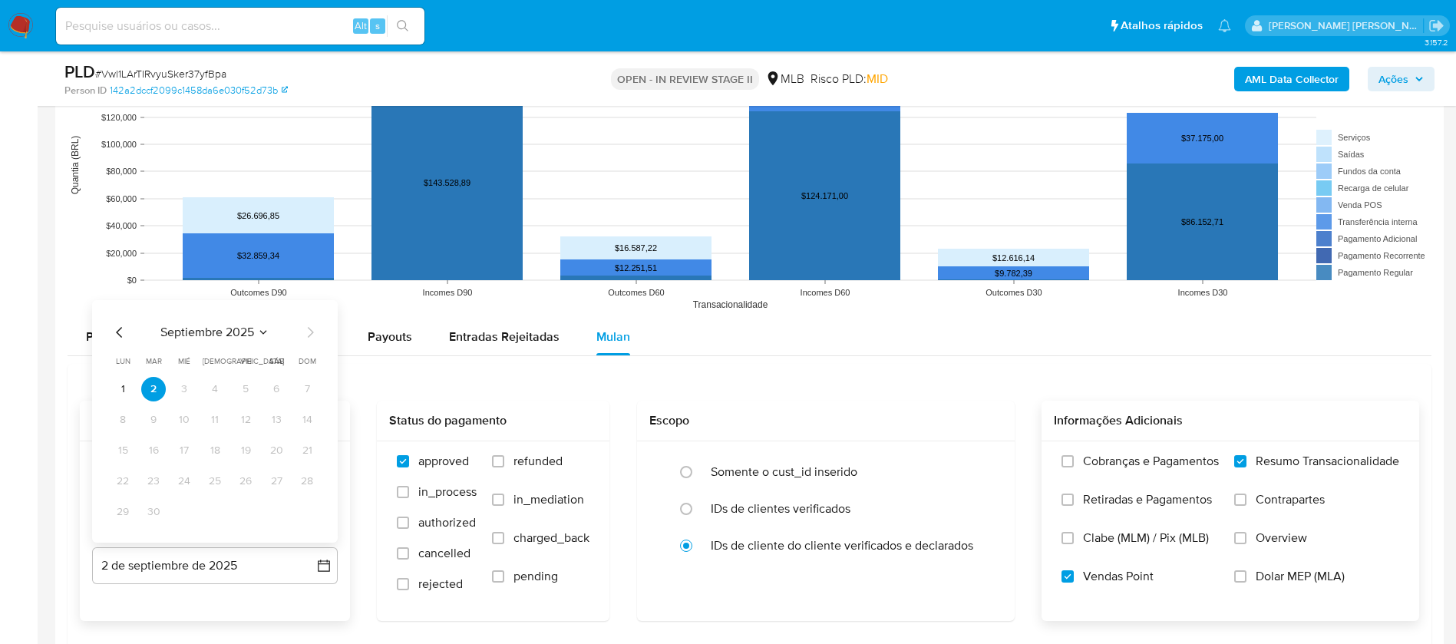
click at [115, 332] on icon "Mes anterior" at bounding box center [120, 332] width 18 height 18
click at [282, 509] on button "30" at bounding box center [276, 512] width 25 height 25
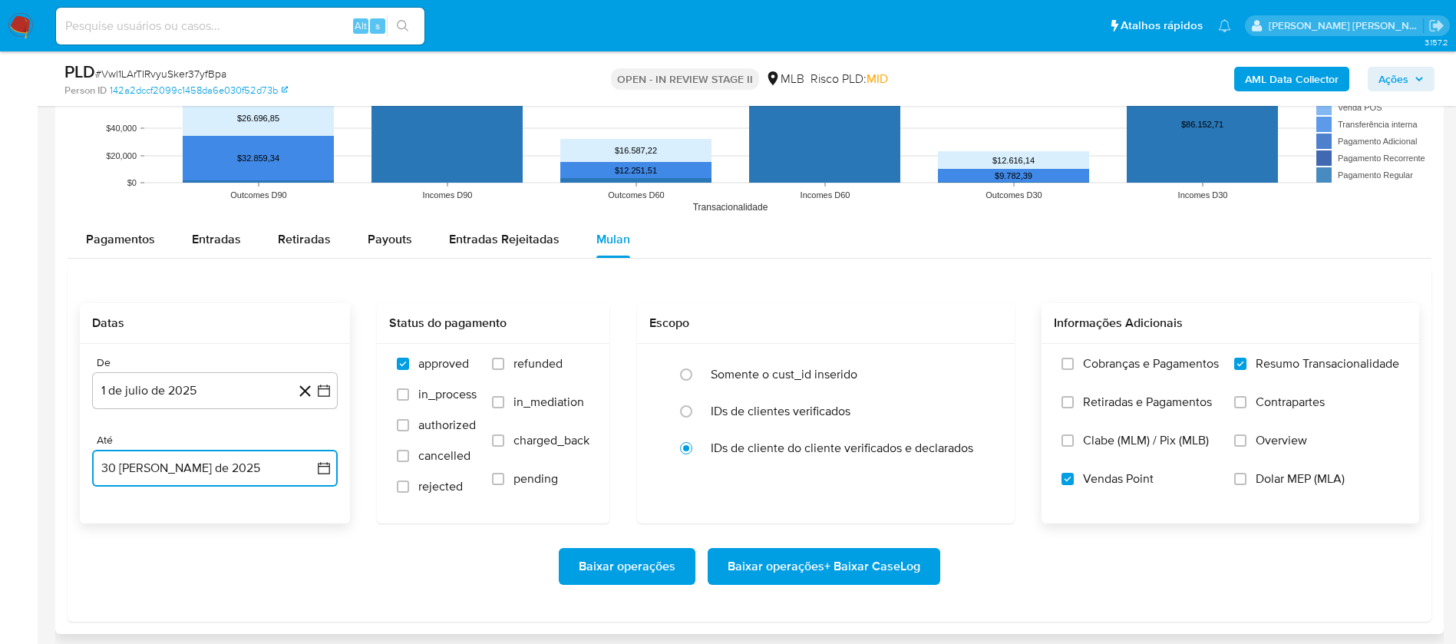
scroll to position [1727, 0]
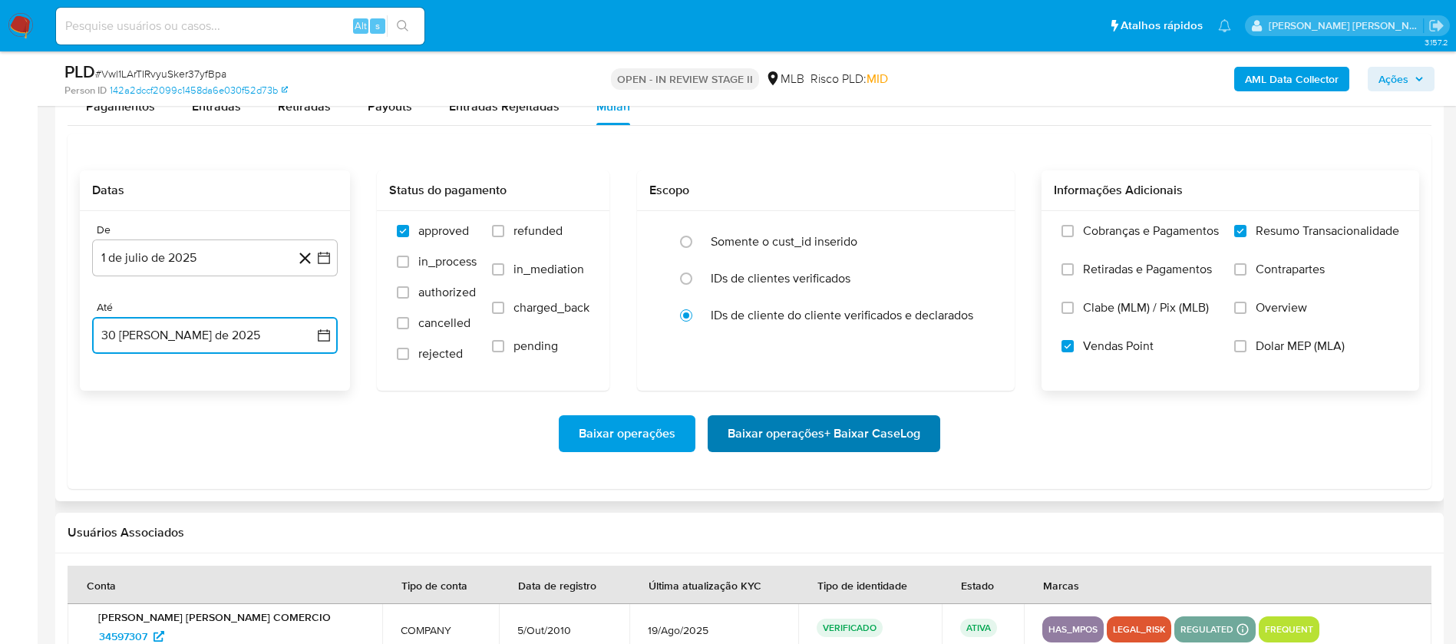
click at [837, 434] on span "Baixar operações + Baixar CaseLog" at bounding box center [824, 434] width 193 height 34
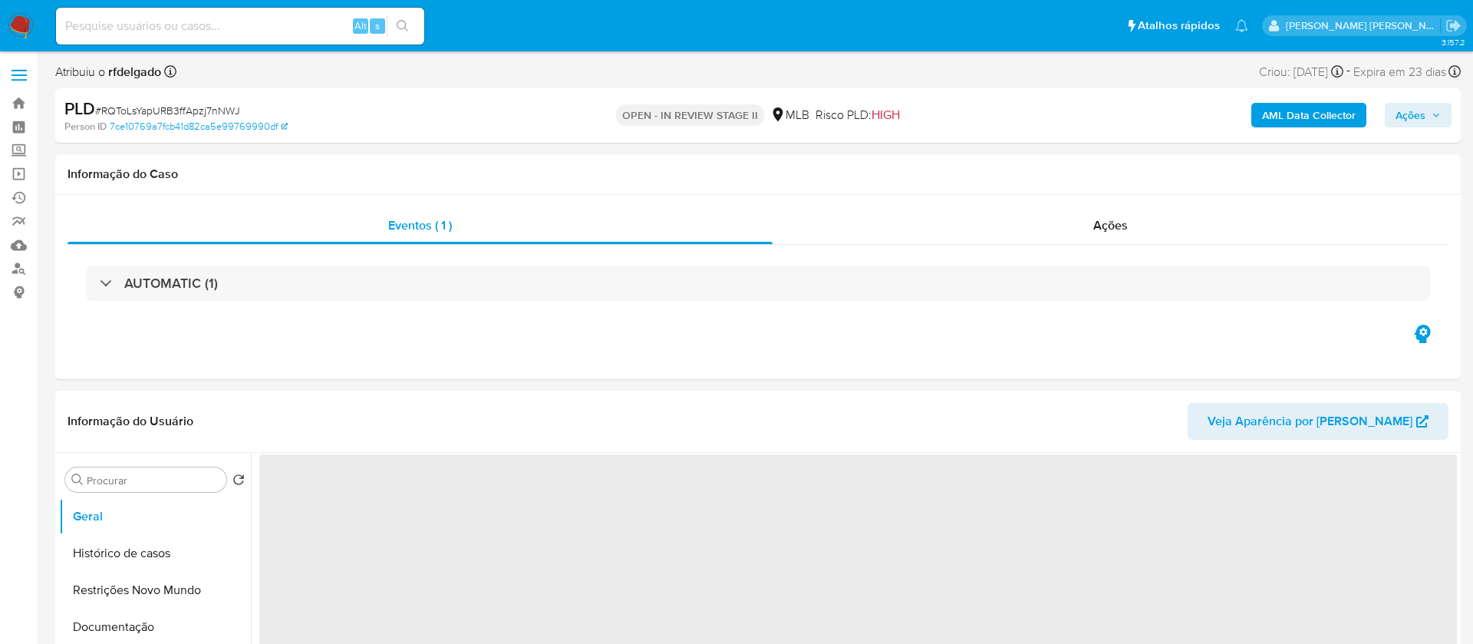
select select "10"
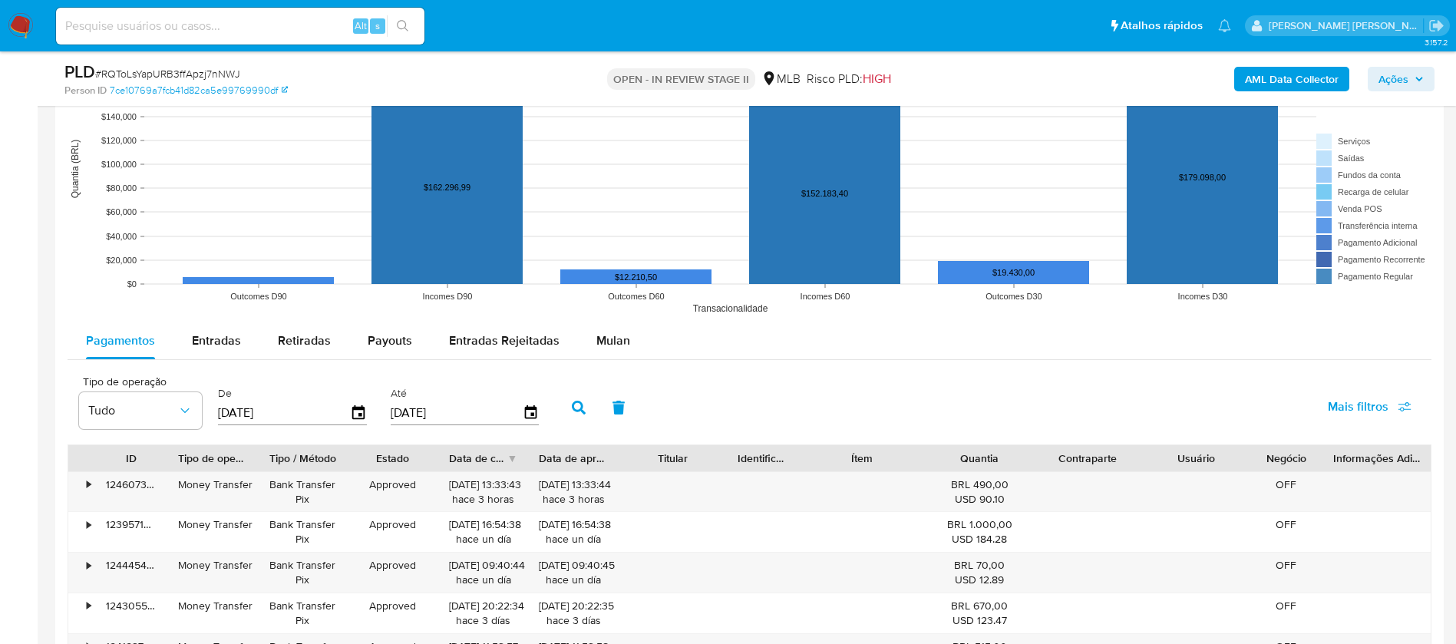
scroll to position [1496, 0]
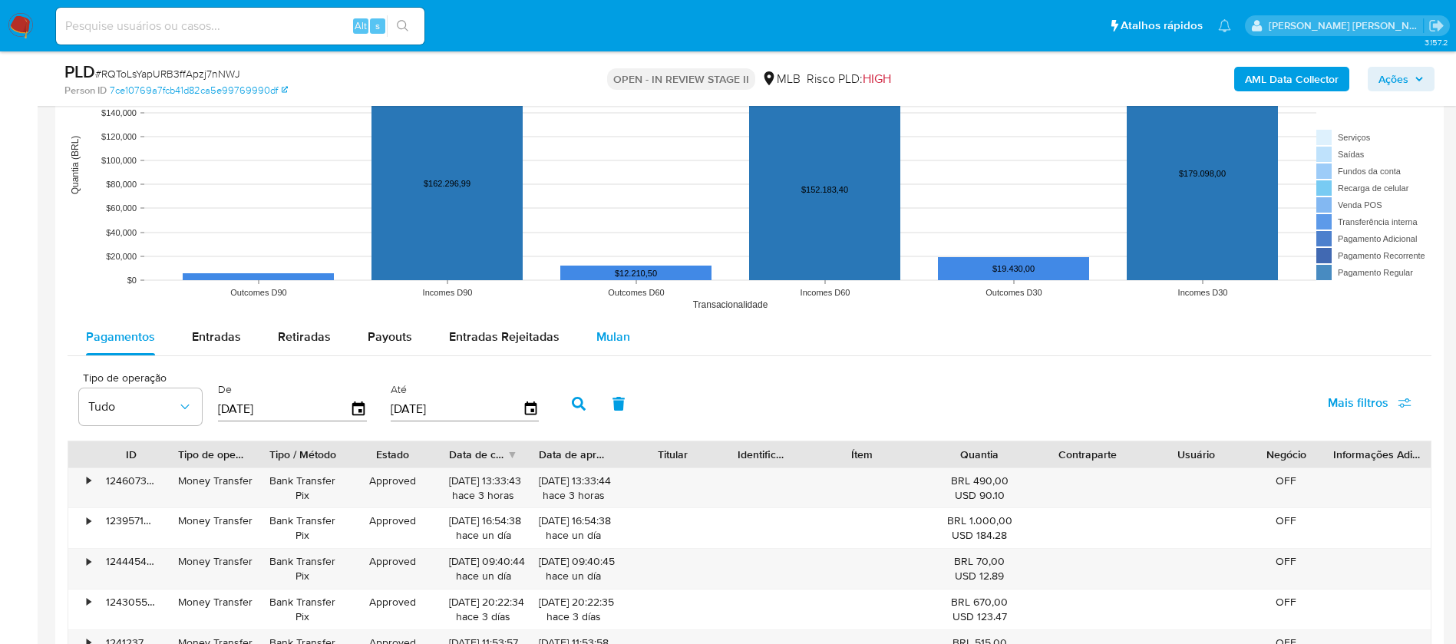
click at [612, 337] on span "Mulan" at bounding box center [613, 337] width 34 height 18
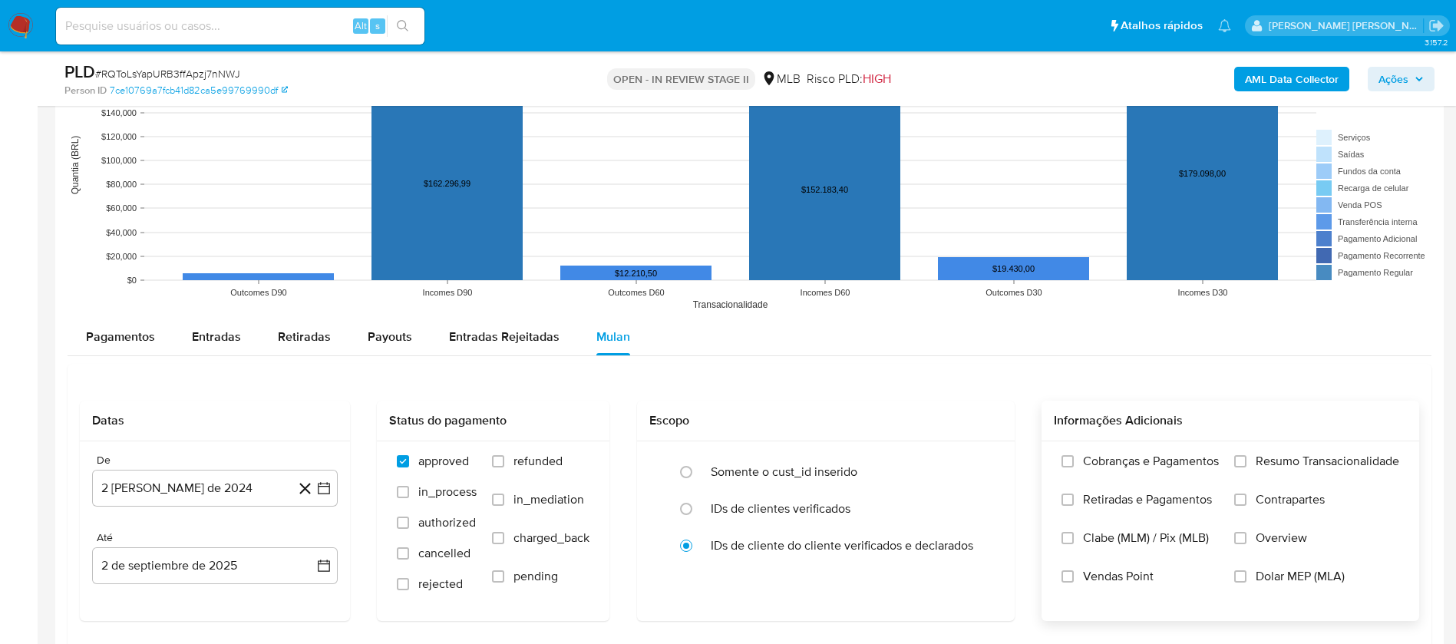
click at [1278, 464] on span "Resumo Transacionalidade" at bounding box center [1327, 461] width 144 height 15
click at [1246, 464] on input "Resumo Transacionalidade" at bounding box center [1240, 461] width 12 height 12
click at [1133, 576] on span "Vendas Point" at bounding box center [1118, 576] width 71 height 15
click at [1074, 576] on input "Vendas Point" at bounding box center [1067, 576] width 12 height 12
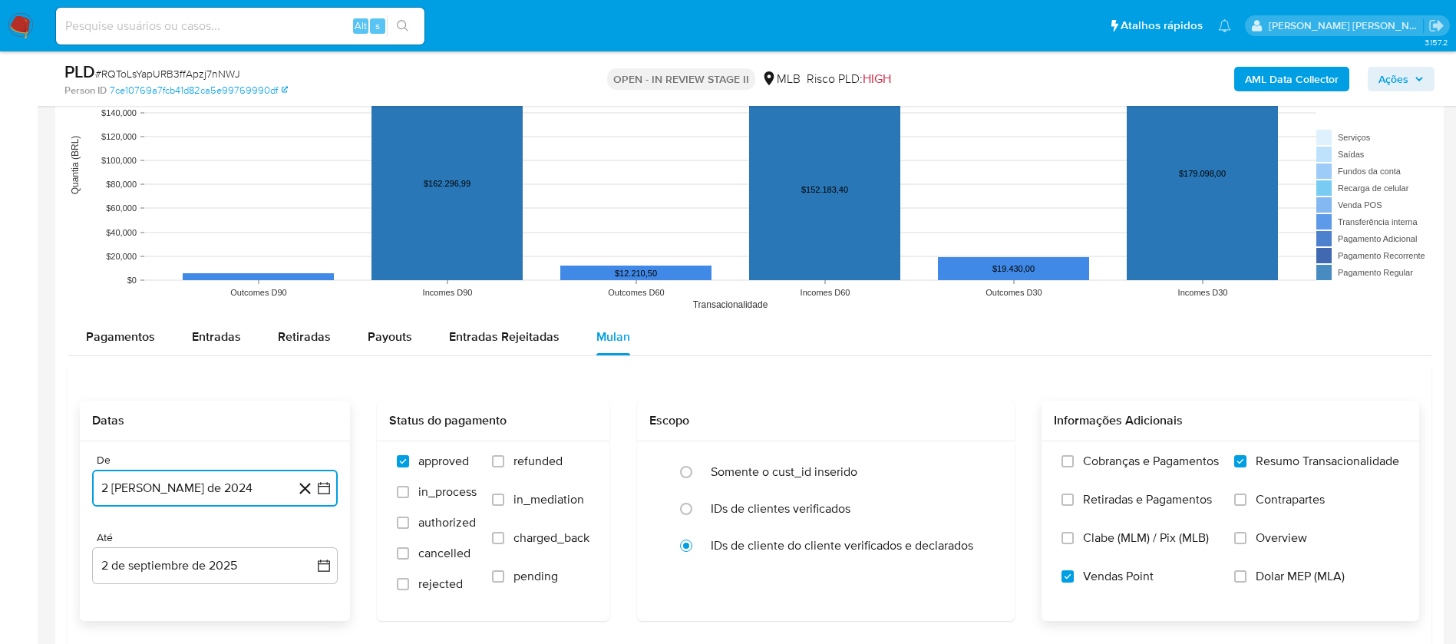
click at [169, 483] on button "2 de agosto de 2024" at bounding box center [215, 488] width 246 height 37
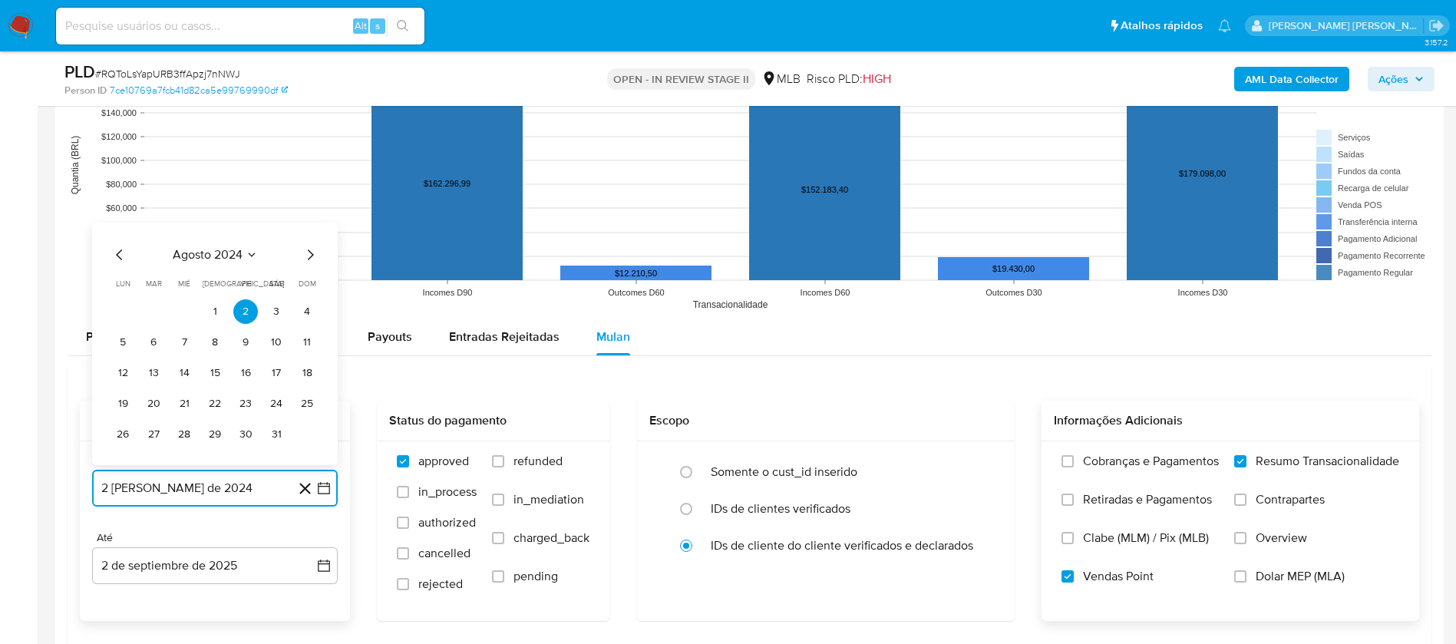
click at [200, 255] on span "agosto 2024" at bounding box center [208, 254] width 70 height 15
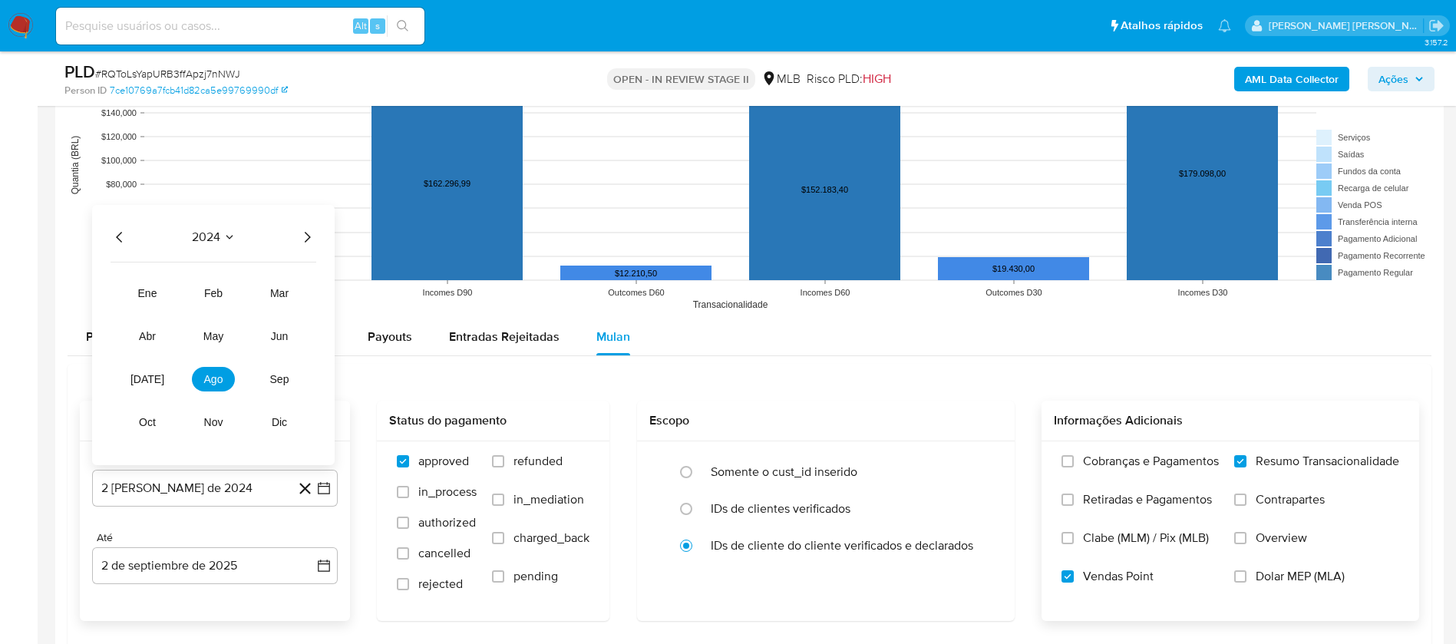
click at [303, 242] on icon "Año siguiente" at bounding box center [307, 237] width 18 height 18
click at [157, 382] on button "jul" at bounding box center [147, 379] width 43 height 25
click at [157, 312] on button "1" at bounding box center [153, 311] width 25 height 25
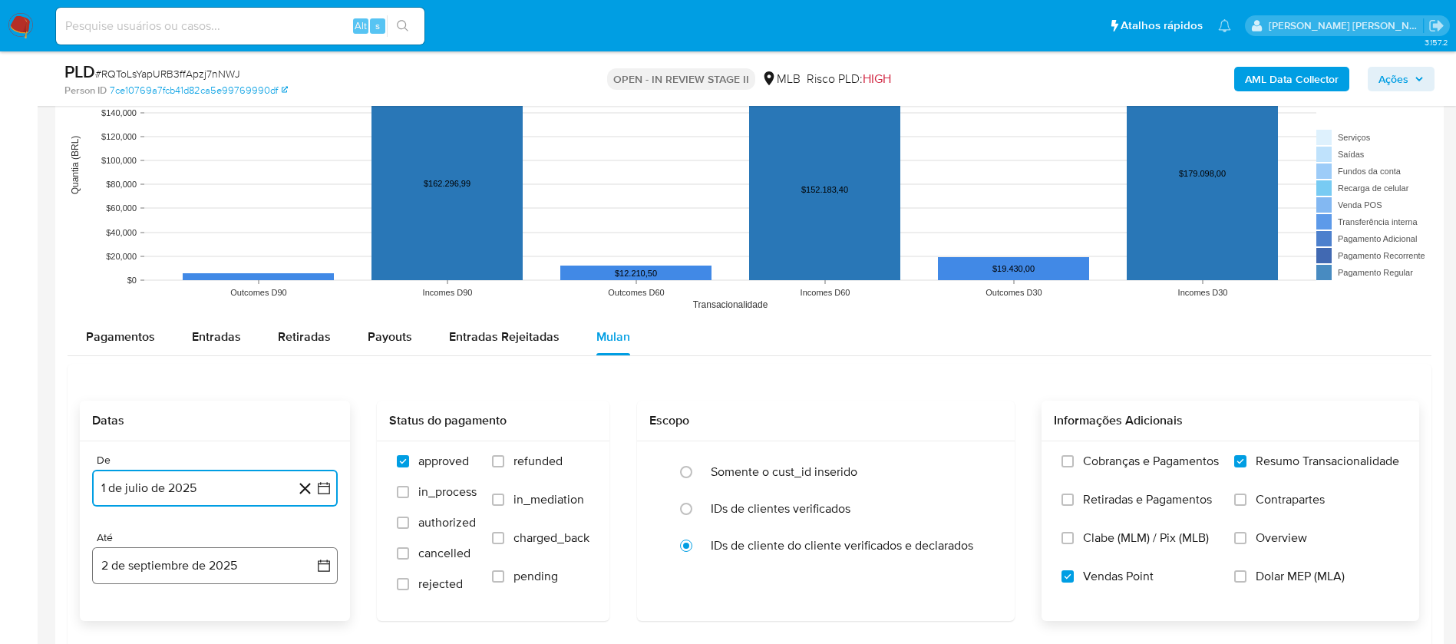
click at [246, 570] on button "2 de septiembre de 2025" at bounding box center [215, 565] width 246 height 37
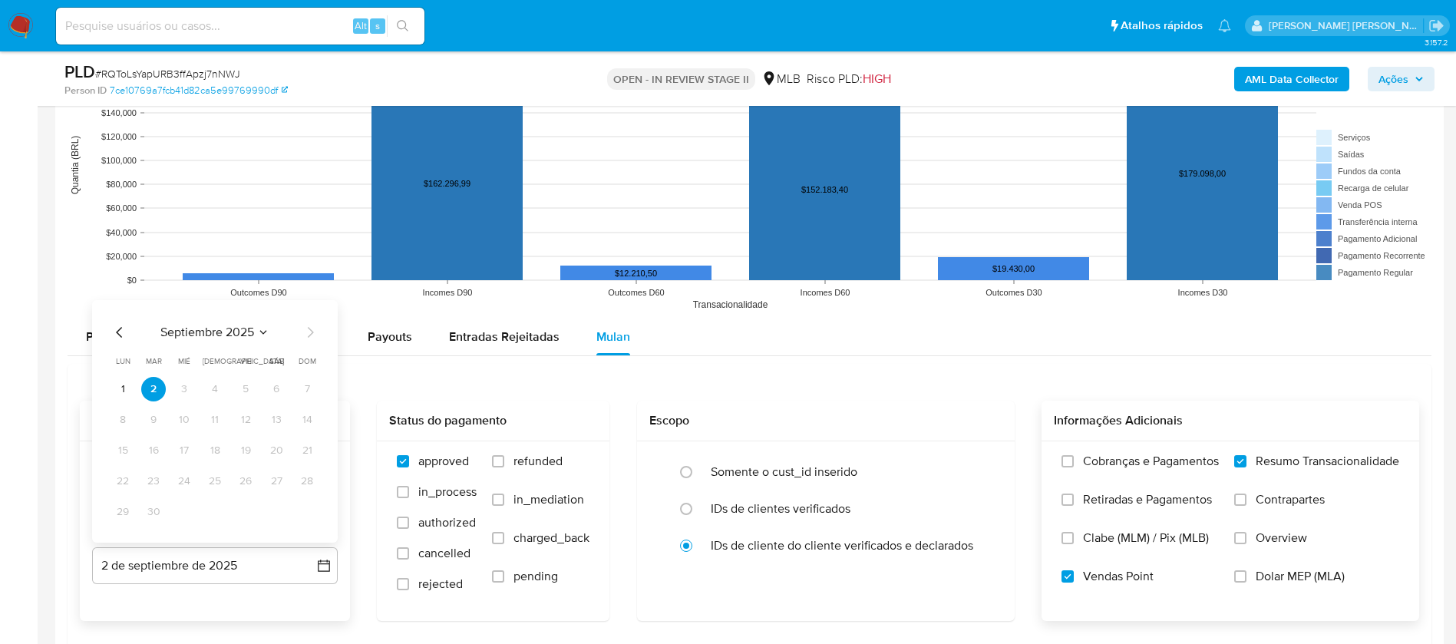
click at [113, 329] on icon "Mes anterior" at bounding box center [120, 332] width 18 height 18
click at [312, 503] on button "31" at bounding box center [307, 512] width 25 height 25
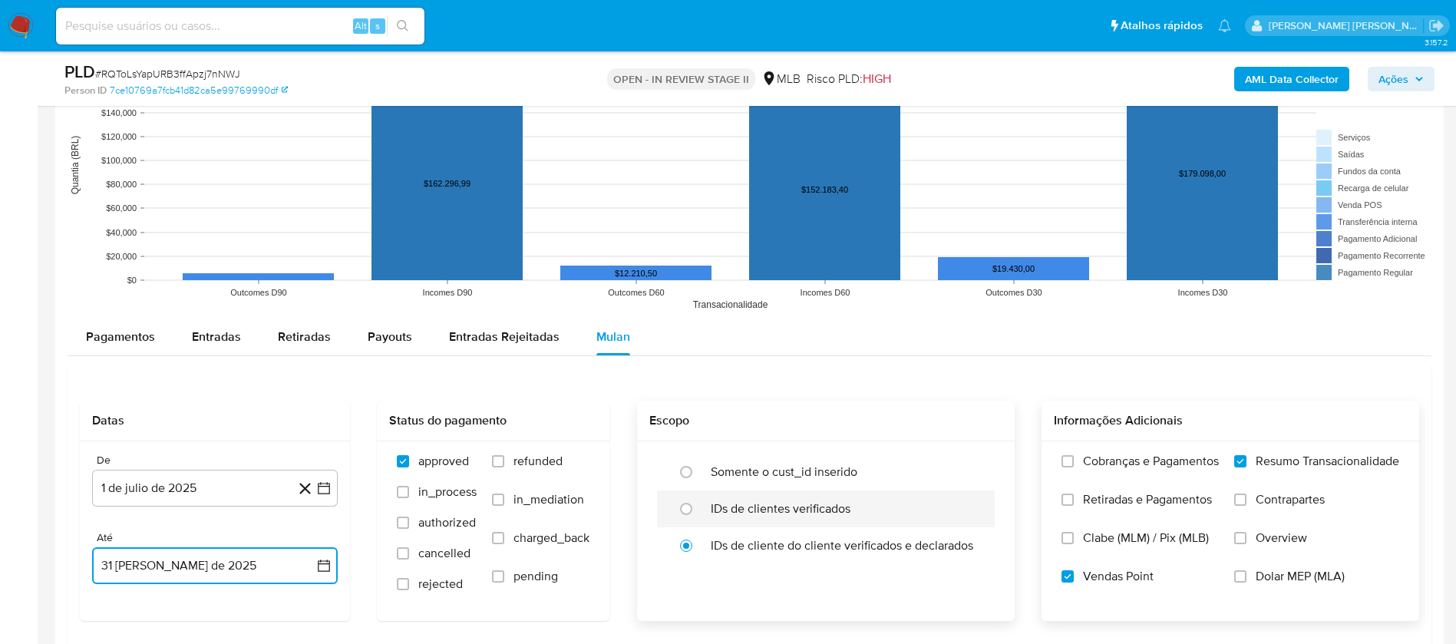
scroll to position [1612, 0]
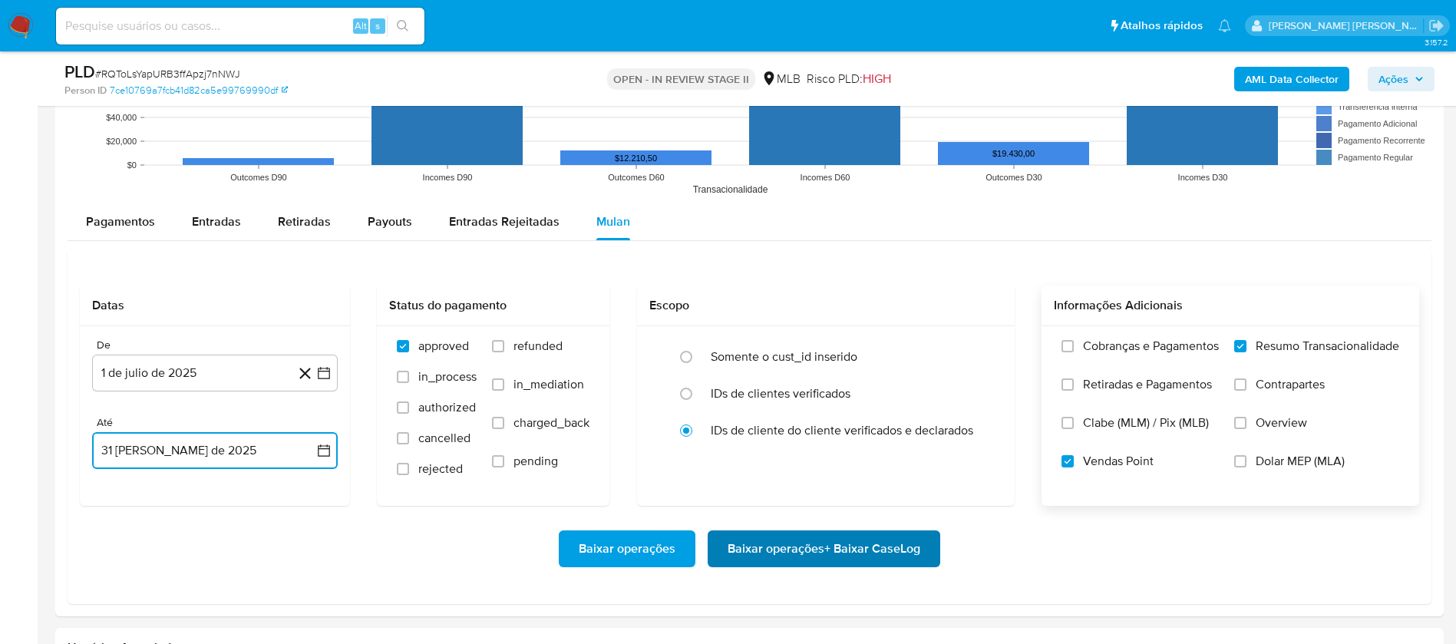
click at [793, 547] on span "Baixar operações + Baixar CaseLog" at bounding box center [824, 549] width 193 height 34
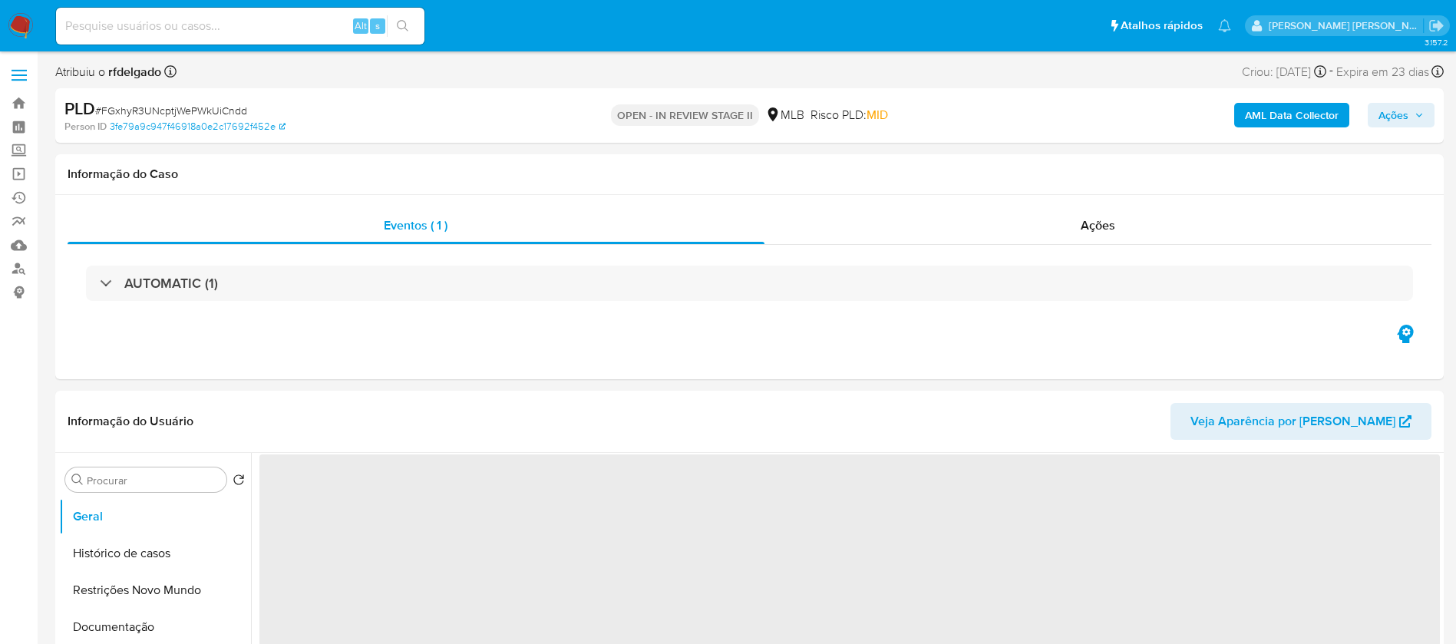
select select "10"
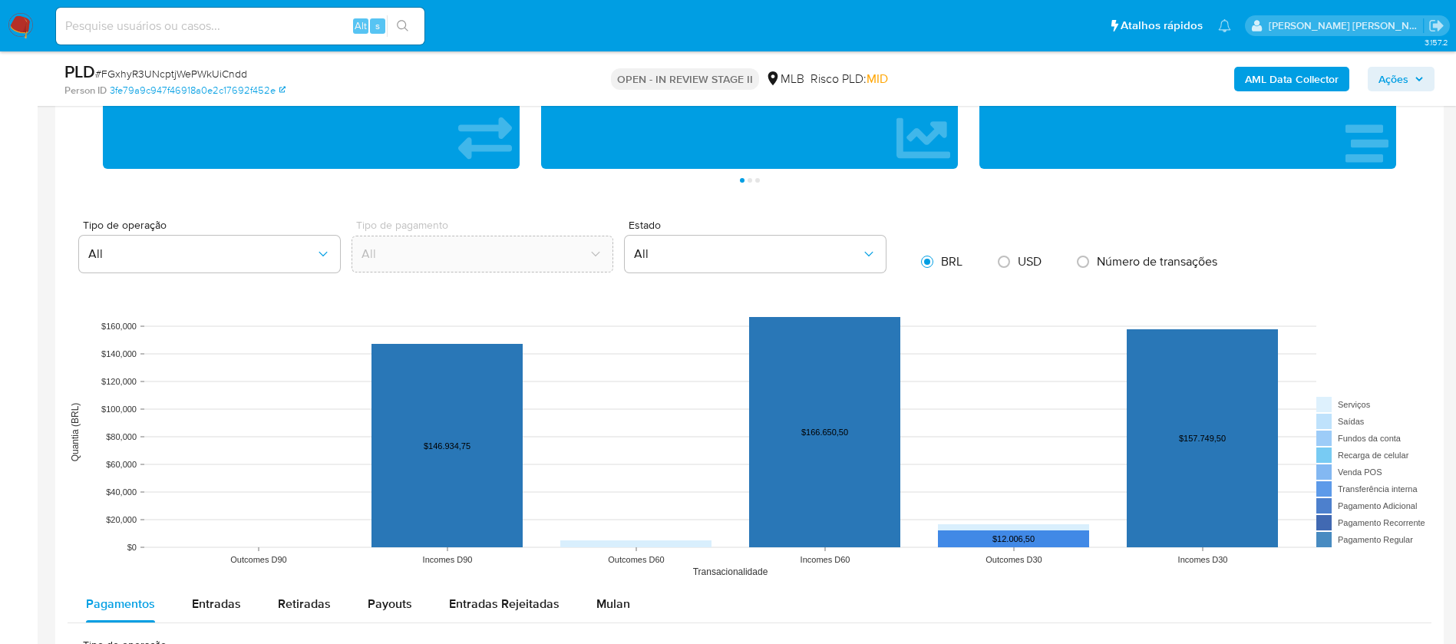
scroll to position [1496, 0]
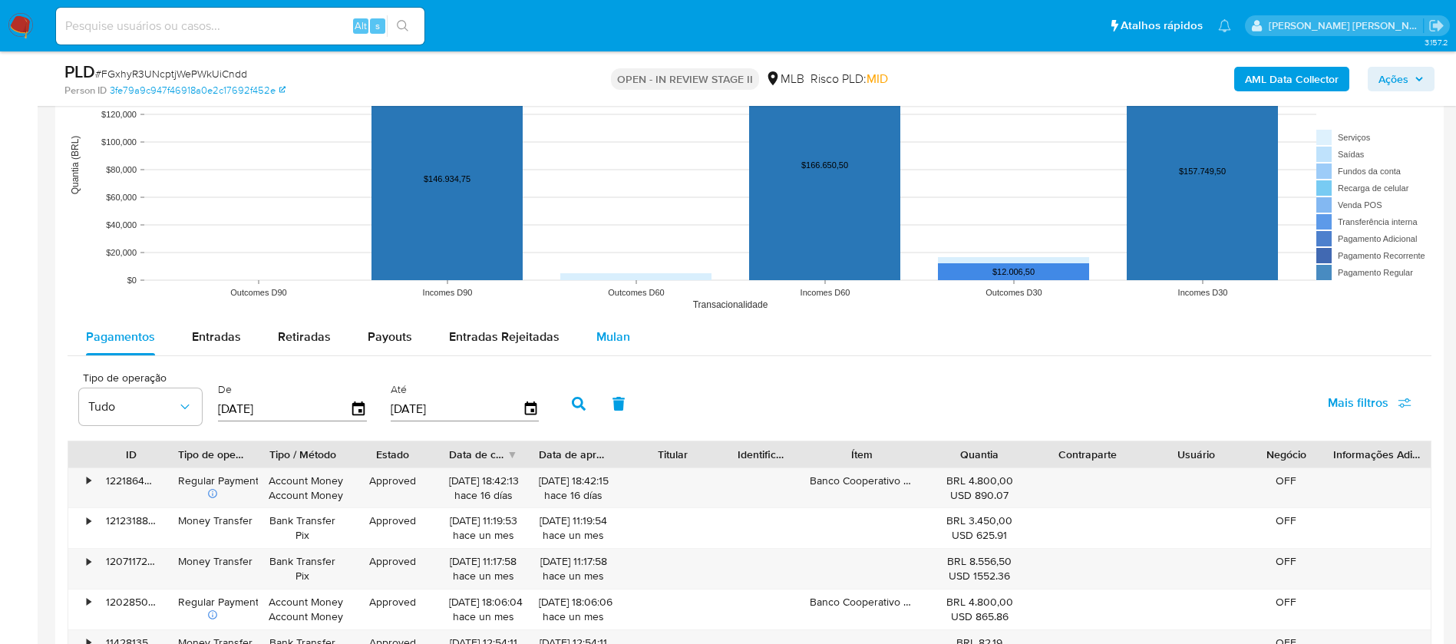
click at [609, 322] on div "Mulan" at bounding box center [613, 336] width 34 height 37
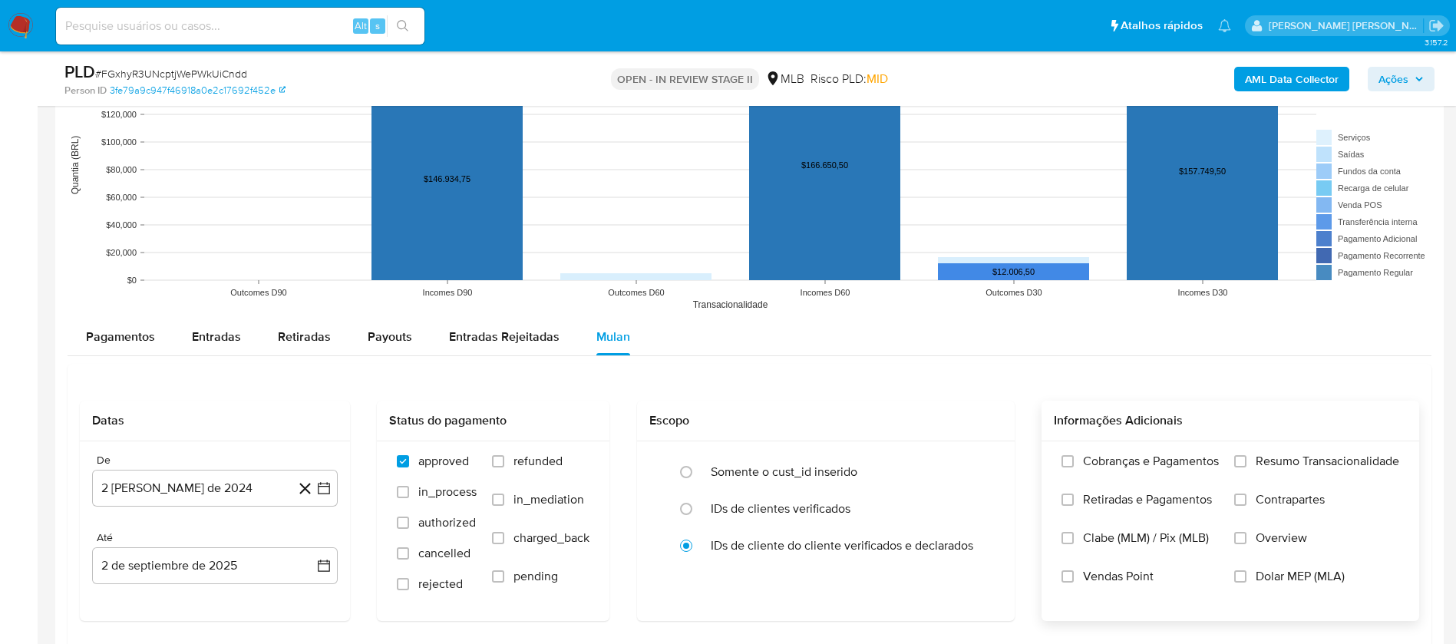
click at [1256, 457] on span "Resumo Transacionalidade" at bounding box center [1327, 461] width 144 height 15
click at [1246, 457] on input "Resumo Transacionalidade" at bounding box center [1240, 461] width 12 height 12
click at [1090, 569] on span "Vendas Point" at bounding box center [1118, 576] width 71 height 15
click at [1074, 570] on input "Vendas Point" at bounding box center [1067, 576] width 12 height 12
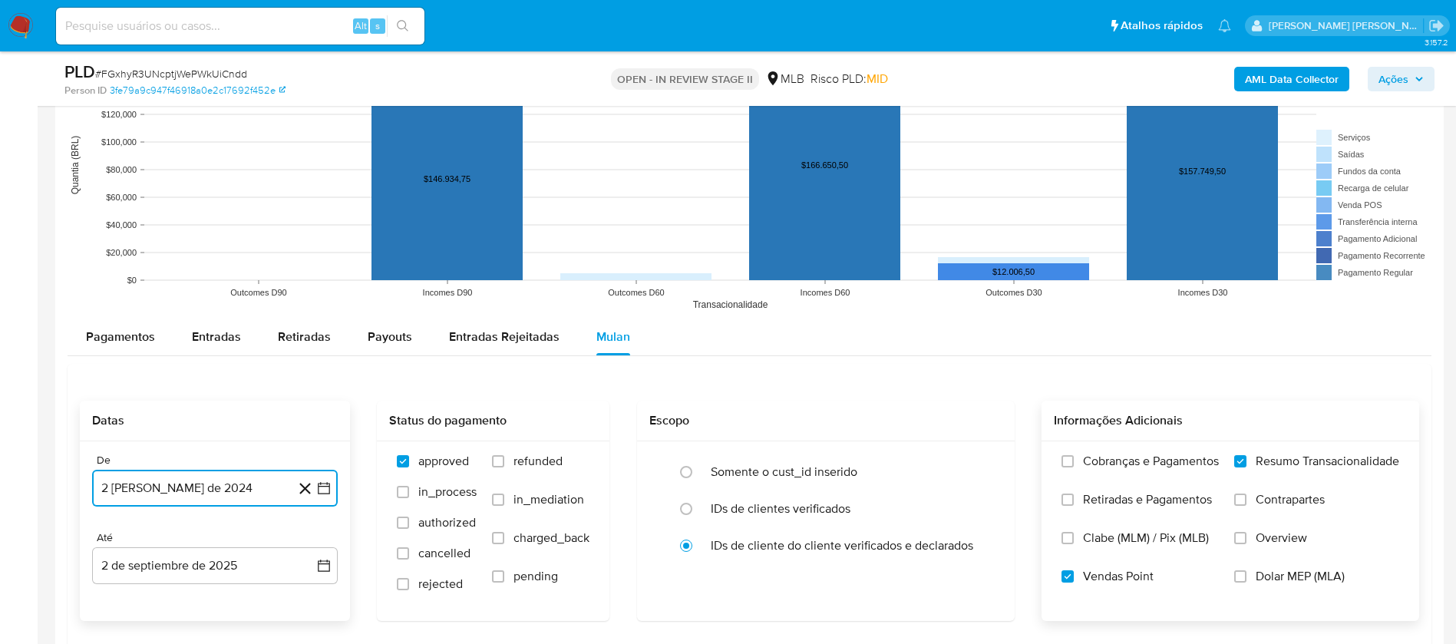
drag, startPoint x: 178, startPoint y: 493, endPoint x: 183, endPoint y: 480, distance: 13.1
click at [177, 493] on button "2 de agosto de 2024" at bounding box center [215, 488] width 246 height 37
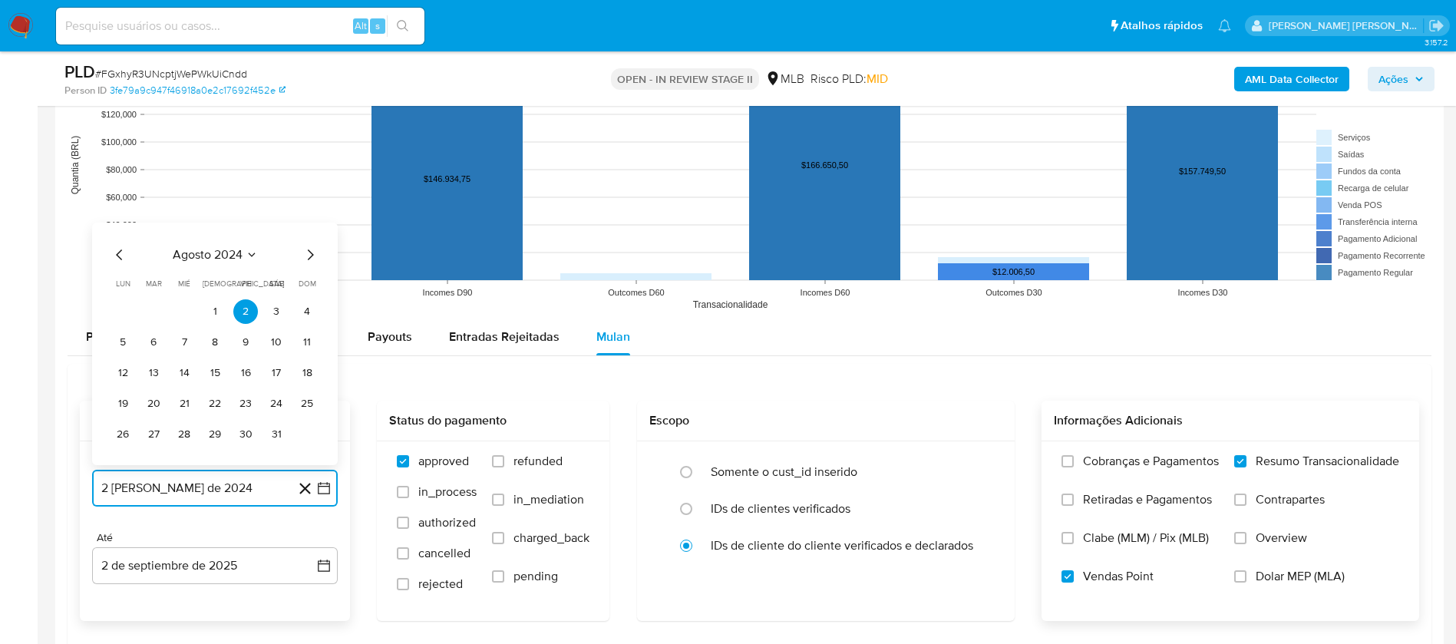
click at [221, 256] on span "agosto 2024" at bounding box center [208, 254] width 70 height 15
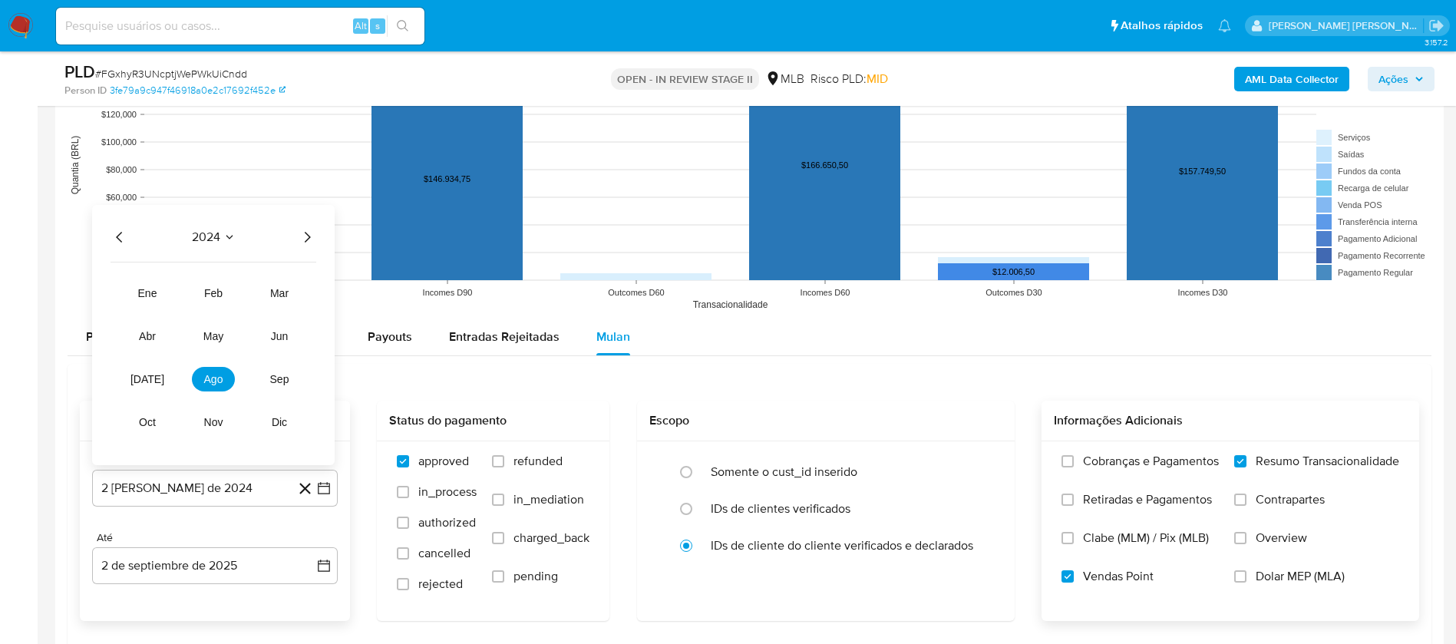
click at [305, 233] on icon "Año siguiente" at bounding box center [307, 237] width 18 height 18
click at [153, 384] on span "jul" at bounding box center [147, 379] width 34 height 12
click at [164, 312] on button "1" at bounding box center [153, 311] width 25 height 25
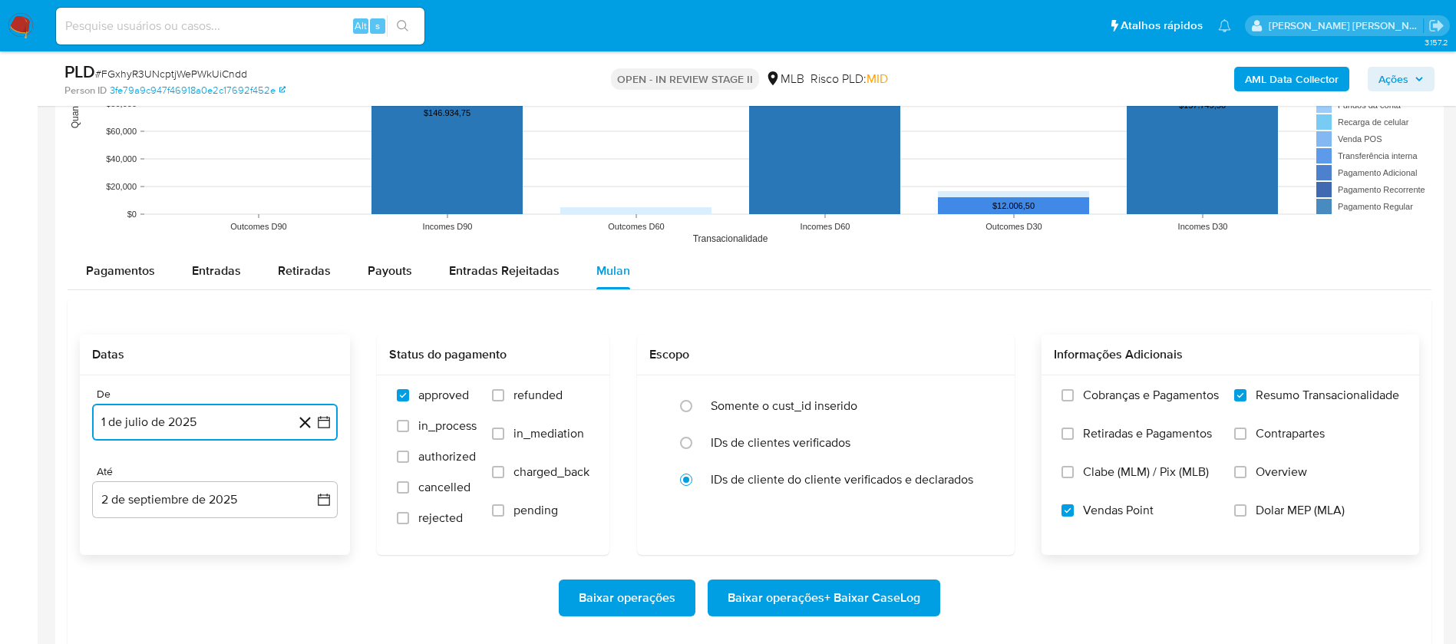
scroll to position [1727, 0]
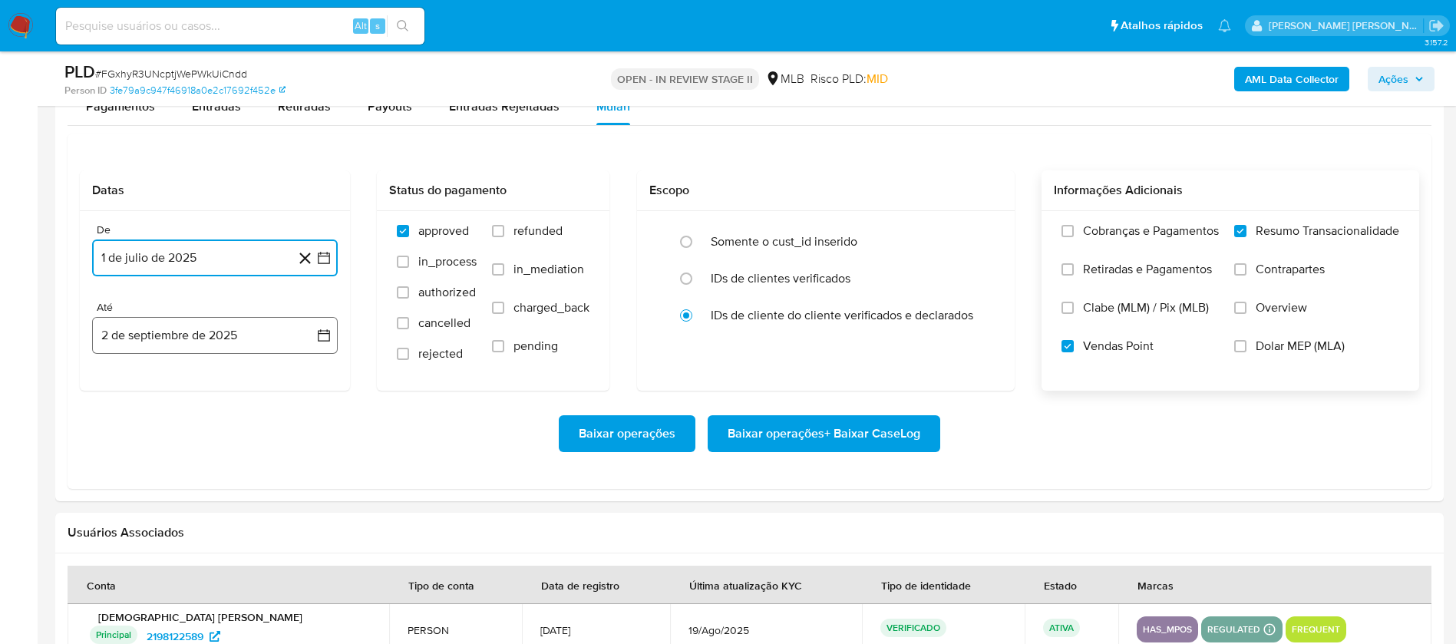
click at [242, 330] on button "2 de septiembre de 2025" at bounding box center [215, 335] width 246 height 37
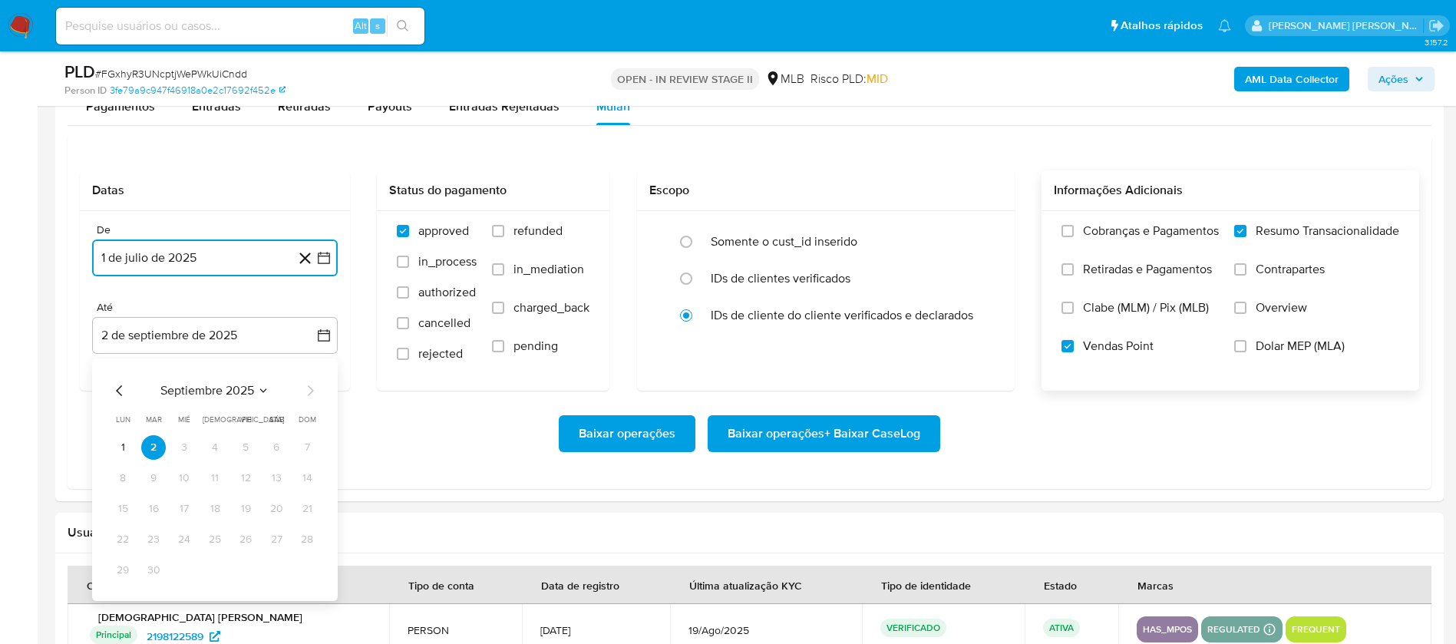
click at [114, 388] on icon "Mes anterior" at bounding box center [120, 390] width 18 height 18
click at [312, 572] on button "31" at bounding box center [307, 570] width 25 height 25
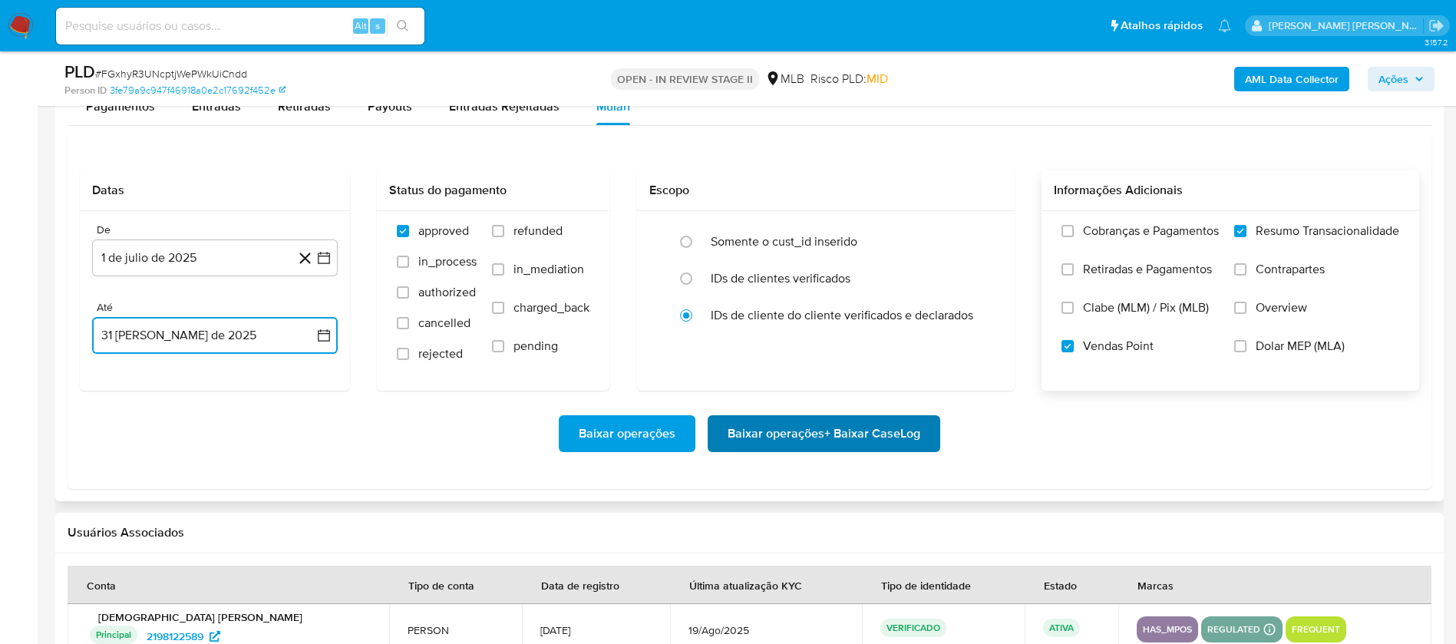
click at [891, 427] on span "Baixar operações + Baixar CaseLog" at bounding box center [824, 434] width 193 height 34
